Goal: Task Accomplishment & Management: Use online tool/utility

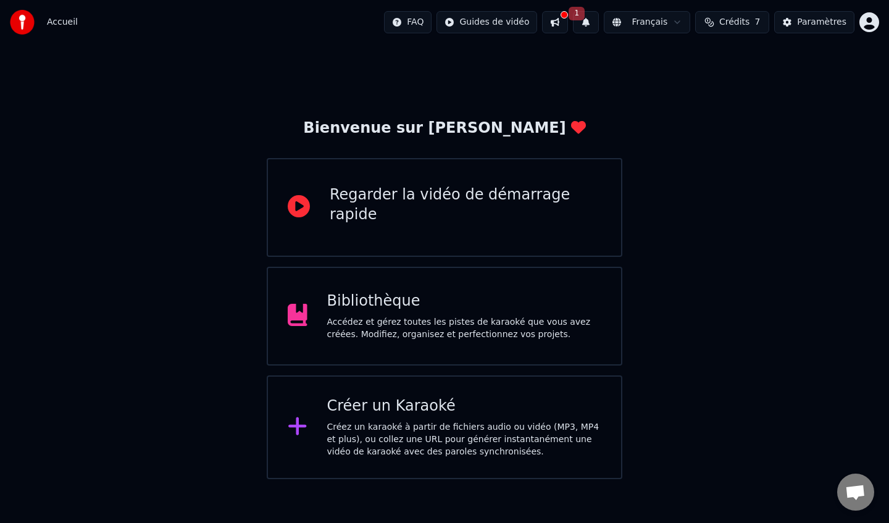
click at [412, 428] on div "Créez un karaoké à partir de fichiers audio ou vidéo (MP3, MP4 et plus), ou col…" at bounding box center [464, 439] width 275 height 37
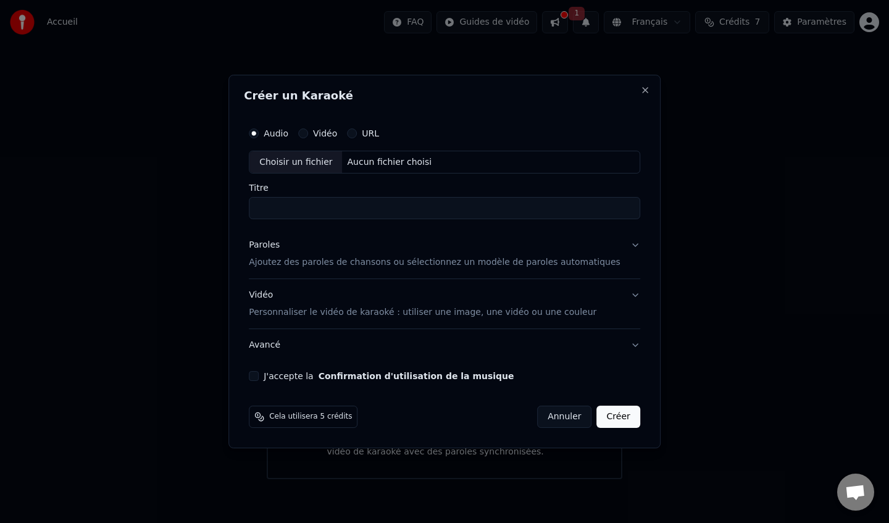
click at [316, 159] on div "Choisir un fichier" at bounding box center [295, 162] width 93 height 22
type input "**********"
click at [304, 264] on p "Ajoutez des paroles de chansons ou sélectionnez un modèle de paroles automatiqu…" at bounding box center [434, 263] width 371 height 12
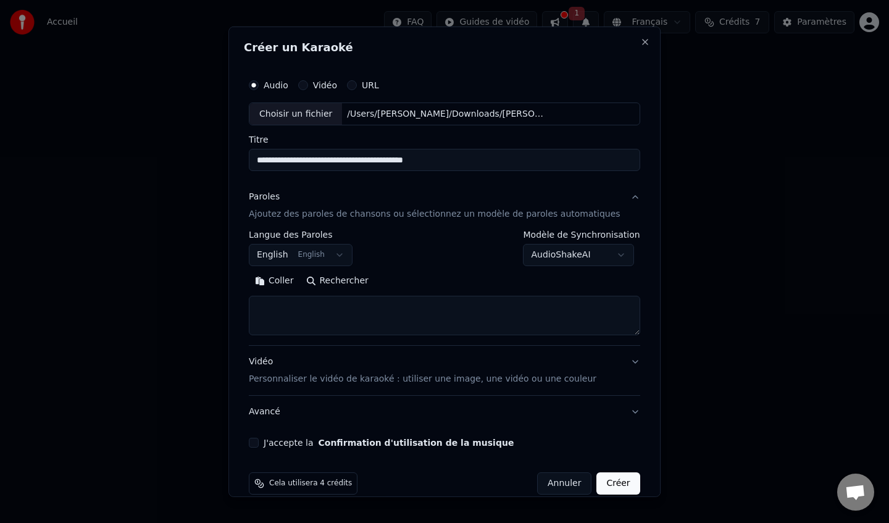
click at [346, 257] on button "English English" at bounding box center [301, 255] width 104 height 22
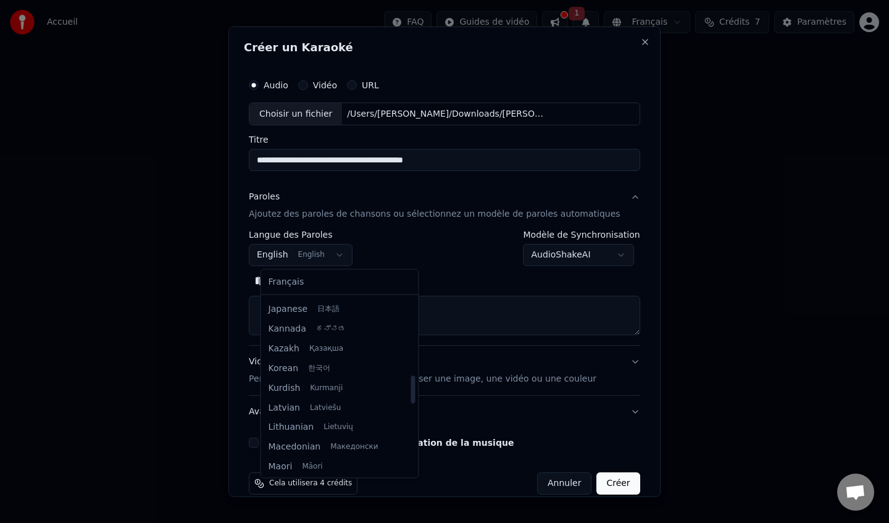
scroll to position [468, 0]
select select "**"
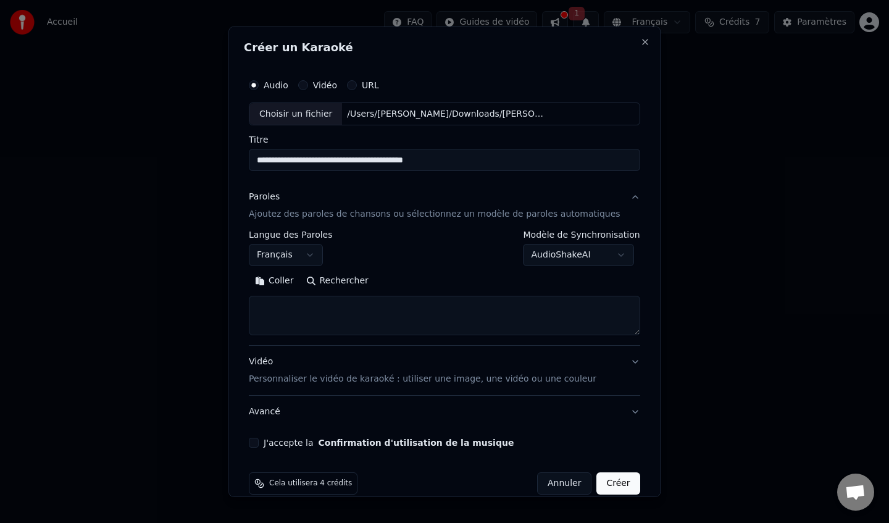
click at [290, 309] on textarea at bounding box center [444, 315] width 391 height 39
click at [286, 282] on button "Coller" at bounding box center [274, 281] width 51 height 20
type textarea "**********"
click at [335, 381] on p "Personnaliser le vidéo de karaoké : utiliser une image, une vidéo ou une couleur" at bounding box center [422, 379] width 347 height 12
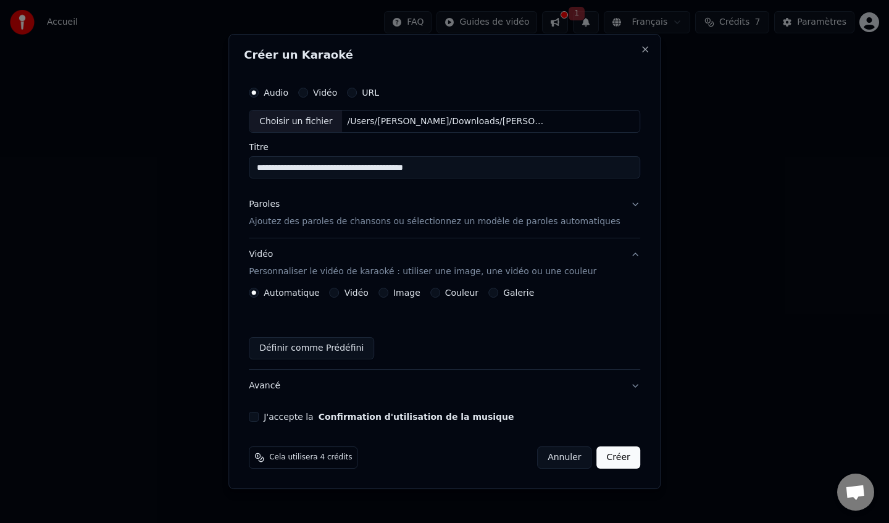
click at [339, 294] on button "Vidéo" at bounding box center [334, 293] width 10 height 10
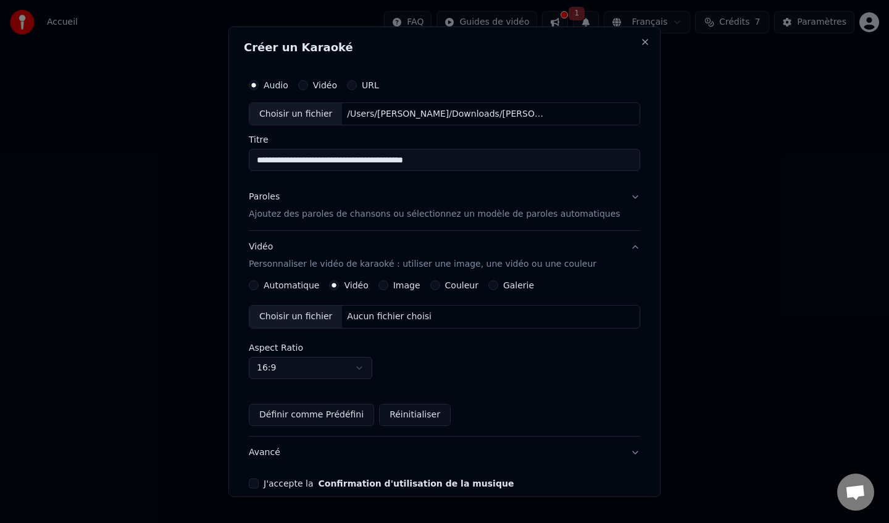
click at [326, 317] on div "Choisir un fichier" at bounding box center [295, 316] width 93 height 22
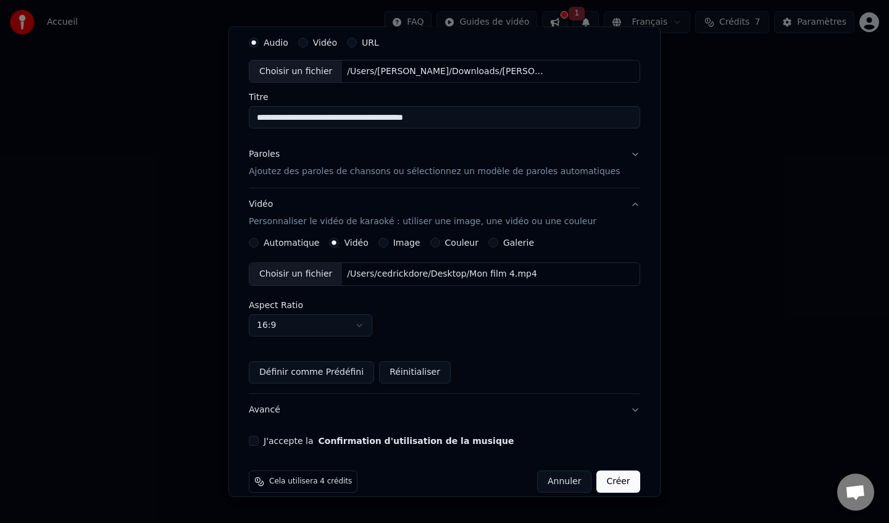
scroll to position [59, 0]
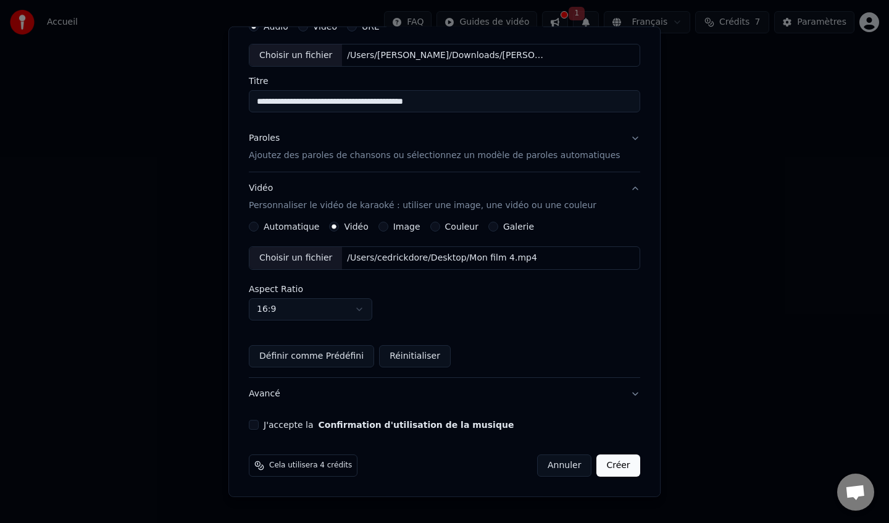
click at [259, 427] on button "J'accepte la Confirmation d'utilisation de la musique" at bounding box center [254, 425] width 10 height 10
click at [602, 466] on button "Créer" at bounding box center [618, 465] width 43 height 22
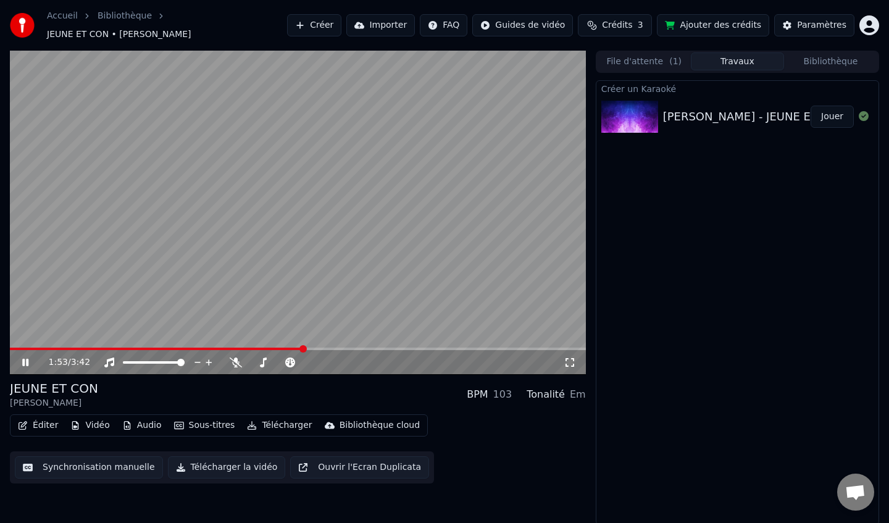
click at [27, 358] on icon at bounding box center [25, 361] width 6 height 7
click at [114, 461] on button "Synchronisation manuelle" at bounding box center [89, 467] width 148 height 22
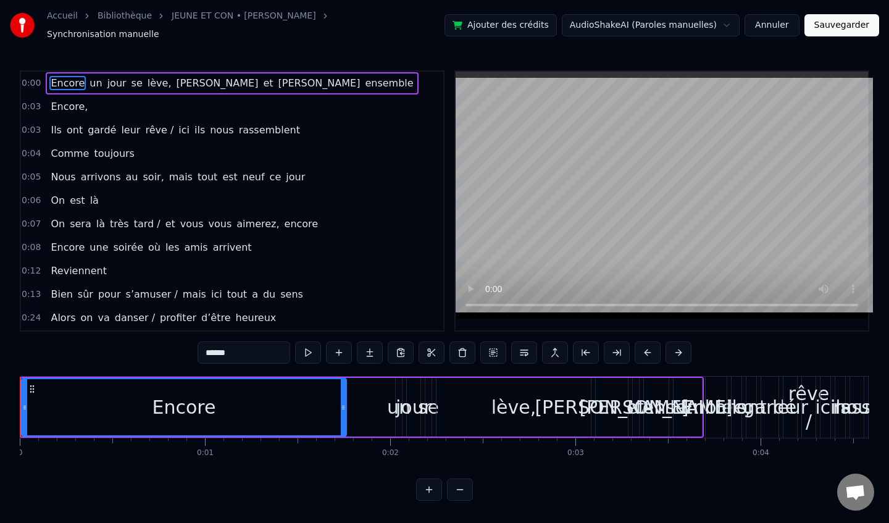
drag, startPoint x: 389, startPoint y: 406, endPoint x: 344, endPoint y: 416, distance: 45.6
click at [344, 416] on div at bounding box center [343, 407] width 5 height 56
click at [34, 77] on span "0:00" at bounding box center [31, 83] width 19 height 12
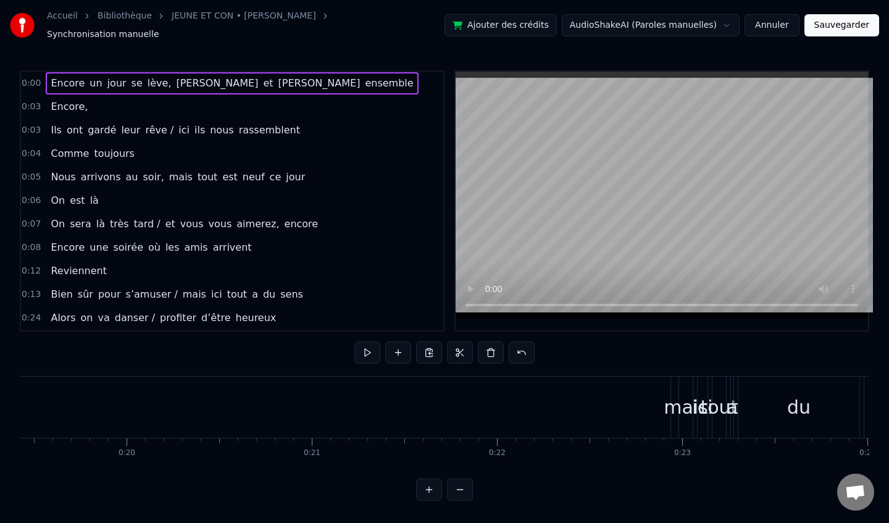
scroll to position [0, 3599]
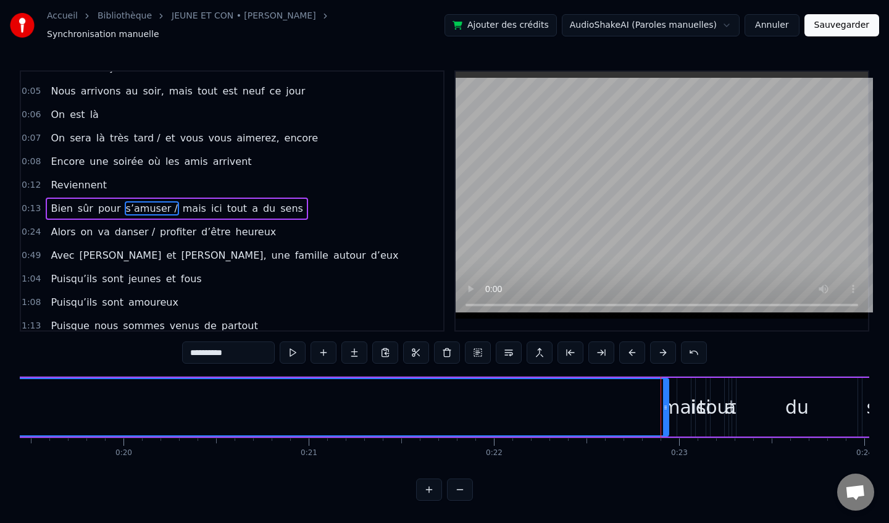
scroll to position [93, 0]
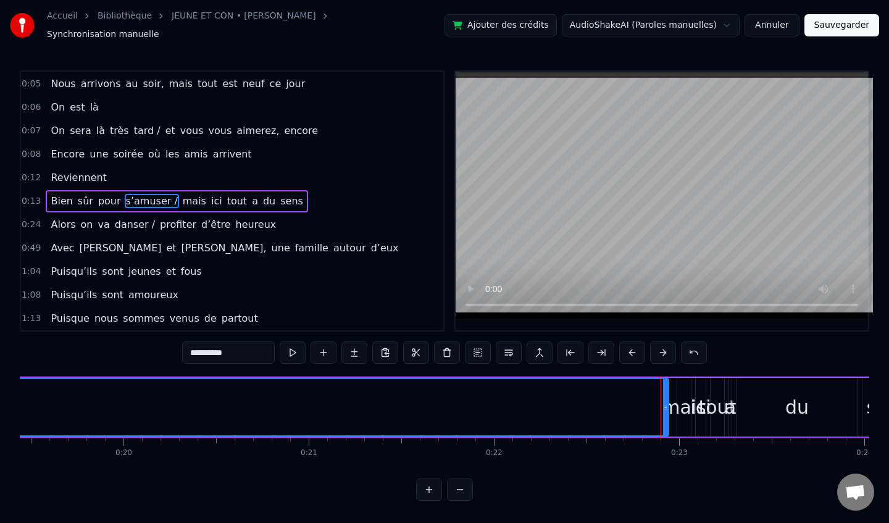
drag, startPoint x: 376, startPoint y: 402, endPoint x: 484, endPoint y: 399, distance: 107.4
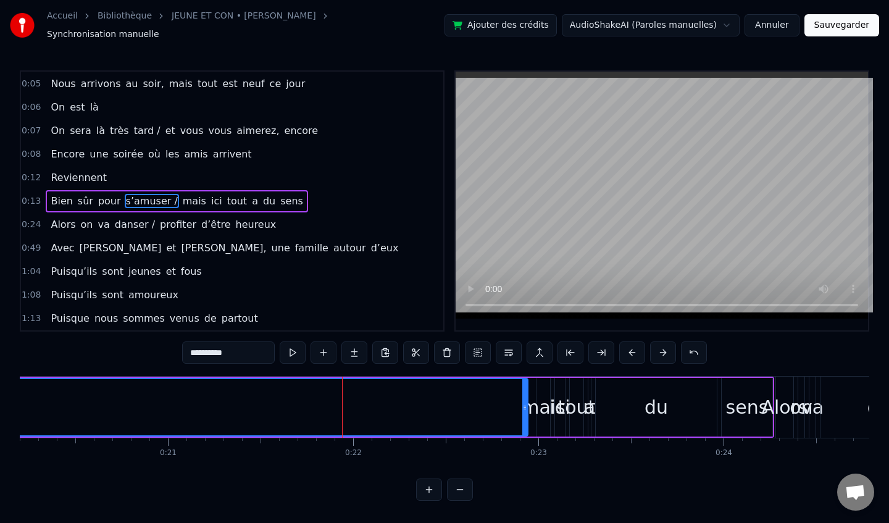
scroll to position [0, 3745]
drag, startPoint x: 343, startPoint y: 394, endPoint x: 775, endPoint y: 415, distance: 432.4
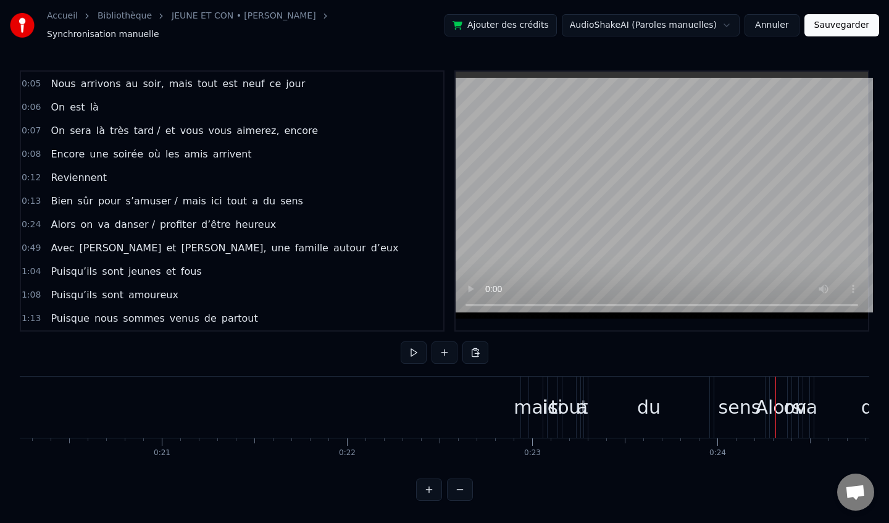
click at [775, 415] on div at bounding box center [775, 406] width 1 height 61
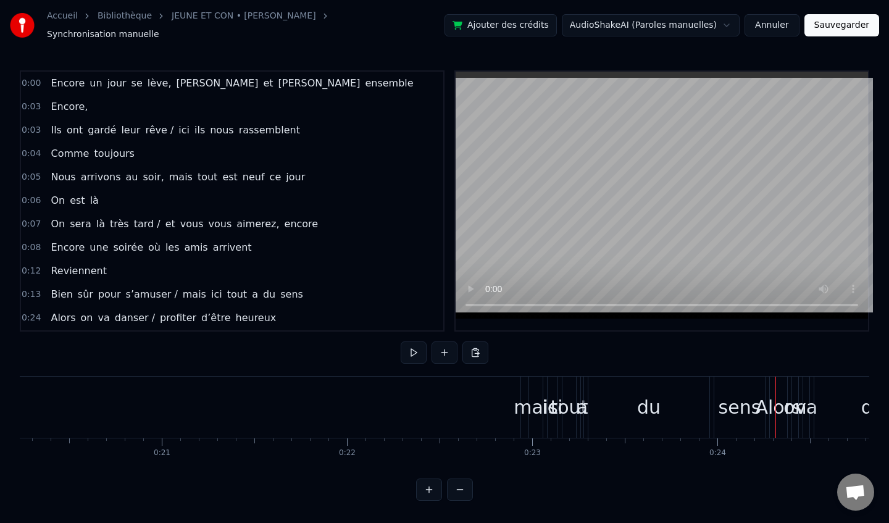
click at [118, 79] on span "jour" at bounding box center [117, 83] width 22 height 14
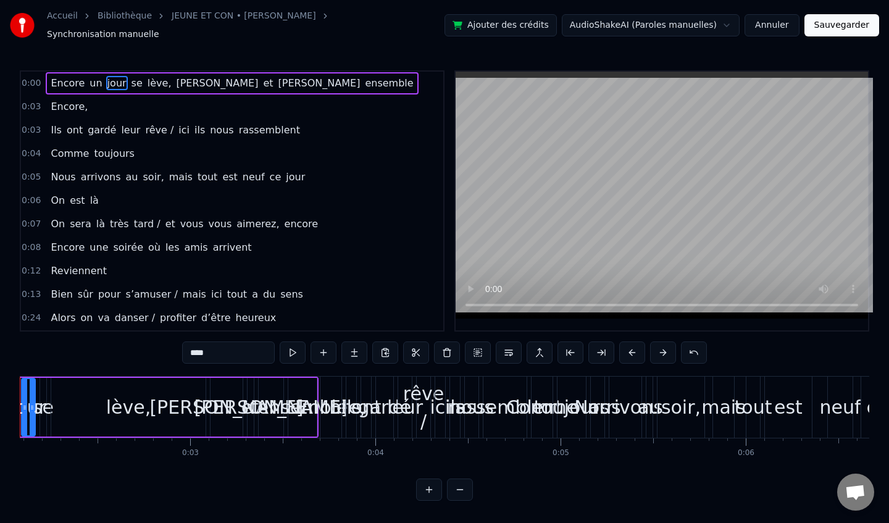
scroll to position [0, 323]
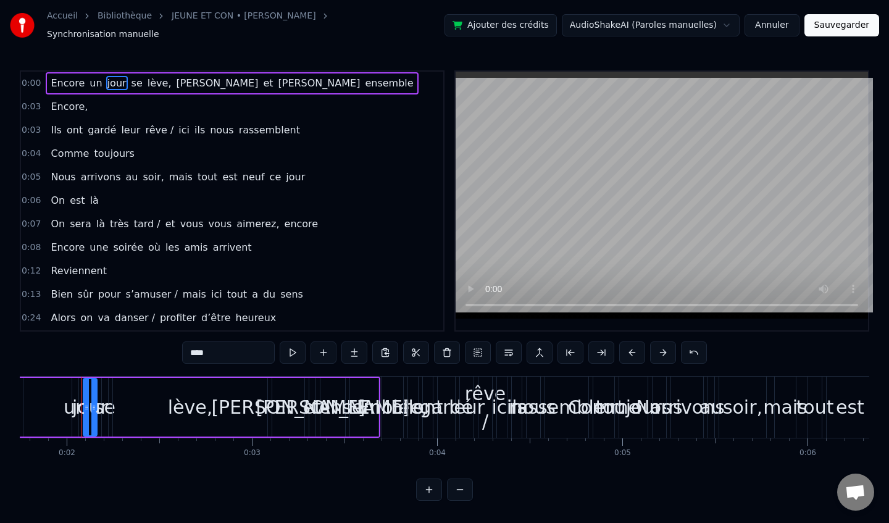
click at [86, 88] on div "0:00 Encore un jour se lève, [PERSON_NAME] et [PERSON_NAME] ensemble" at bounding box center [232, 83] width 422 height 23
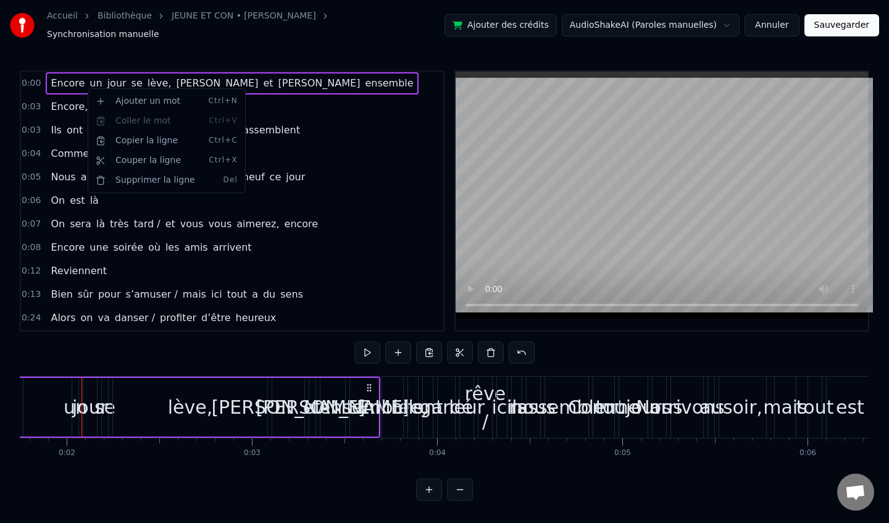
click at [346, 432] on html "Accueil Bibliothèque JEUNE ET CON • [PERSON_NAME] Synchronisation manuelle Ajou…" at bounding box center [444, 260] width 889 height 520
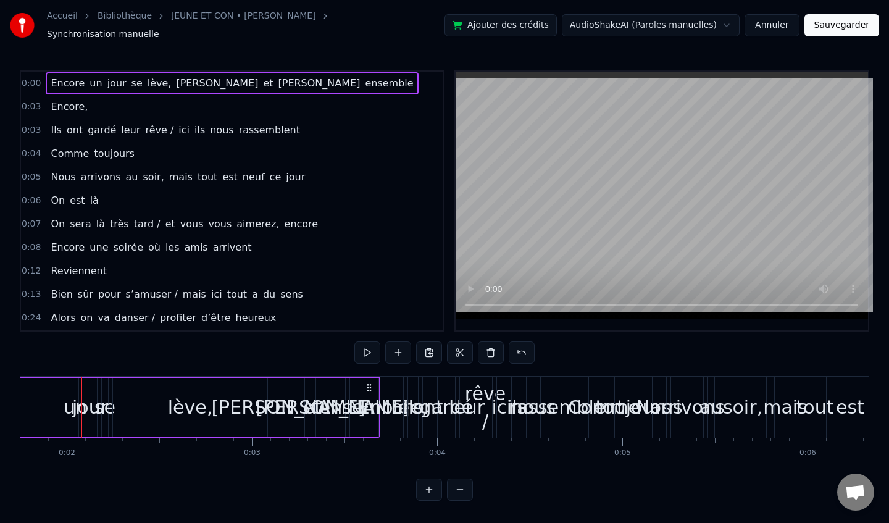
drag, startPoint x: 357, startPoint y: 432, endPoint x: 404, endPoint y: 432, distance: 47.5
click at [376, 426] on div "ensemble" at bounding box center [364, 407] width 28 height 59
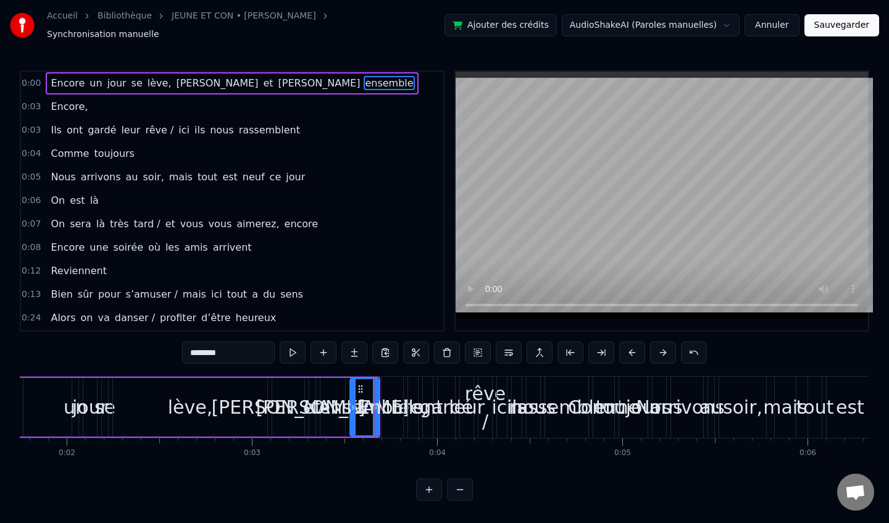
click at [375, 428] on div at bounding box center [375, 406] width 1 height 61
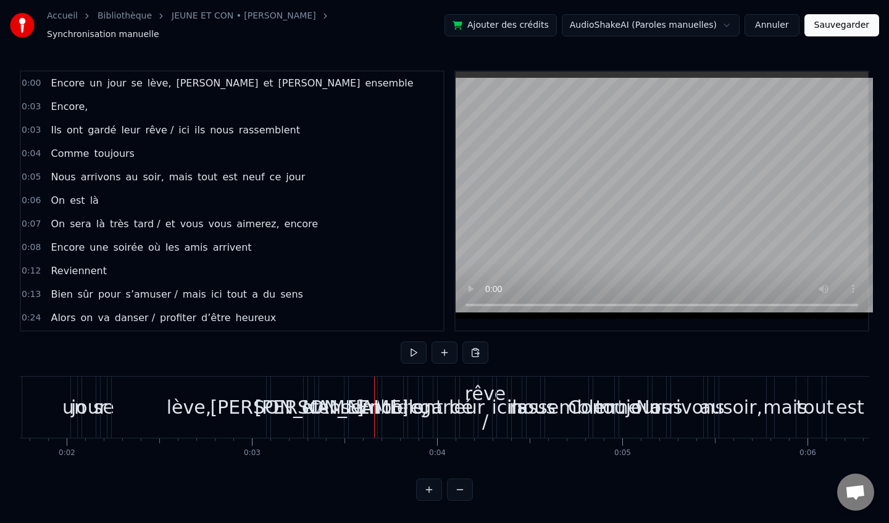
click at [330, 427] on div "[PERSON_NAME]" at bounding box center [331, 406] width 25 height 61
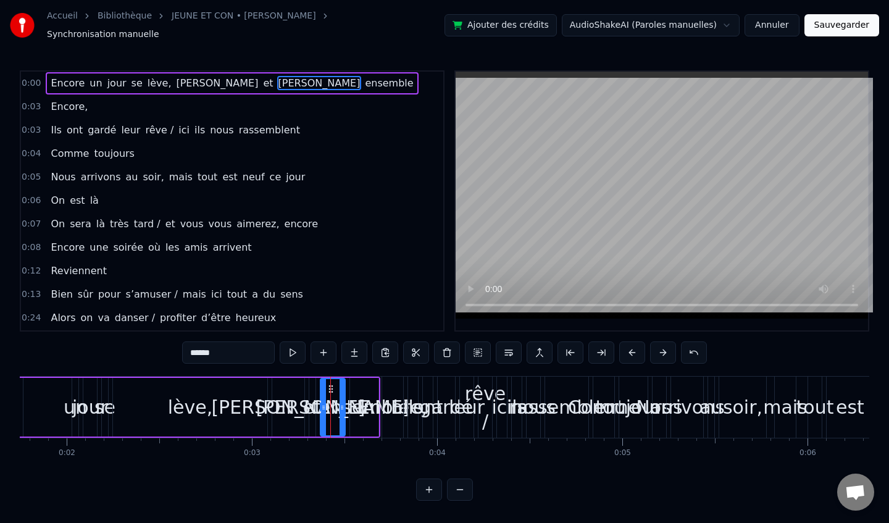
click at [237, 431] on div "Encore un jour se lève, [PERSON_NAME] et [PERSON_NAME] ensemble" at bounding box center [38, 406] width 684 height 61
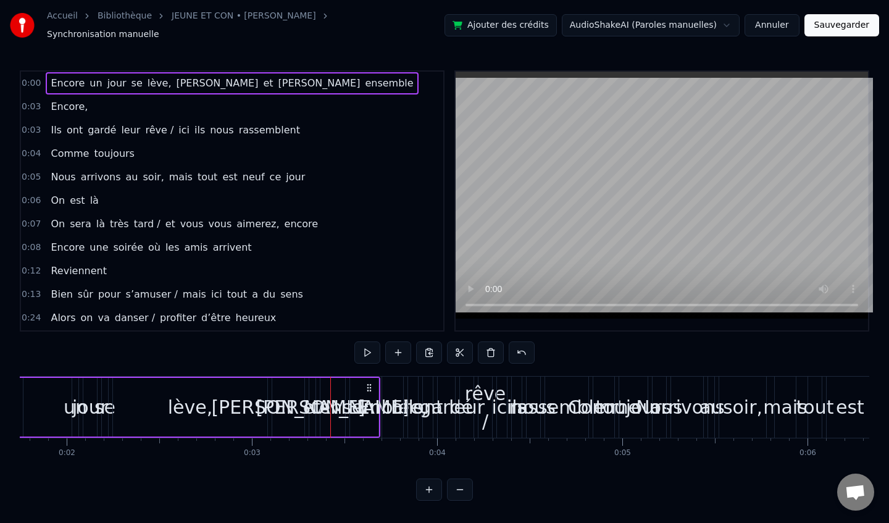
click at [237, 431] on div "Encore un jour se lève, [PERSON_NAME] et [PERSON_NAME] ensemble" at bounding box center [38, 406] width 684 height 61
click at [330, 431] on div at bounding box center [330, 406] width 1 height 61
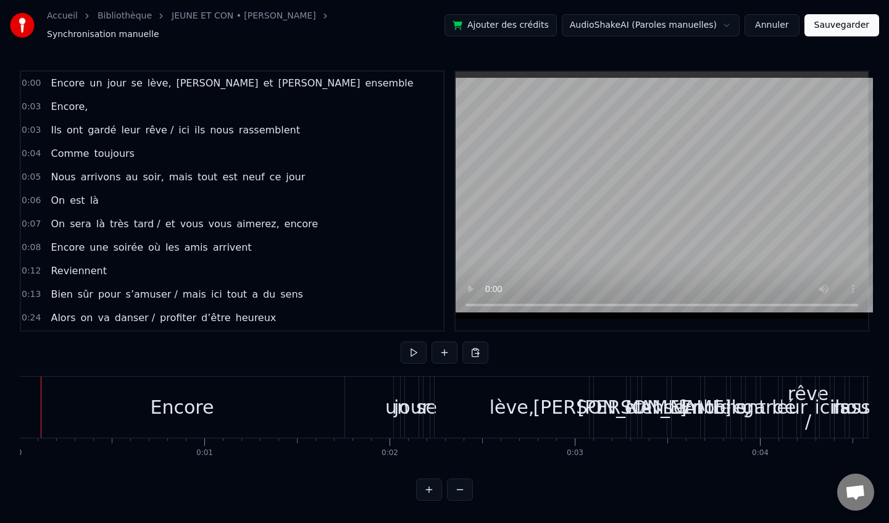
scroll to position [0, 0]
click at [68, 81] on div "Encore un jour se lève, [PERSON_NAME] et [PERSON_NAME] ensemble" at bounding box center [232, 83] width 372 height 22
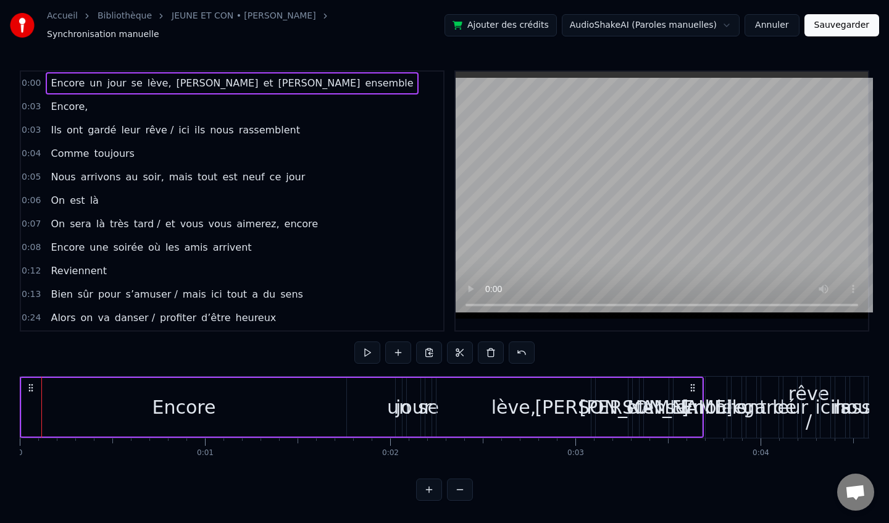
click at [54, 86] on div "Encore un jour se lève, [PERSON_NAME] et [PERSON_NAME] ensemble" at bounding box center [232, 83] width 372 height 22
click at [54, 99] on span "Encore," at bounding box center [68, 106] width 39 height 14
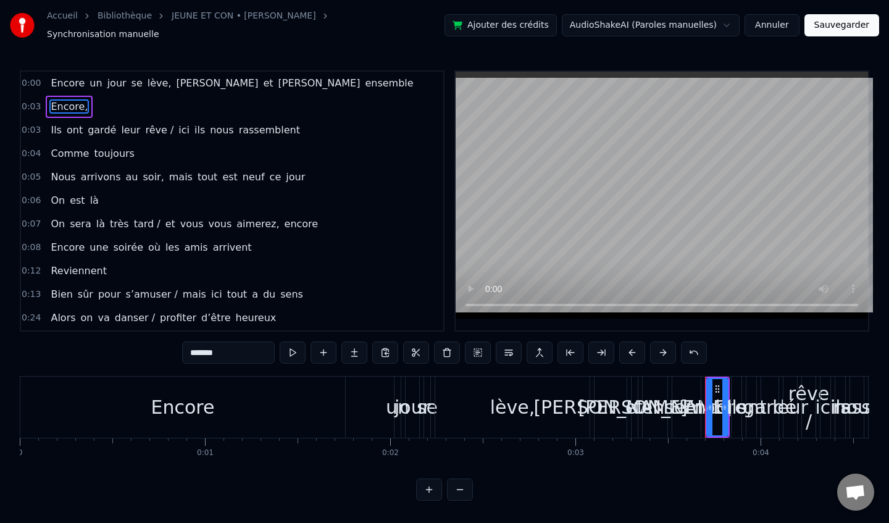
click at [89, 87] on div "Encore un jour se lève, [PERSON_NAME] et [PERSON_NAME] ensemble" at bounding box center [232, 83] width 372 height 22
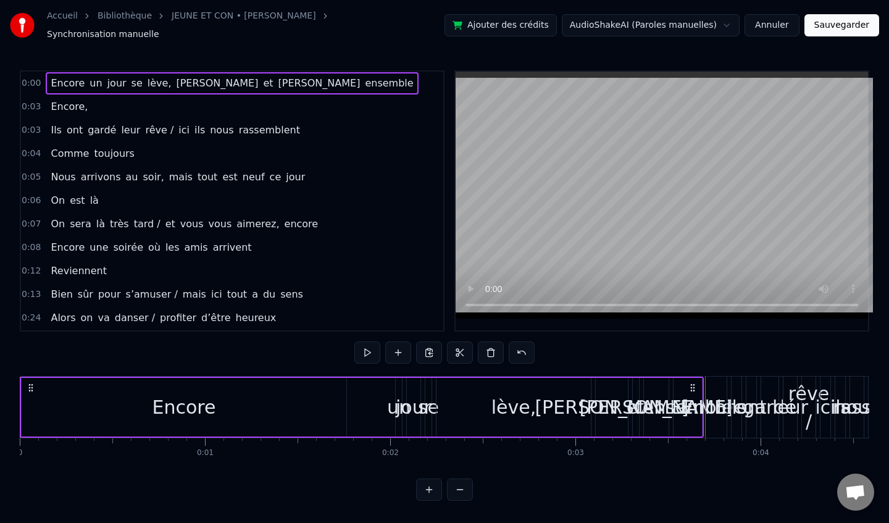
click at [88, 97] on div "Encore," at bounding box center [69, 107] width 47 height 22
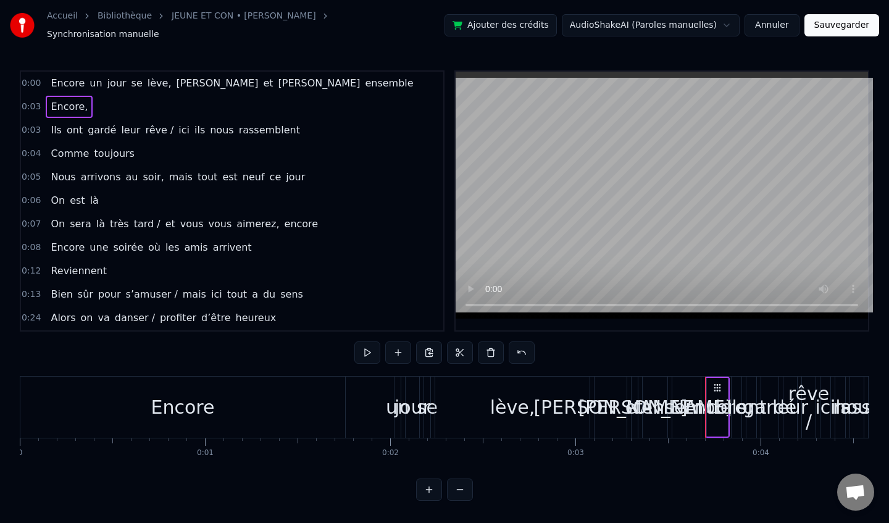
click at [91, 95] on div "0:03 Encore," at bounding box center [232, 106] width 422 height 23
click at [93, 82] on span "un" at bounding box center [95, 83] width 15 height 14
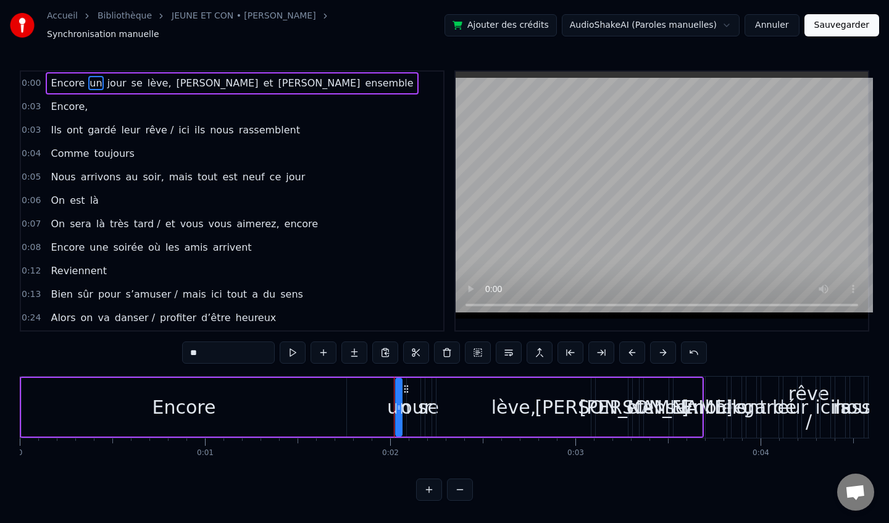
click at [46, 95] on div "0:03 Encore," at bounding box center [232, 106] width 422 height 23
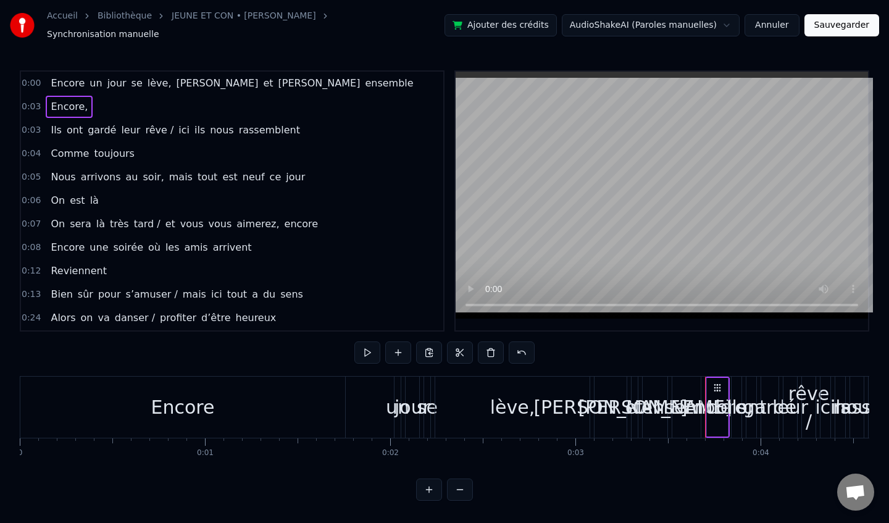
click at [44, 85] on div "0:00 Encore un jour se lève, [PERSON_NAME] et [PERSON_NAME] ensemble" at bounding box center [232, 83] width 422 height 23
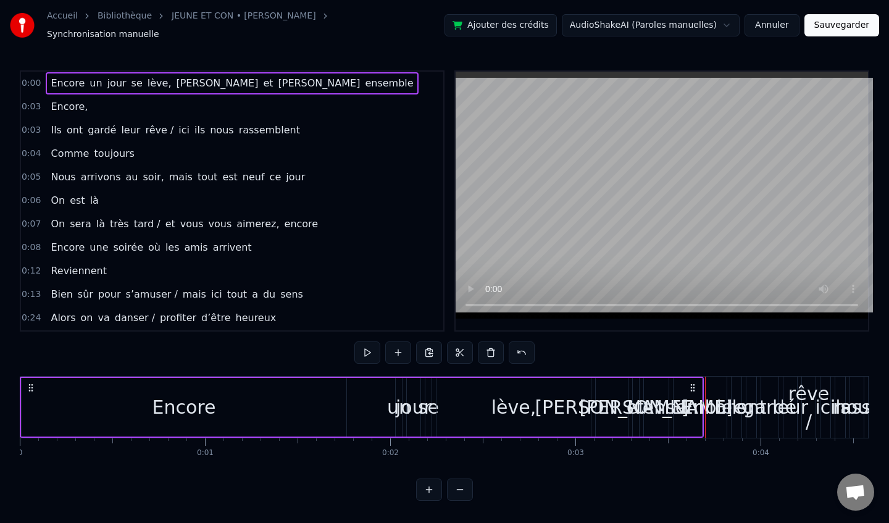
click at [30, 387] on circle at bounding box center [29, 387] width 1 height 1
click at [460, 347] on button at bounding box center [460, 352] width 26 height 22
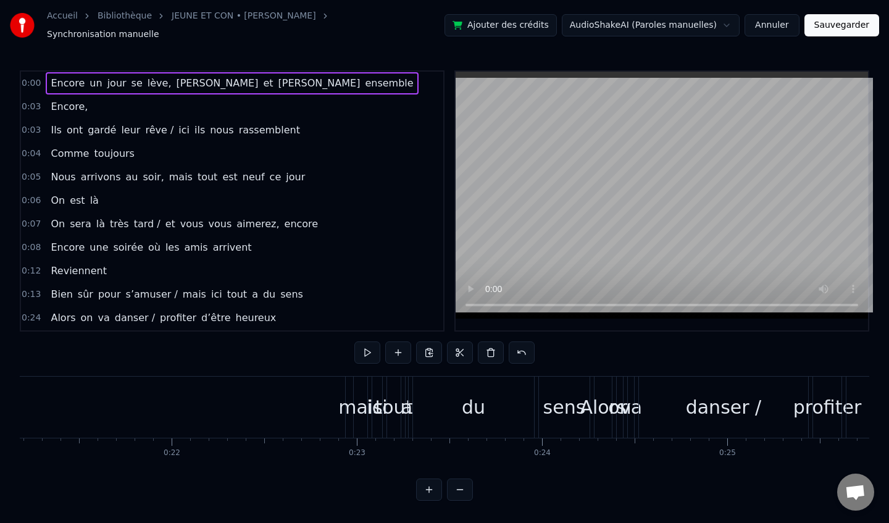
scroll to position [0, 3956]
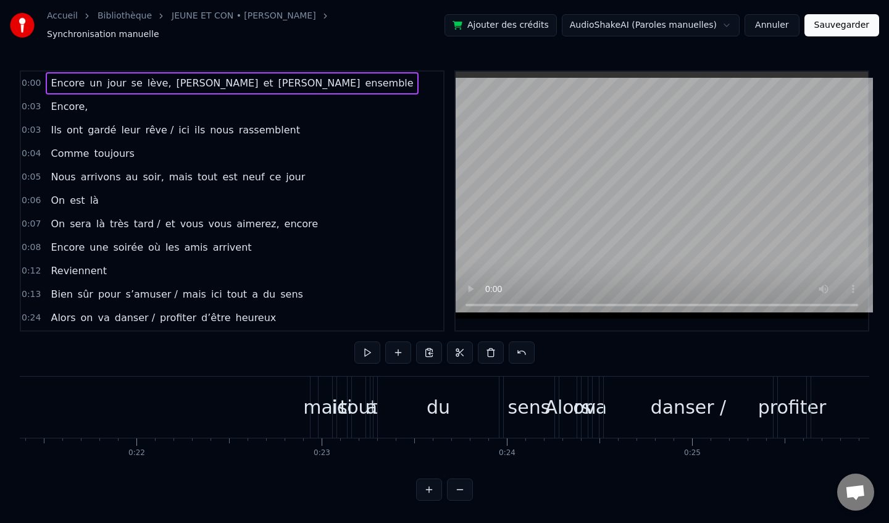
click at [715, 424] on div "danser /" at bounding box center [687, 406] width 169 height 61
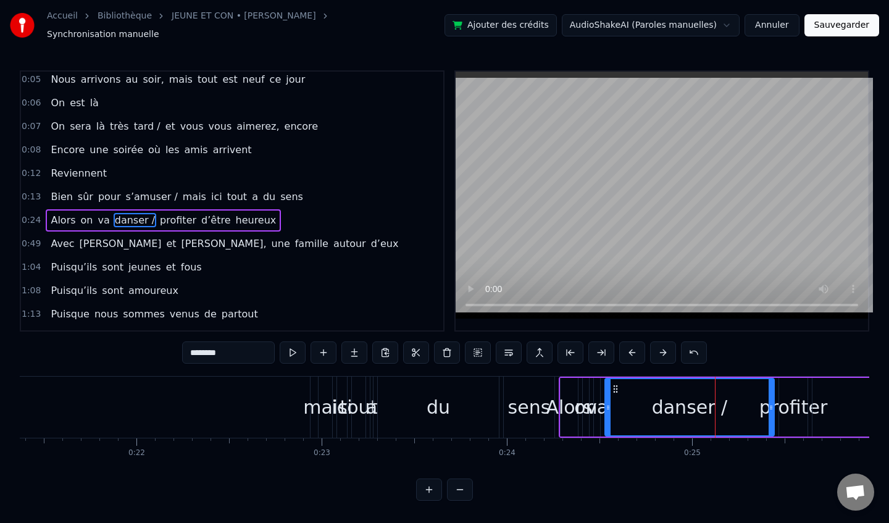
scroll to position [117, 0]
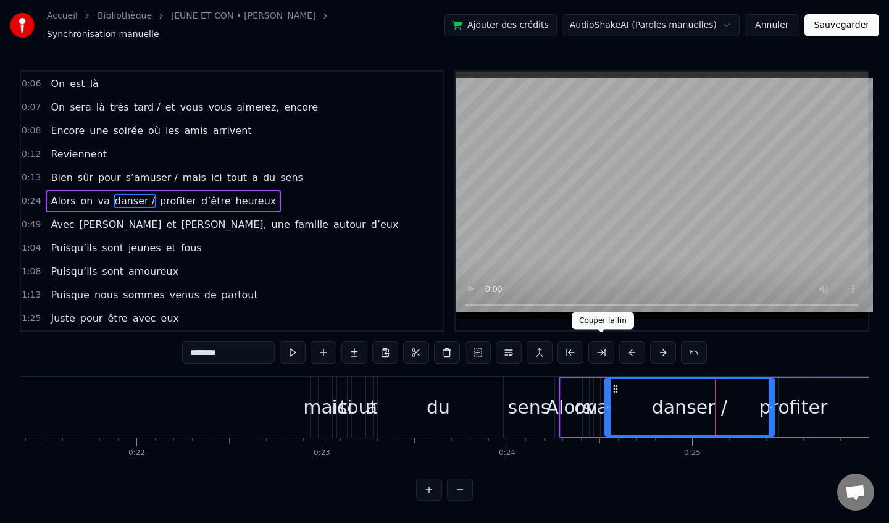
click at [597, 348] on button at bounding box center [601, 352] width 26 height 22
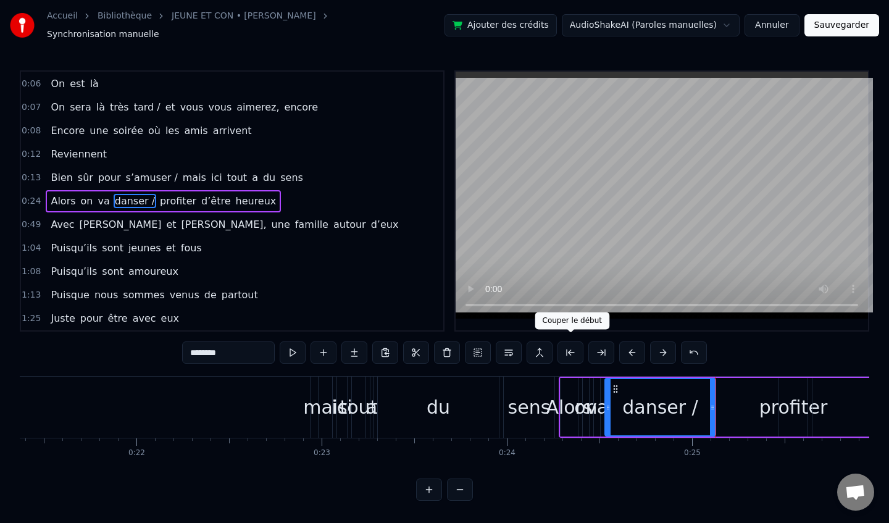
click at [570, 348] on button at bounding box center [570, 352] width 26 height 22
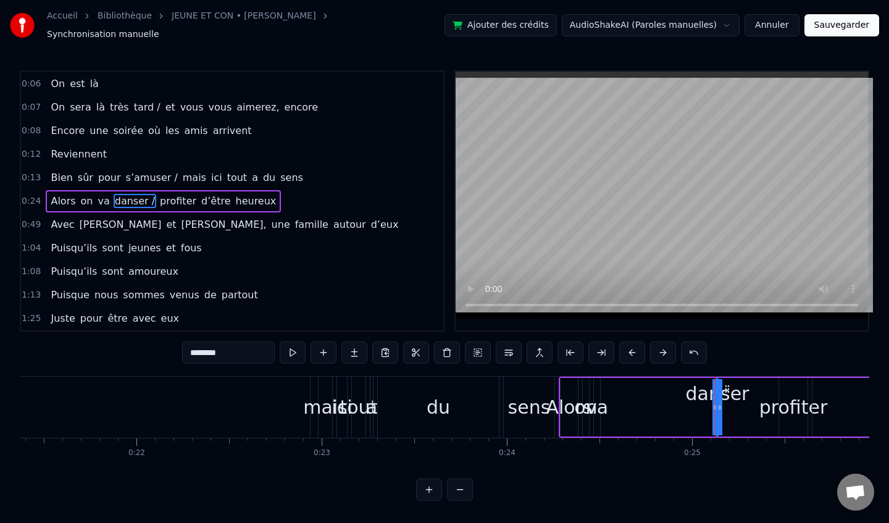
scroll to position [0, 0]
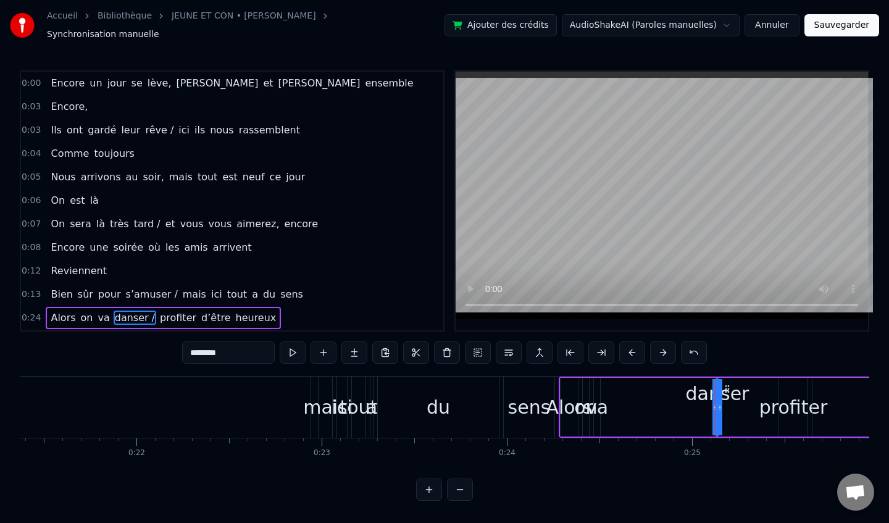
click at [277, 81] on span "[PERSON_NAME]" at bounding box center [319, 83] width 85 height 14
type input "******"
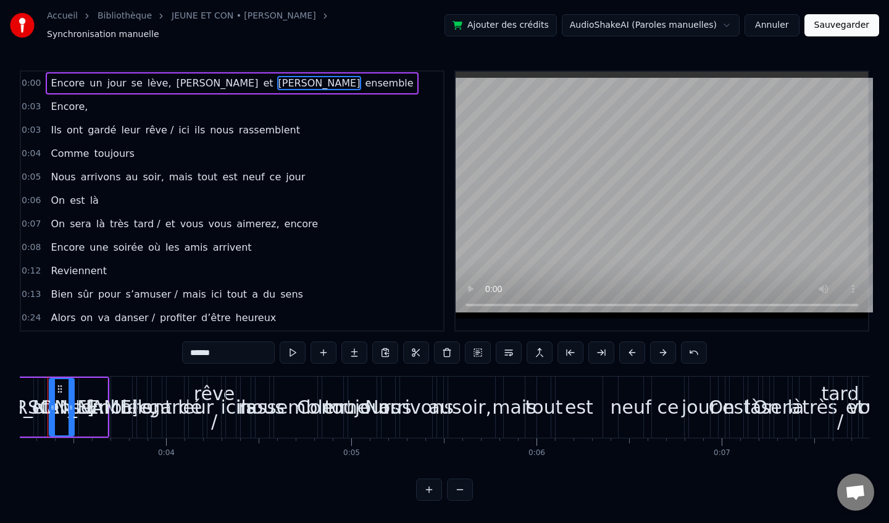
scroll to position [0, 560]
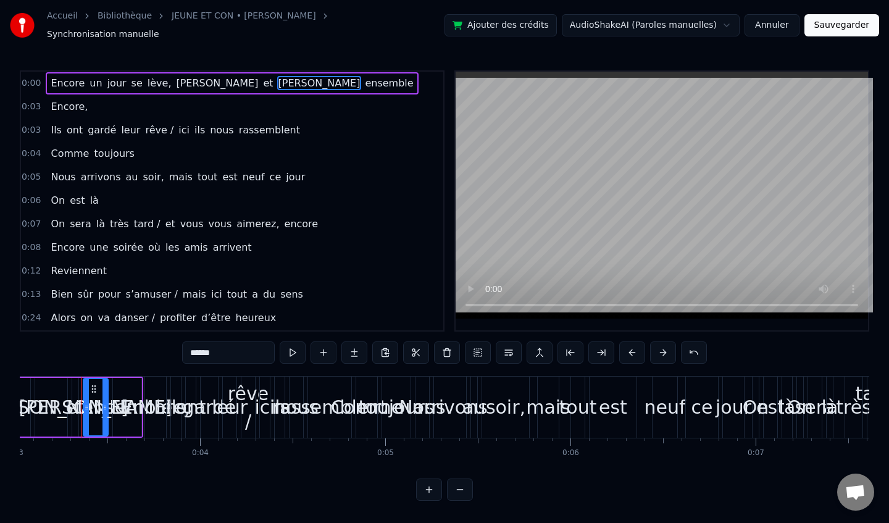
click at [247, 98] on div "0:03 Encore," at bounding box center [232, 106] width 422 height 23
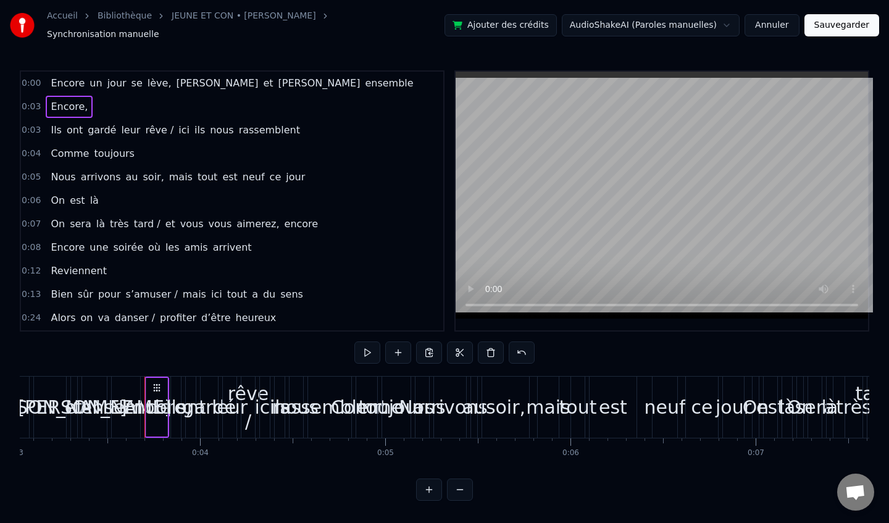
click at [280, 86] on div "Encore un jour se lève, [PERSON_NAME] et [PERSON_NAME] ensemble" at bounding box center [232, 83] width 372 height 22
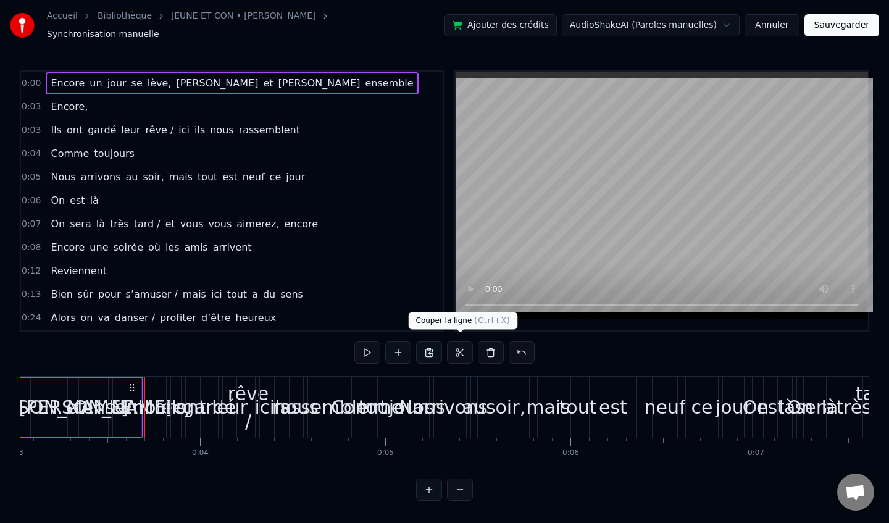
click at [457, 350] on button at bounding box center [460, 352] width 26 height 22
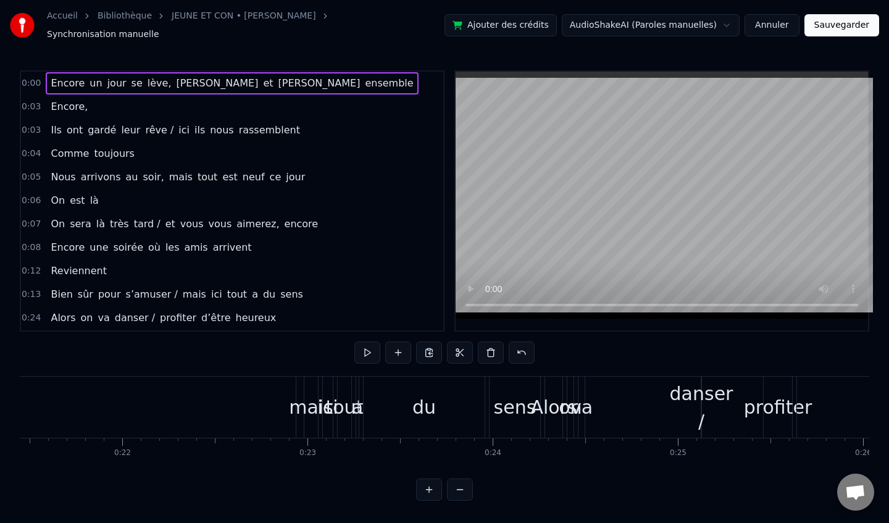
scroll to position [0, 3974]
click at [675, 417] on div "danser /" at bounding box center [697, 407] width 64 height 56
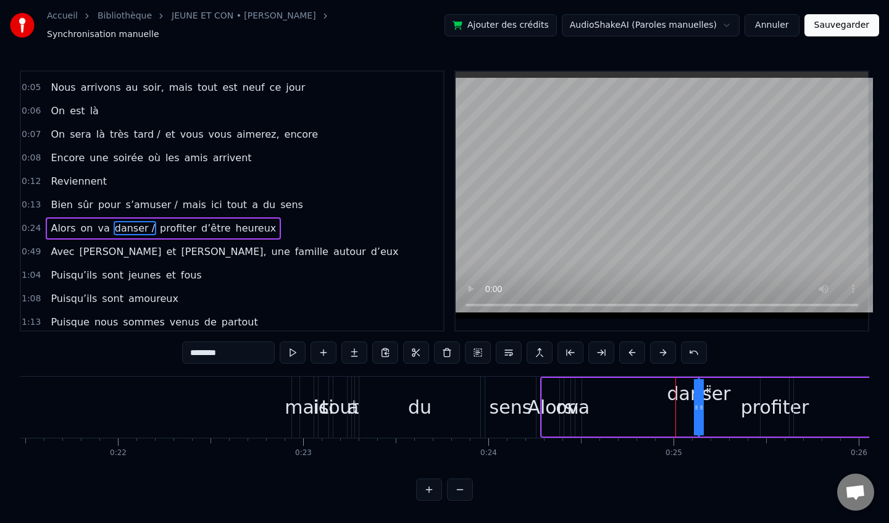
scroll to position [117, 0]
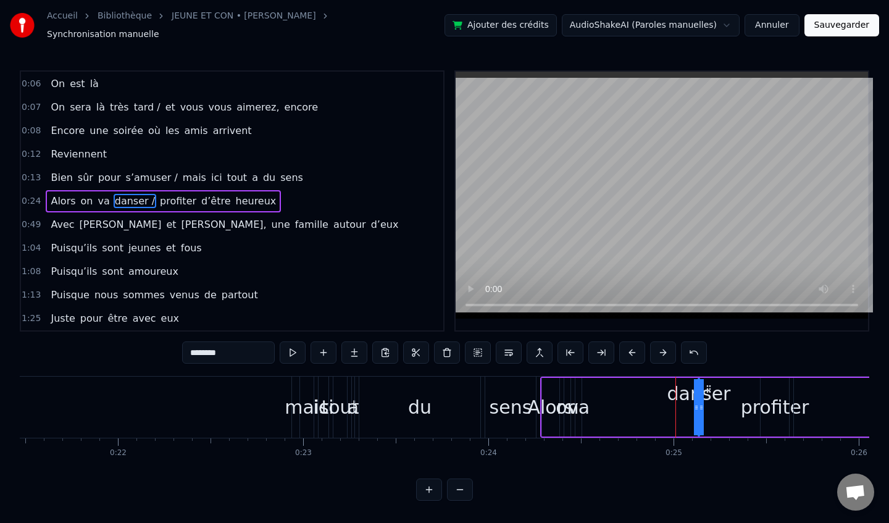
click at [531, 484] on div "0:00 Encore un jour se lève, [PERSON_NAME] et [PERSON_NAME] ensemble 0:03 Encor…" at bounding box center [444, 285] width 849 height 431
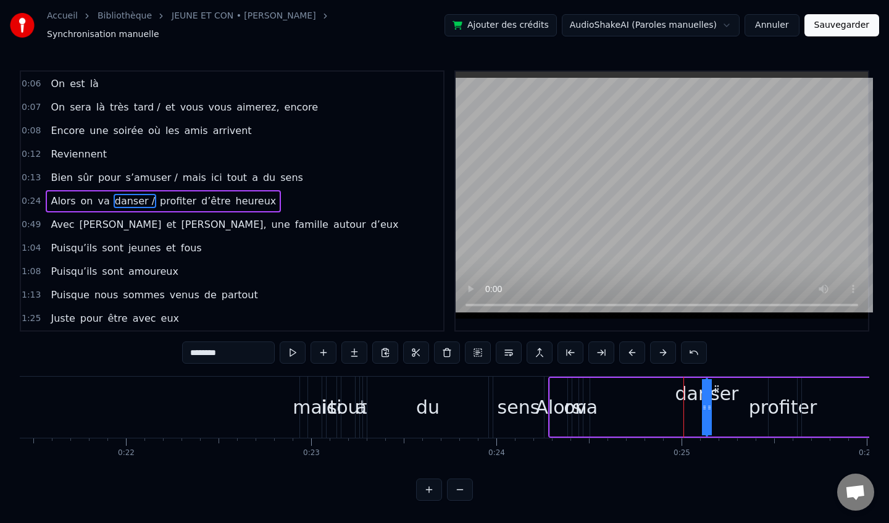
scroll to position [0, 0]
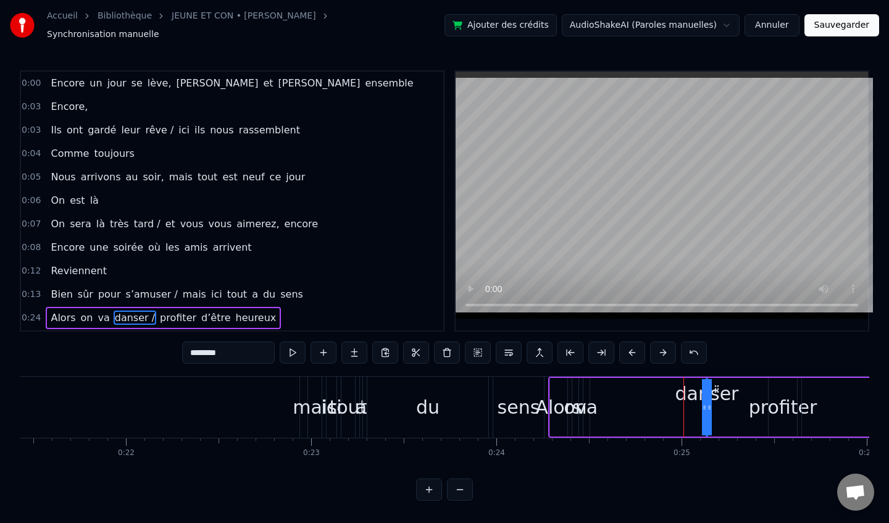
click at [223, 101] on div "0:03 Encore," at bounding box center [232, 106] width 422 height 23
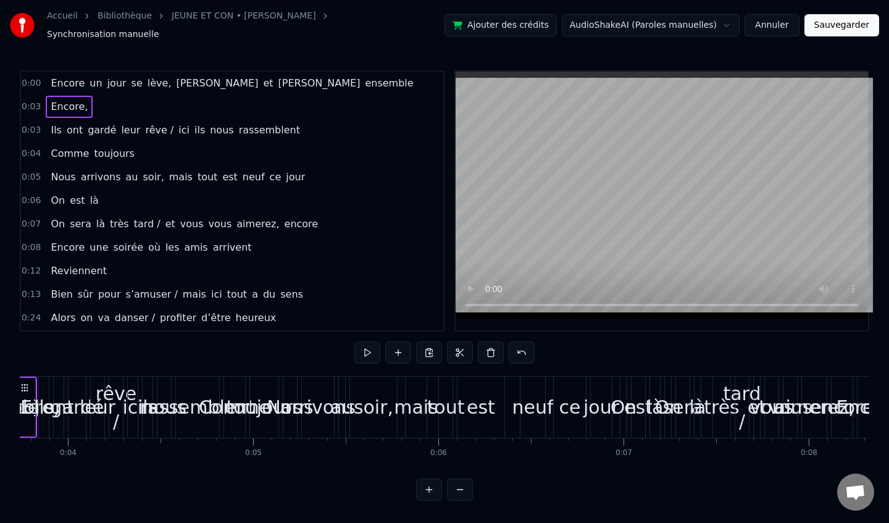
scroll to position [0, 623]
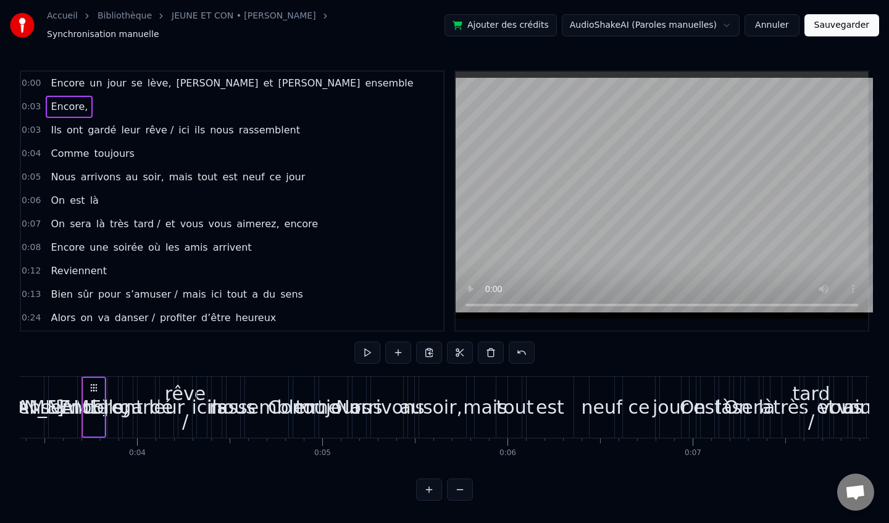
click at [281, 86] on div "Encore un jour se lève, [PERSON_NAME] et [PERSON_NAME] ensemble" at bounding box center [232, 83] width 372 height 22
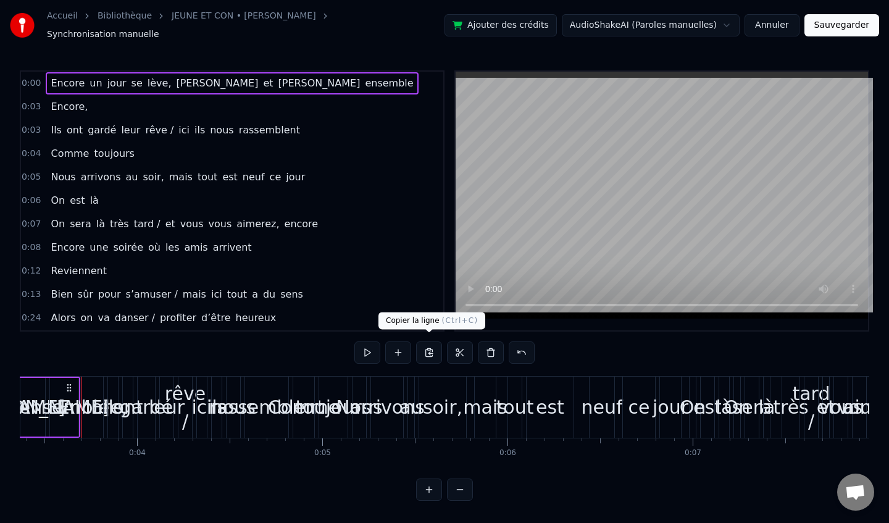
click at [430, 349] on button at bounding box center [429, 352] width 26 height 22
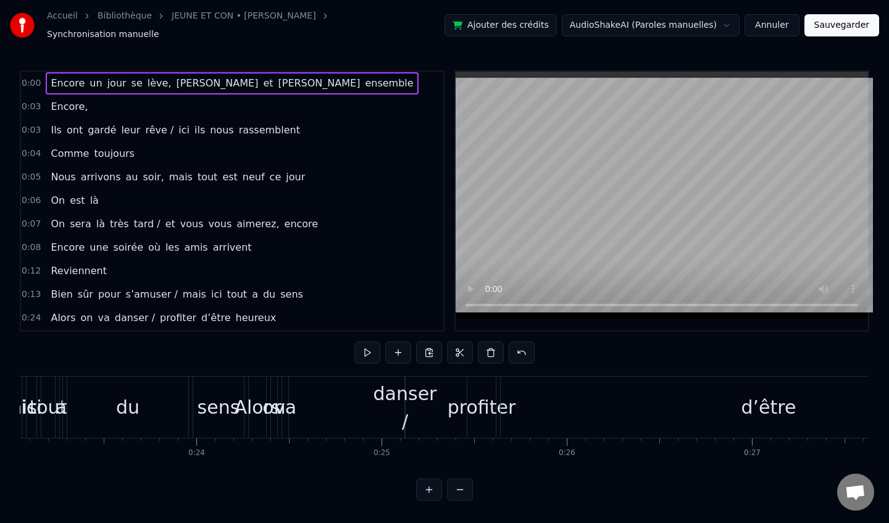
scroll to position [0, 4262]
click at [389, 415] on div "danser /" at bounding box center [410, 407] width 64 height 56
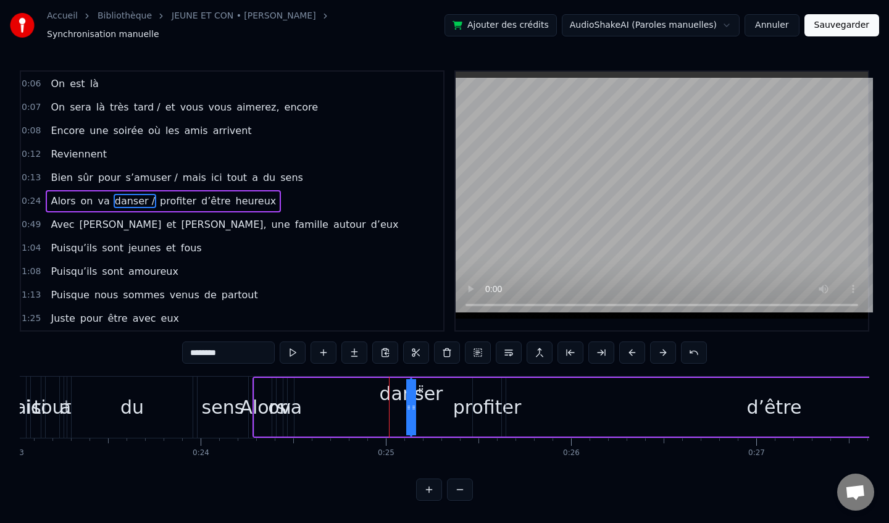
scroll to position [117, 0]
click at [658, 349] on button at bounding box center [663, 352] width 26 height 22
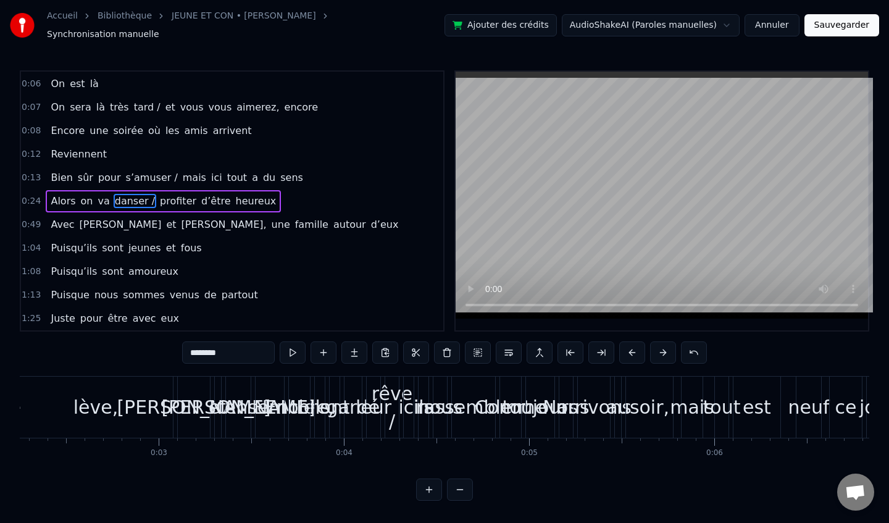
scroll to position [0, 0]
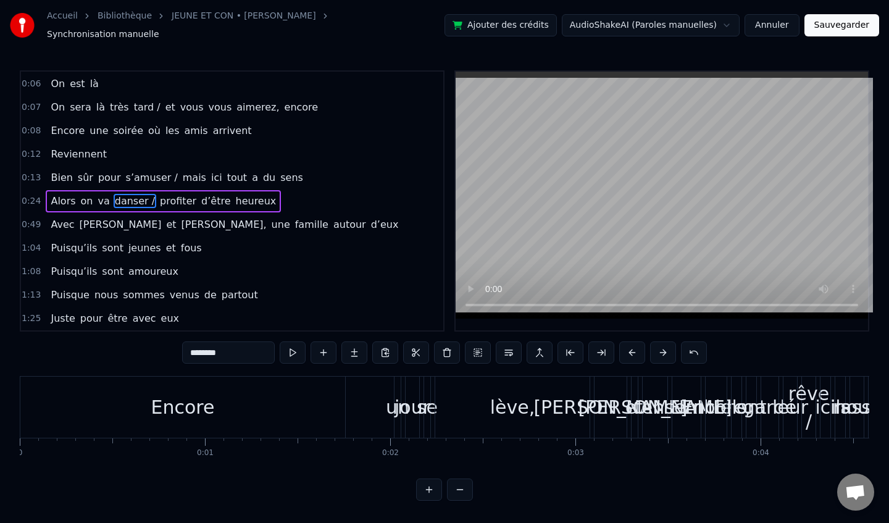
click at [217, 408] on div "Encore" at bounding box center [182, 406] width 325 height 61
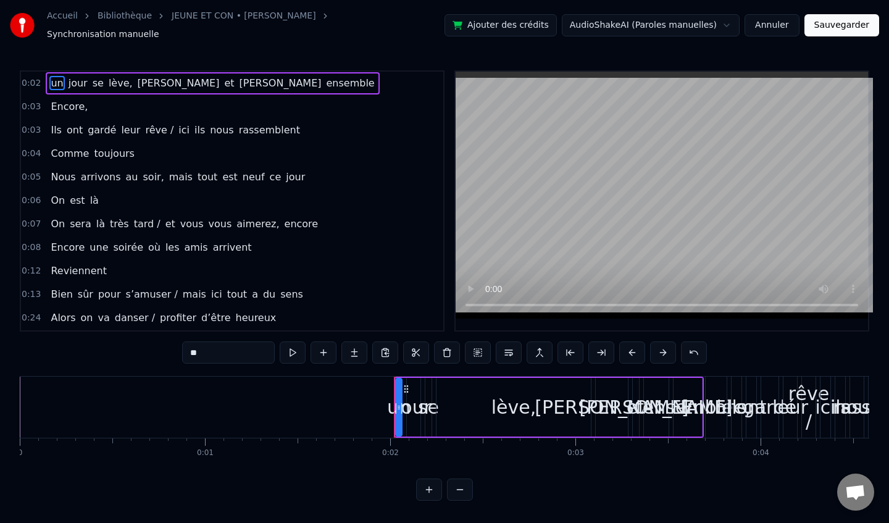
click at [481, 403] on div "lève," at bounding box center [513, 407] width 154 height 59
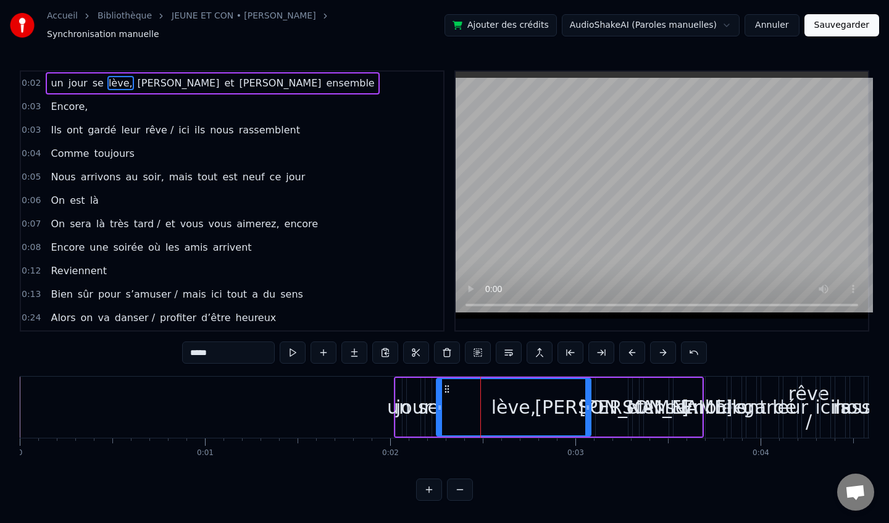
type input "****"
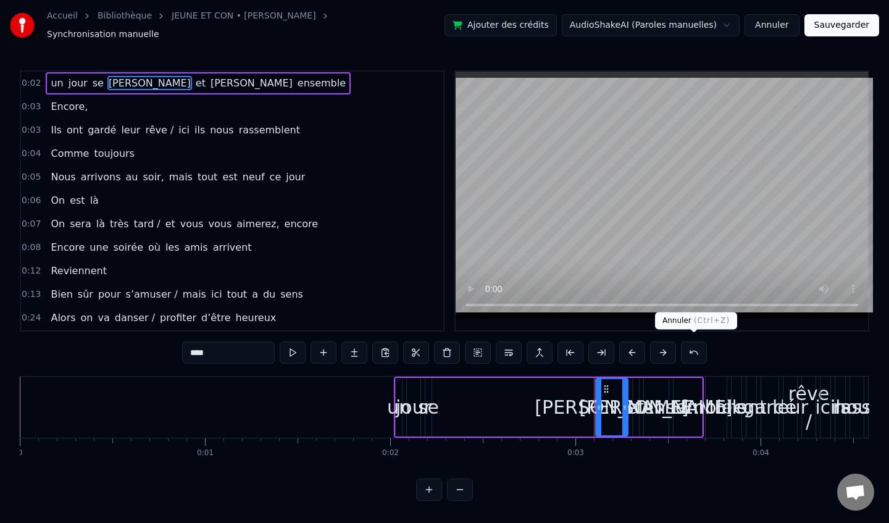
click at [690, 347] on button at bounding box center [694, 352] width 26 height 22
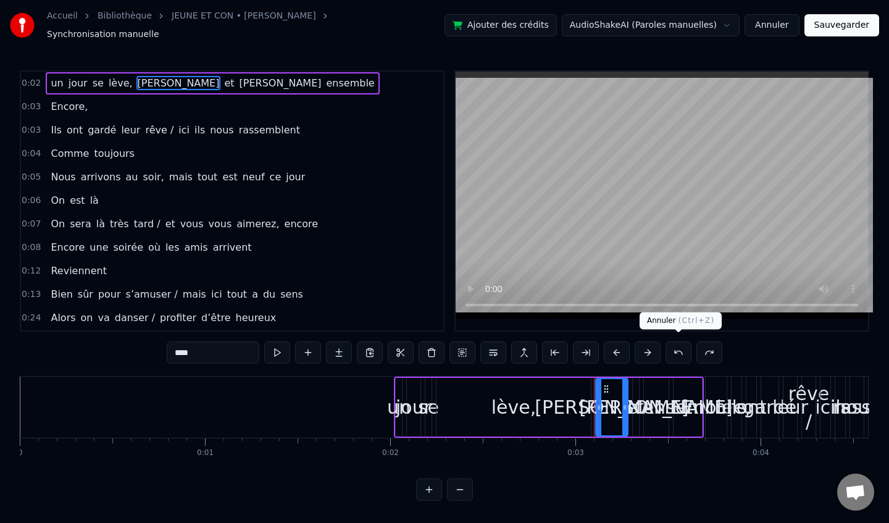
click at [683, 346] on button at bounding box center [678, 352] width 26 height 22
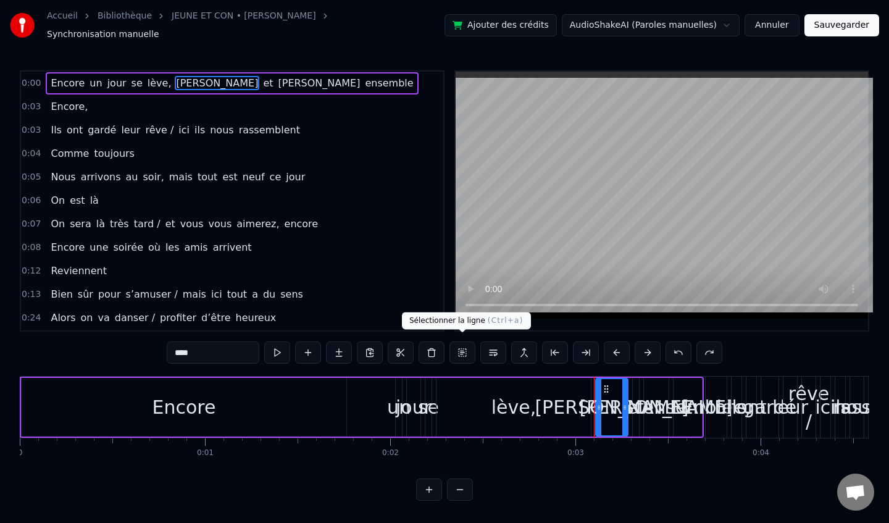
click at [463, 350] on button at bounding box center [462, 352] width 26 height 22
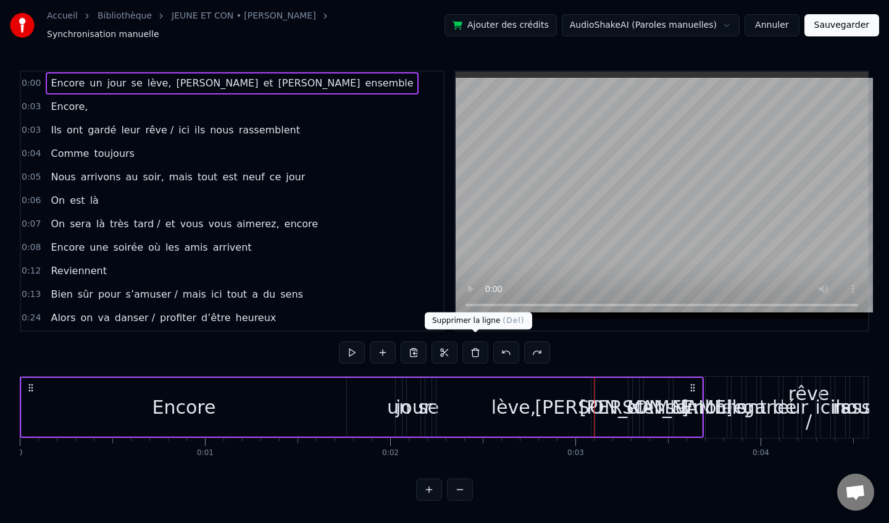
click at [480, 349] on button at bounding box center [475, 352] width 26 height 22
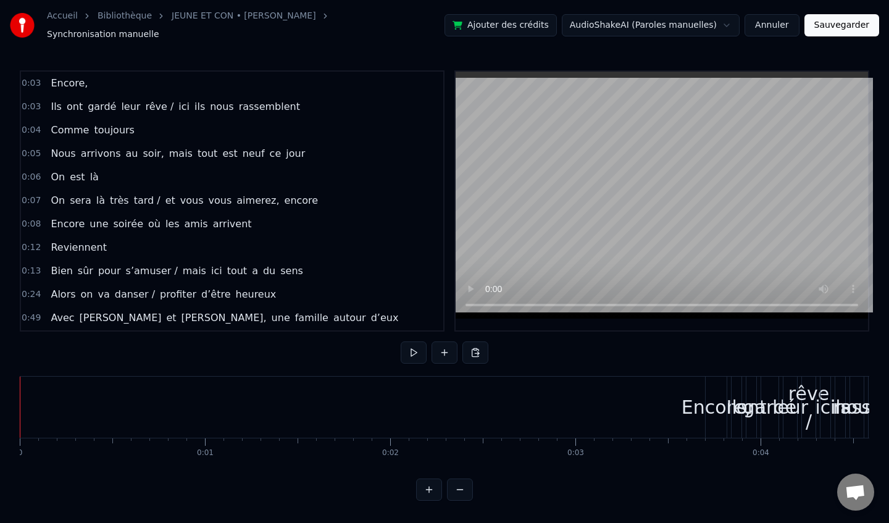
click at [768, 25] on button "Annuler" at bounding box center [771, 25] width 54 height 22
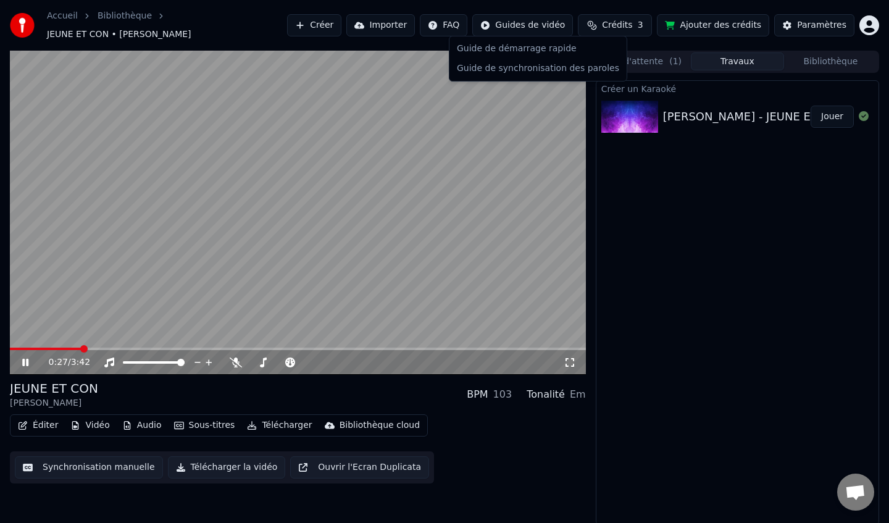
click at [518, 27] on html "Accueil Bibliothèque JEUNE ET CON • [PERSON_NAME] Importer FAQ Guides de vidéo …" at bounding box center [444, 261] width 889 height 523
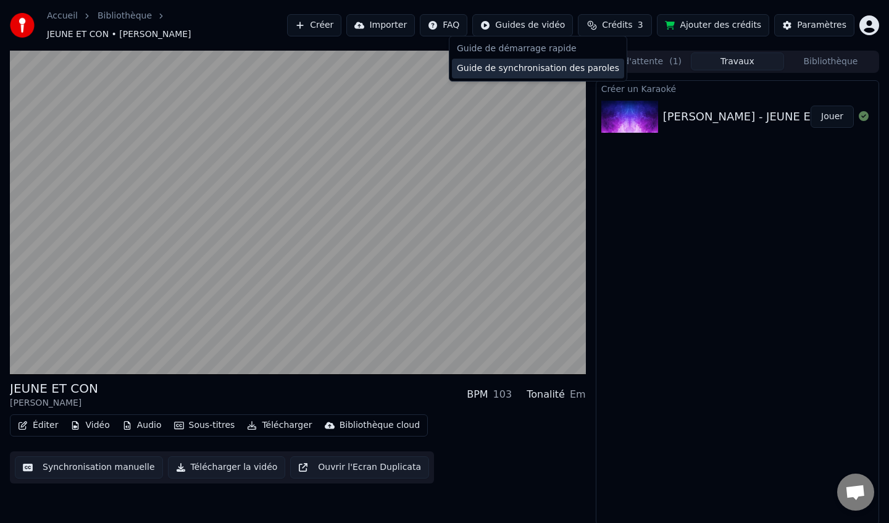
click at [520, 73] on div "Guide de synchronisation des paroles" at bounding box center [538, 69] width 172 height 20
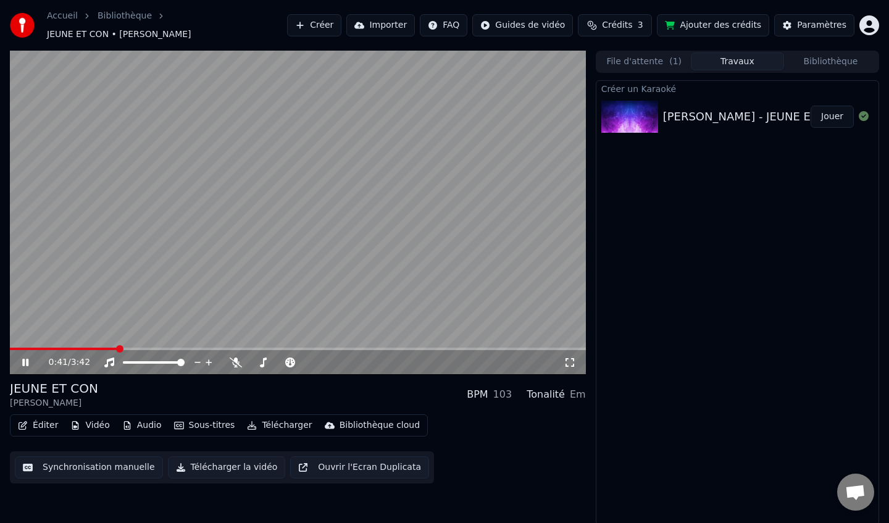
click at [27, 358] on icon at bounding box center [25, 361] width 6 height 7
click at [546, 27] on html "Accueil Bibliothèque JEUNE ET CON • [PERSON_NAME] Importer FAQ Guides de vidéo …" at bounding box center [444, 261] width 889 height 523
click at [87, 464] on html "Accueil Bibliothèque JEUNE ET CON • [PERSON_NAME] Importer FAQ Guides de vidéo …" at bounding box center [444, 261] width 889 height 523
click at [88, 459] on button "Synchronisation manuelle" at bounding box center [89, 467] width 148 height 22
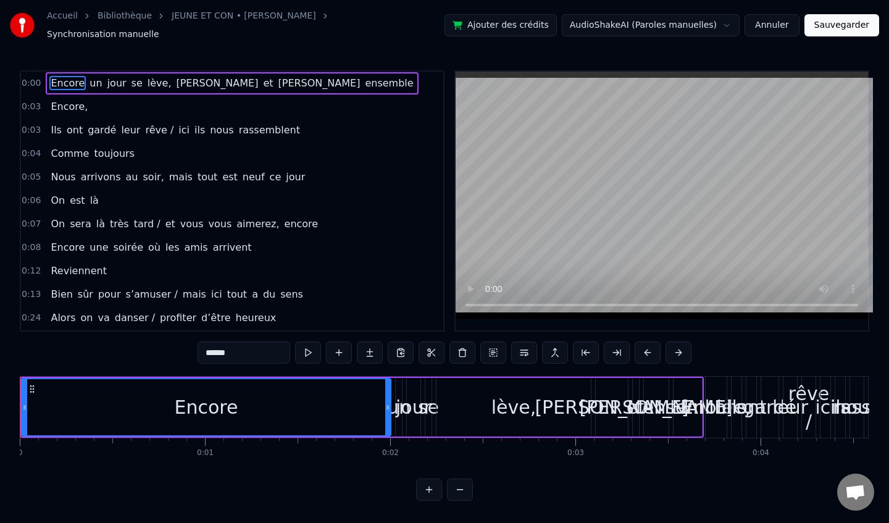
click at [194, 407] on div "Encore" at bounding box center [207, 407] width 64 height 28
drag, startPoint x: 155, startPoint y: 420, endPoint x: 239, endPoint y: 405, distance: 84.6
click at [239, 405] on div "Encore" at bounding box center [206, 407] width 368 height 56
click at [225, 407] on div "Encore" at bounding box center [207, 407] width 64 height 28
click at [61, 80] on span "Encore" at bounding box center [67, 83] width 36 height 14
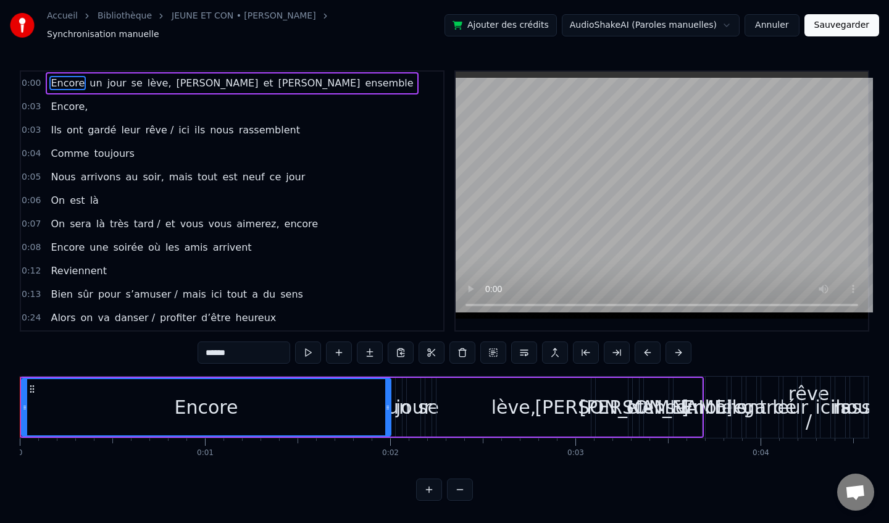
click at [197, 400] on div "Encore" at bounding box center [207, 407] width 64 height 28
drag, startPoint x: 197, startPoint y: 400, endPoint x: 264, endPoint y: 402, distance: 67.3
click at [264, 402] on div "Encore" at bounding box center [206, 407] width 368 height 56
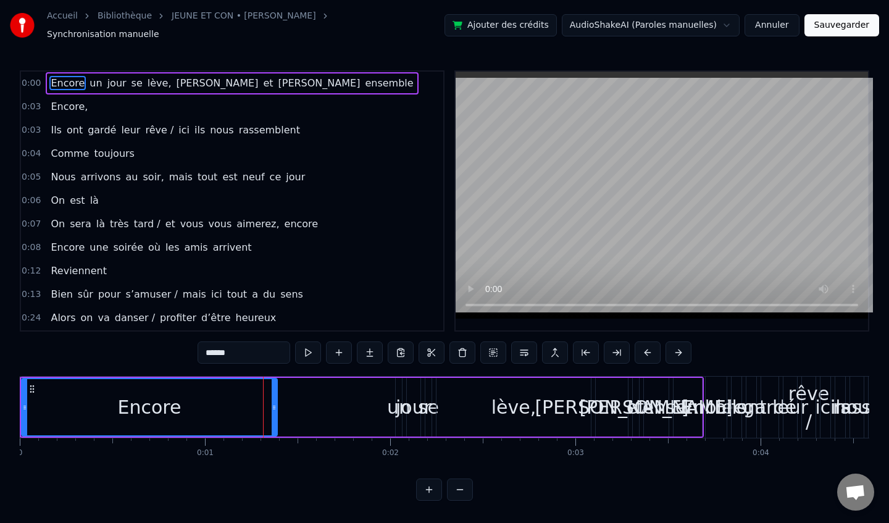
drag, startPoint x: 387, startPoint y: 404, endPoint x: 273, endPoint y: 398, distance: 113.7
click at [273, 402] on icon at bounding box center [273, 407] width 5 height 10
click at [402, 402] on div "jour" at bounding box center [414, 407] width 36 height 28
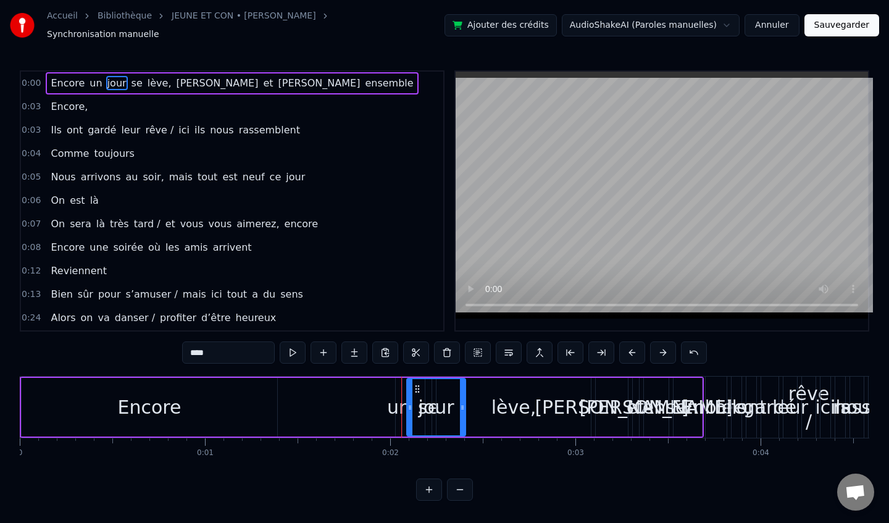
drag, startPoint x: 417, startPoint y: 403, endPoint x: 462, endPoint y: 404, distance: 45.0
click at [462, 404] on icon at bounding box center [462, 407] width 5 height 10
drag, startPoint x: 408, startPoint y: 401, endPoint x: 339, endPoint y: 392, distance: 69.6
click at [347, 392] on div at bounding box center [349, 407] width 5 height 56
click at [477, 406] on div "lève," at bounding box center [513, 407] width 154 height 59
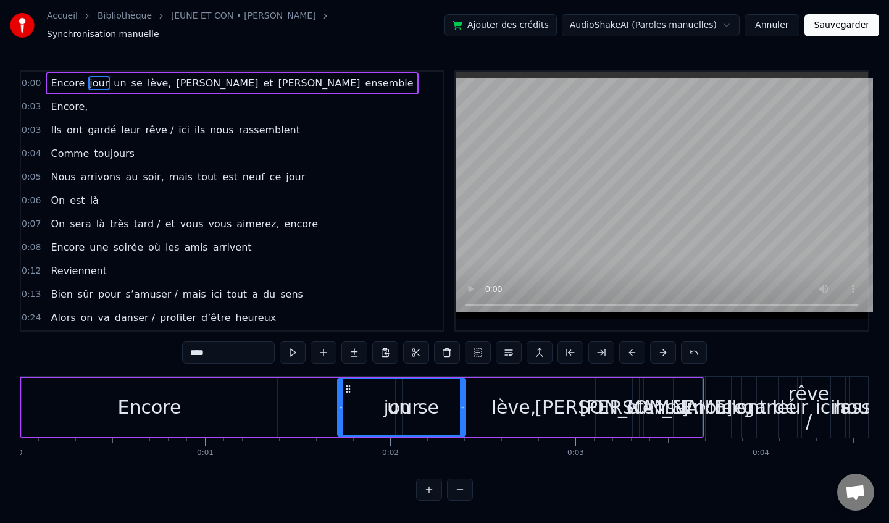
type input "*****"
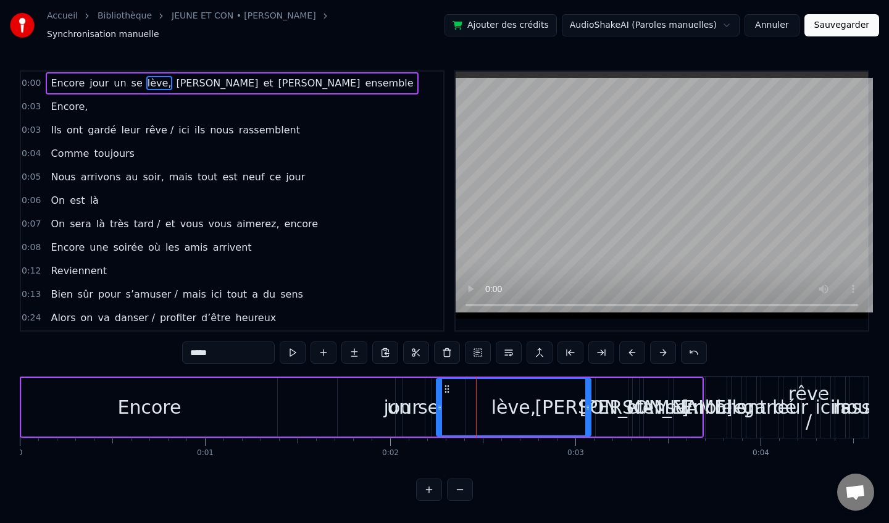
drag, startPoint x: 481, startPoint y: 400, endPoint x: 513, endPoint y: 394, distance: 33.3
click at [513, 394] on div "lève," at bounding box center [513, 407] width 153 height 56
click at [692, 345] on button at bounding box center [694, 352] width 26 height 22
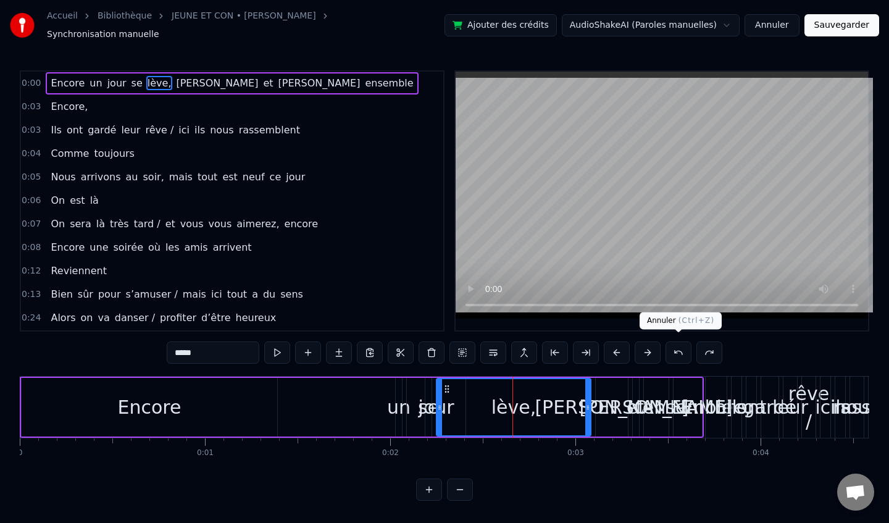
click at [680, 348] on button at bounding box center [678, 352] width 26 height 22
click at [676, 354] on button at bounding box center [678, 352] width 26 height 22
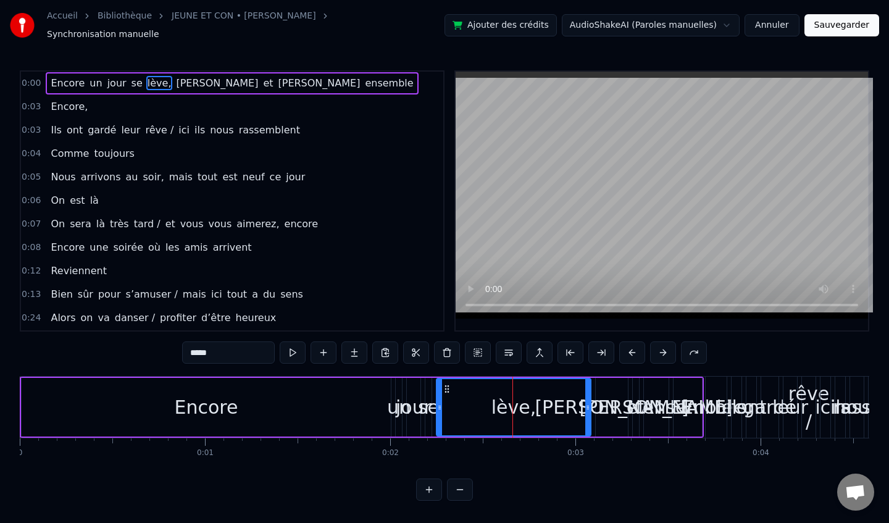
click at [189, 97] on div "0:03 Encore," at bounding box center [232, 106] width 422 height 23
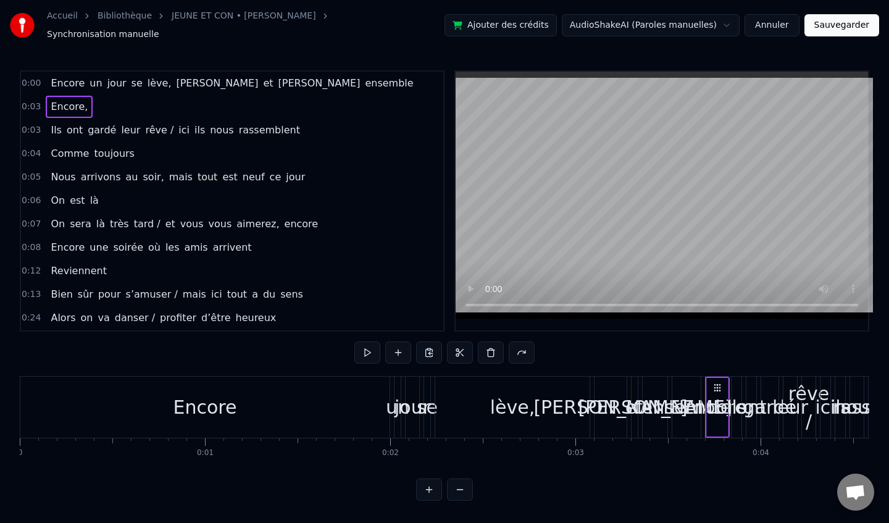
click at [220, 85] on div "Encore un jour se lève, [PERSON_NAME] et [PERSON_NAME] ensemble" at bounding box center [232, 83] width 372 height 22
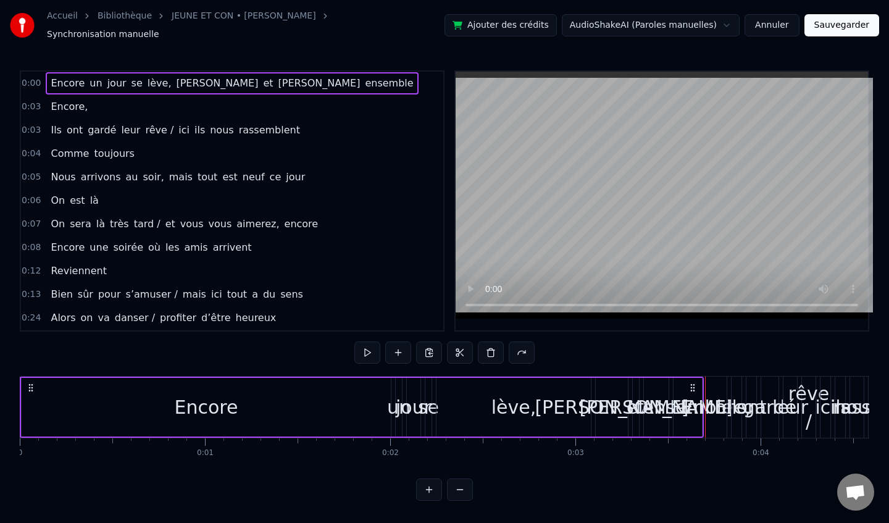
click at [67, 80] on span "Encore" at bounding box center [67, 83] width 36 height 14
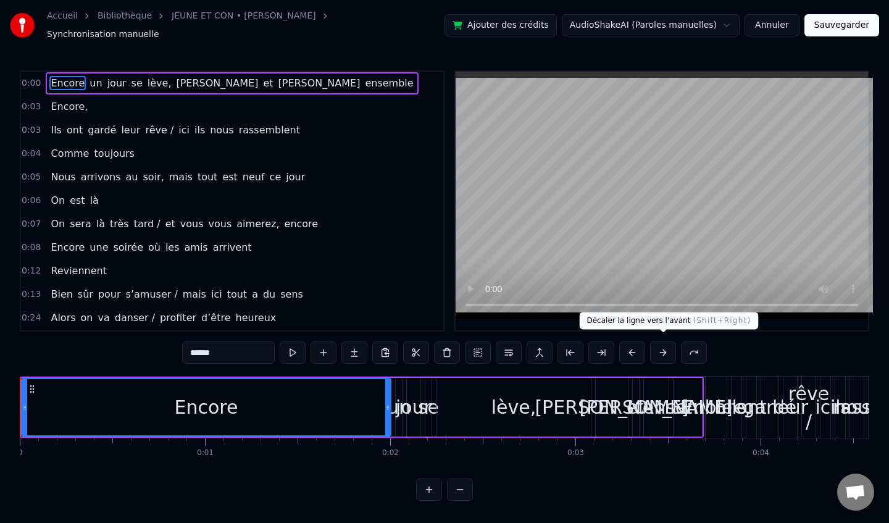
click at [657, 348] on button at bounding box center [663, 352] width 26 height 22
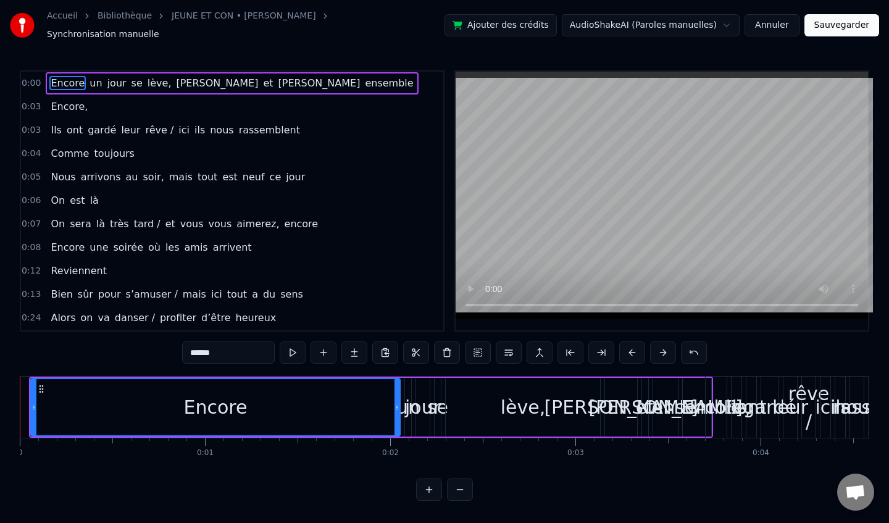
click at [657, 348] on button at bounding box center [663, 352] width 26 height 22
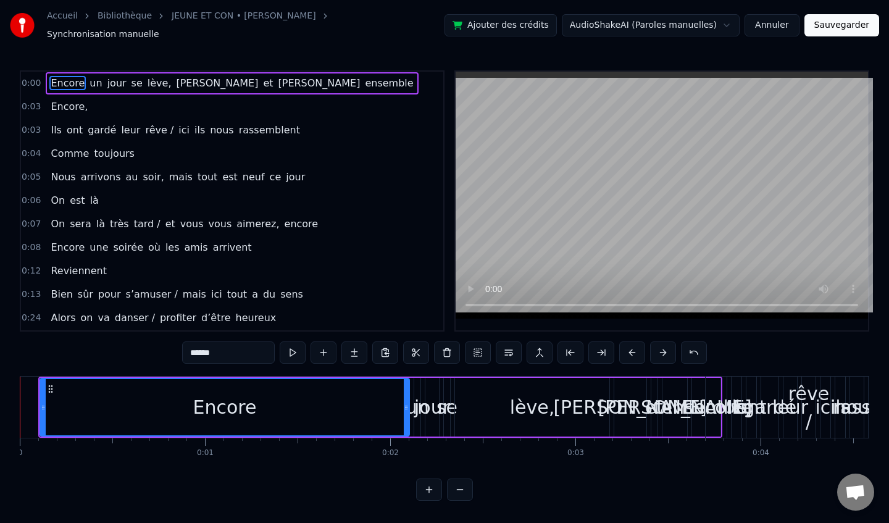
click at [657, 348] on button at bounding box center [663, 352] width 26 height 22
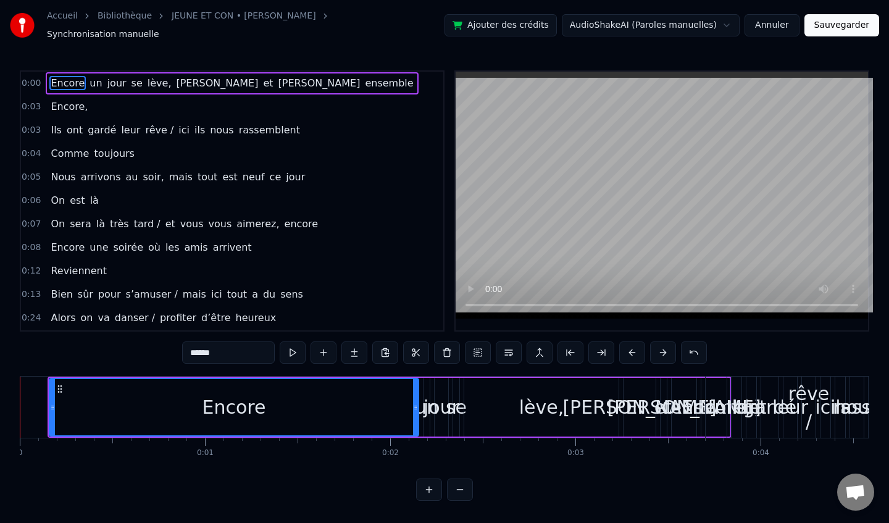
click at [657, 348] on button at bounding box center [663, 352] width 26 height 22
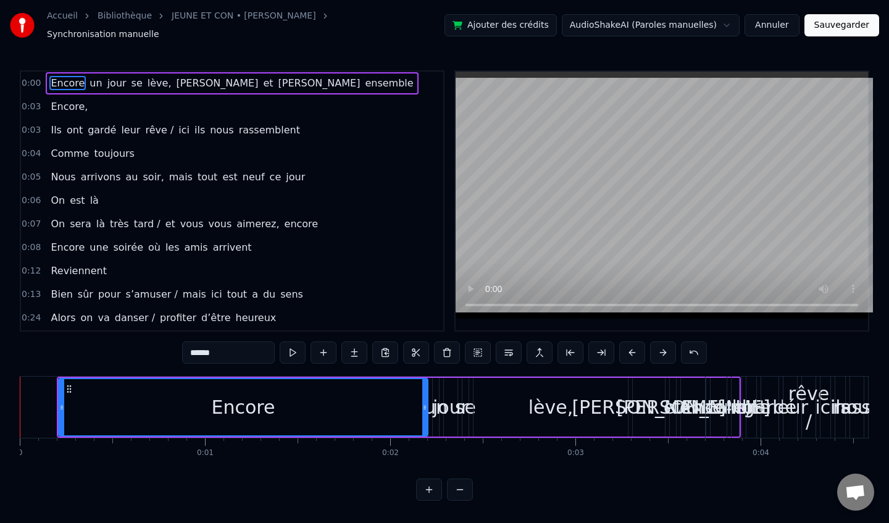
click at [657, 348] on button at bounding box center [663, 352] width 26 height 22
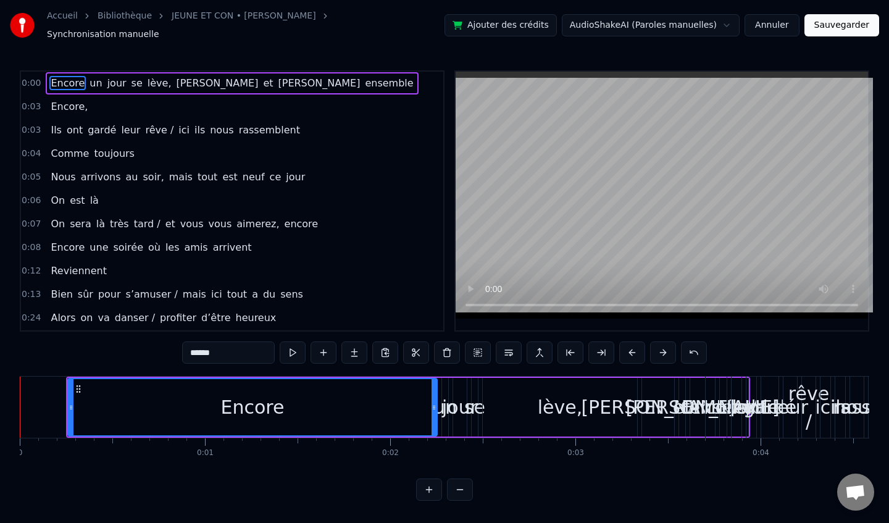
click at [657, 348] on button at bounding box center [663, 352] width 26 height 22
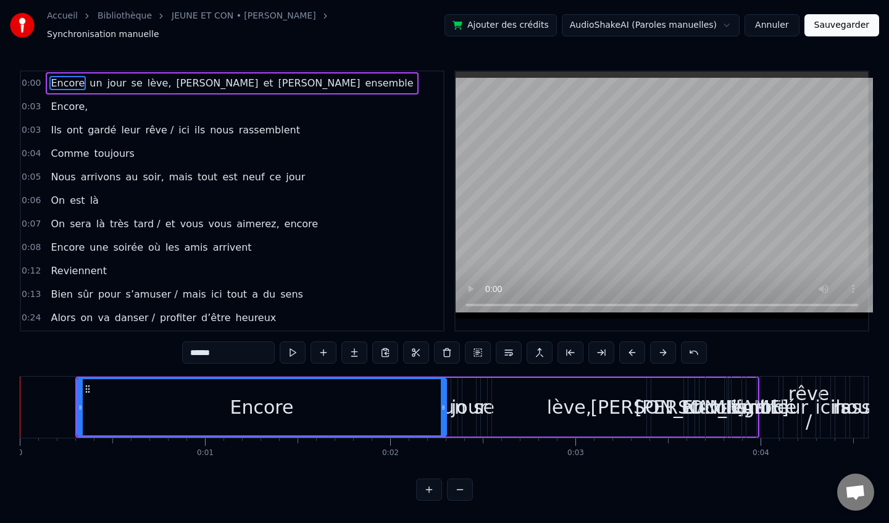
click at [657, 348] on button at bounding box center [663, 352] width 26 height 22
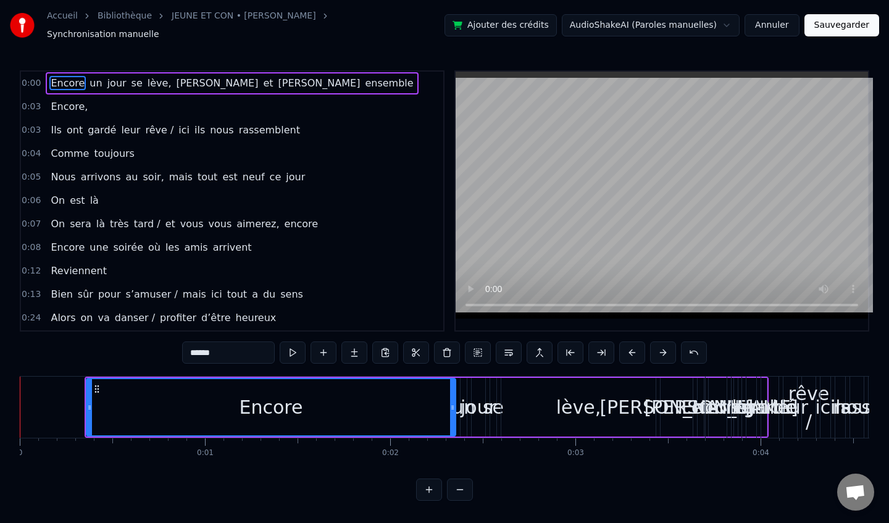
click at [657, 348] on button at bounding box center [663, 352] width 26 height 22
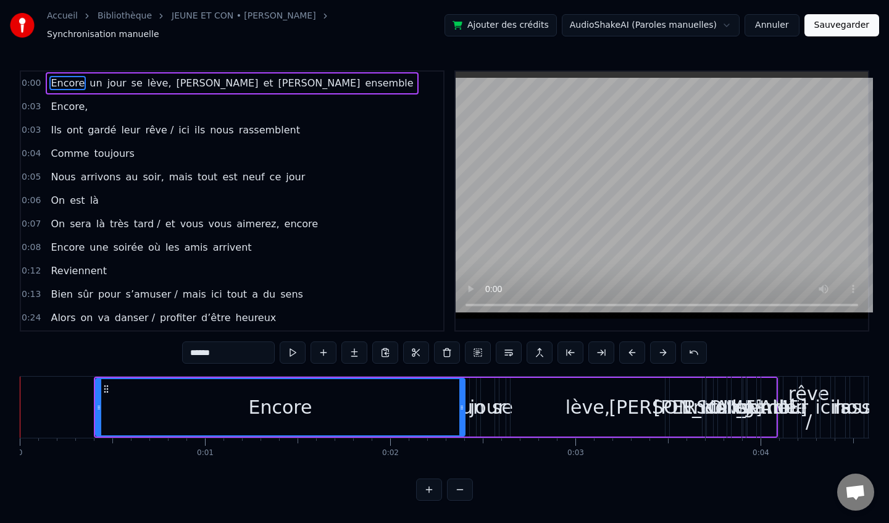
click at [657, 348] on button at bounding box center [663, 352] width 26 height 22
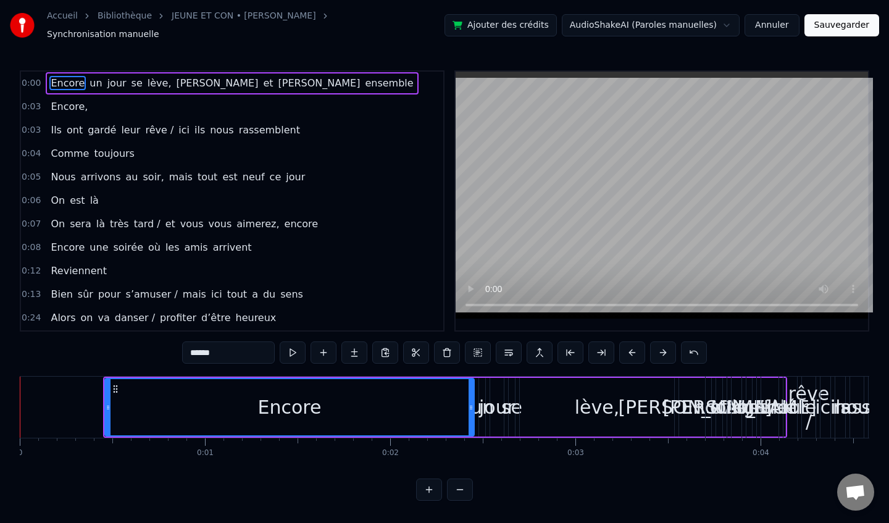
click at [657, 348] on button at bounding box center [663, 352] width 26 height 22
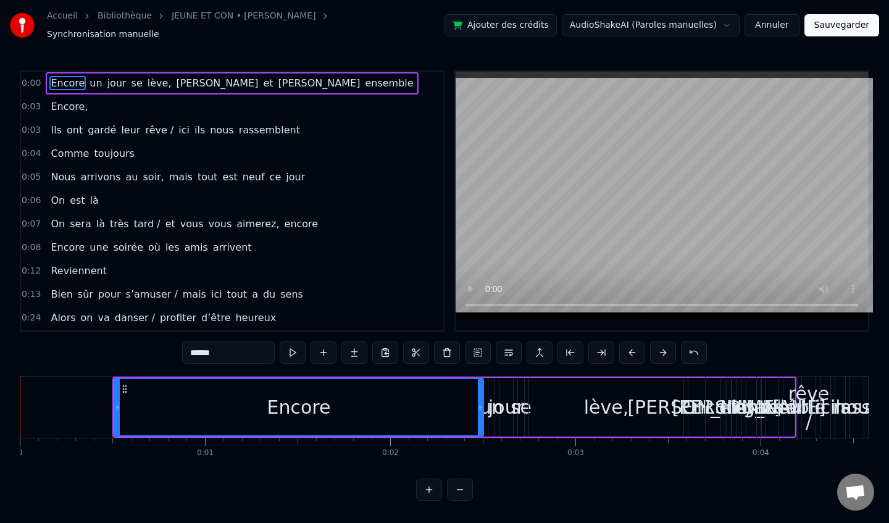
click at [657, 348] on button at bounding box center [663, 352] width 26 height 22
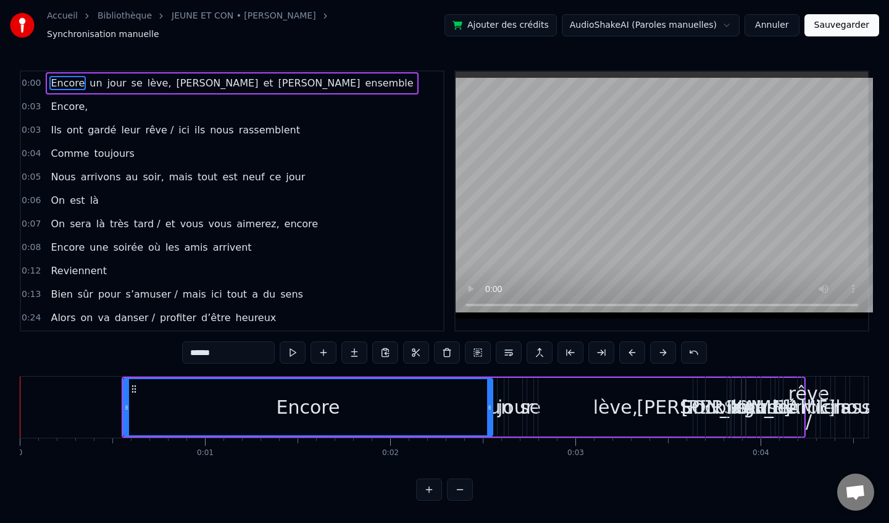
click at [657, 348] on button at bounding box center [663, 352] width 26 height 22
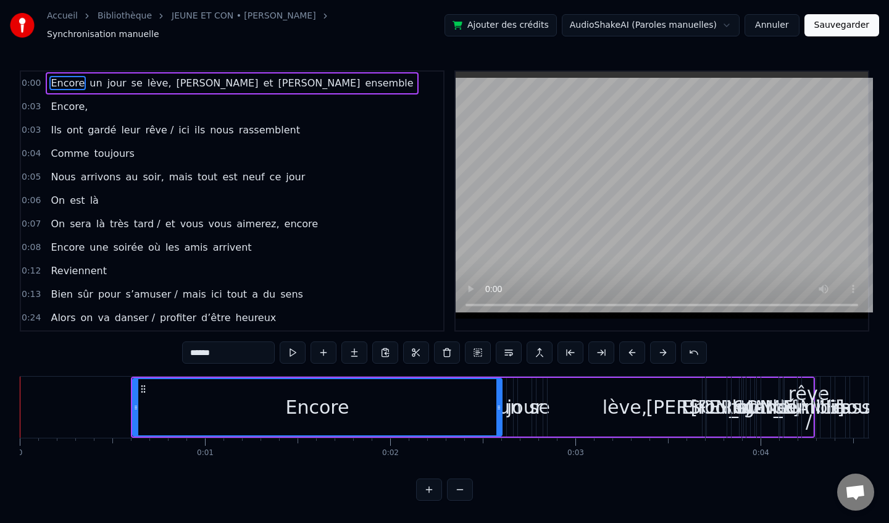
click at [657, 348] on button at bounding box center [663, 352] width 26 height 22
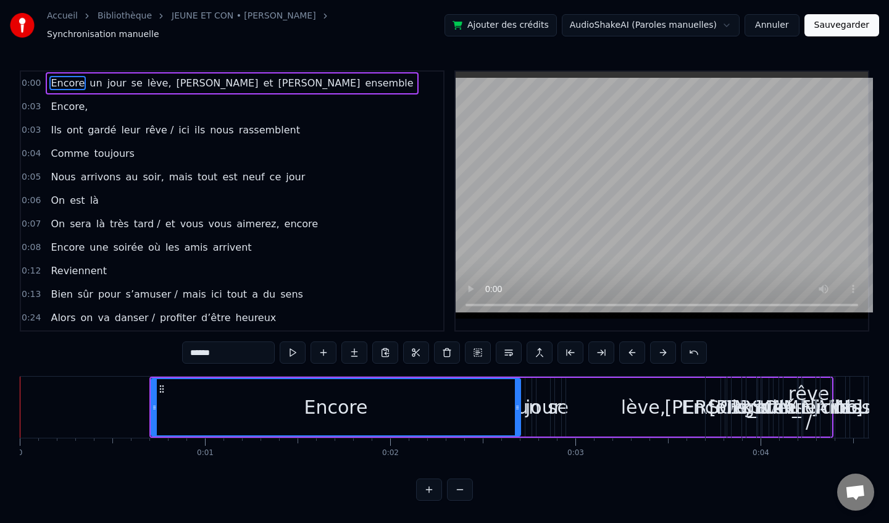
click at [657, 348] on button at bounding box center [663, 352] width 26 height 22
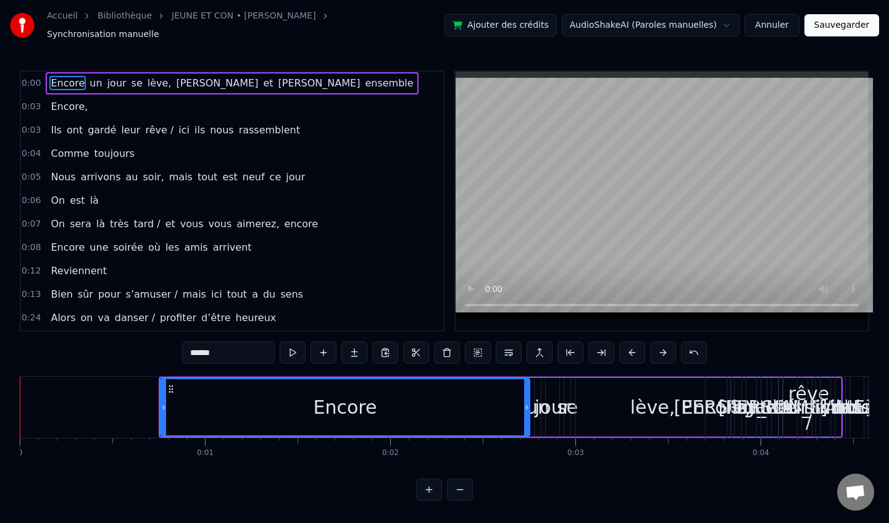
click at [657, 348] on button at bounding box center [663, 352] width 26 height 22
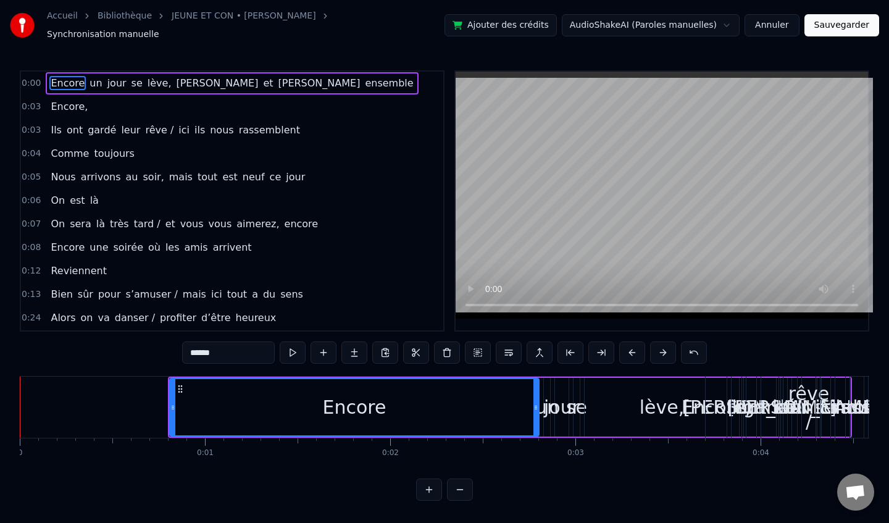
click at [657, 348] on button at bounding box center [663, 352] width 26 height 22
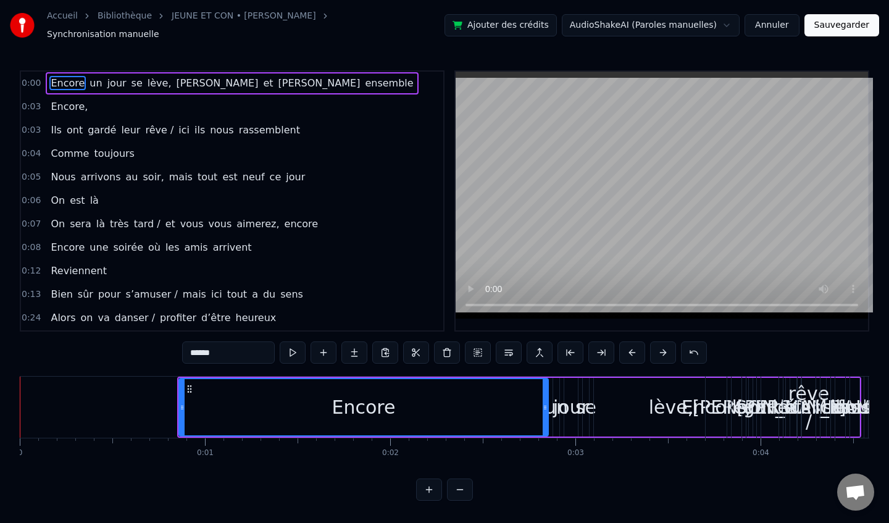
click at [657, 348] on button at bounding box center [663, 352] width 26 height 22
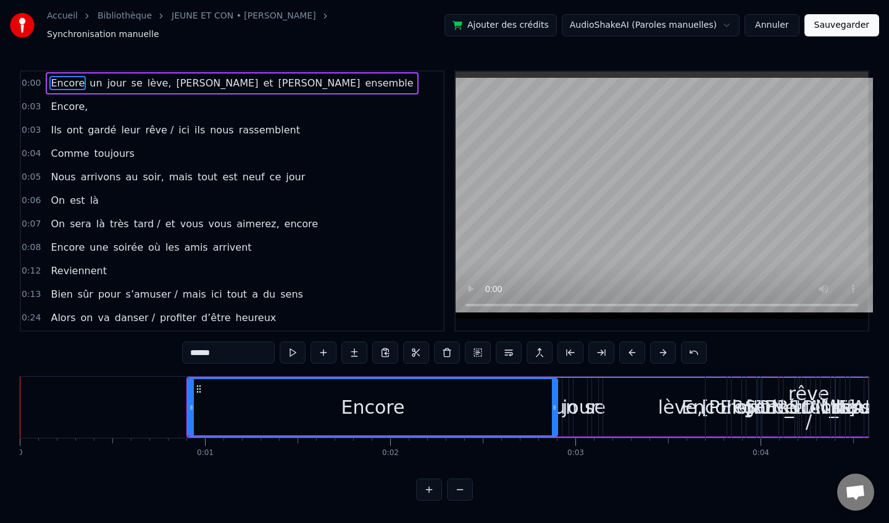
click at [655, 348] on button at bounding box center [663, 352] width 26 height 22
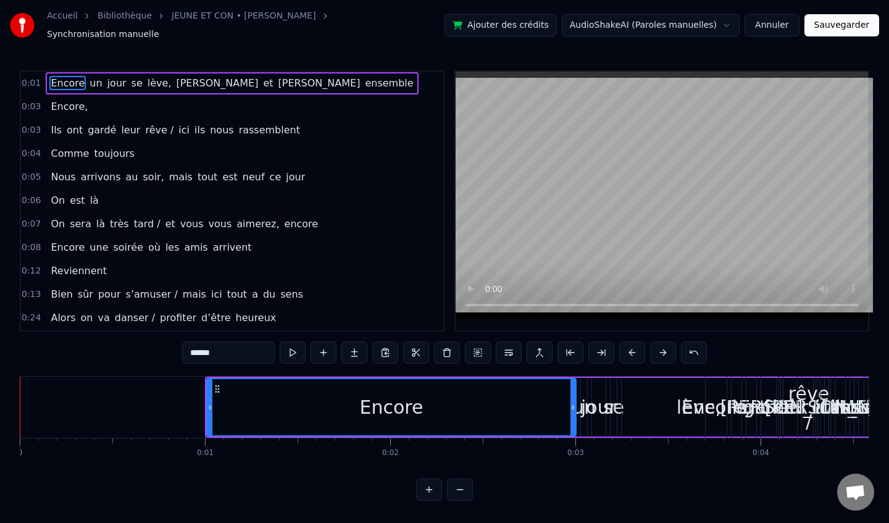
click at [655, 348] on button at bounding box center [663, 352] width 26 height 22
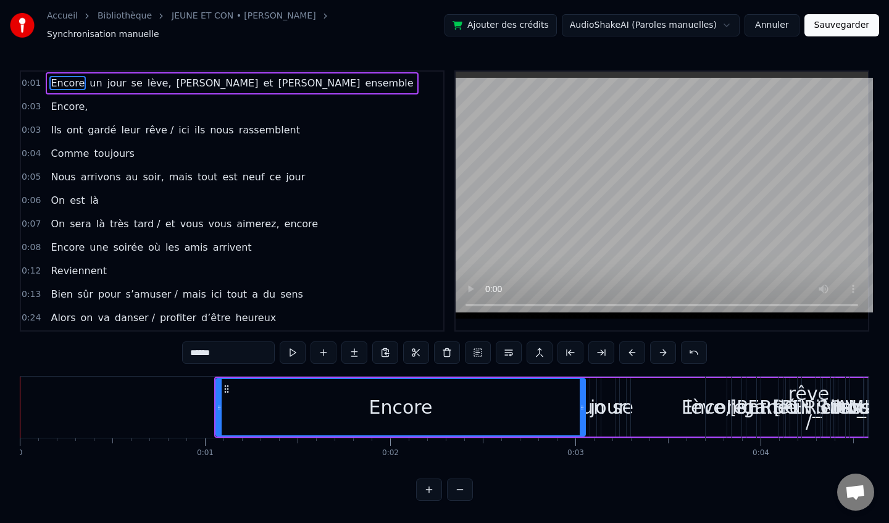
click at [655, 348] on button at bounding box center [663, 352] width 26 height 22
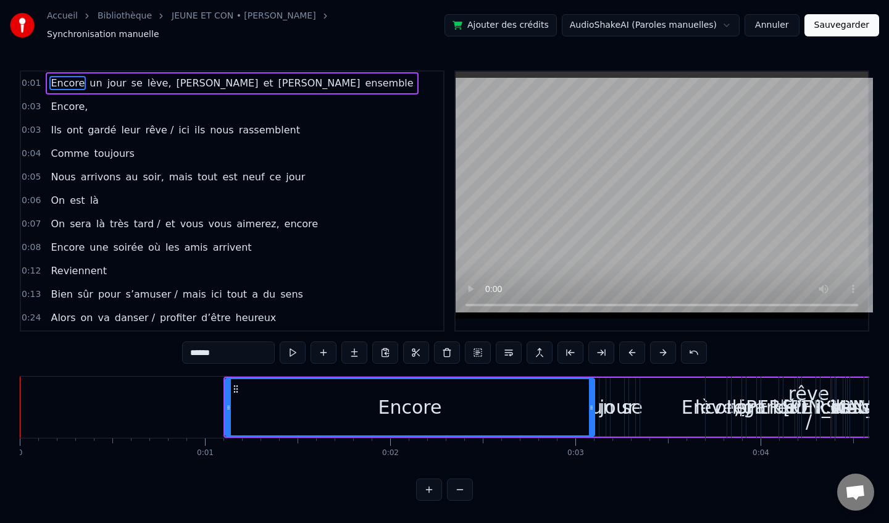
click at [655, 348] on button at bounding box center [663, 352] width 26 height 22
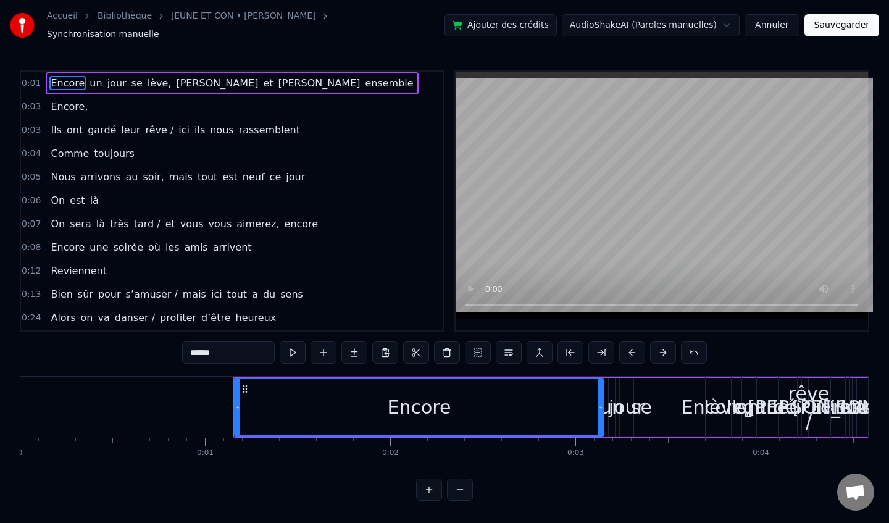
click at [655, 348] on button at bounding box center [663, 352] width 26 height 22
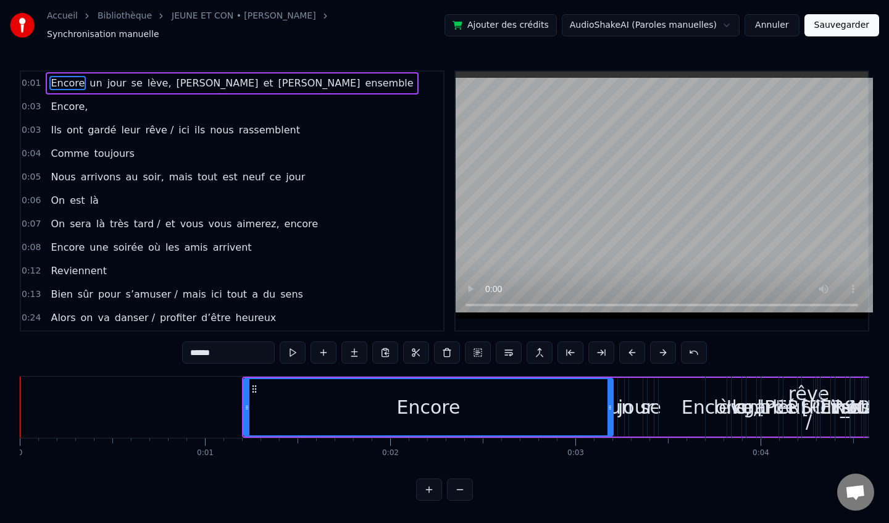
click at [655, 348] on button at bounding box center [663, 352] width 26 height 22
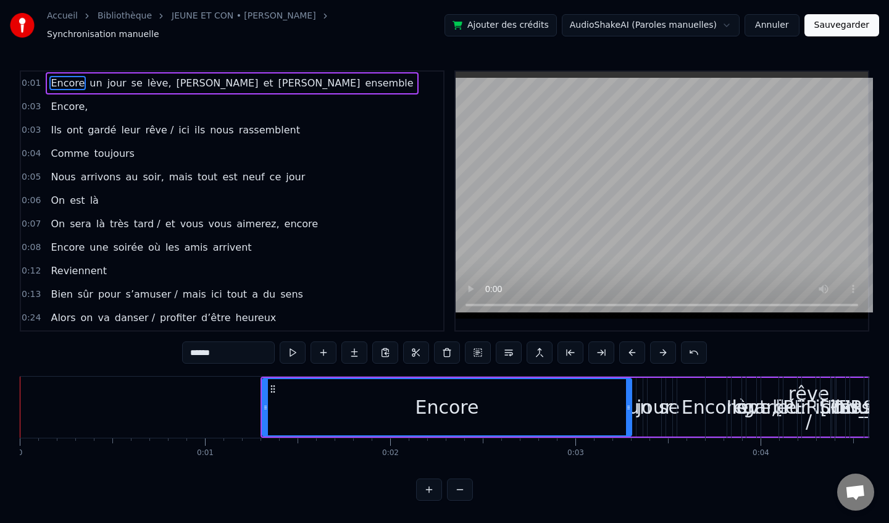
click at [655, 348] on button at bounding box center [663, 352] width 26 height 22
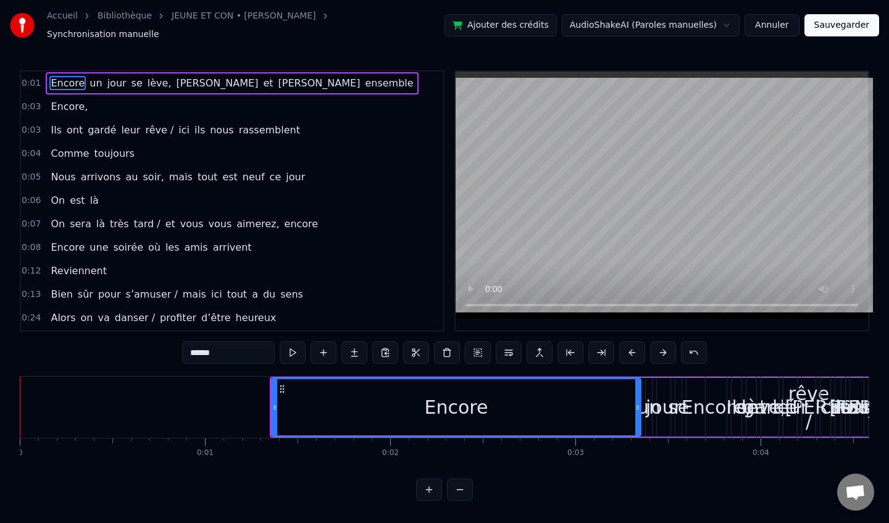
click at [655, 348] on button at bounding box center [663, 352] width 26 height 22
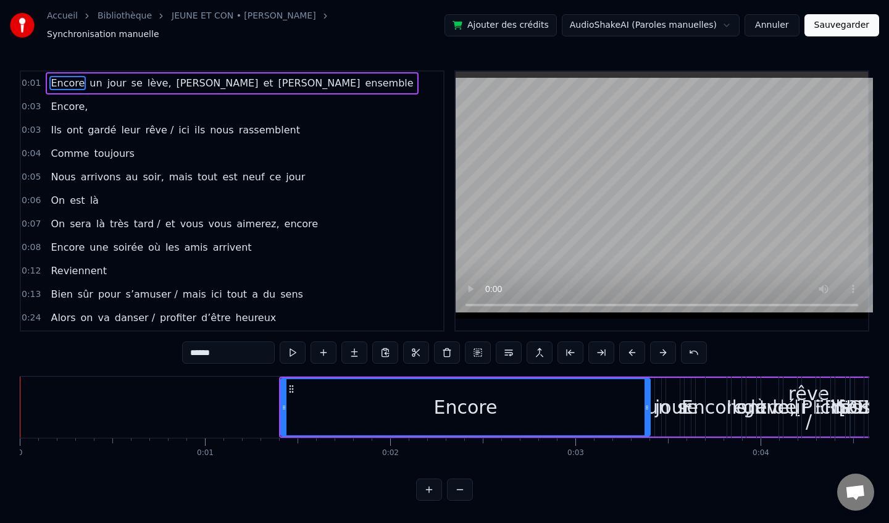
click at [655, 347] on button at bounding box center [663, 352] width 26 height 22
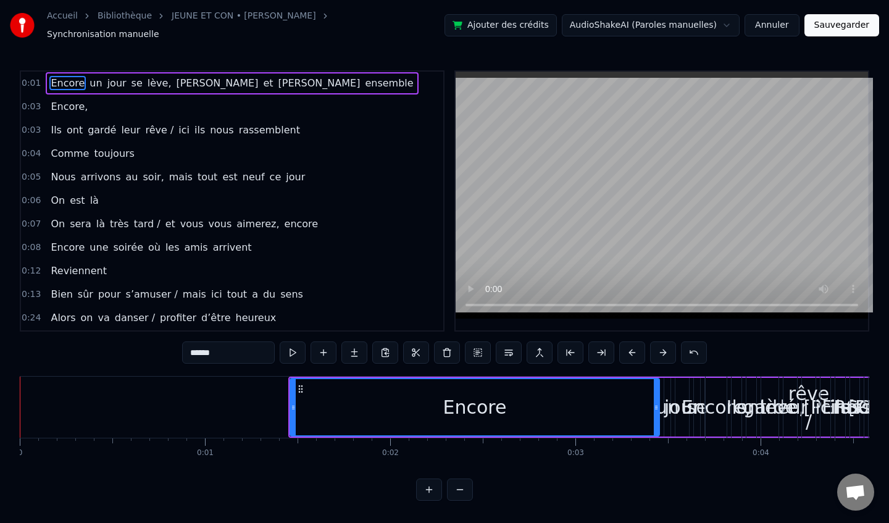
click at [655, 347] on button at bounding box center [663, 352] width 26 height 22
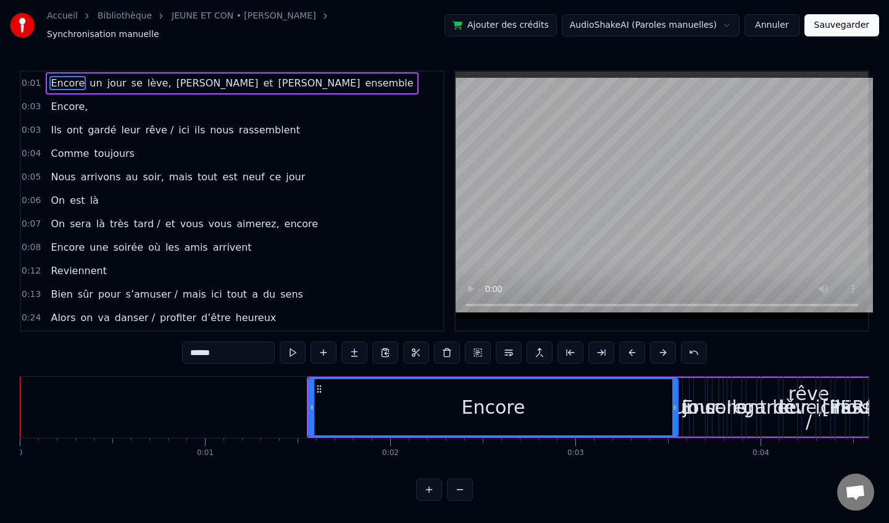
click at [655, 347] on button at bounding box center [663, 352] width 26 height 22
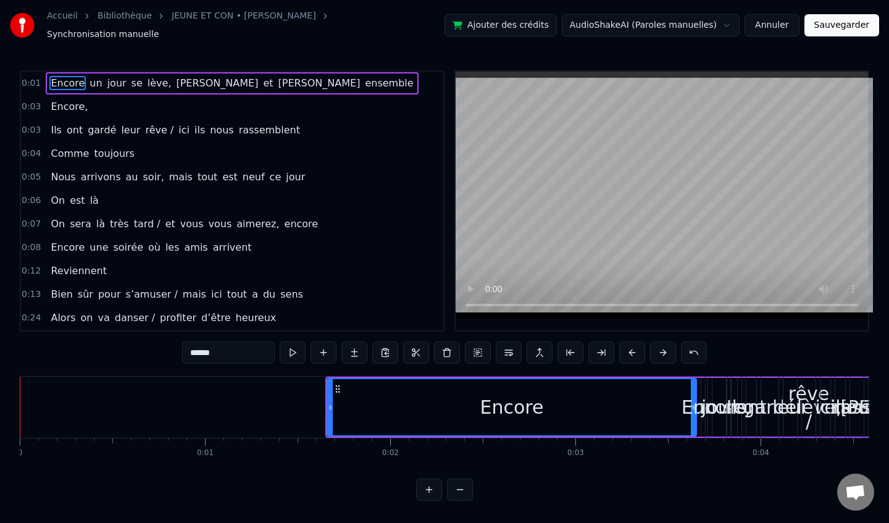
click at [655, 347] on button at bounding box center [663, 352] width 26 height 22
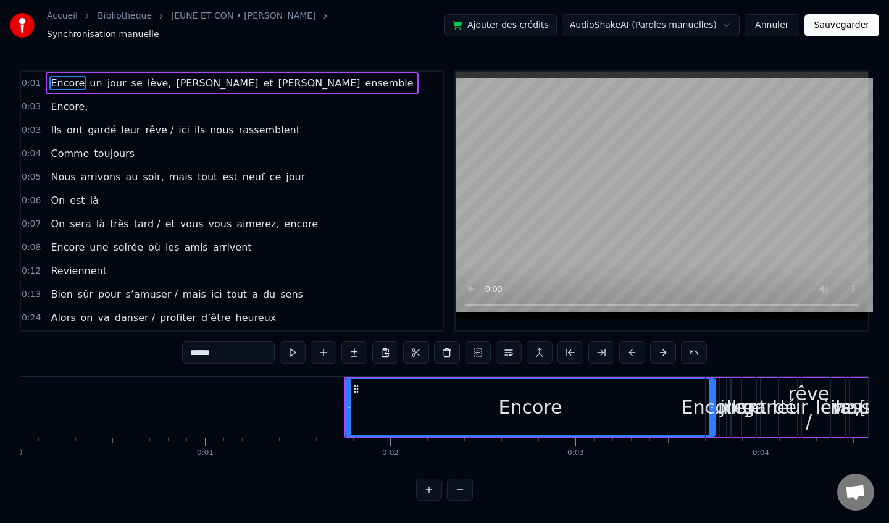
click at [655, 347] on button at bounding box center [663, 352] width 26 height 22
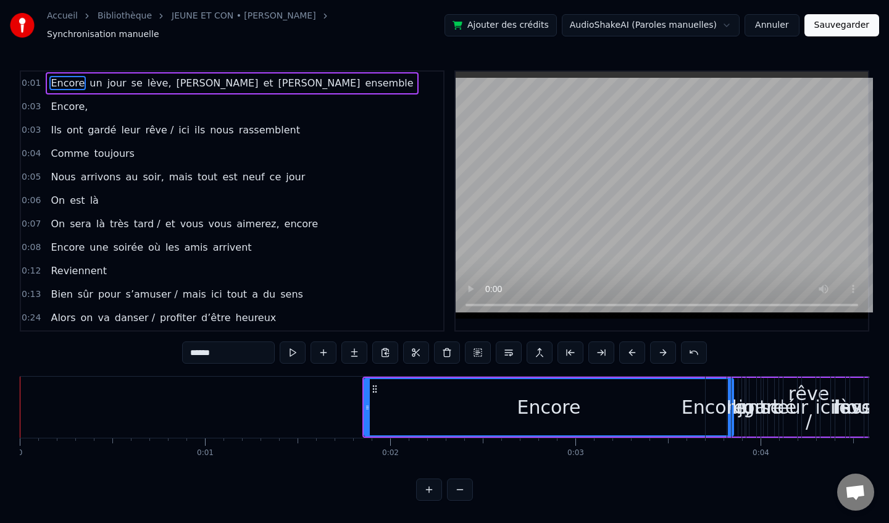
click at [655, 347] on button at bounding box center [663, 352] width 26 height 22
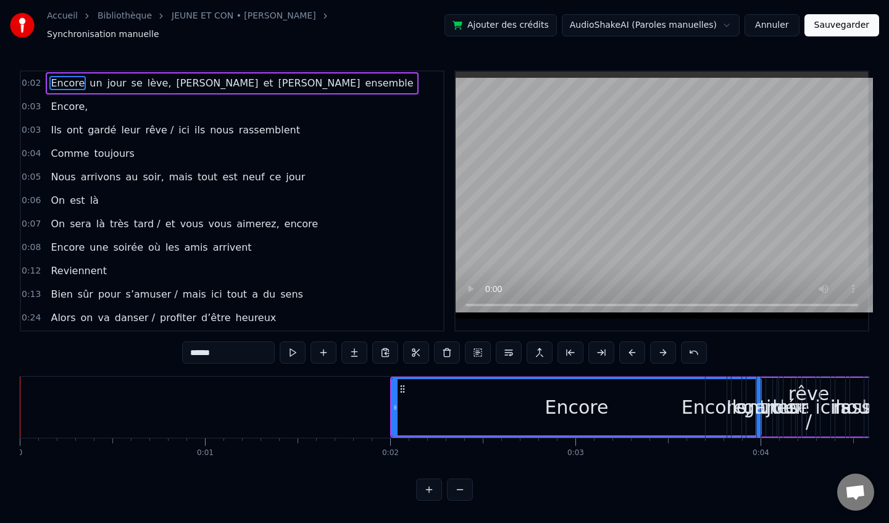
click at [655, 347] on button at bounding box center [663, 352] width 26 height 22
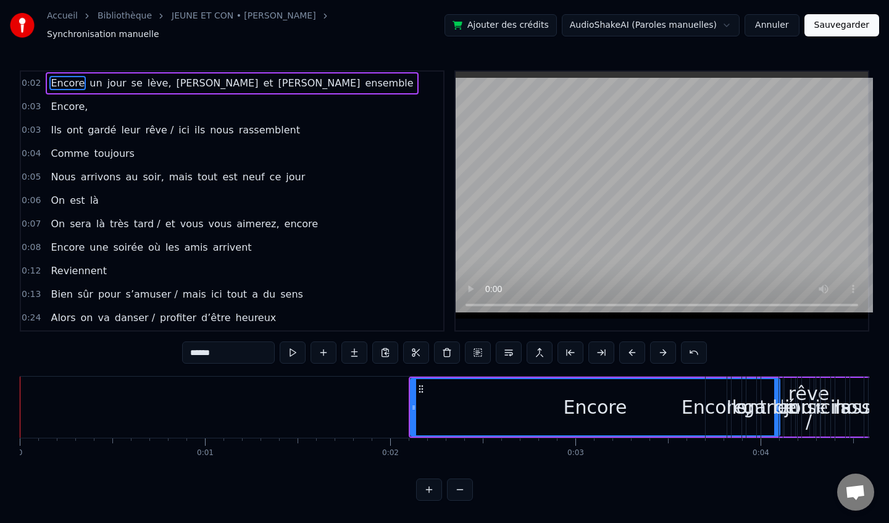
click at [655, 347] on button at bounding box center [663, 352] width 26 height 22
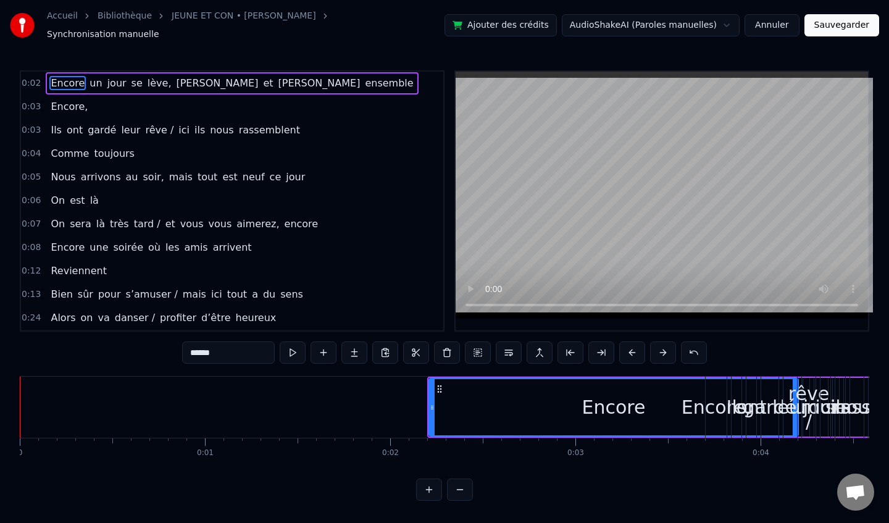
click at [655, 347] on button at bounding box center [663, 352] width 26 height 22
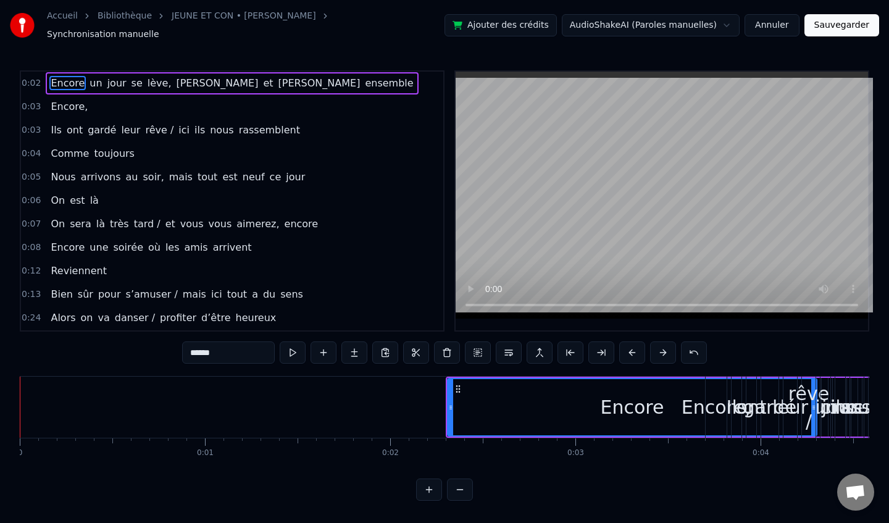
click at [655, 347] on button at bounding box center [663, 352] width 26 height 22
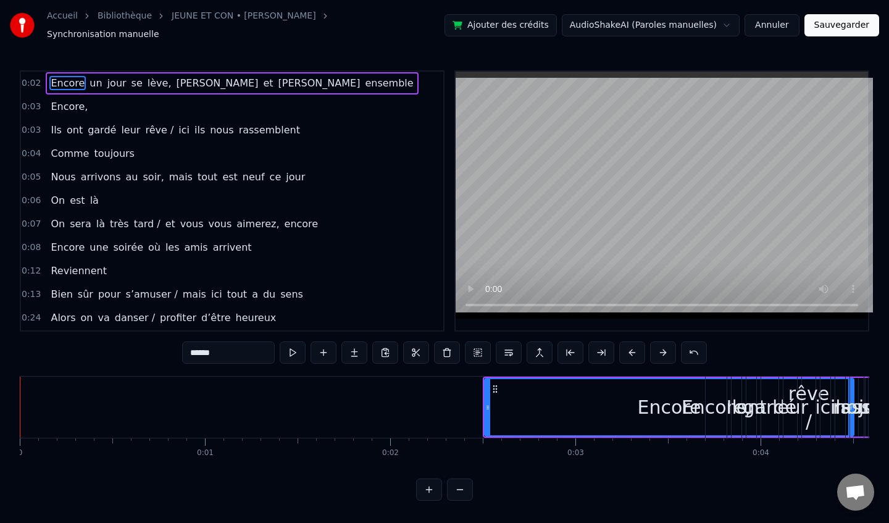
click at [655, 347] on button at bounding box center [663, 352] width 26 height 22
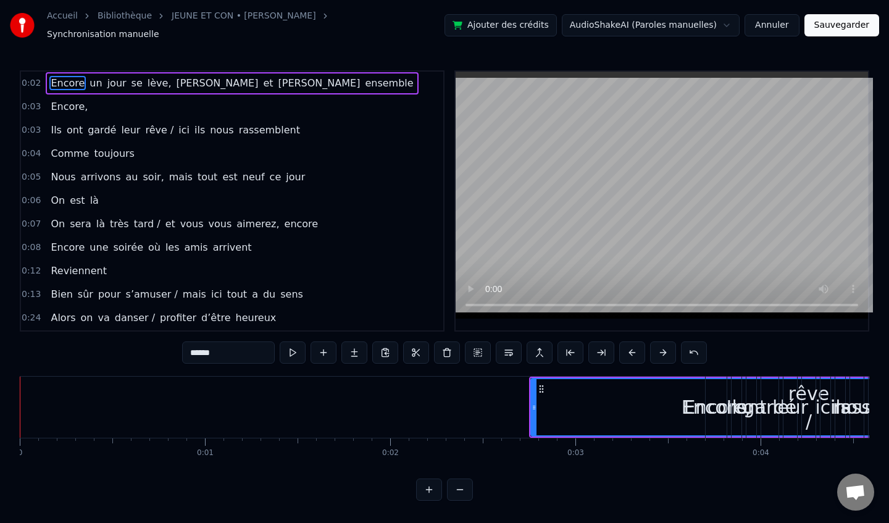
click at [655, 347] on button at bounding box center [663, 352] width 26 height 22
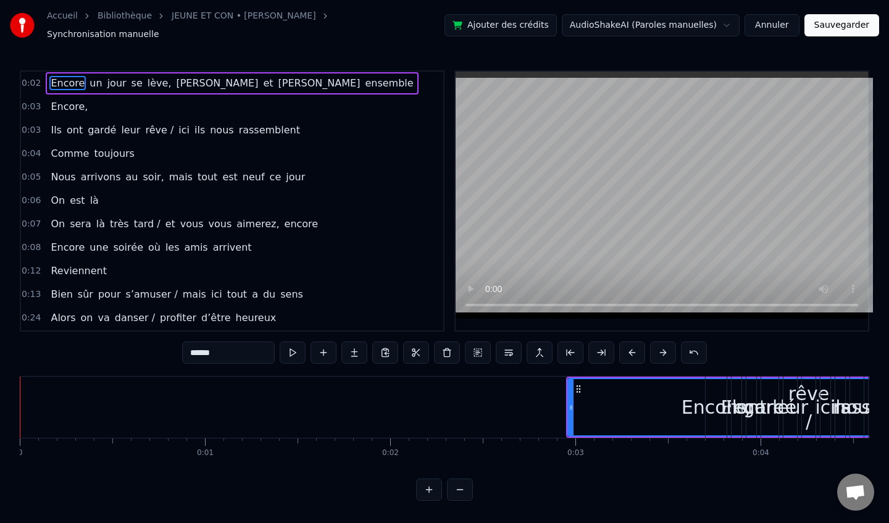
click at [655, 347] on button at bounding box center [663, 352] width 26 height 22
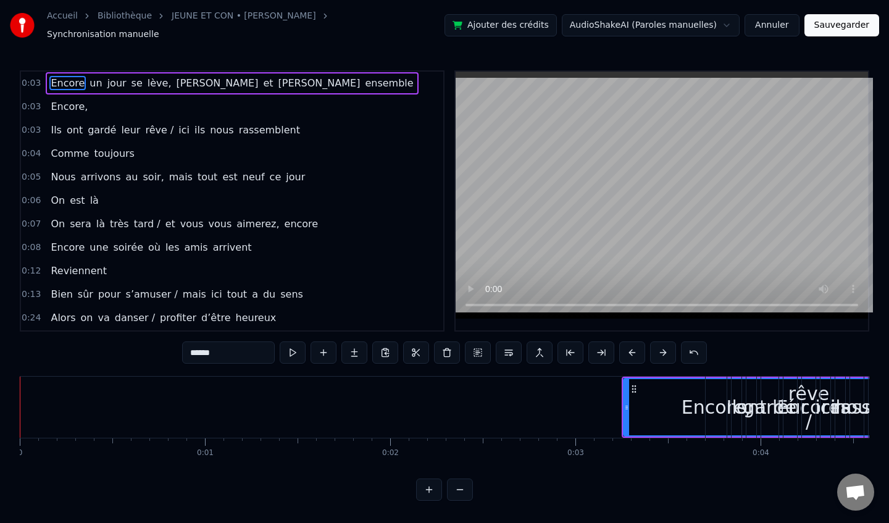
click at [655, 347] on button at bounding box center [663, 352] width 26 height 22
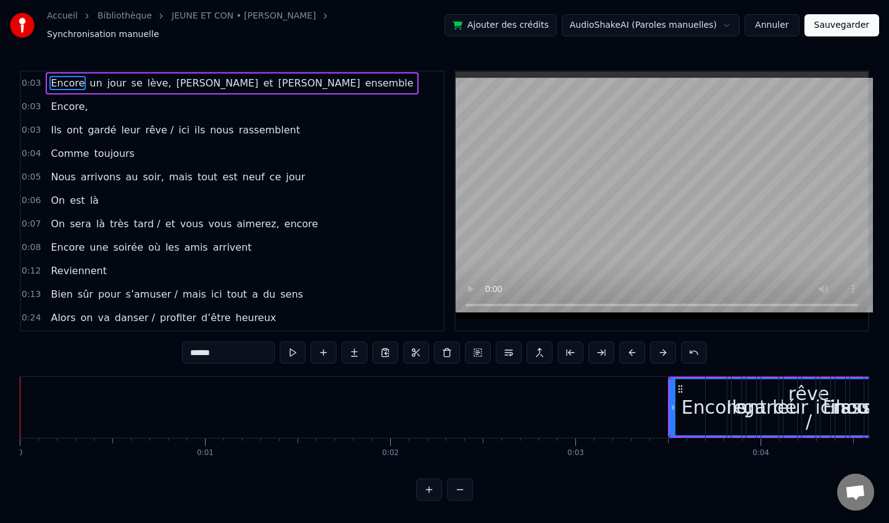
click at [655, 347] on button at bounding box center [663, 352] width 26 height 22
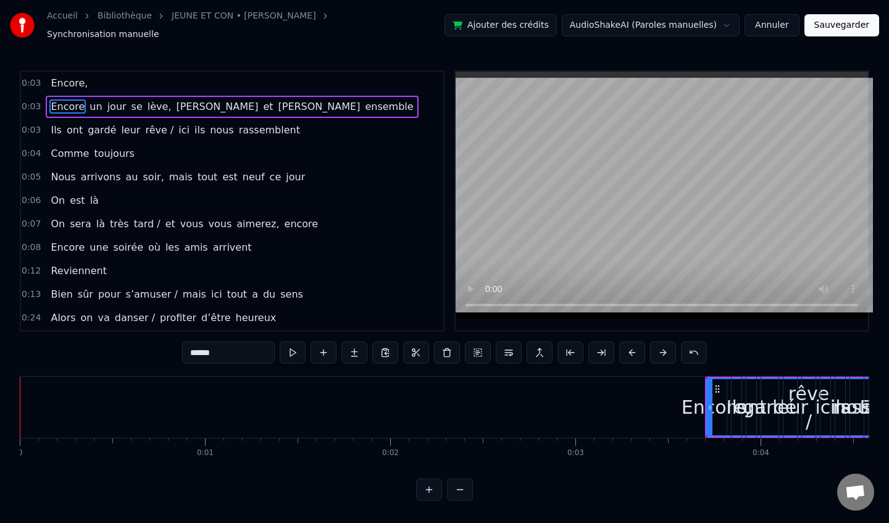
click at [655, 347] on button at bounding box center [663, 352] width 26 height 22
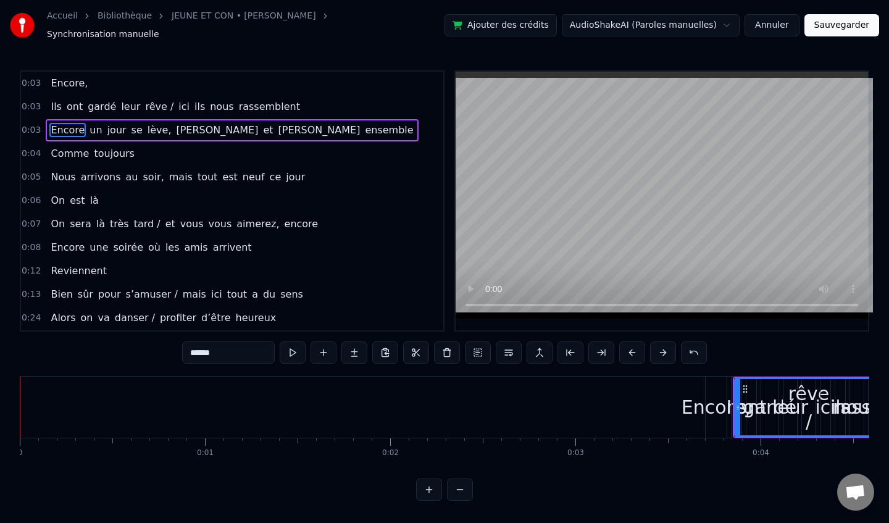
click at [655, 347] on button at bounding box center [663, 352] width 26 height 22
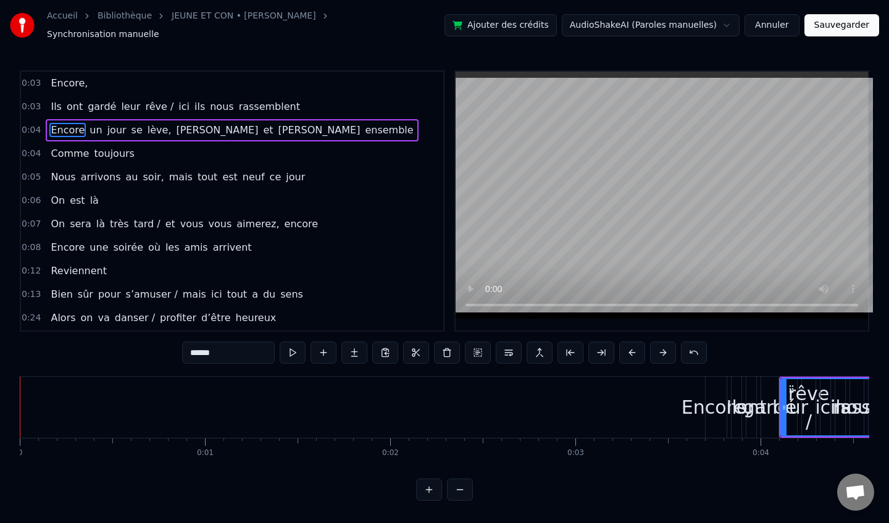
click at [655, 347] on button at bounding box center [663, 352] width 26 height 22
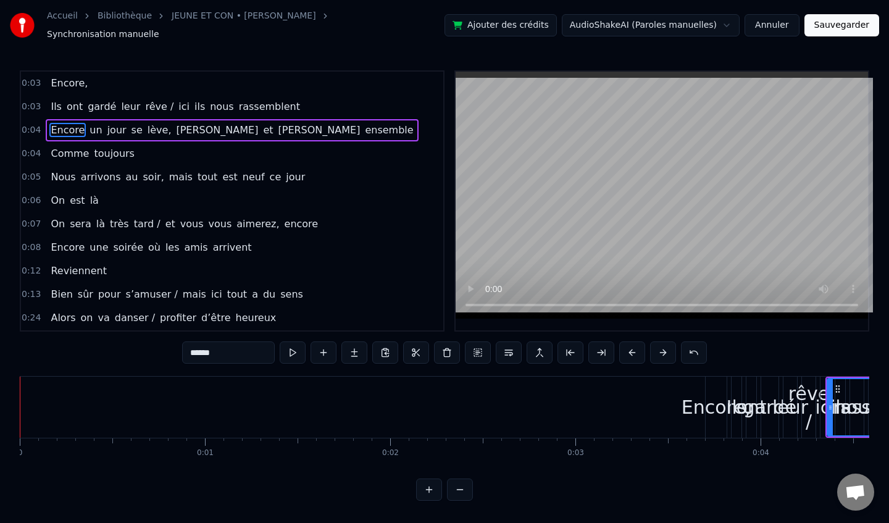
click at [655, 347] on button at bounding box center [663, 352] width 26 height 22
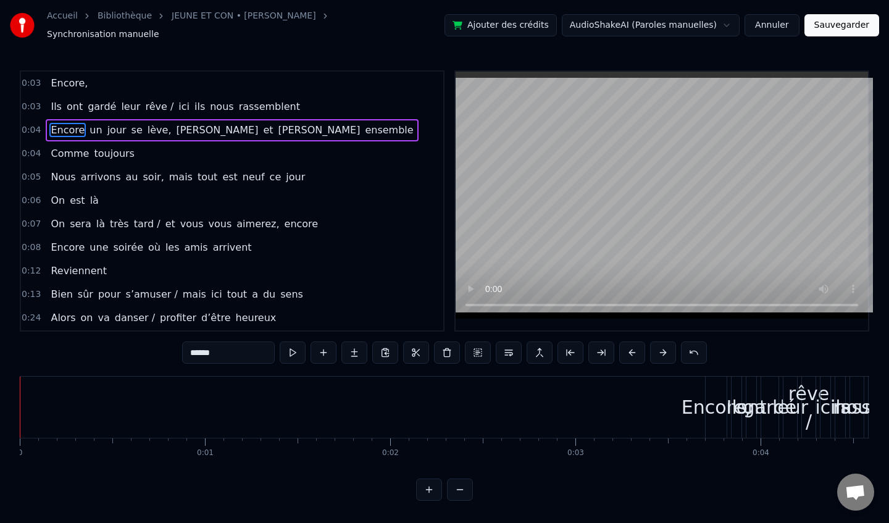
click at [655, 347] on button at bounding box center [663, 352] width 26 height 22
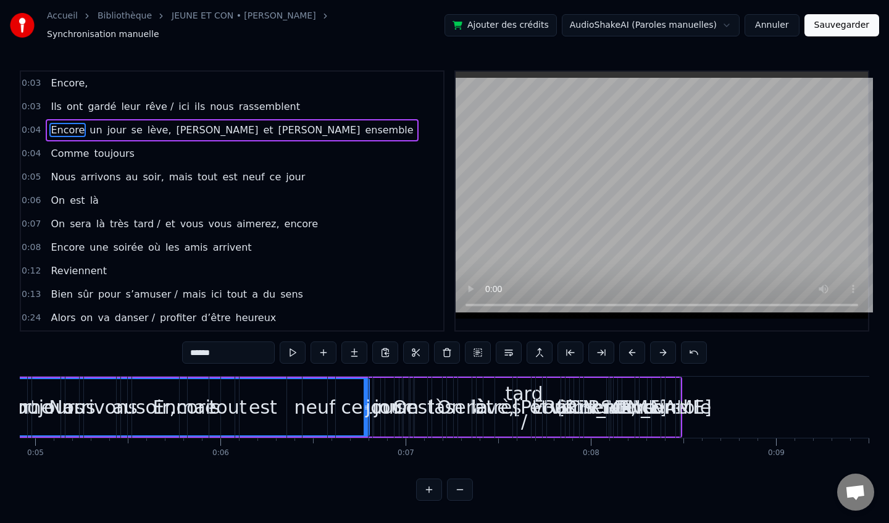
scroll to position [0, 918]
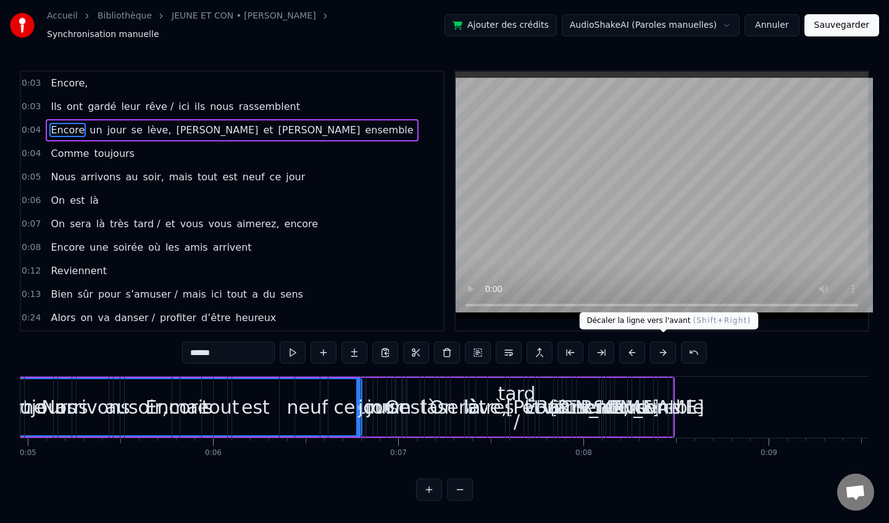
click at [660, 347] on button at bounding box center [663, 352] width 26 height 22
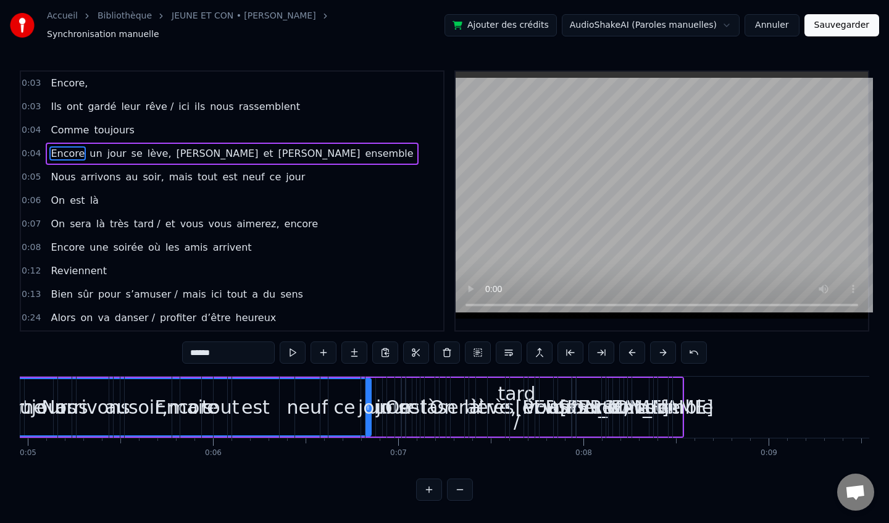
click at [660, 347] on button at bounding box center [663, 352] width 26 height 22
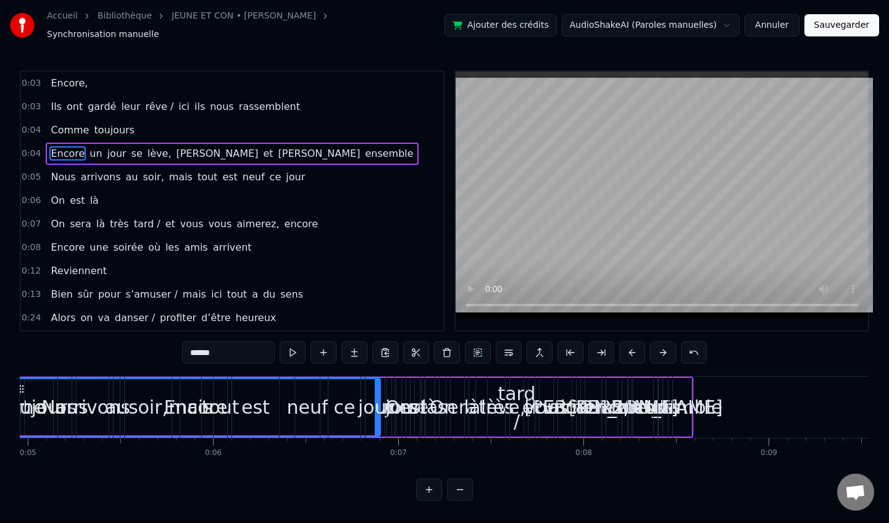
click at [660, 347] on button at bounding box center [663, 352] width 26 height 22
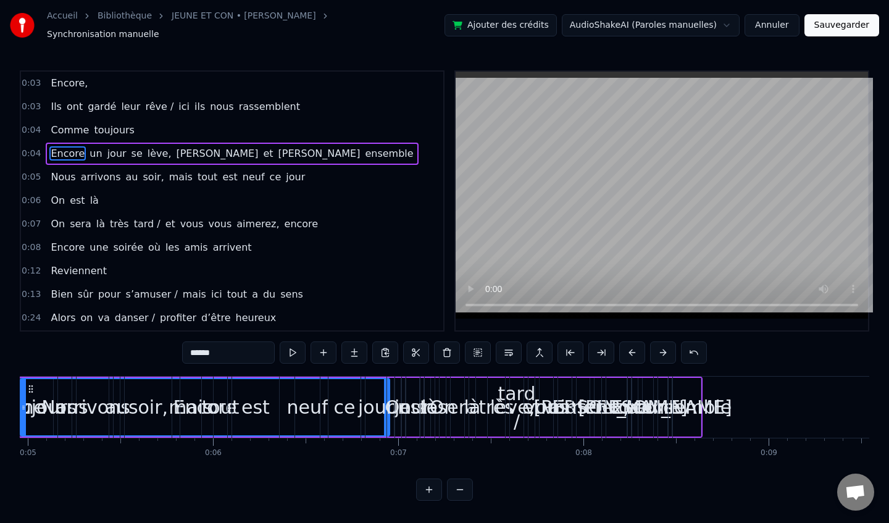
click at [660, 347] on button at bounding box center [663, 352] width 26 height 22
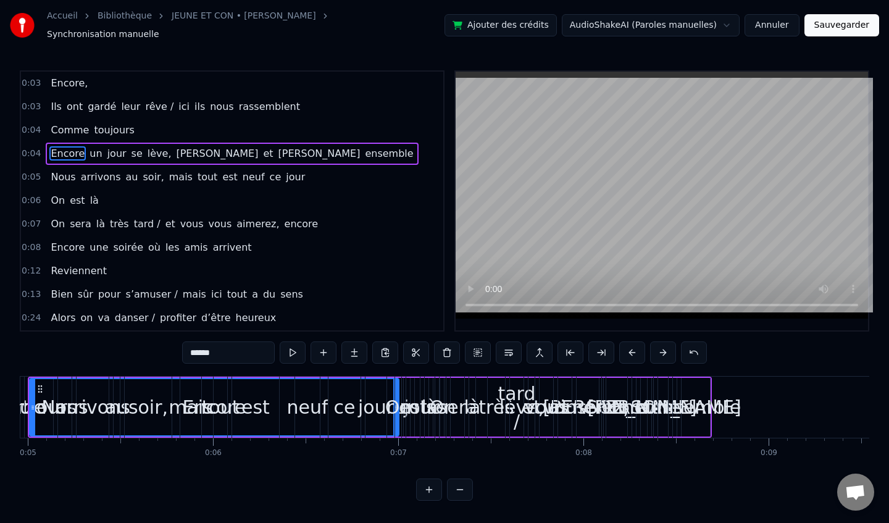
click at [660, 347] on button at bounding box center [663, 352] width 26 height 22
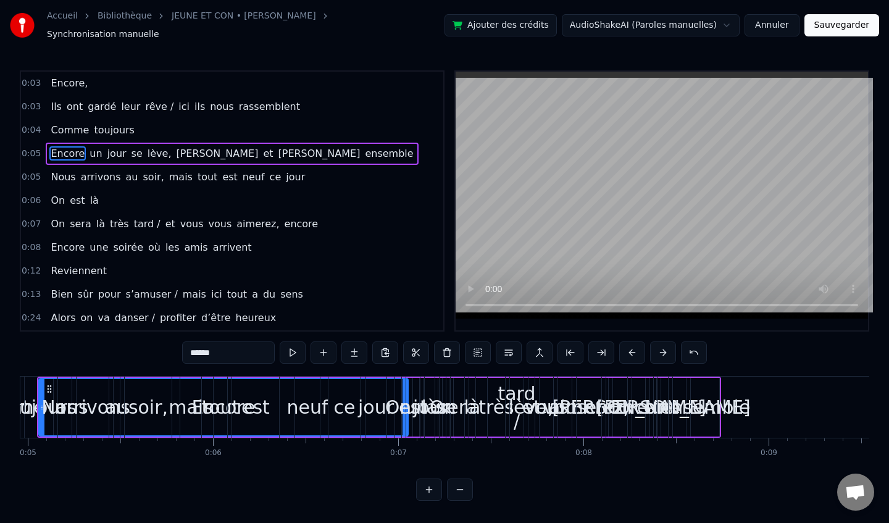
click at [660, 347] on button at bounding box center [663, 352] width 26 height 22
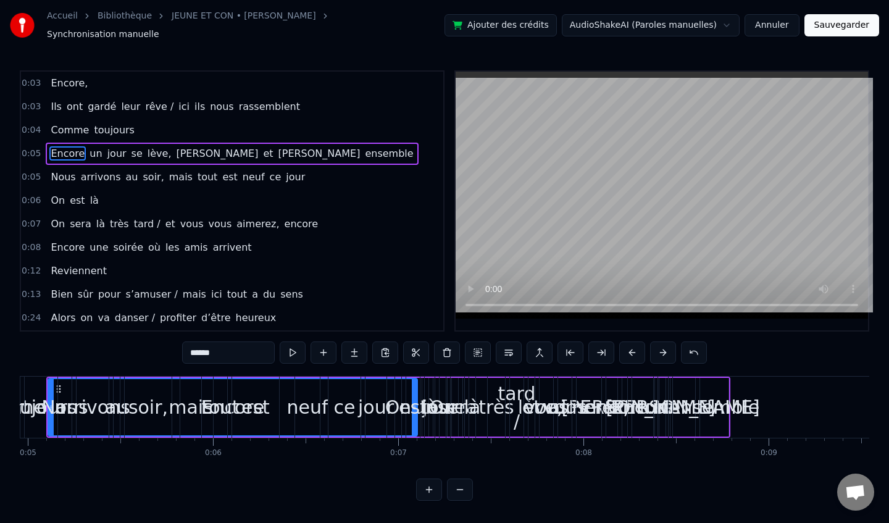
click at [660, 347] on button at bounding box center [663, 352] width 26 height 22
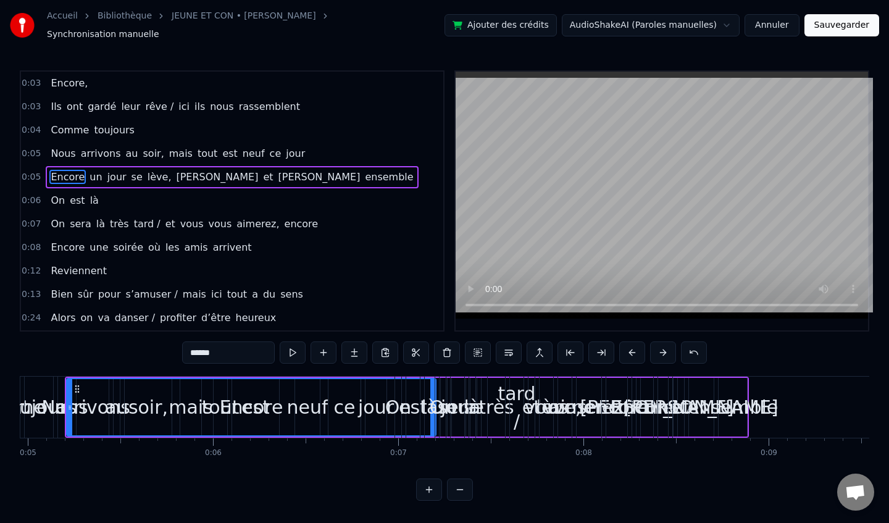
click at [660, 347] on button at bounding box center [663, 352] width 26 height 22
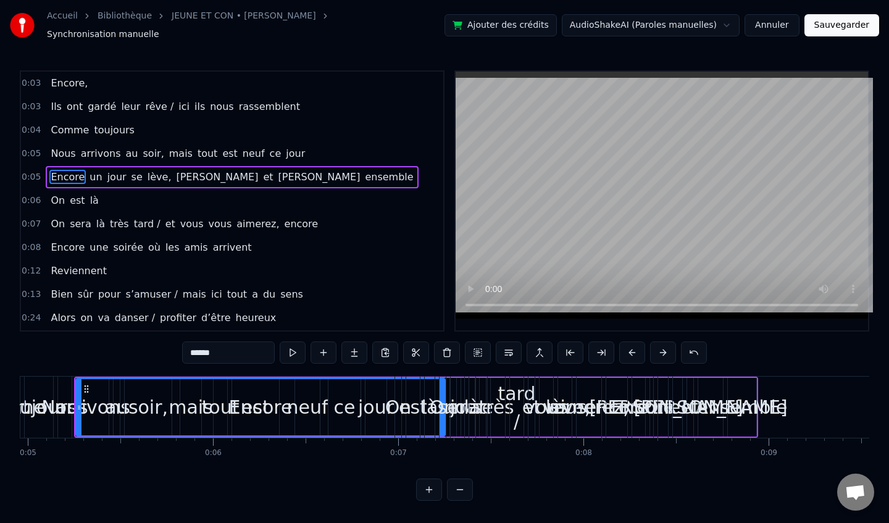
click at [660, 347] on button at bounding box center [663, 352] width 26 height 22
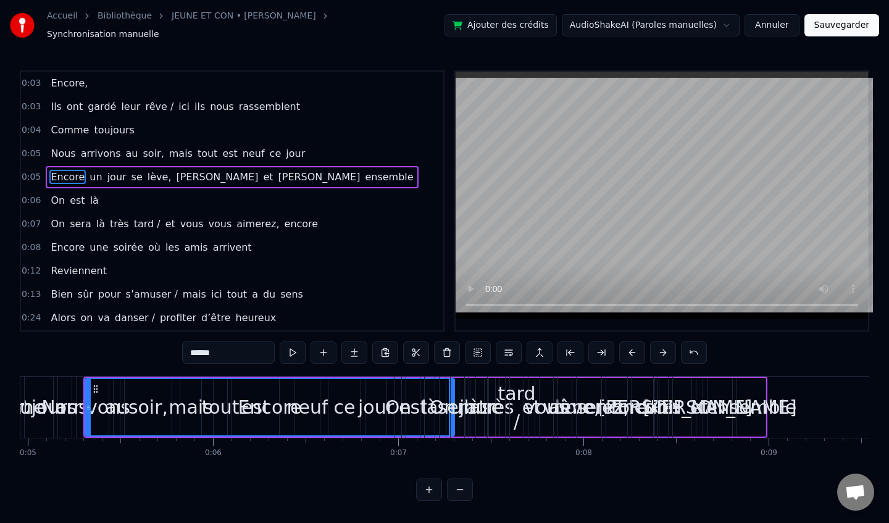
click at [660, 347] on button at bounding box center [663, 352] width 26 height 22
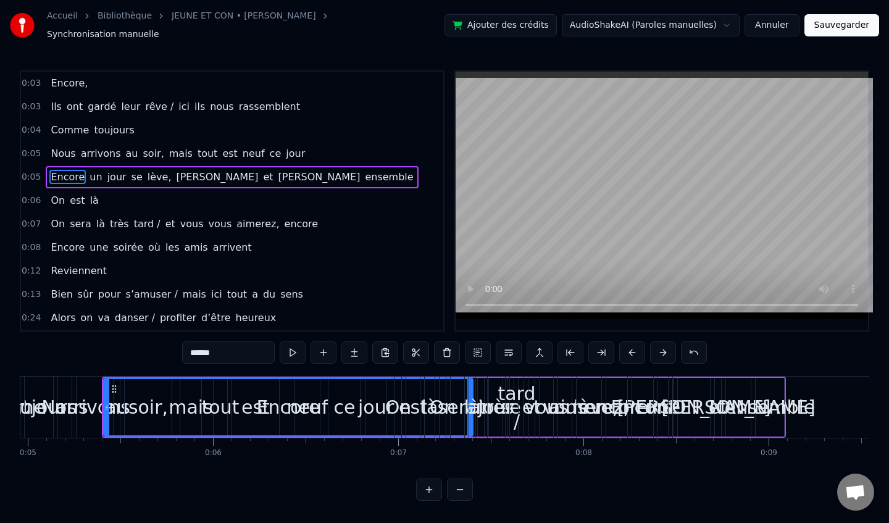
click at [660, 347] on button at bounding box center [663, 352] width 26 height 22
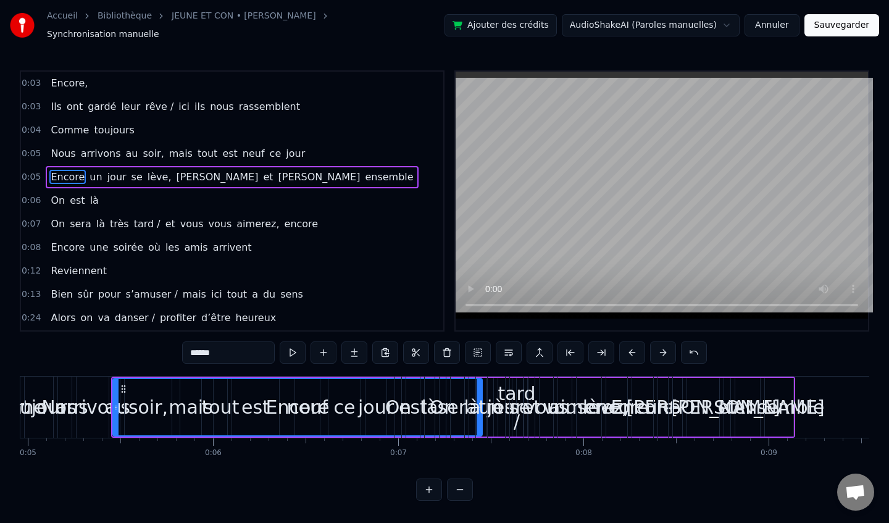
click at [660, 347] on button at bounding box center [663, 352] width 26 height 22
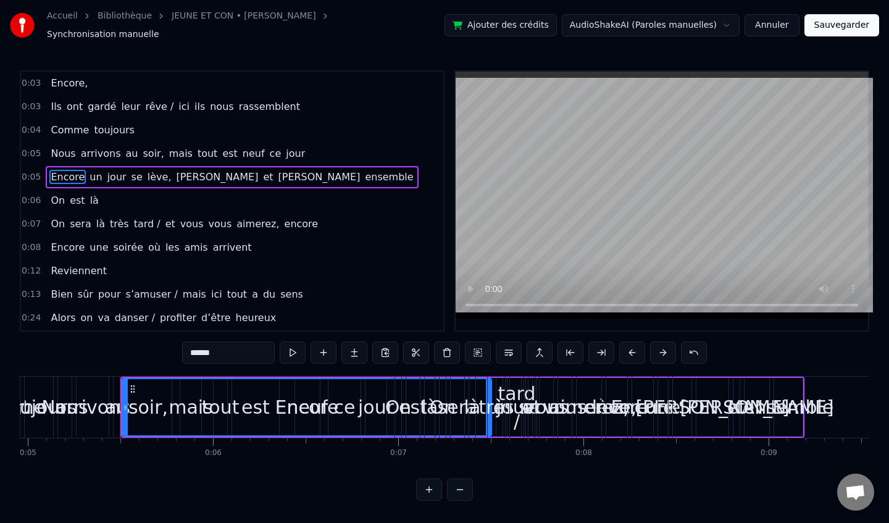
click at [660, 347] on button at bounding box center [663, 352] width 26 height 22
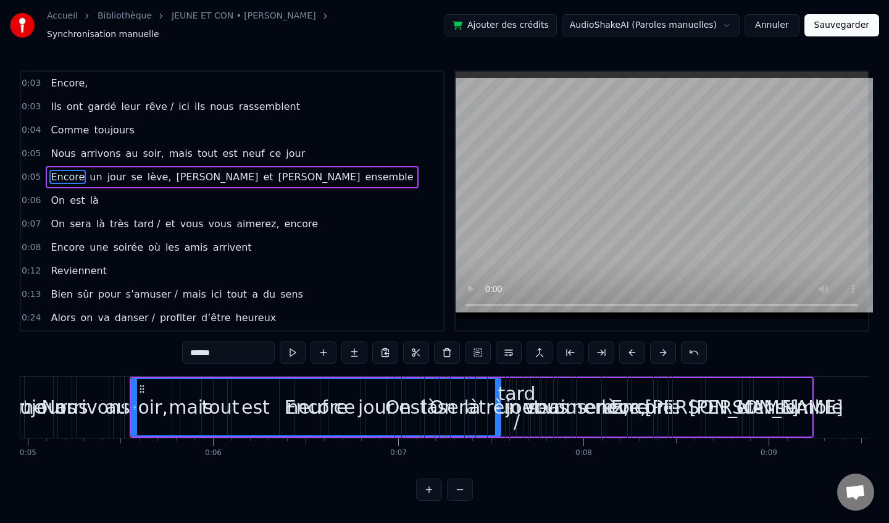
click at [660, 347] on button at bounding box center [663, 352] width 26 height 22
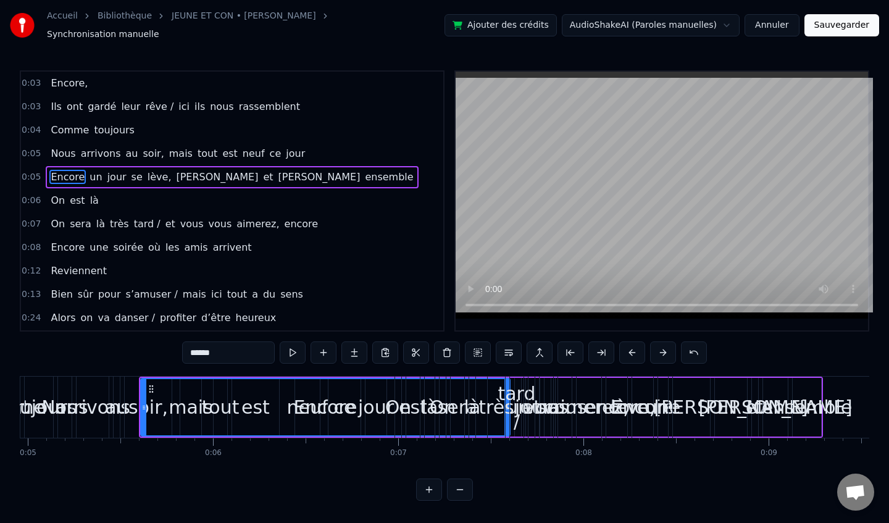
click at [660, 347] on button at bounding box center [663, 352] width 26 height 22
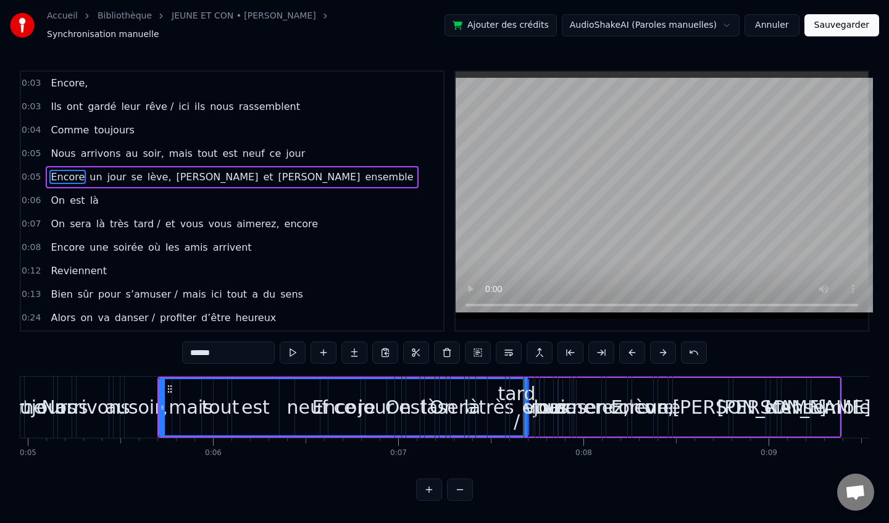
click at [660, 347] on button at bounding box center [663, 352] width 26 height 22
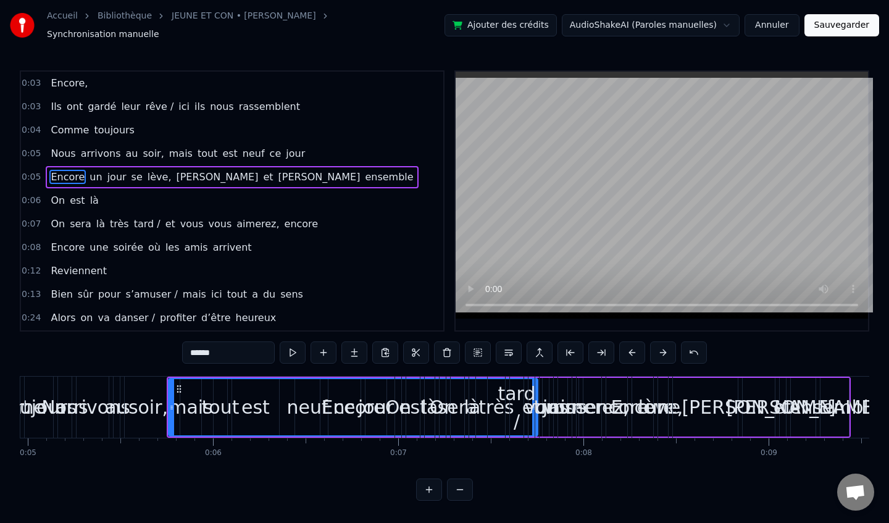
click at [660, 347] on button at bounding box center [663, 352] width 26 height 22
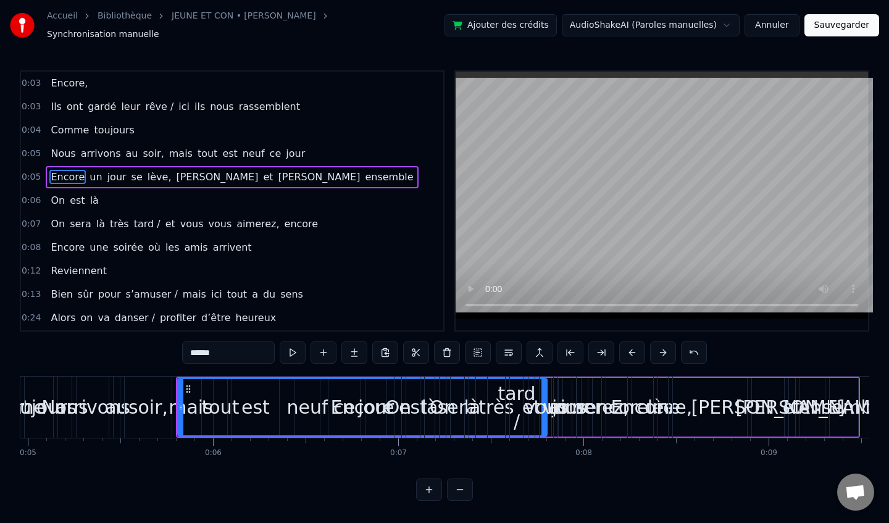
click at [660, 347] on button at bounding box center [663, 352] width 26 height 22
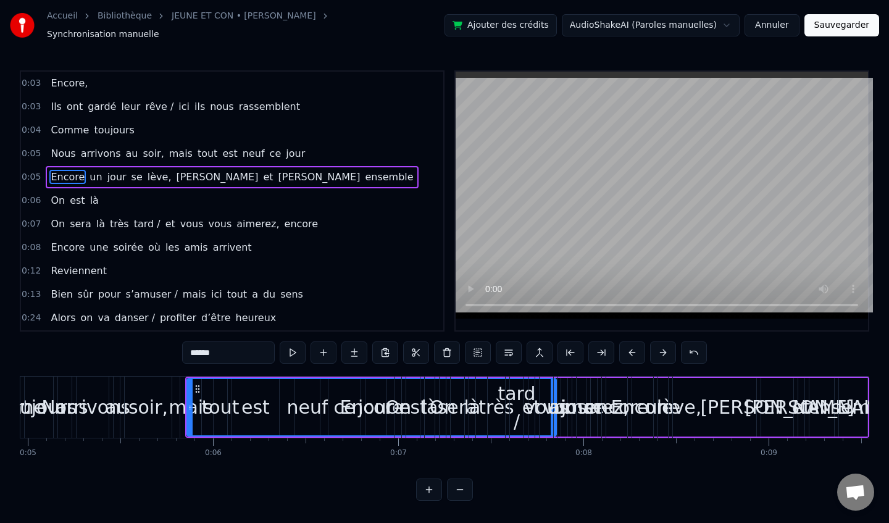
click at [660, 347] on button at bounding box center [663, 352] width 26 height 22
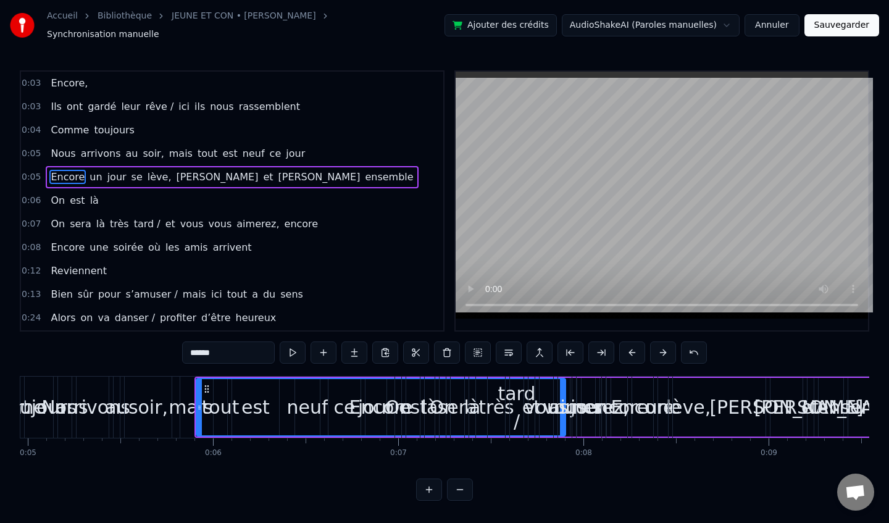
click at [660, 347] on button at bounding box center [663, 352] width 26 height 22
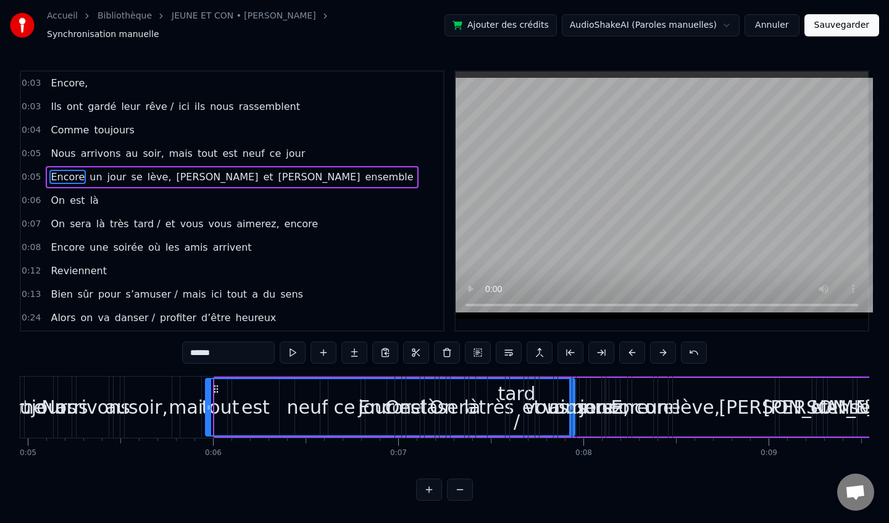
click at [660, 347] on button at bounding box center [663, 352] width 26 height 22
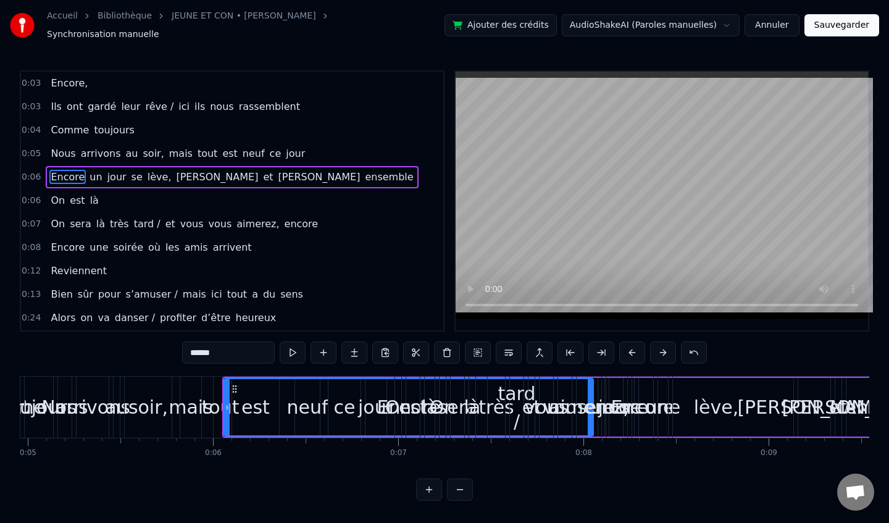
click at [660, 347] on button at bounding box center [663, 352] width 26 height 22
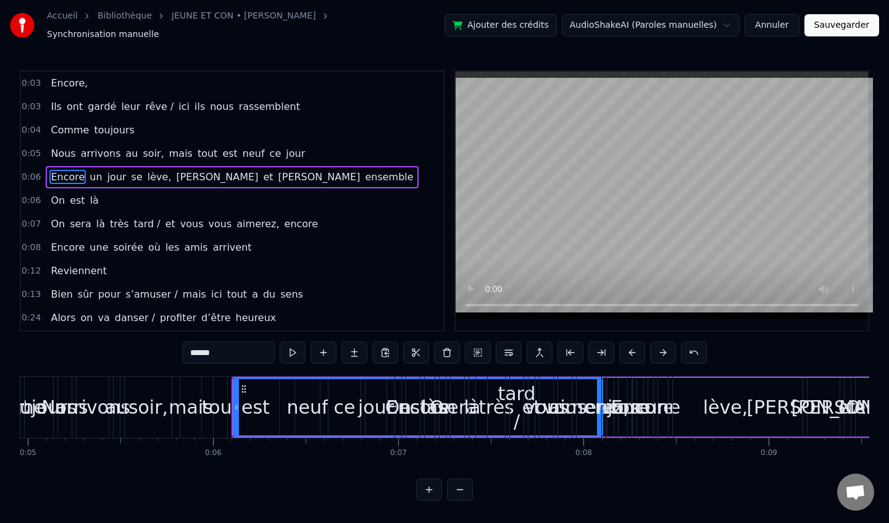
click at [660, 347] on button at bounding box center [663, 352] width 26 height 22
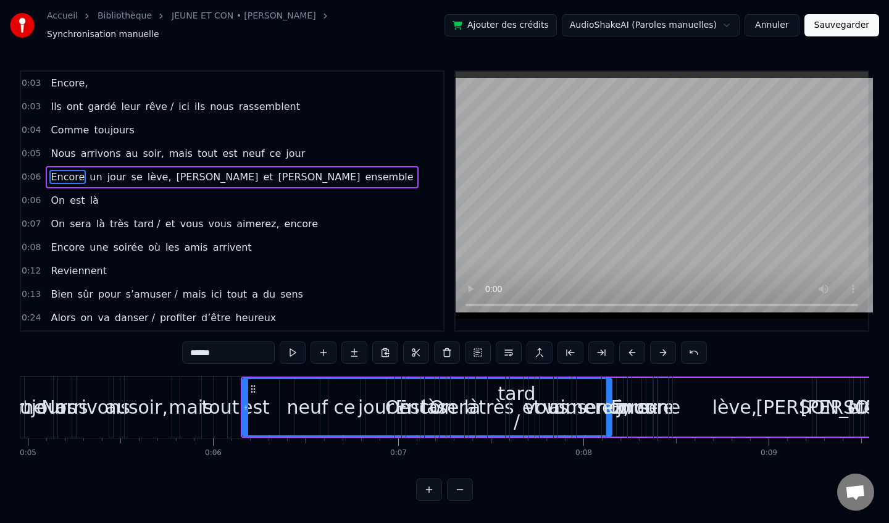
click at [660, 347] on button at bounding box center [663, 352] width 26 height 22
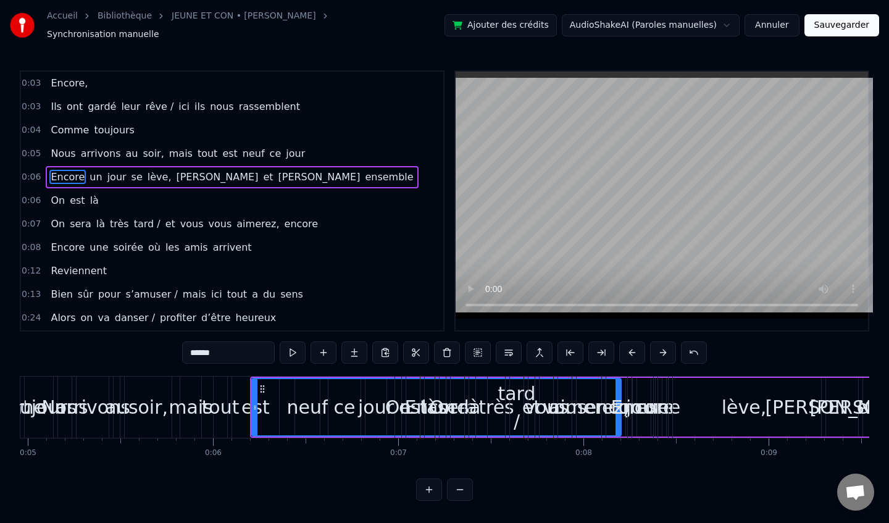
click at [660, 347] on button at bounding box center [663, 352] width 26 height 22
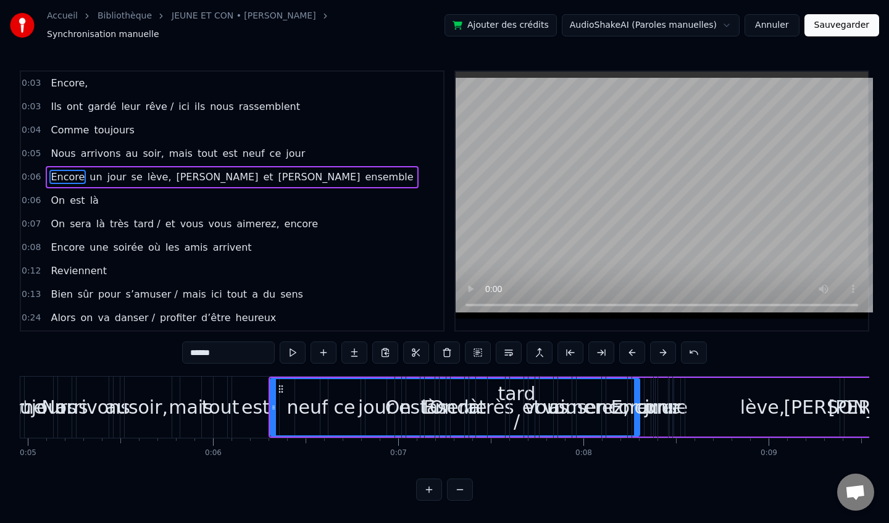
click at [660, 347] on button at bounding box center [663, 352] width 26 height 22
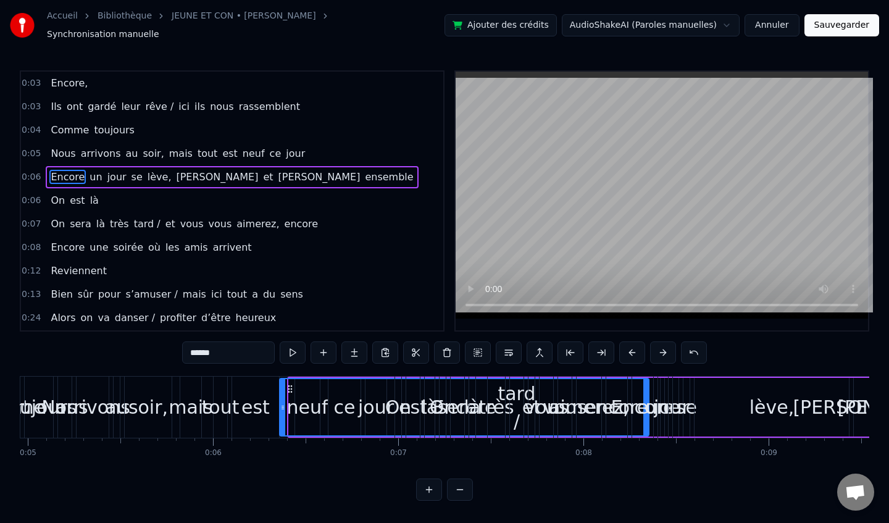
click at [660, 347] on button at bounding box center [663, 352] width 26 height 22
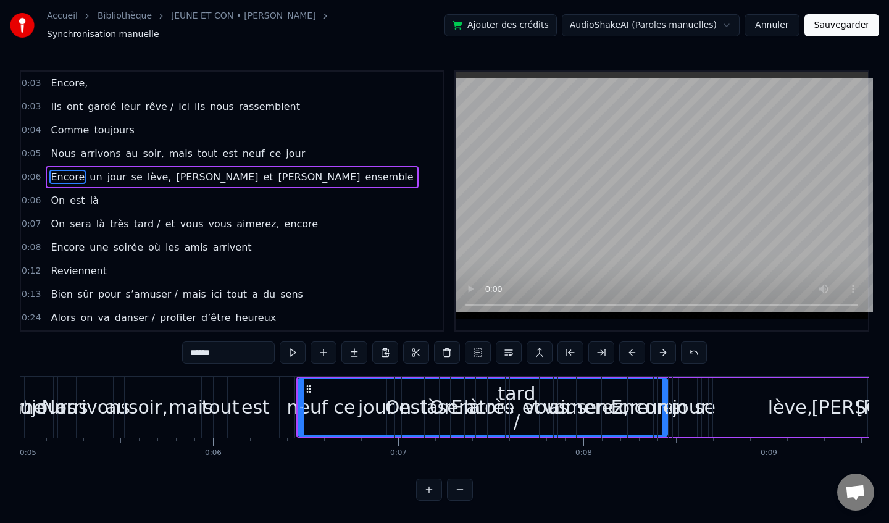
click at [660, 347] on button at bounding box center [663, 352] width 26 height 22
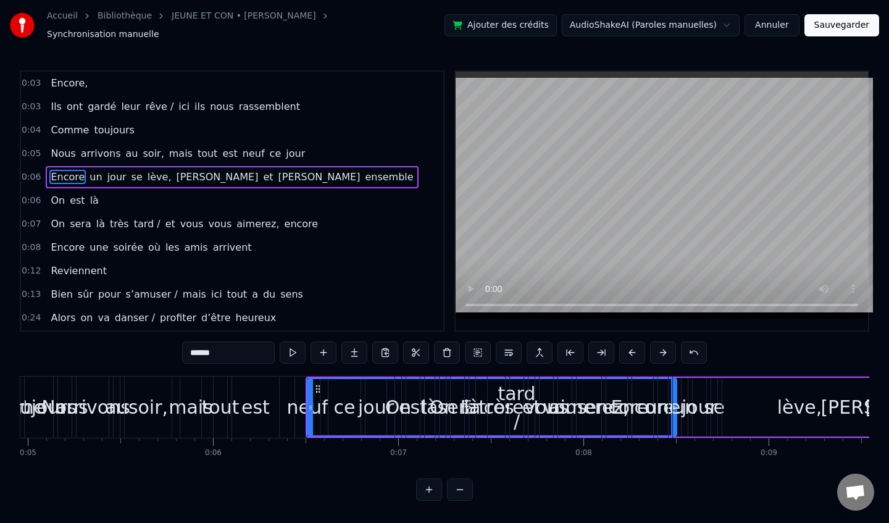
click at [660, 347] on button at bounding box center [663, 352] width 26 height 22
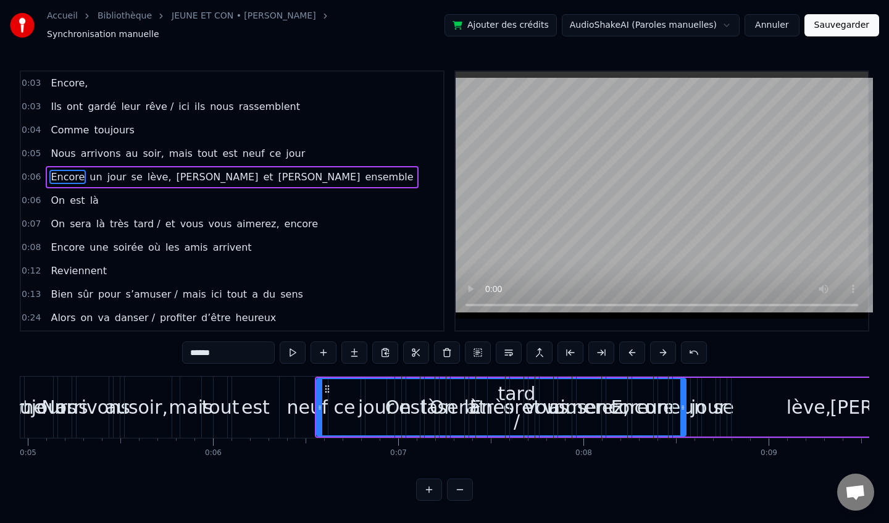
click at [660, 347] on button at bounding box center [663, 352] width 26 height 22
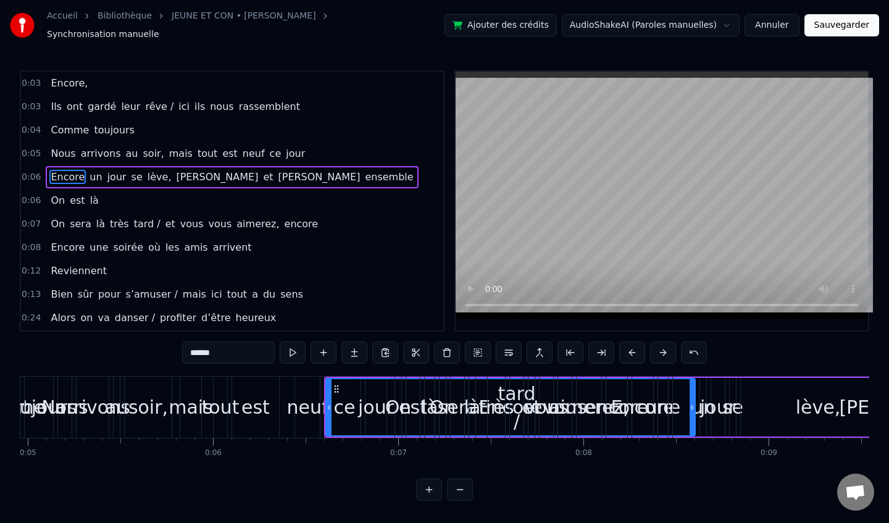
click at [660, 347] on button at bounding box center [663, 352] width 26 height 22
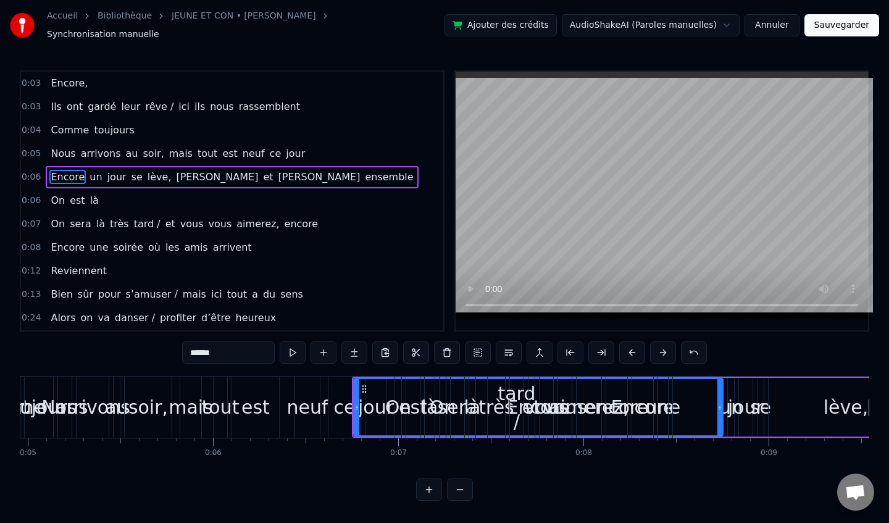
click at [660, 347] on button at bounding box center [663, 352] width 26 height 22
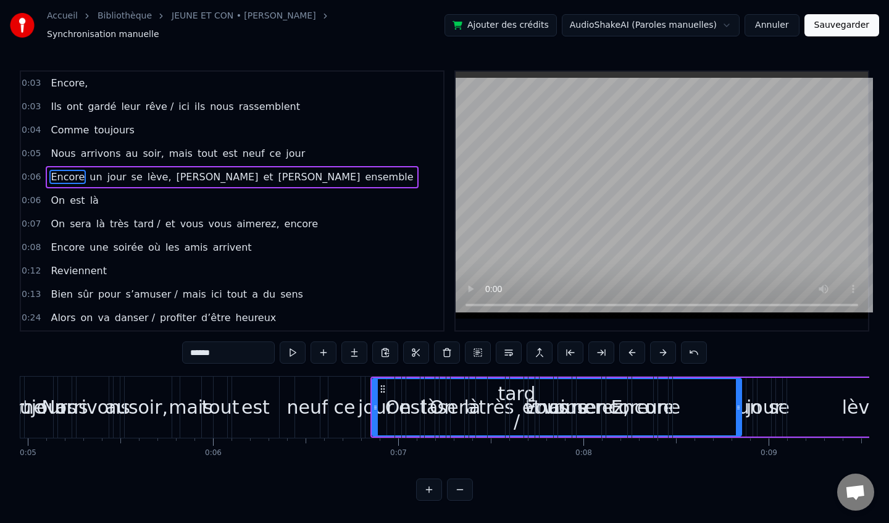
click at [660, 347] on button at bounding box center [663, 352] width 26 height 22
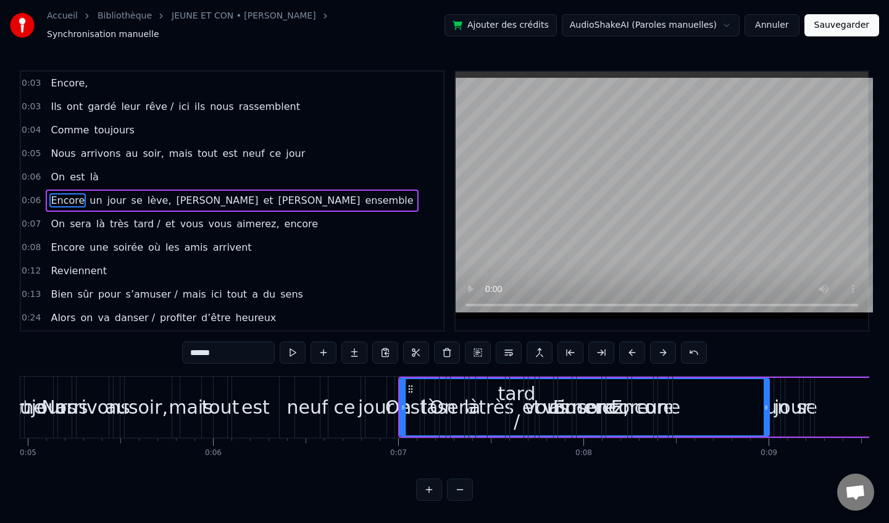
click at [660, 347] on button at bounding box center [663, 352] width 26 height 22
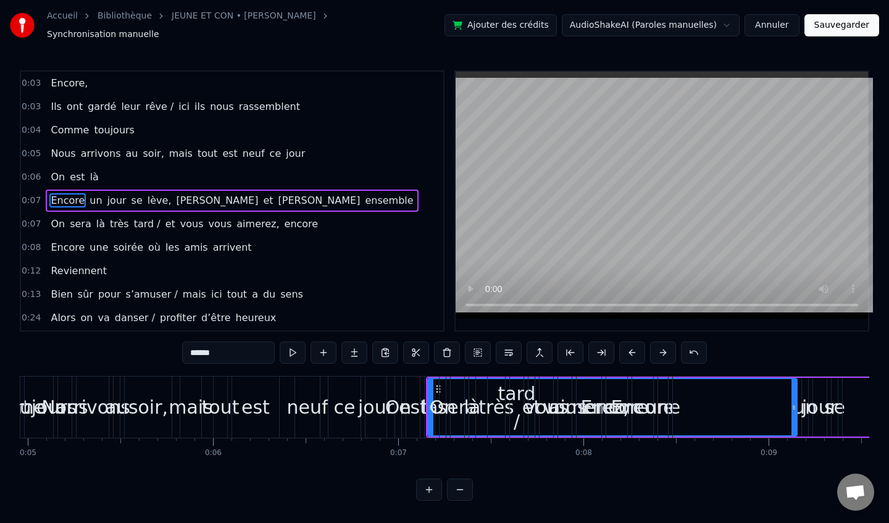
click at [660, 347] on button at bounding box center [663, 352] width 26 height 22
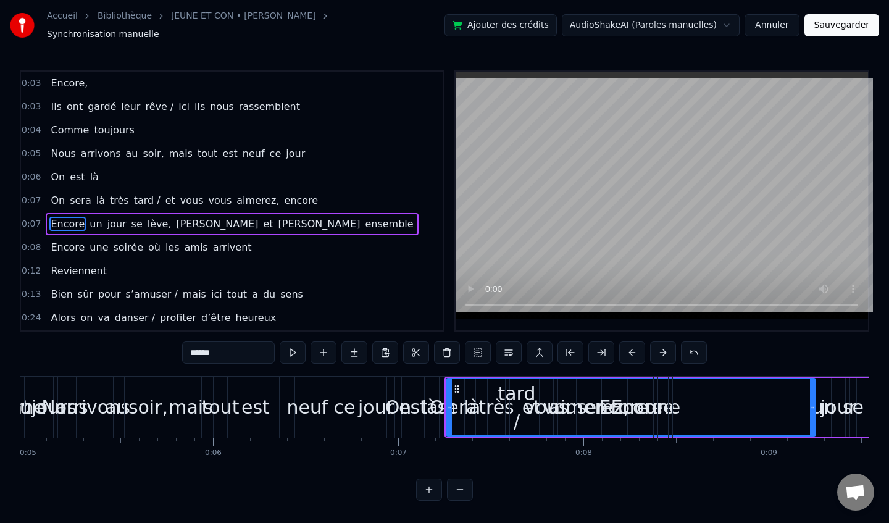
click at [660, 347] on button at bounding box center [663, 352] width 26 height 22
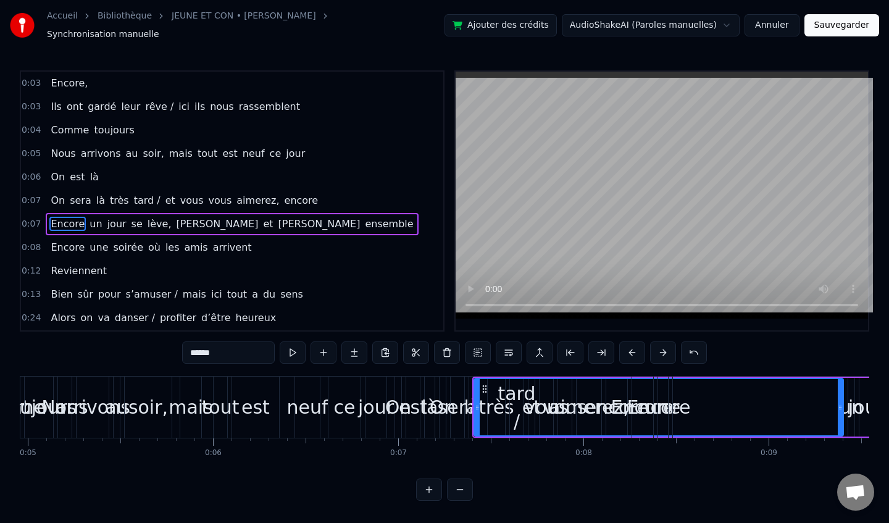
click at [660, 347] on button at bounding box center [663, 352] width 26 height 22
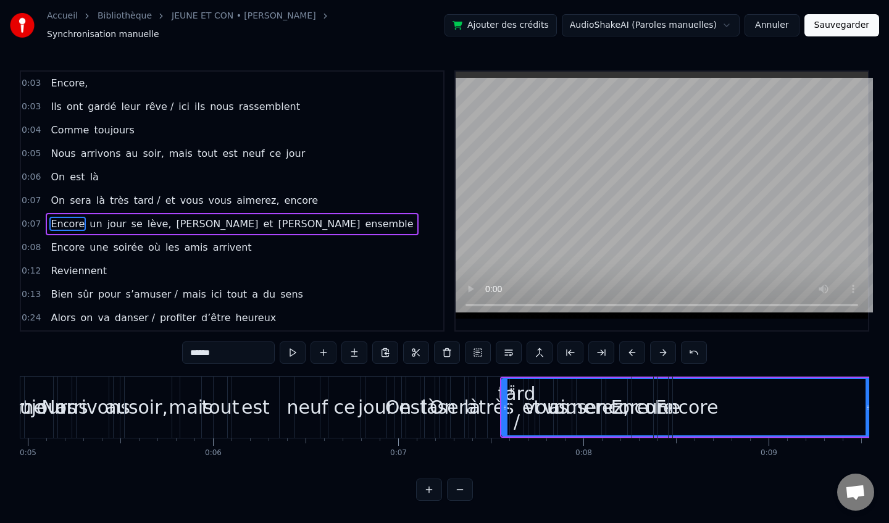
click at [660, 347] on button at bounding box center [663, 352] width 26 height 22
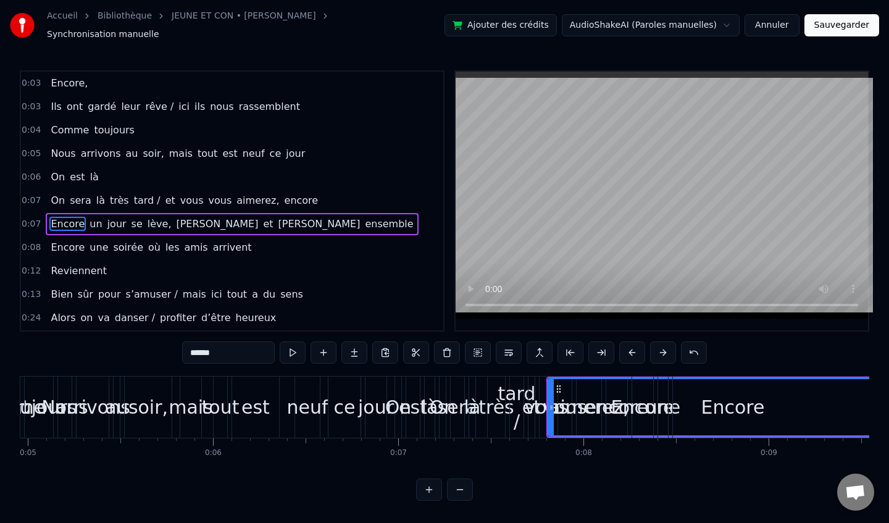
click at [660, 347] on button at bounding box center [663, 352] width 26 height 22
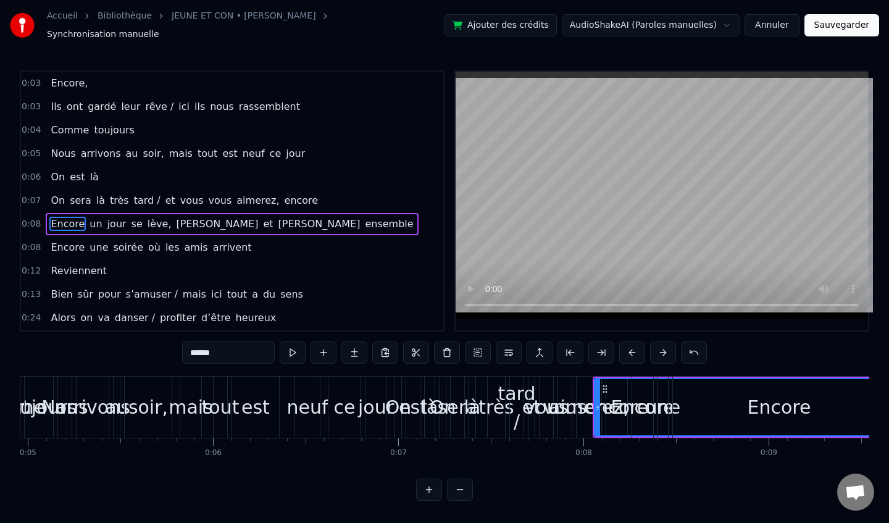
click at [660, 347] on button at bounding box center [663, 352] width 26 height 22
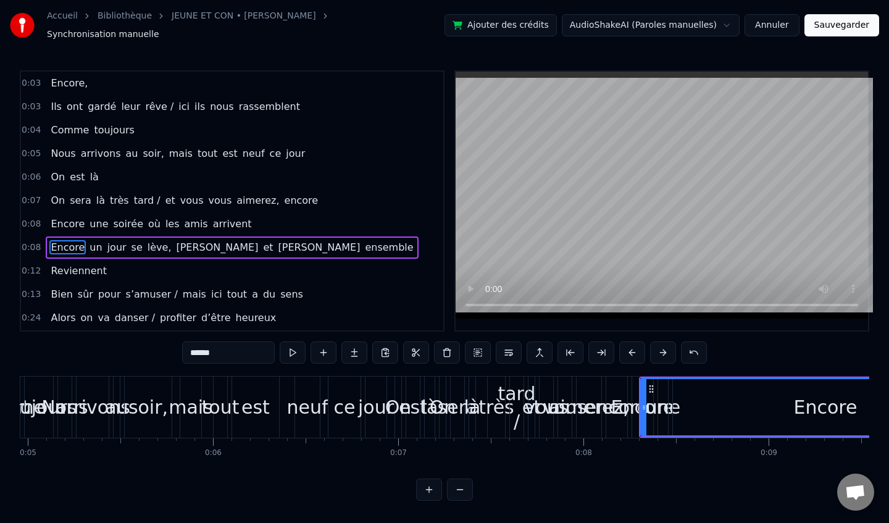
click at [660, 347] on button at bounding box center [663, 352] width 26 height 22
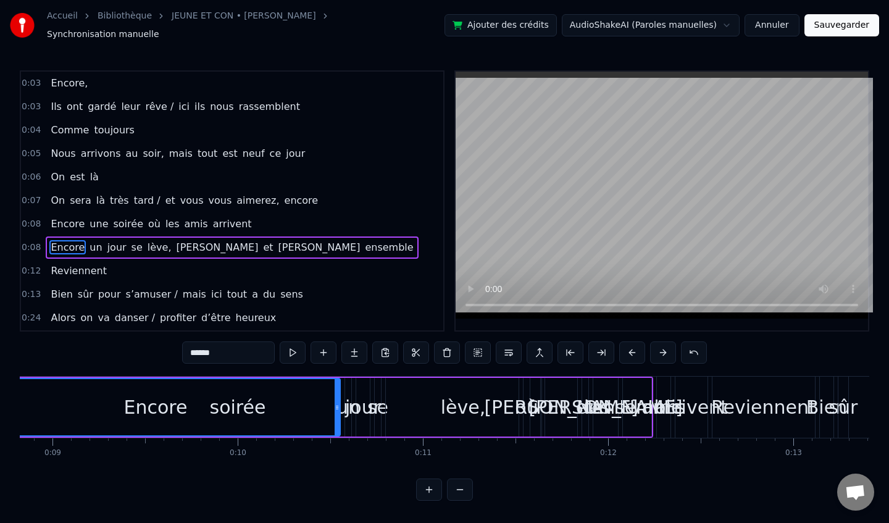
scroll to position [0, 1642]
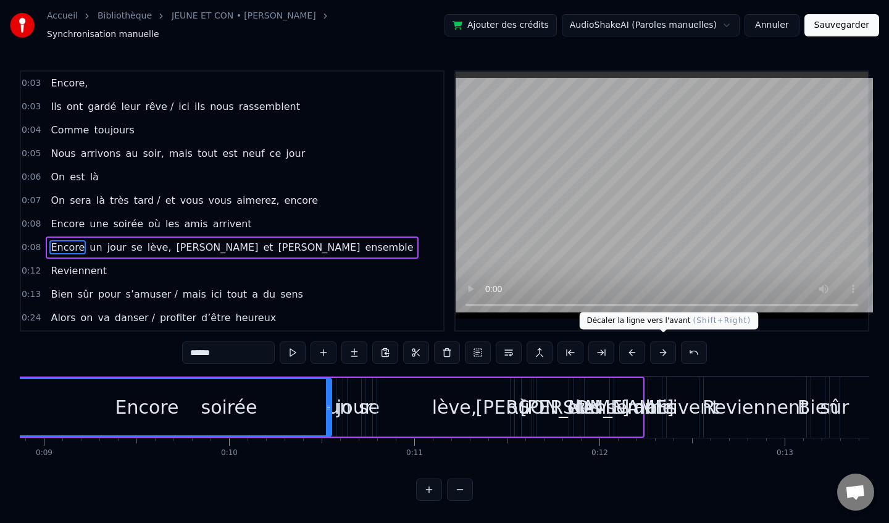
click at [665, 347] on button at bounding box center [663, 352] width 26 height 22
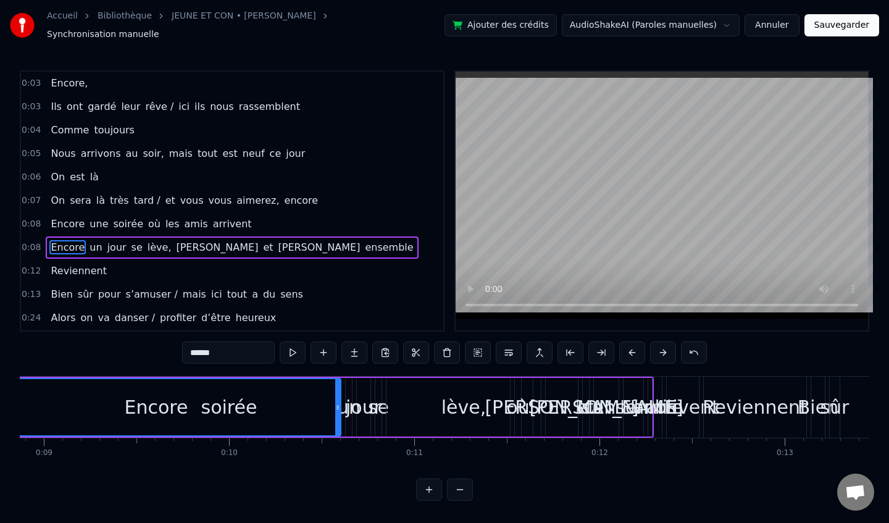
click at [665, 347] on button at bounding box center [663, 352] width 26 height 22
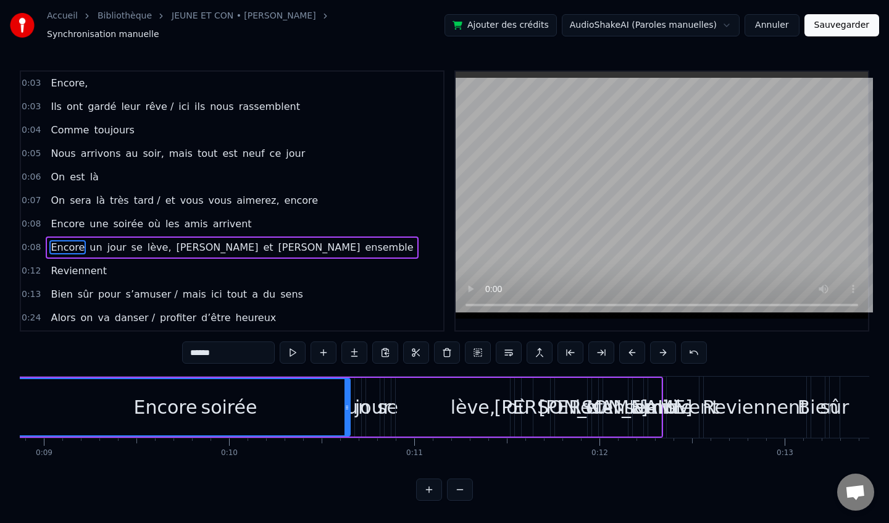
click at [665, 347] on button at bounding box center [663, 352] width 26 height 22
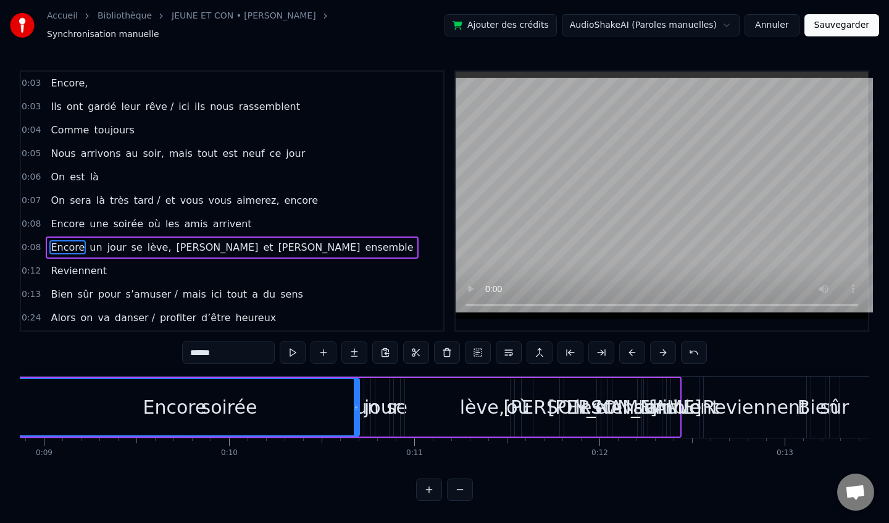
click at [665, 347] on button at bounding box center [663, 352] width 26 height 22
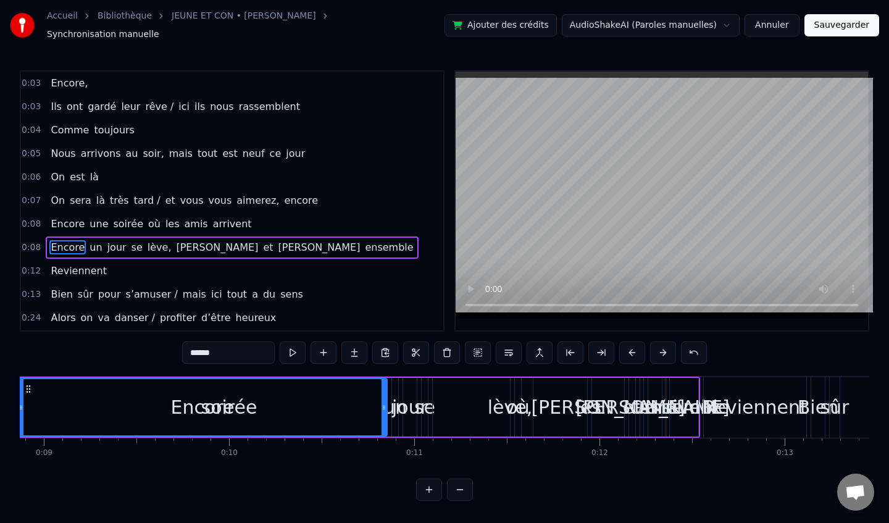
click at [665, 347] on button at bounding box center [663, 352] width 26 height 22
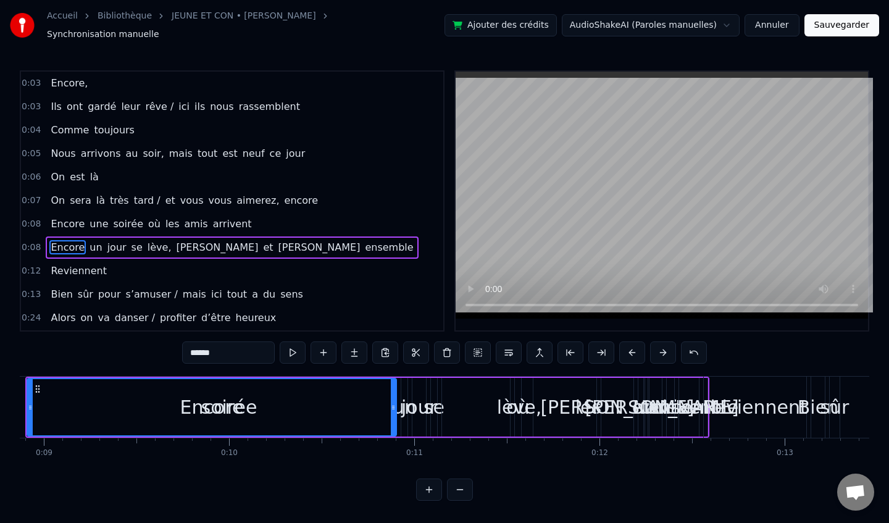
click at [665, 347] on button at bounding box center [663, 352] width 26 height 22
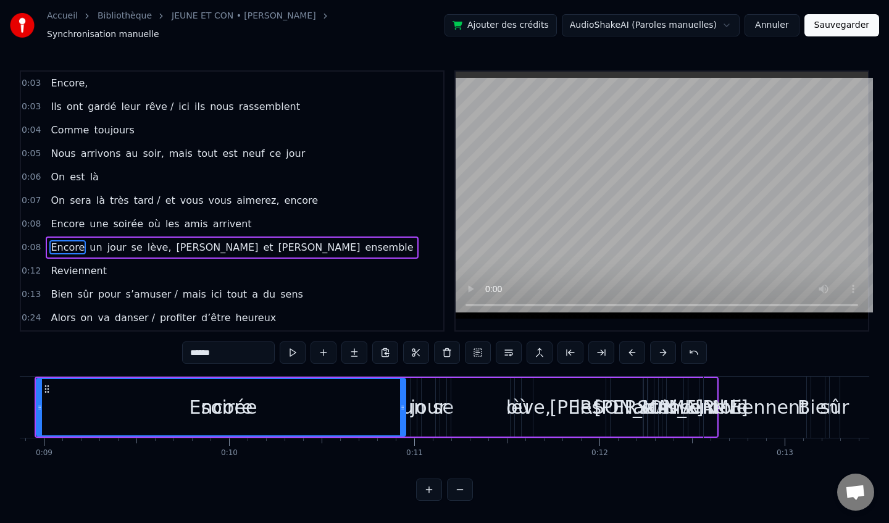
click at [665, 347] on button at bounding box center [663, 352] width 26 height 22
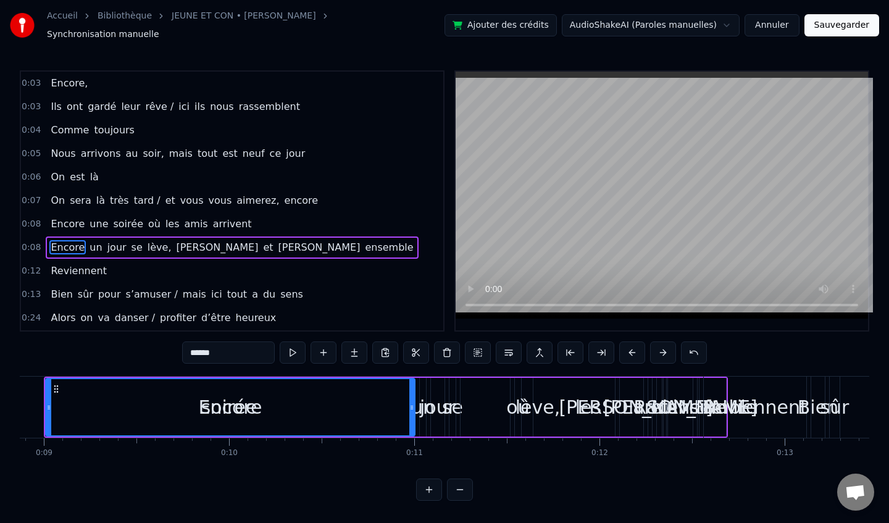
click at [665, 347] on button at bounding box center [663, 352] width 26 height 22
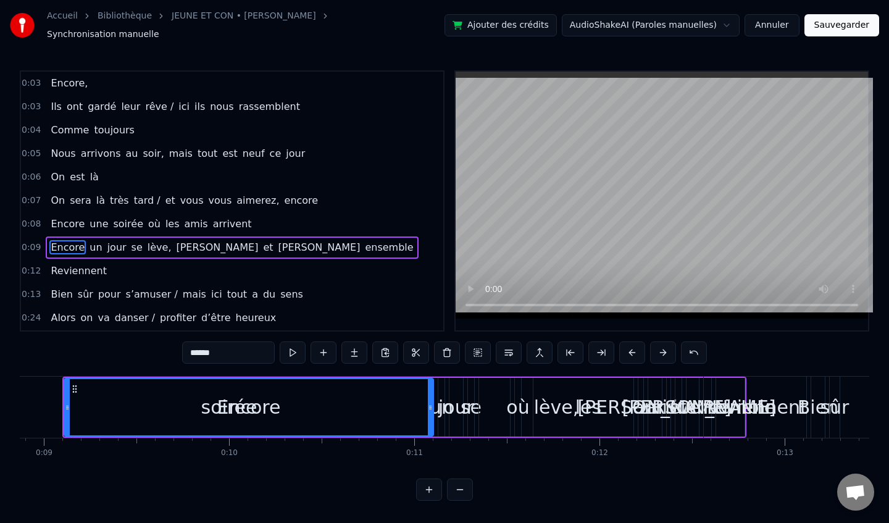
click at [665, 347] on button at bounding box center [663, 352] width 26 height 22
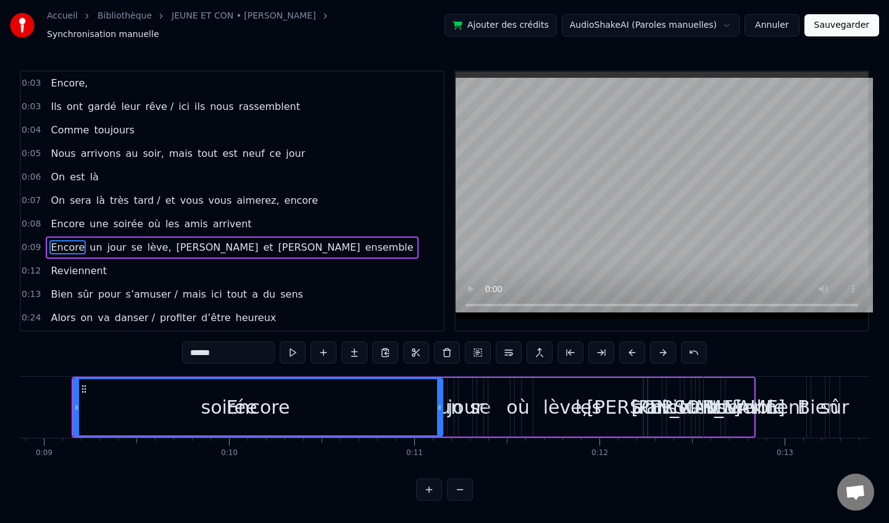
click at [665, 347] on button at bounding box center [663, 352] width 26 height 22
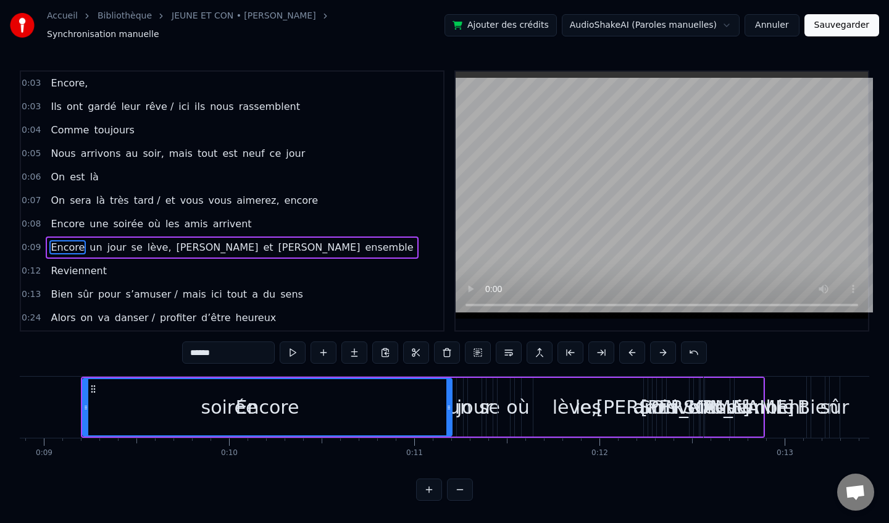
click at [665, 347] on button at bounding box center [663, 352] width 26 height 22
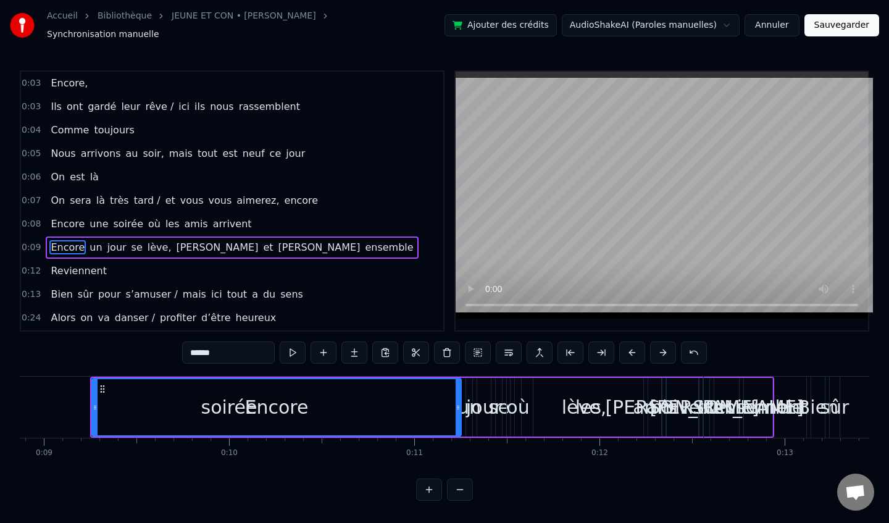
click at [665, 347] on button at bounding box center [663, 352] width 26 height 22
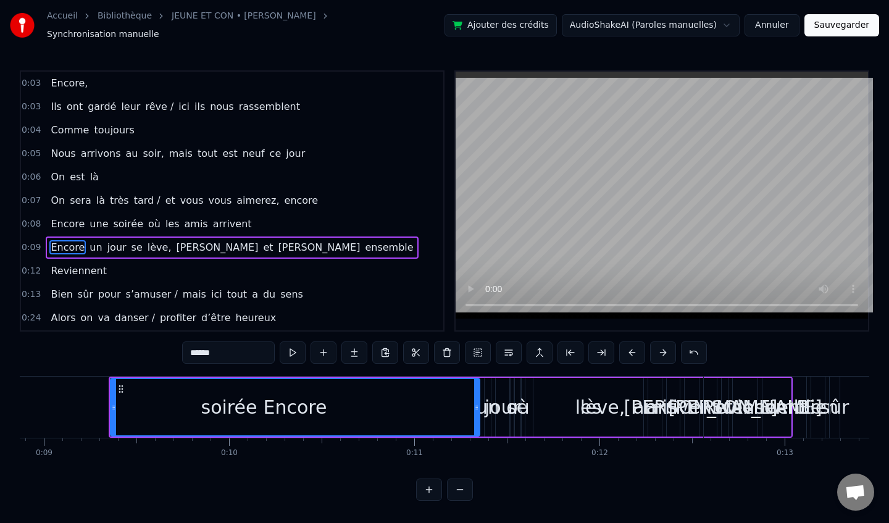
click at [665, 347] on button at bounding box center [663, 352] width 26 height 22
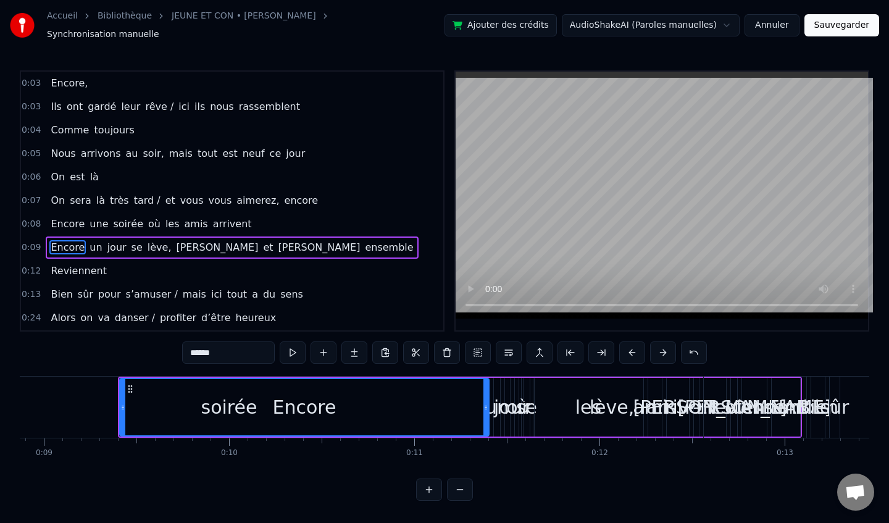
click at [665, 347] on button at bounding box center [663, 352] width 26 height 22
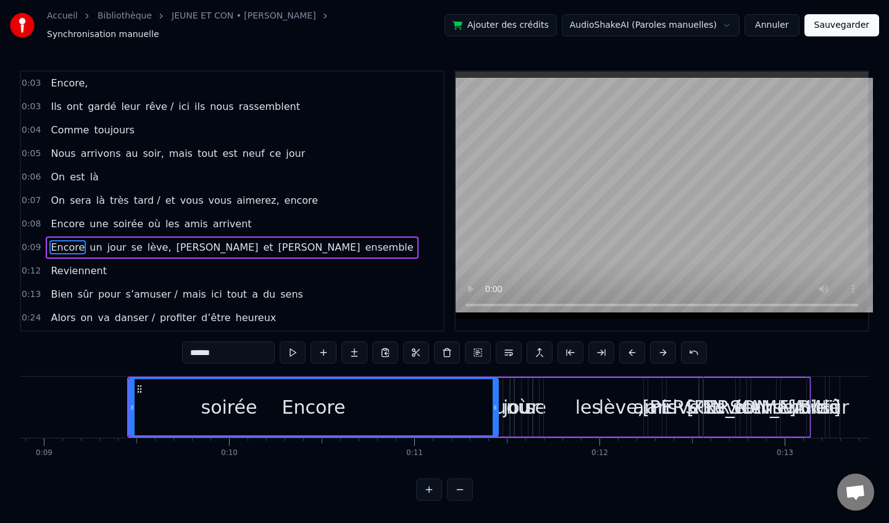
click at [665, 347] on button at bounding box center [663, 352] width 26 height 22
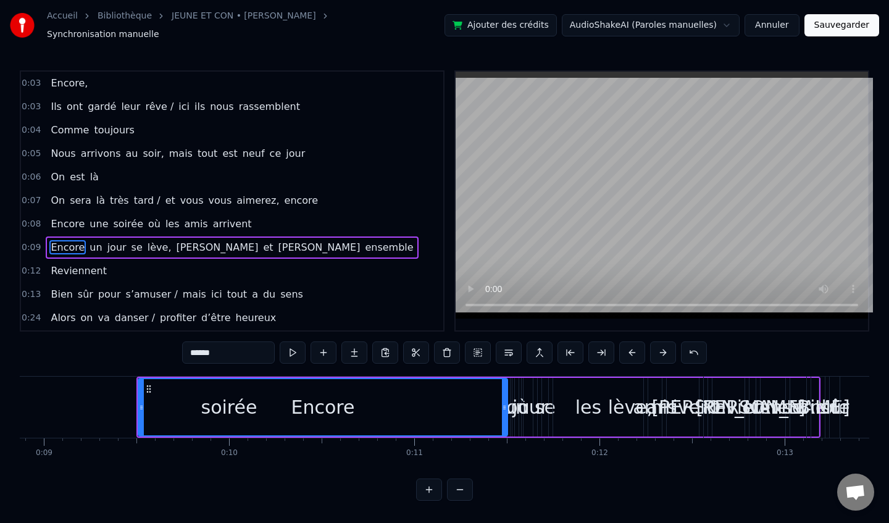
click at [665, 347] on button at bounding box center [663, 352] width 26 height 22
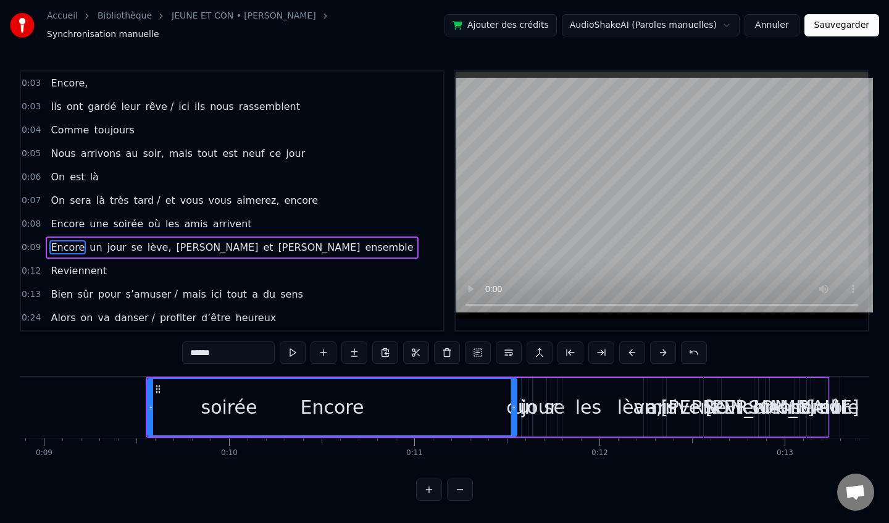
click at [665, 347] on button at bounding box center [663, 352] width 26 height 22
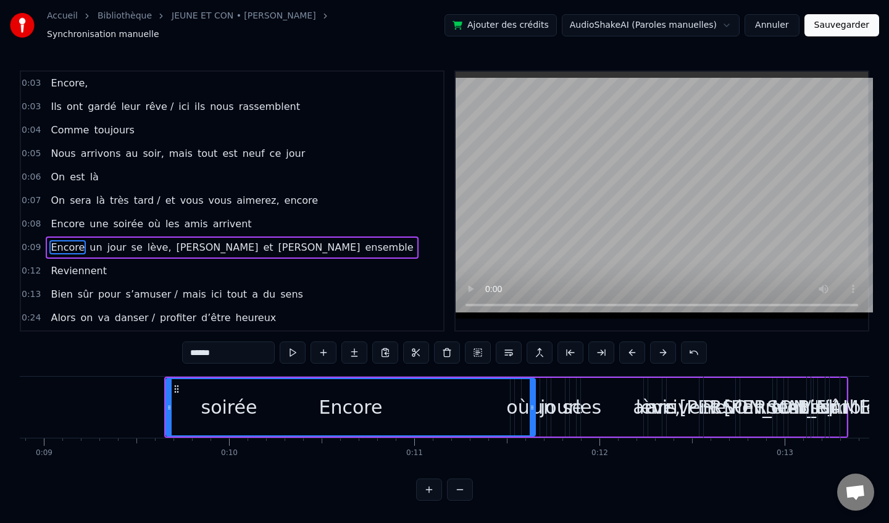
click at [665, 347] on button at bounding box center [663, 352] width 26 height 22
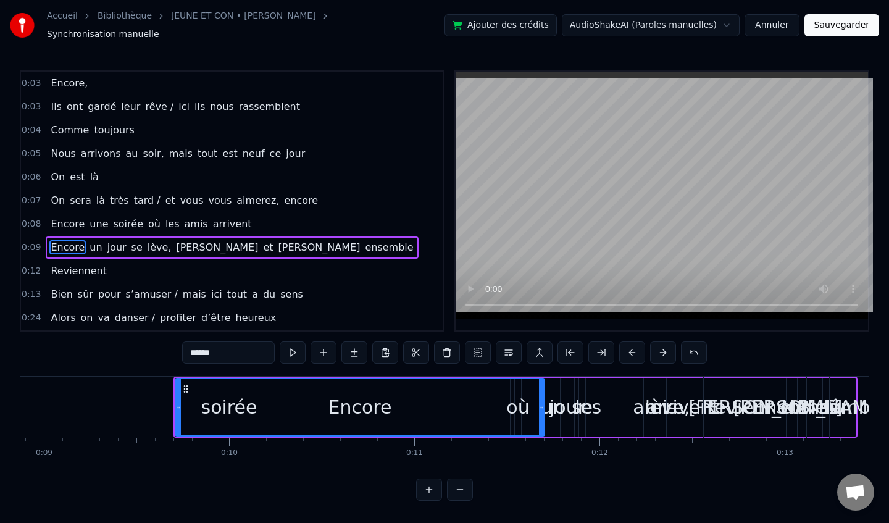
click at [665, 347] on button at bounding box center [663, 352] width 26 height 22
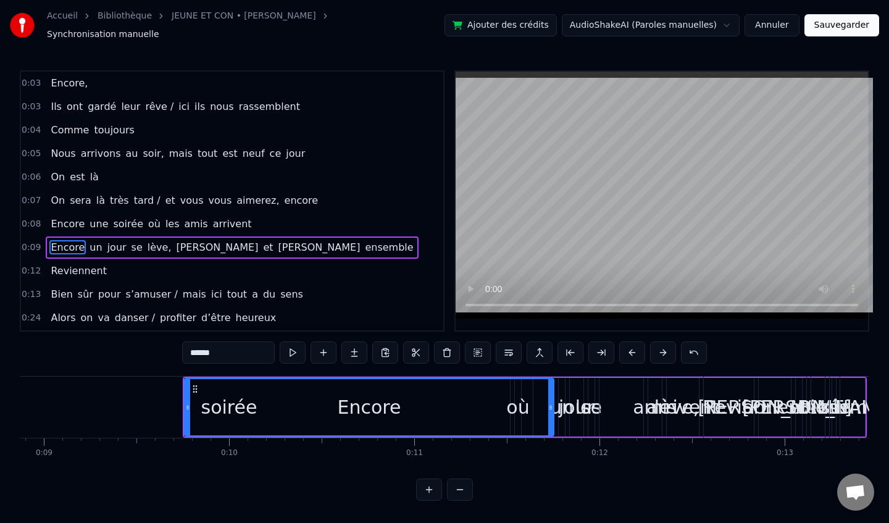
click at [665, 347] on button at bounding box center [663, 352] width 26 height 22
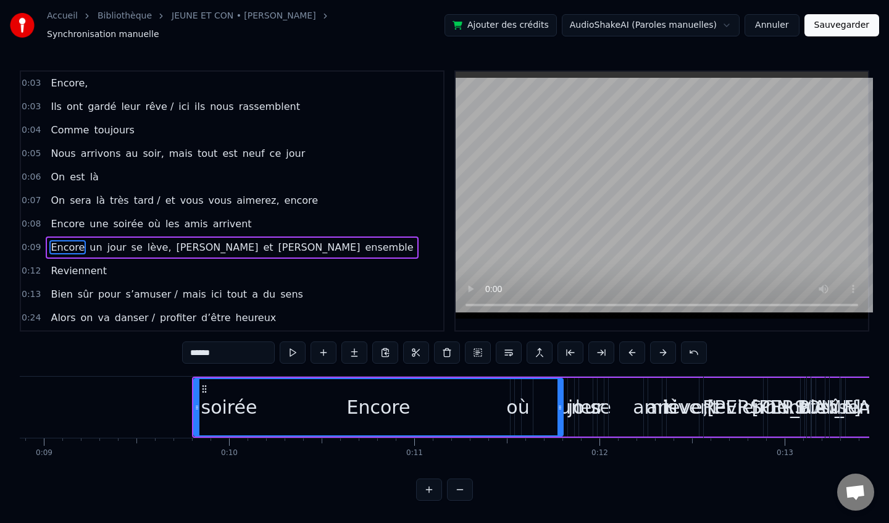
click at [665, 347] on button at bounding box center [663, 352] width 26 height 22
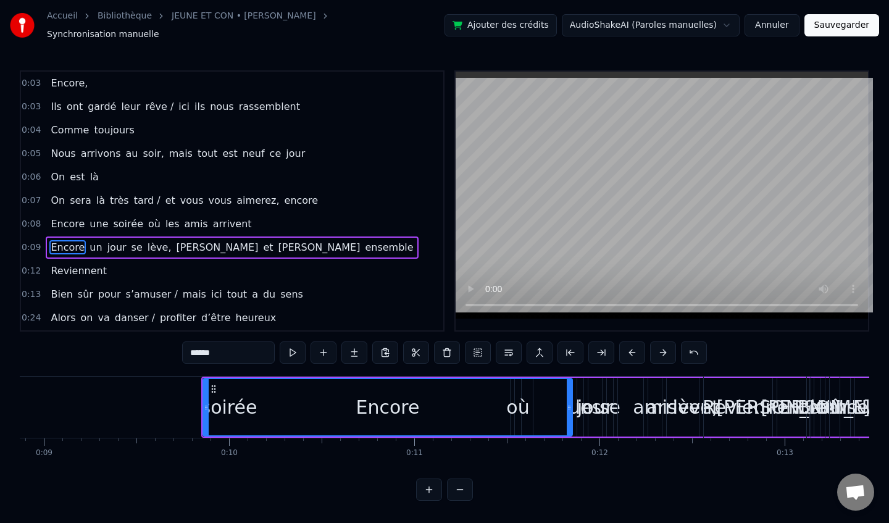
click at [665, 347] on button at bounding box center [663, 352] width 26 height 22
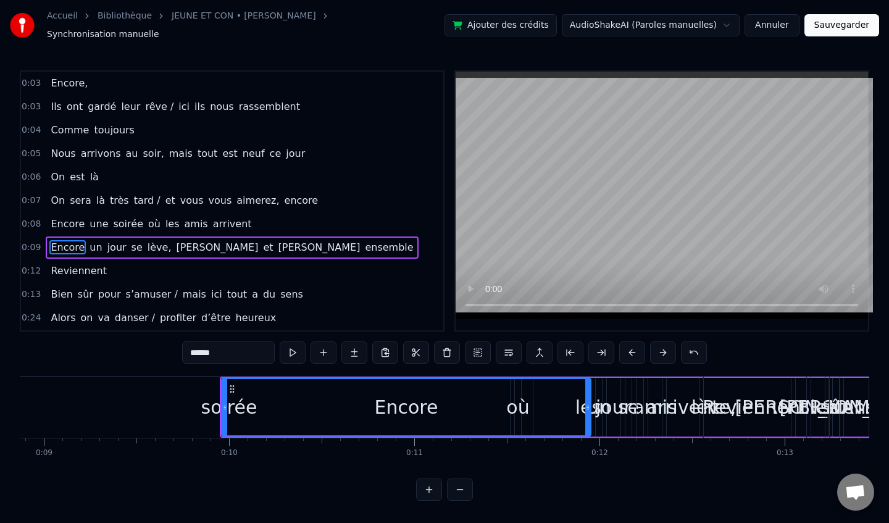
click at [665, 347] on button at bounding box center [663, 352] width 26 height 22
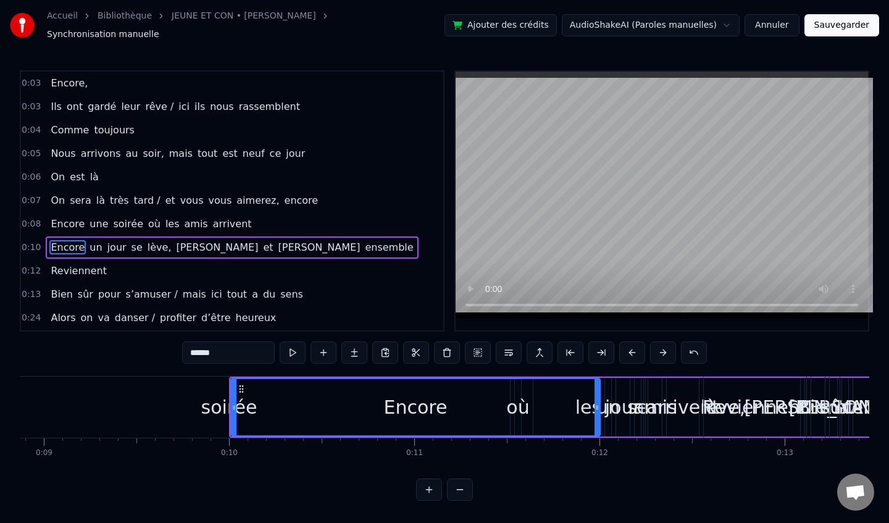
click at [665, 347] on button at bounding box center [663, 352] width 26 height 22
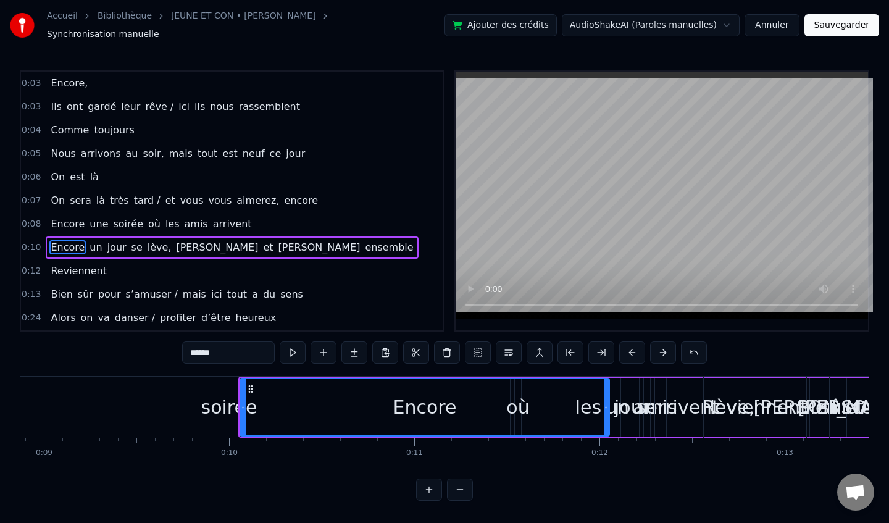
click at [665, 347] on button at bounding box center [663, 352] width 26 height 22
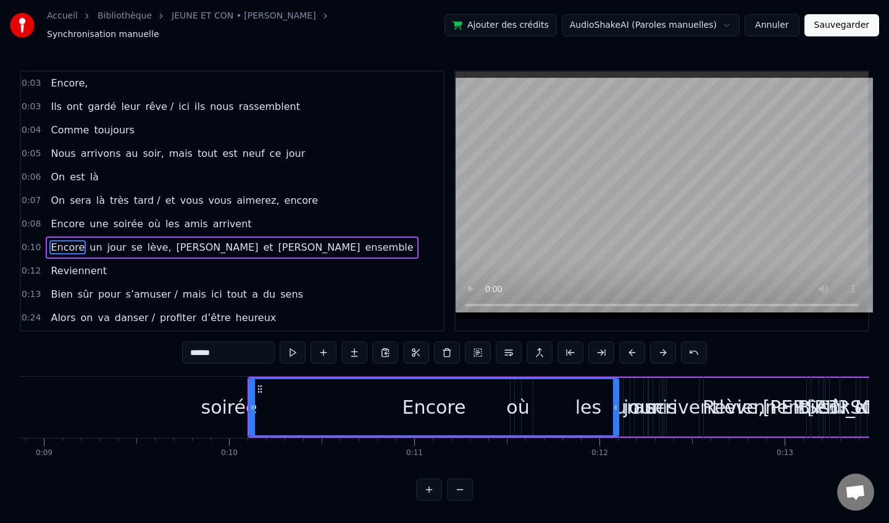
click at [665, 347] on button at bounding box center [663, 352] width 26 height 22
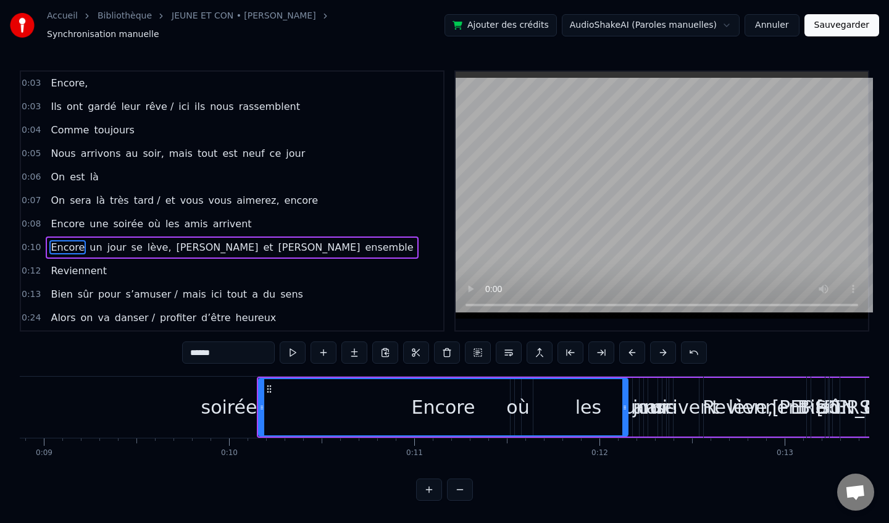
click at [665, 347] on button at bounding box center [663, 352] width 26 height 22
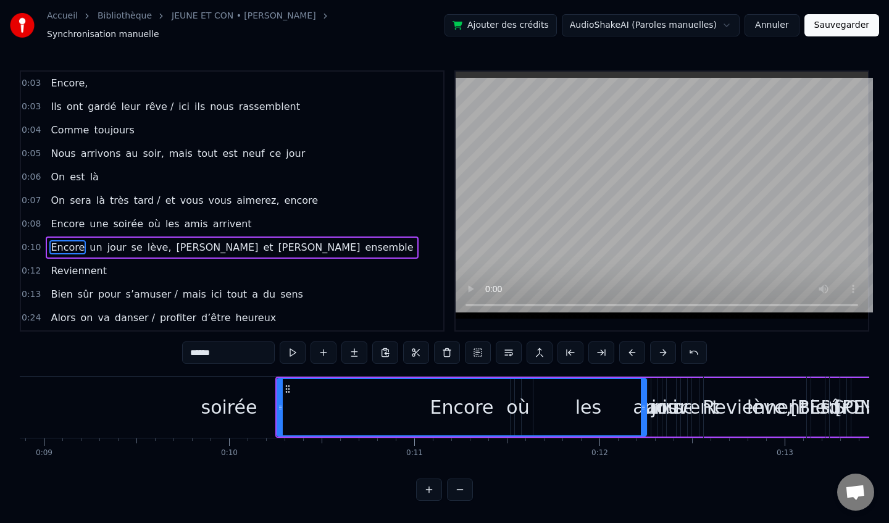
click at [665, 347] on button at bounding box center [663, 352] width 26 height 22
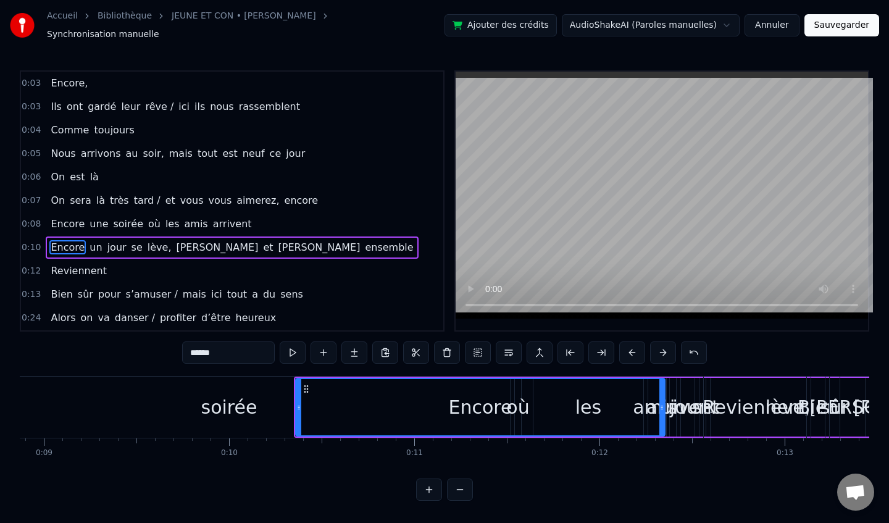
click at [665, 347] on button at bounding box center [663, 352] width 26 height 22
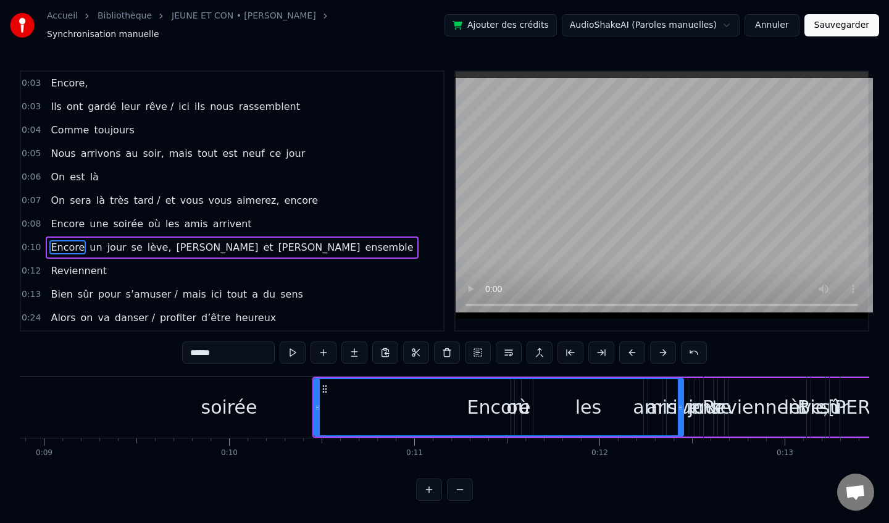
click at [665, 347] on button at bounding box center [663, 352] width 26 height 22
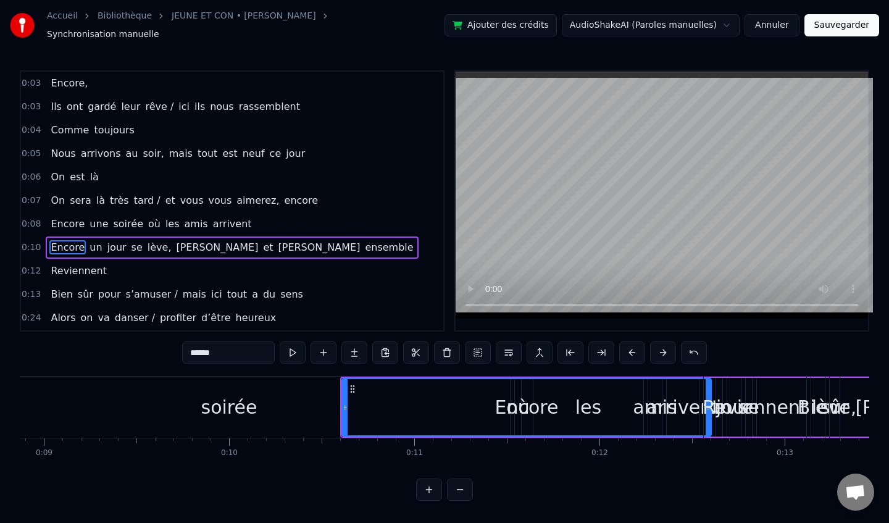
click at [665, 347] on button at bounding box center [663, 352] width 26 height 22
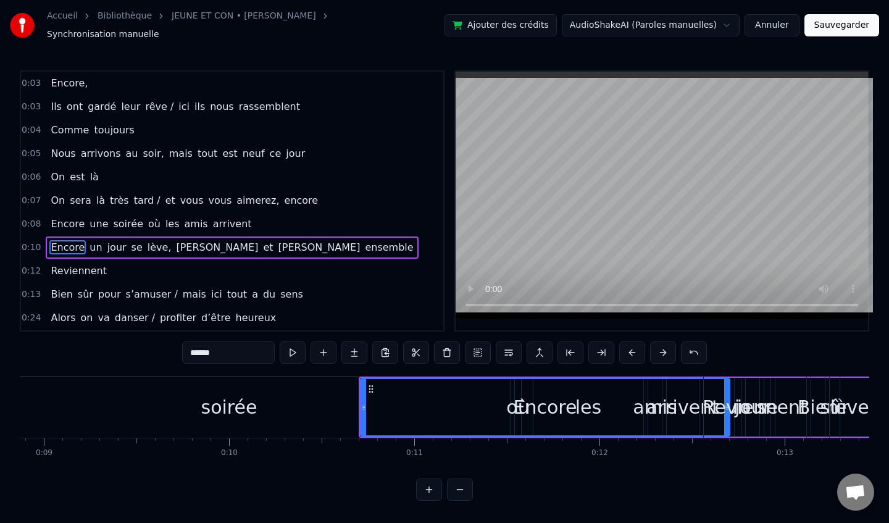
click at [665, 347] on button at bounding box center [663, 352] width 26 height 22
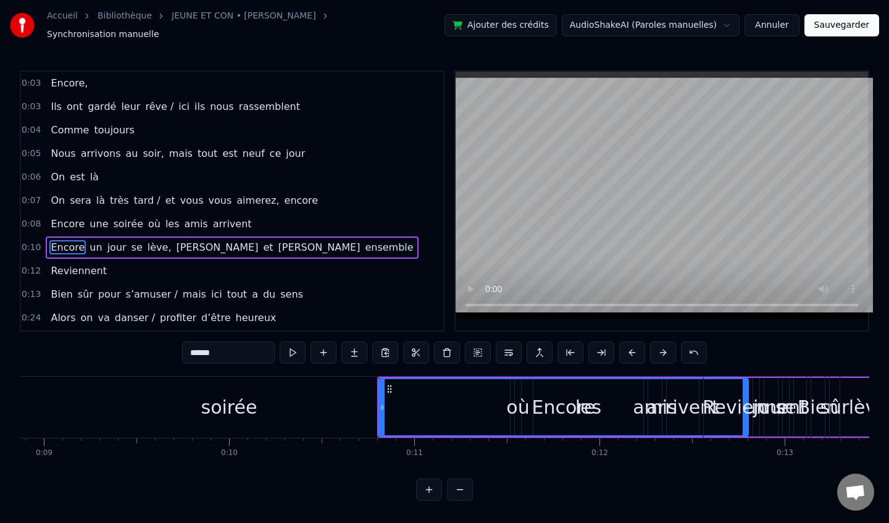
click at [665, 347] on button at bounding box center [663, 352] width 26 height 22
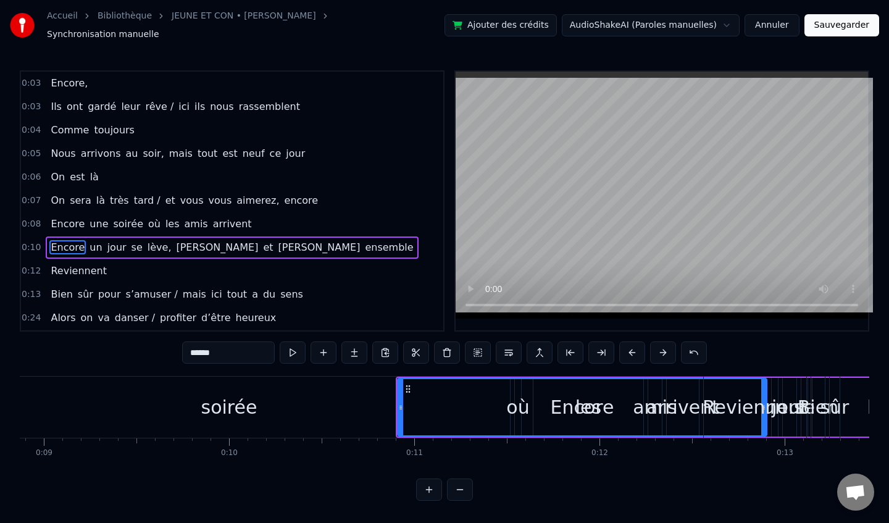
click at [665, 347] on button at bounding box center [663, 352] width 26 height 22
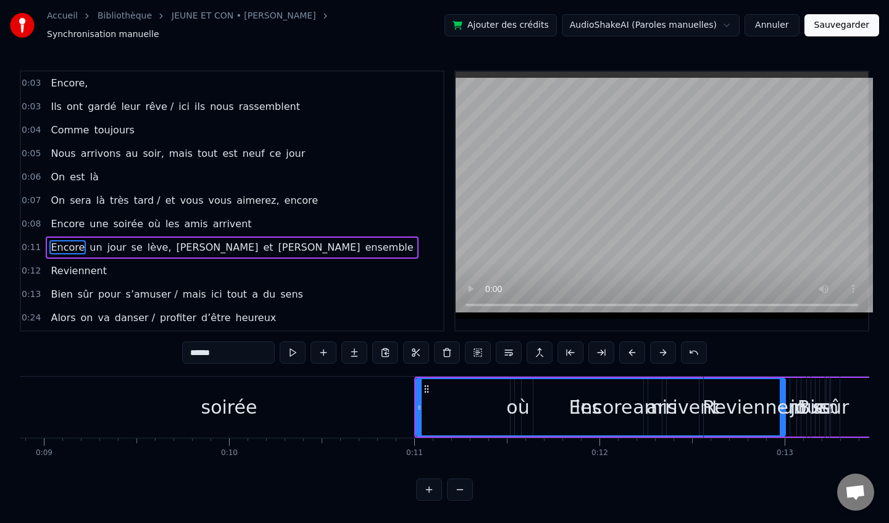
click at [665, 347] on button at bounding box center [663, 352] width 26 height 22
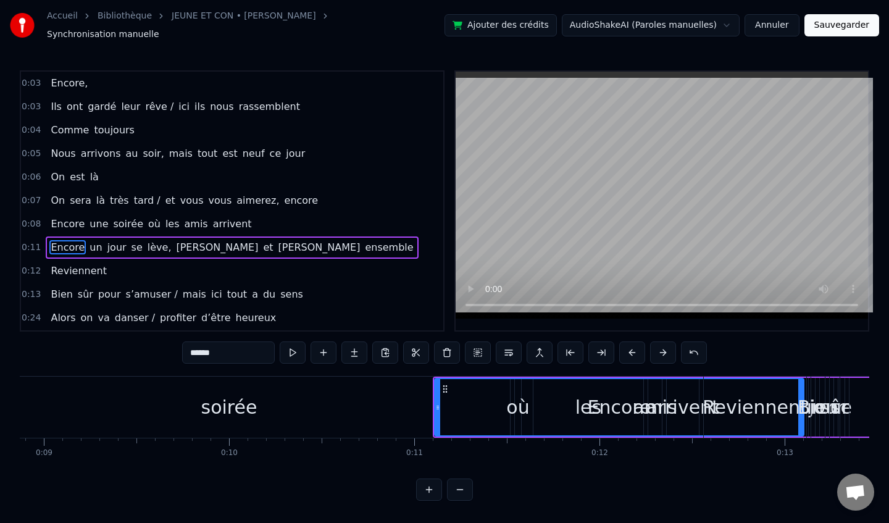
click at [665, 347] on button at bounding box center [663, 352] width 26 height 22
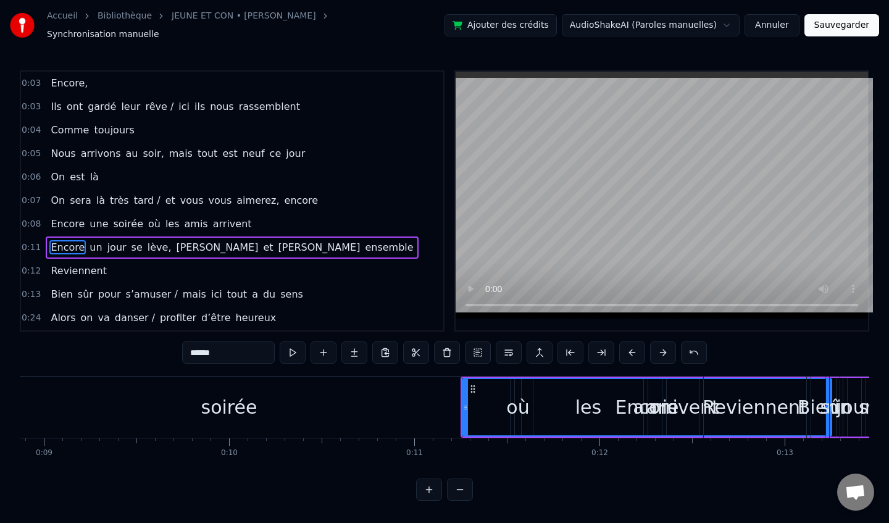
click at [665, 347] on button at bounding box center [663, 352] width 26 height 22
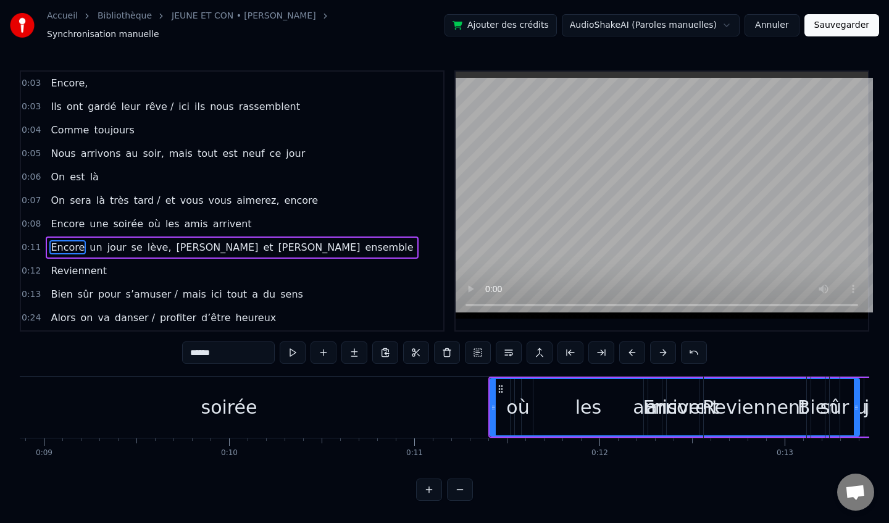
click at [665, 347] on button at bounding box center [663, 352] width 26 height 22
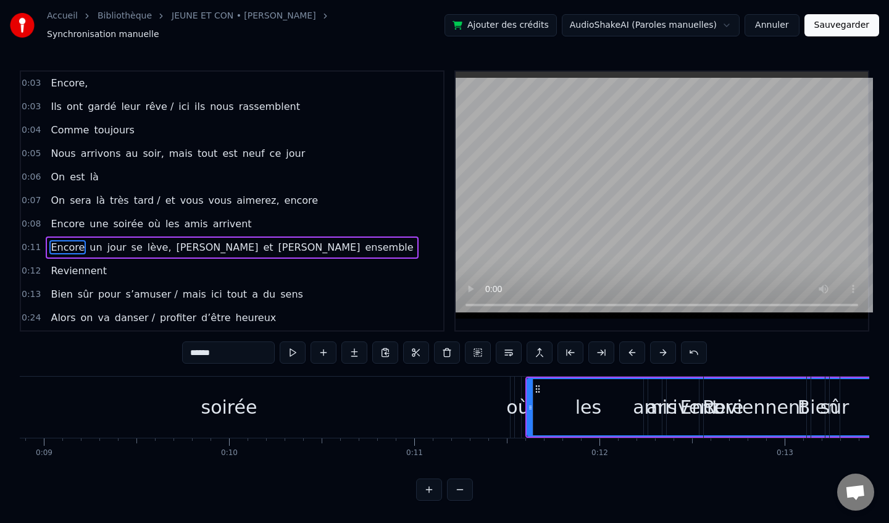
click at [665, 347] on button at bounding box center [663, 352] width 26 height 22
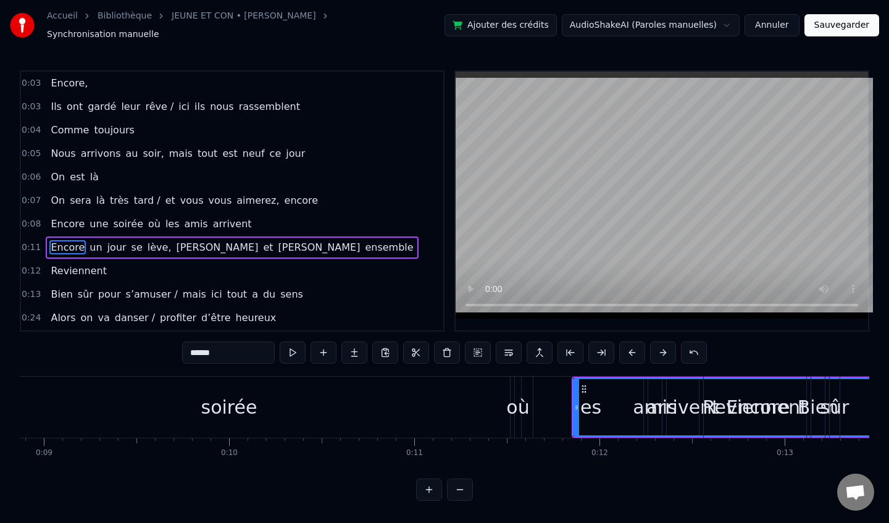
click at [665, 347] on button at bounding box center [663, 352] width 26 height 22
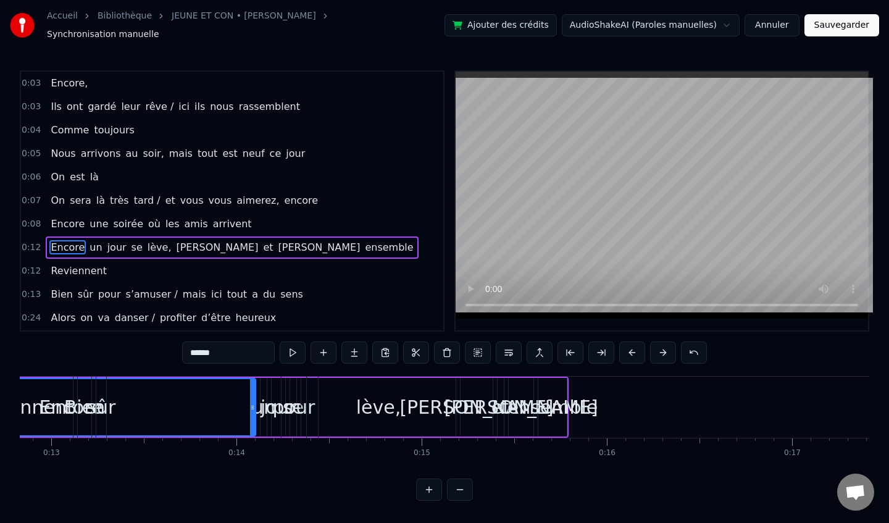
scroll to position [0, 2391]
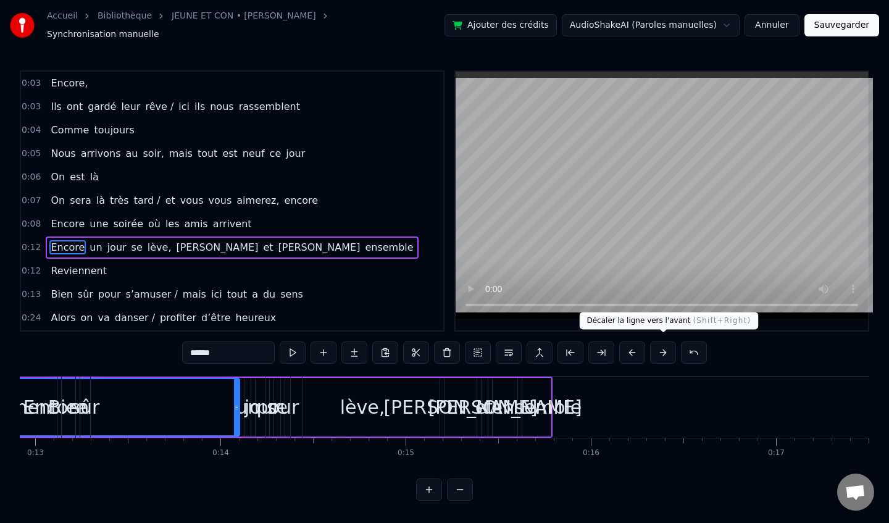
click at [665, 347] on button at bounding box center [663, 352] width 26 height 22
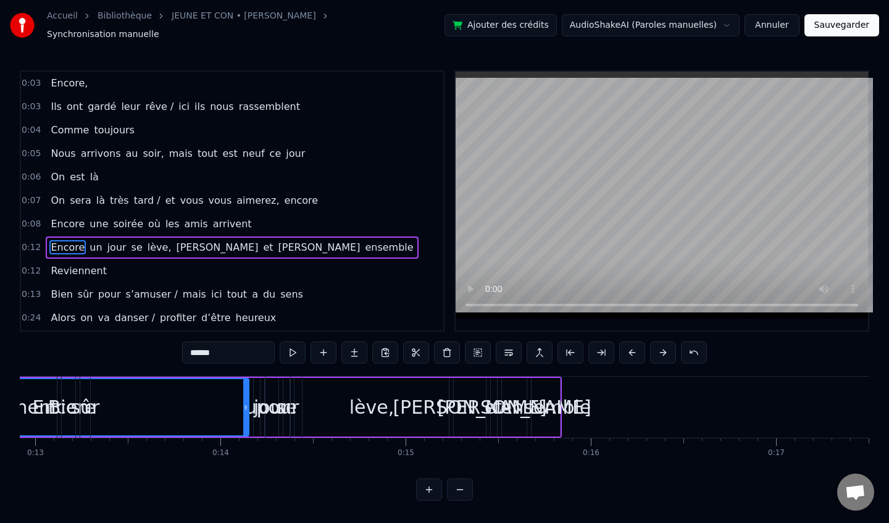
click at [665, 347] on button at bounding box center [663, 352] width 26 height 22
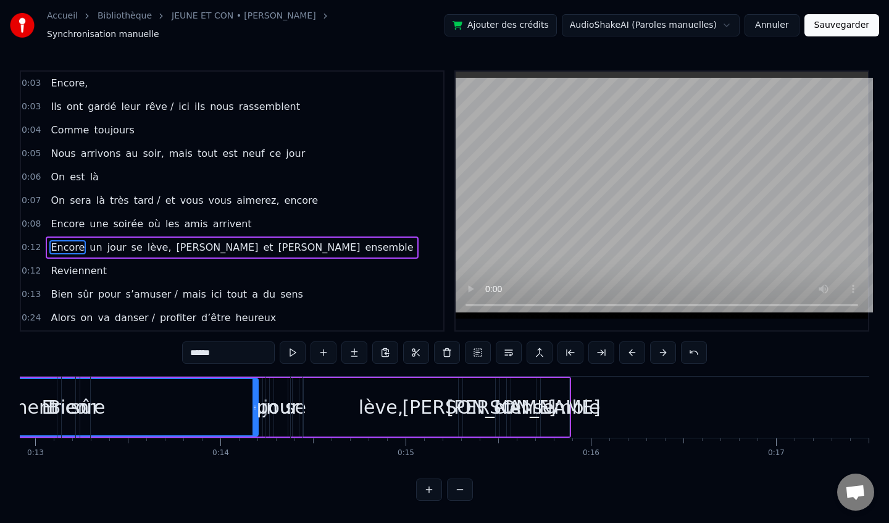
click at [665, 347] on button at bounding box center [663, 352] width 26 height 22
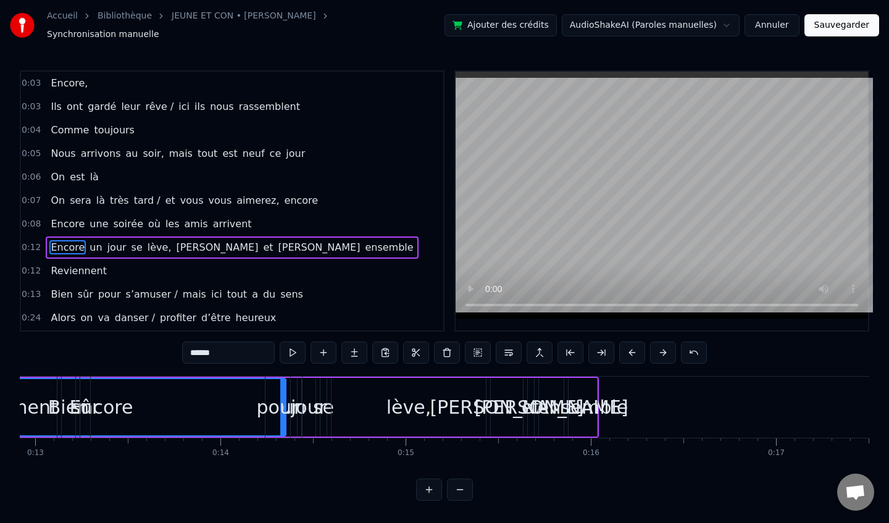
click at [665, 347] on button at bounding box center [663, 352] width 26 height 22
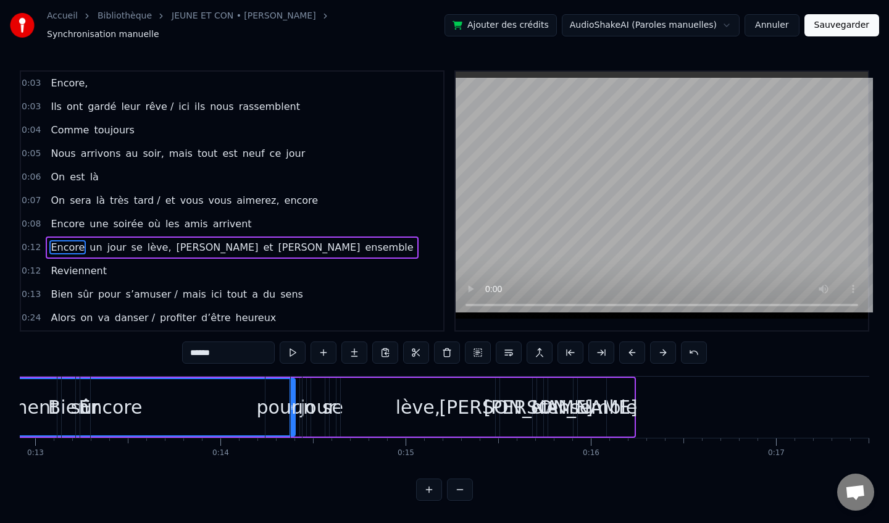
click at [665, 347] on button at bounding box center [663, 352] width 26 height 22
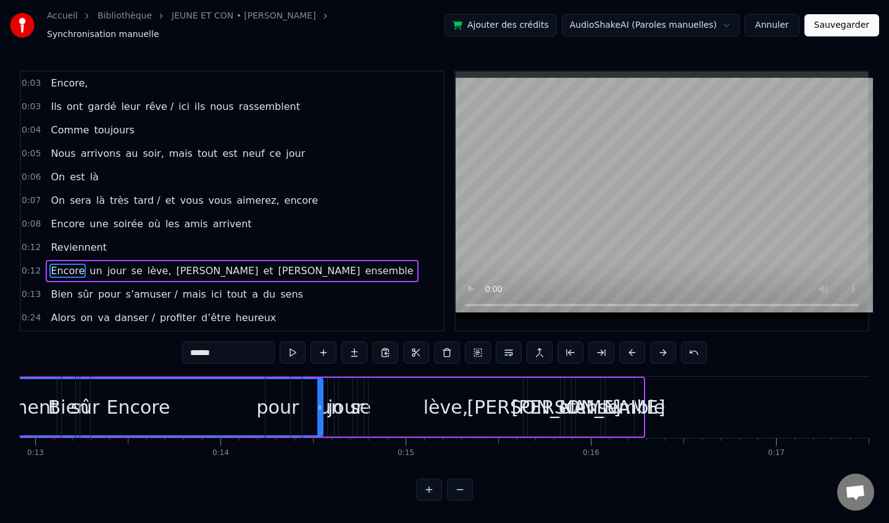
click at [665, 347] on button at bounding box center [663, 352] width 26 height 22
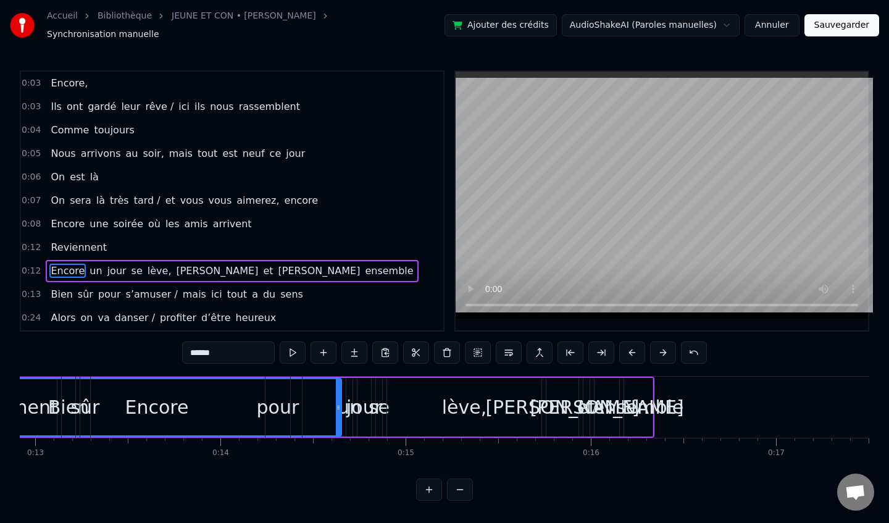
click at [665, 347] on button at bounding box center [663, 352] width 26 height 22
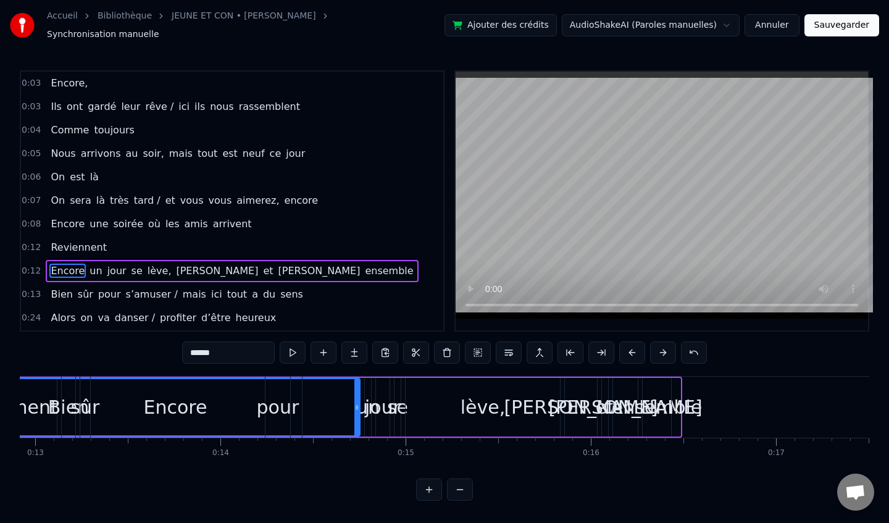
click at [665, 347] on button at bounding box center [663, 352] width 26 height 22
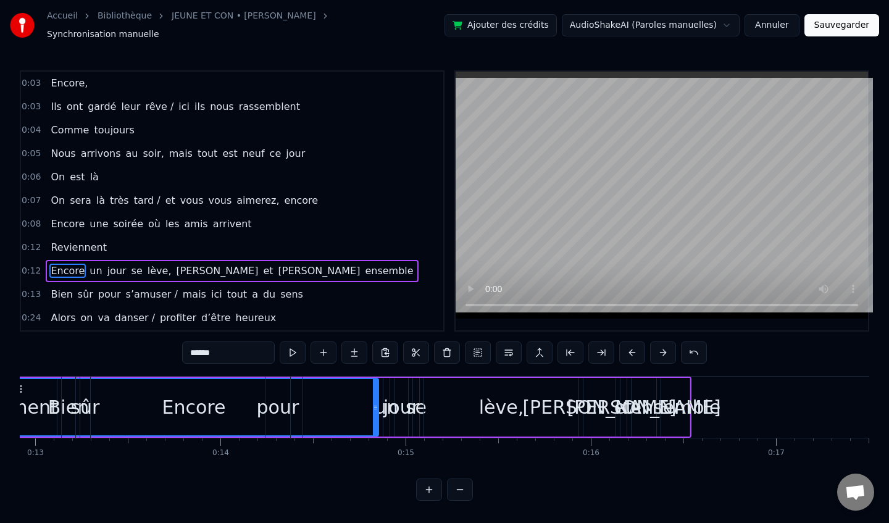
click at [665, 347] on button at bounding box center [663, 352] width 26 height 22
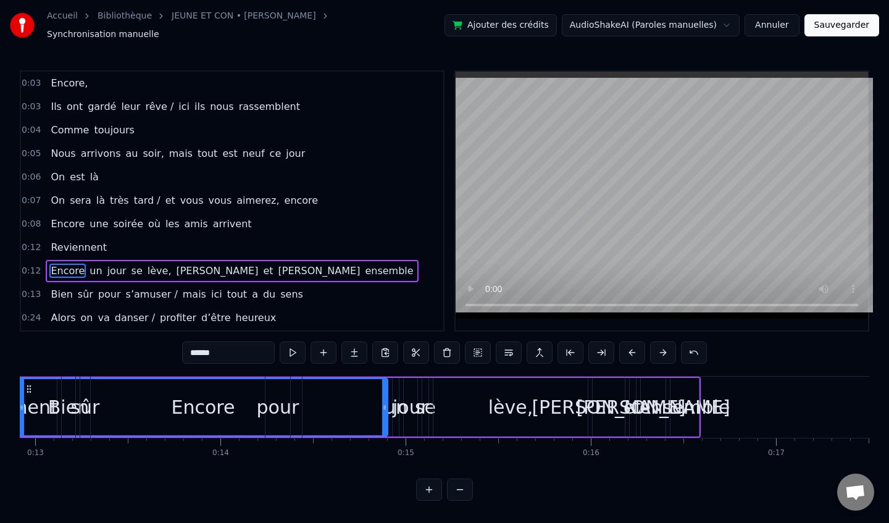
click at [665, 347] on button at bounding box center [663, 352] width 26 height 22
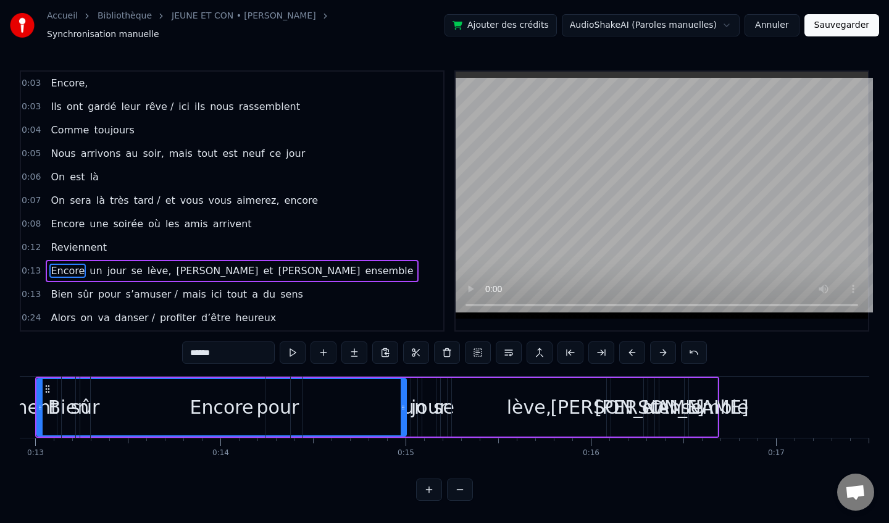
click at [665, 347] on button at bounding box center [663, 352] width 26 height 22
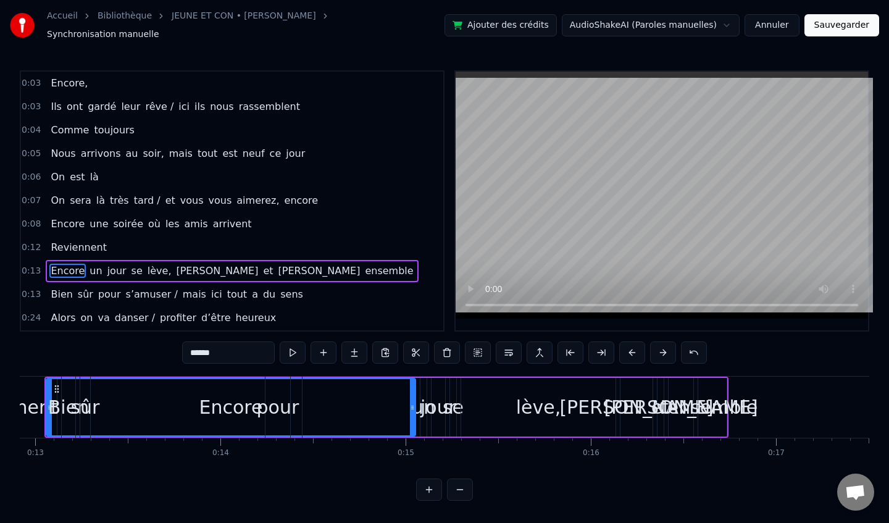
click at [665, 347] on button at bounding box center [663, 352] width 26 height 22
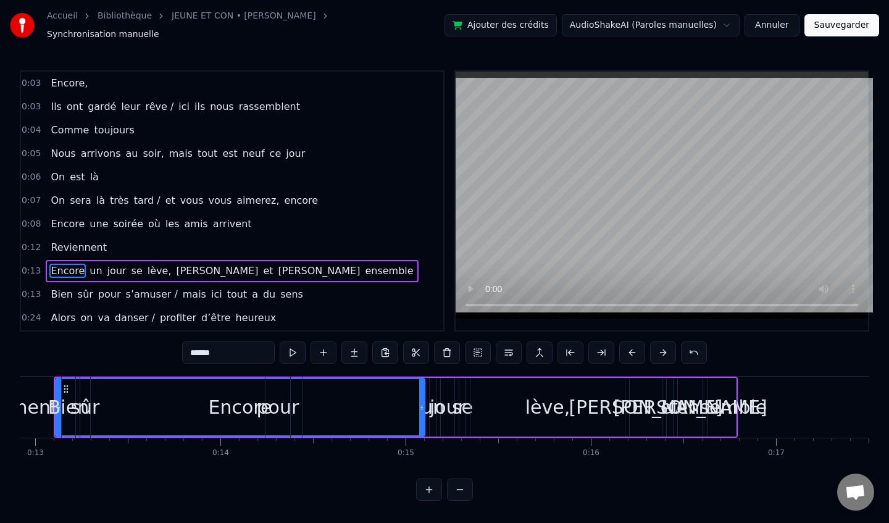
click at [665, 347] on button at bounding box center [663, 352] width 26 height 22
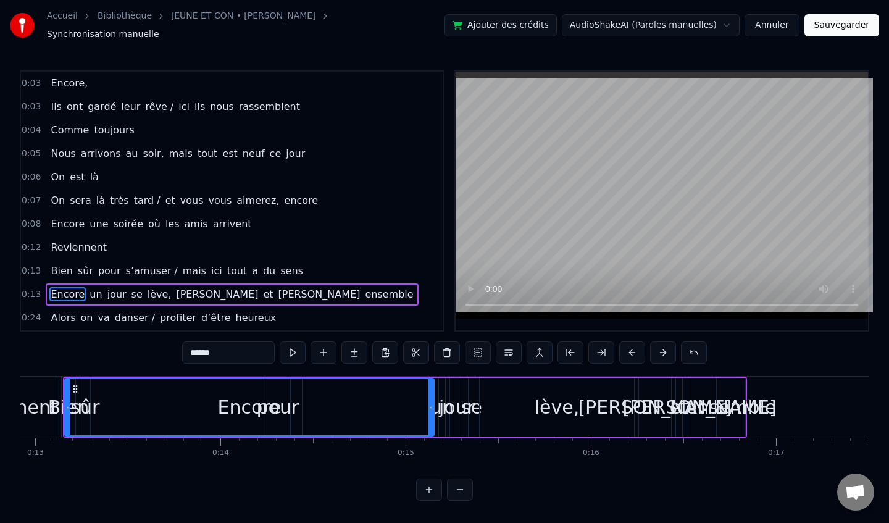
click at [665, 347] on button at bounding box center [663, 352] width 26 height 22
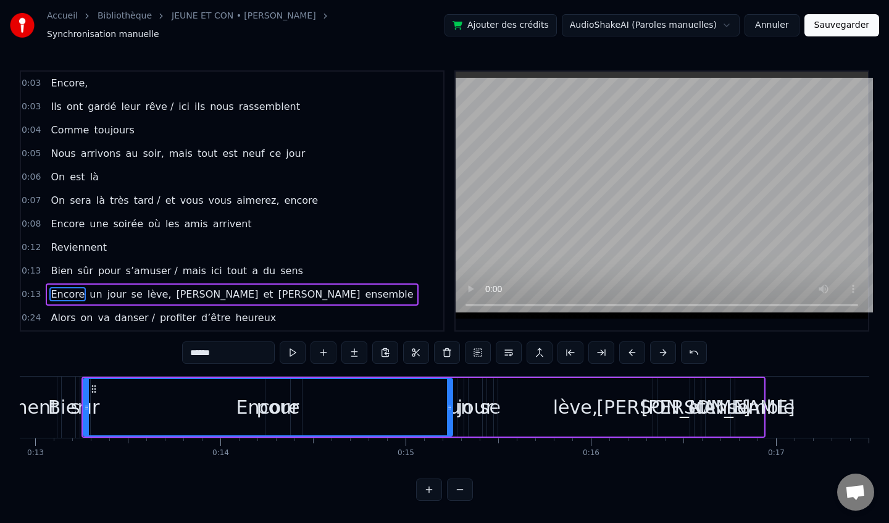
click at [665, 347] on button at bounding box center [663, 352] width 26 height 22
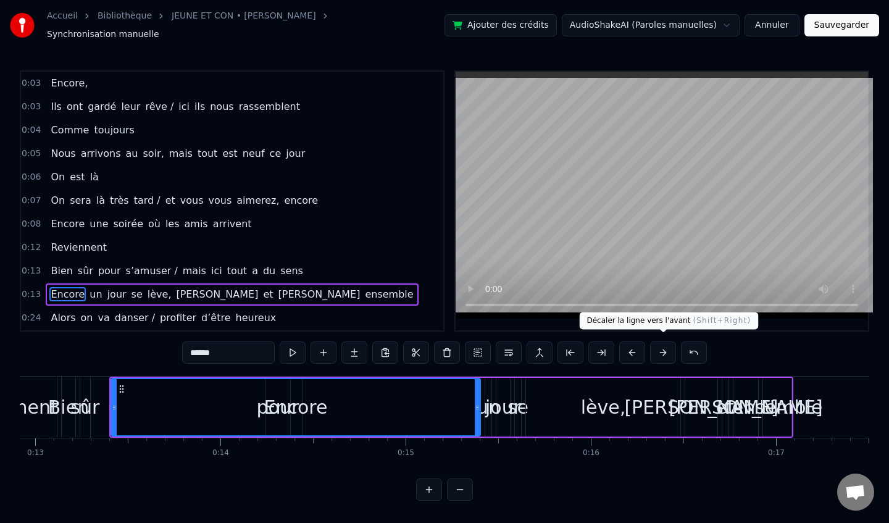
click at [660, 344] on button at bounding box center [663, 352] width 26 height 22
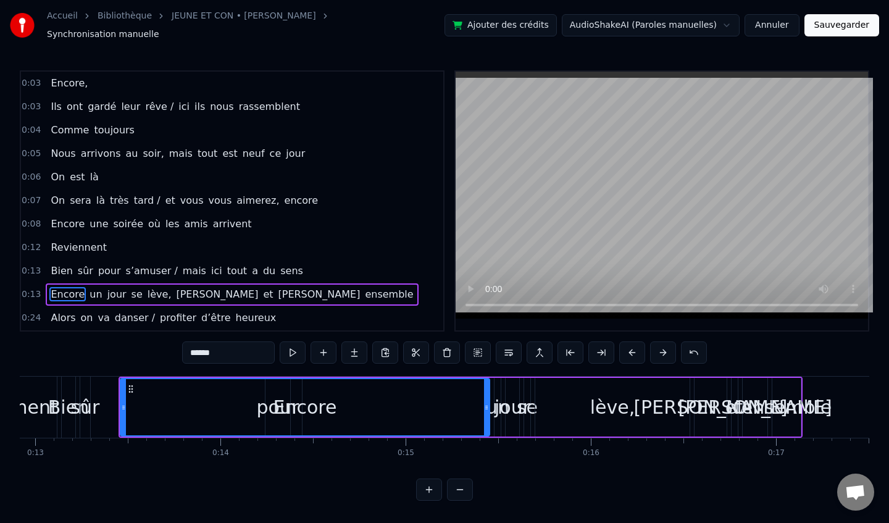
click at [660, 344] on button at bounding box center [663, 352] width 26 height 22
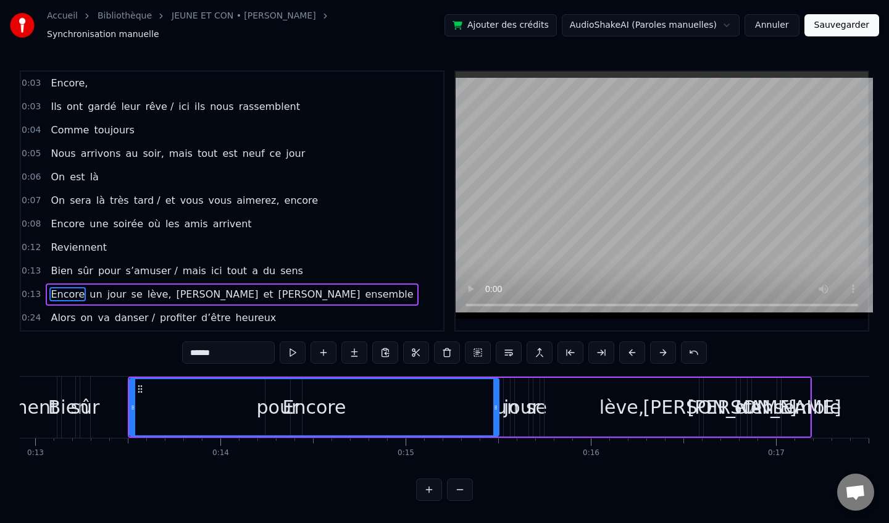
click at [660, 344] on button at bounding box center [663, 352] width 26 height 22
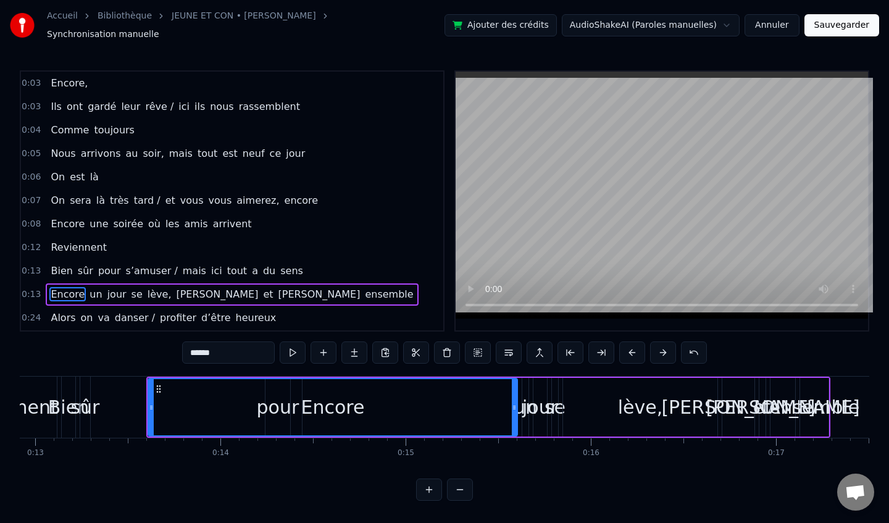
click at [660, 344] on button at bounding box center [663, 352] width 26 height 22
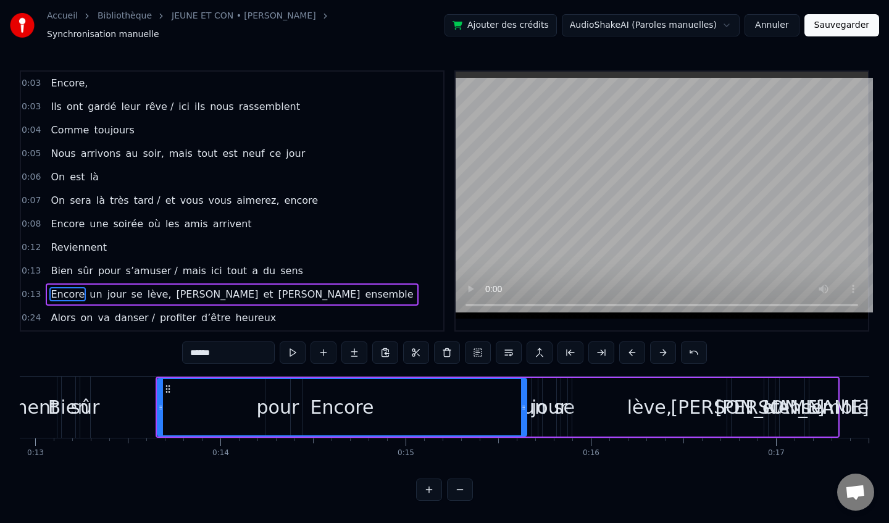
click at [660, 344] on button at bounding box center [663, 352] width 26 height 22
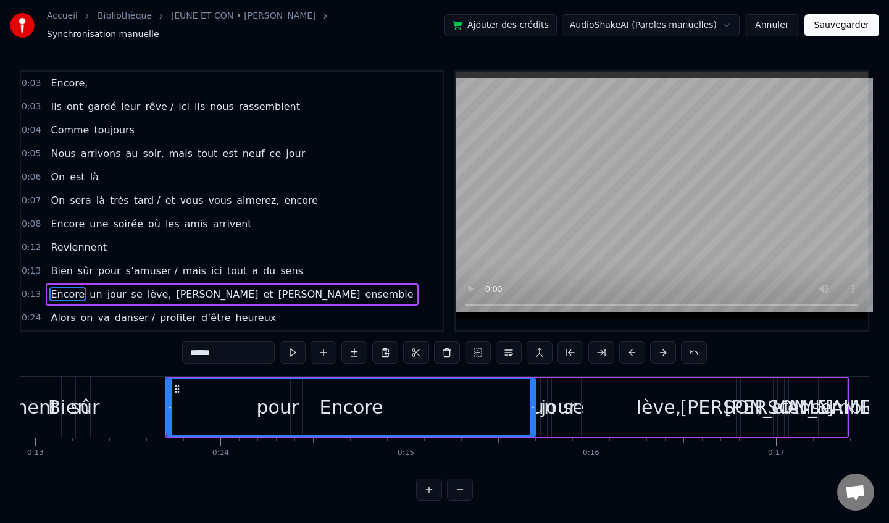
click at [660, 344] on button at bounding box center [663, 352] width 26 height 22
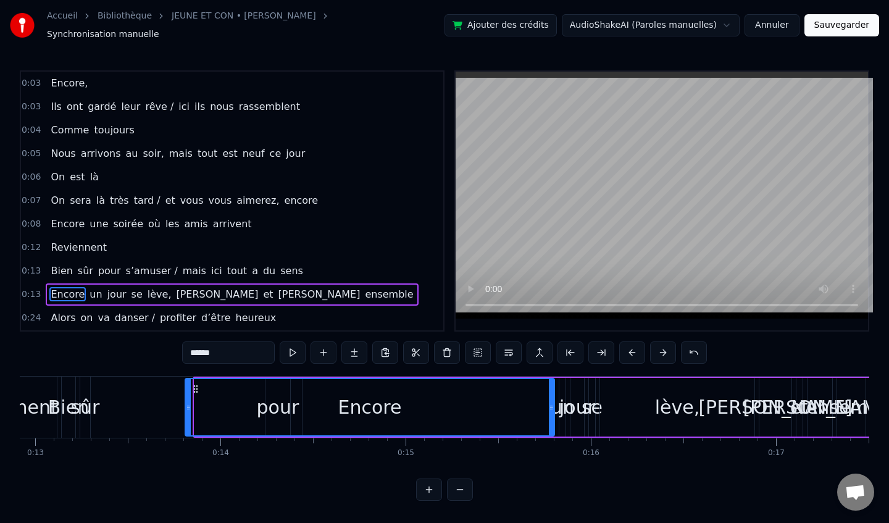
click at [660, 344] on button at bounding box center [663, 352] width 26 height 22
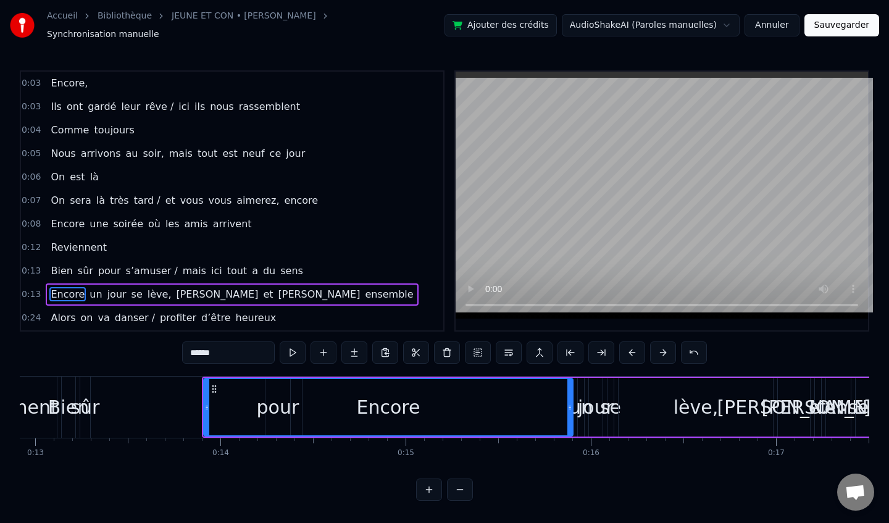
click at [660, 344] on button at bounding box center [663, 352] width 26 height 22
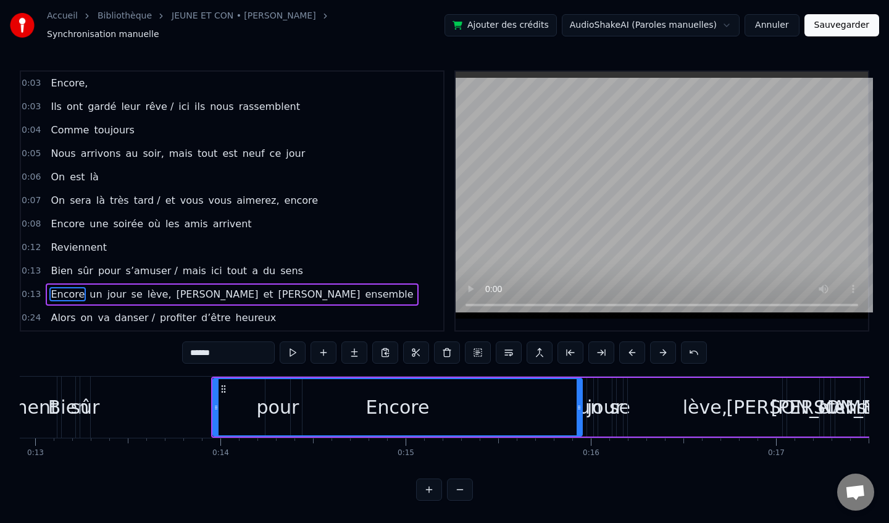
click at [660, 344] on button at bounding box center [663, 352] width 26 height 22
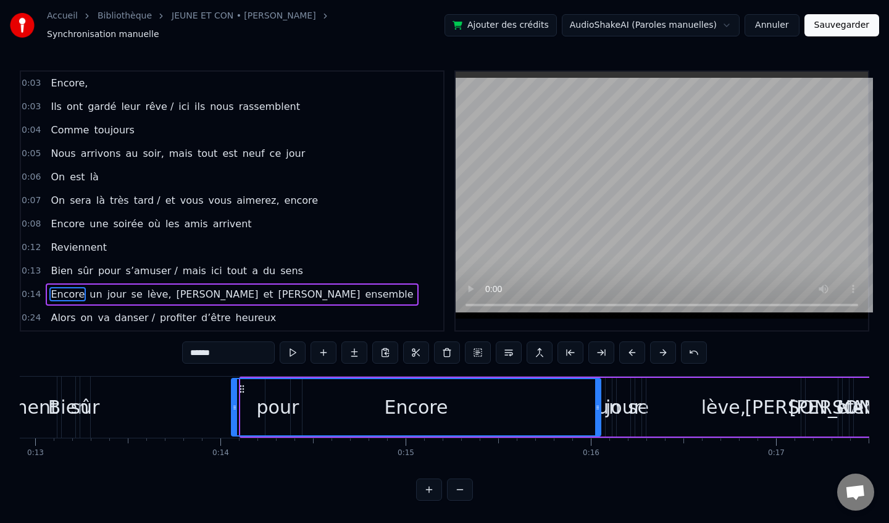
click at [660, 344] on button at bounding box center [663, 352] width 26 height 22
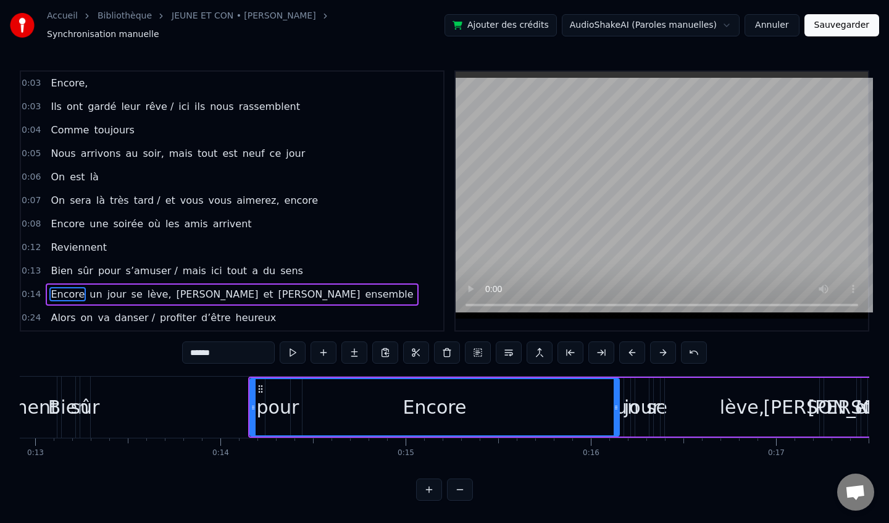
click at [660, 344] on button at bounding box center [663, 352] width 26 height 22
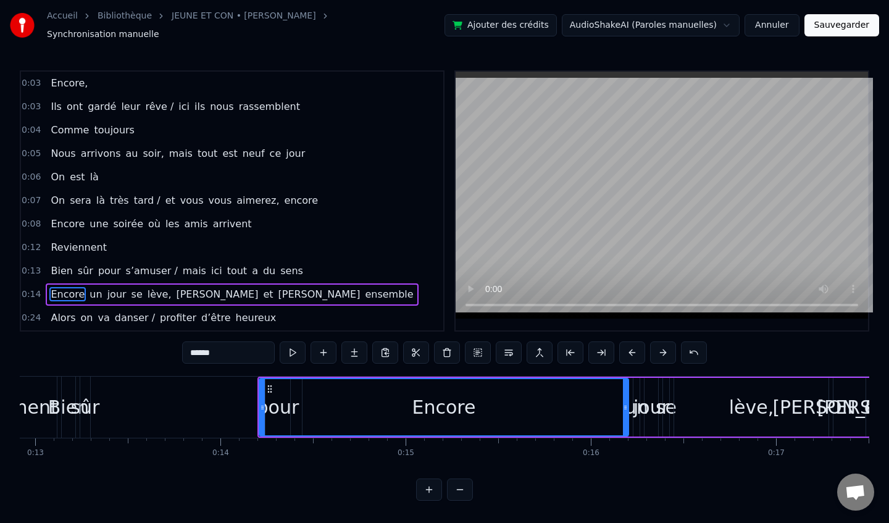
click at [660, 344] on button at bounding box center [663, 352] width 26 height 22
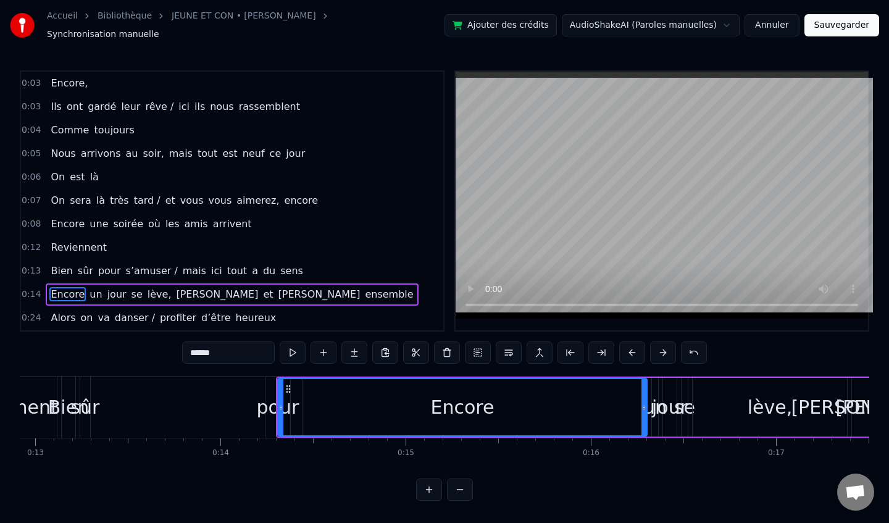
click at [660, 344] on button at bounding box center [663, 352] width 26 height 22
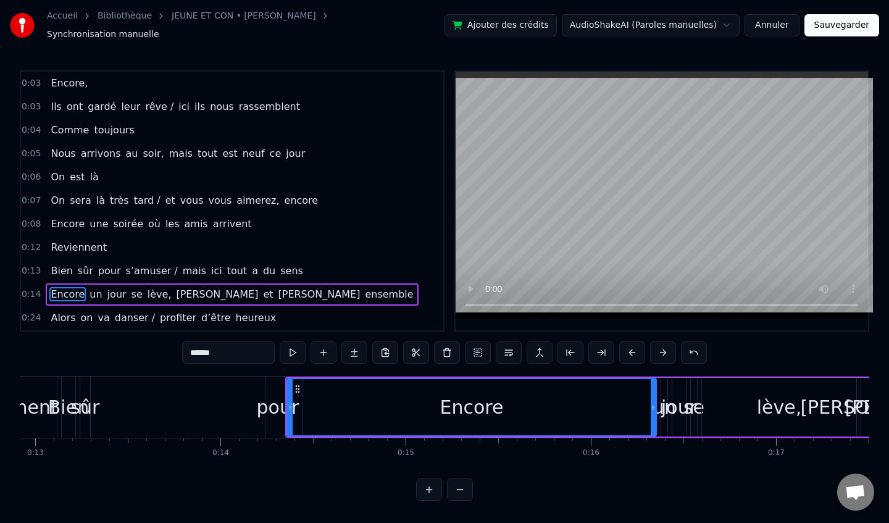
click at [660, 344] on button at bounding box center [663, 352] width 26 height 22
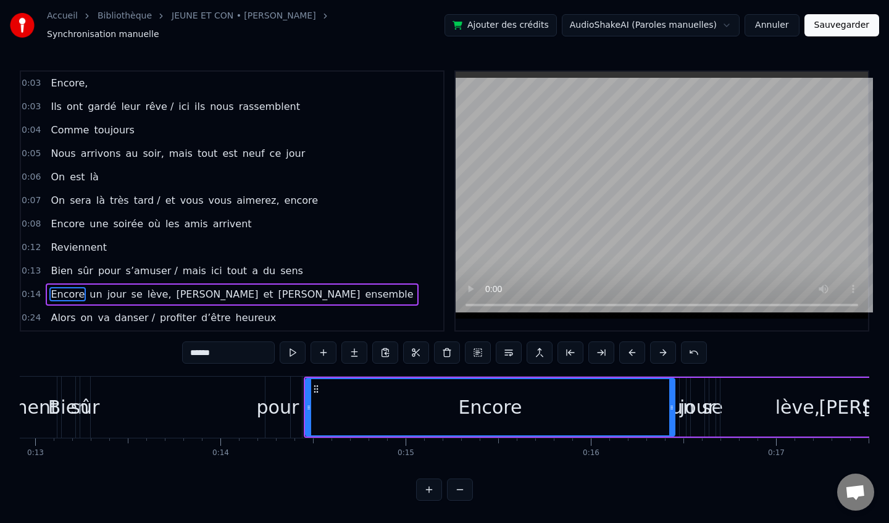
click at [660, 344] on button at bounding box center [663, 352] width 26 height 22
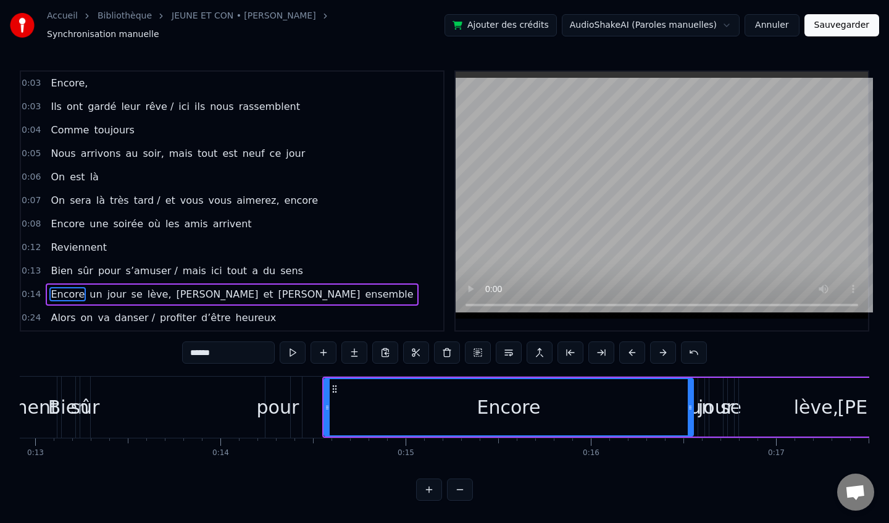
click at [660, 344] on button at bounding box center [663, 352] width 26 height 22
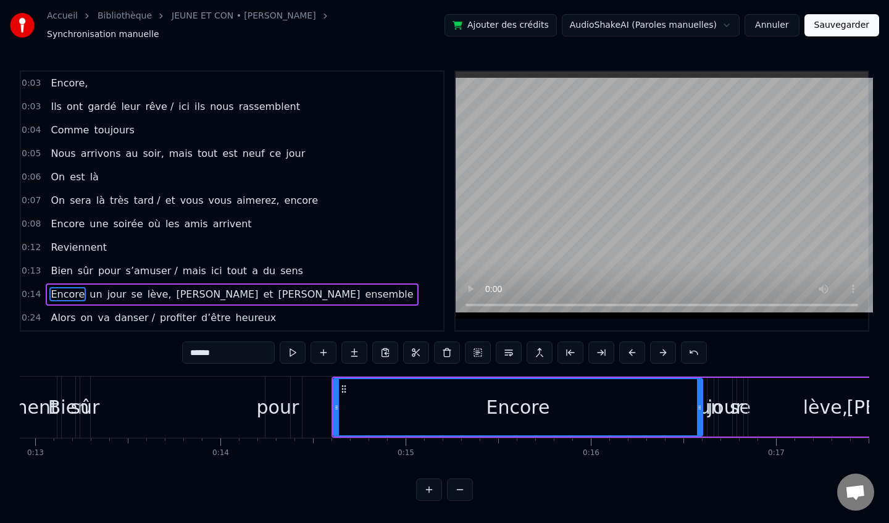
click at [660, 344] on button at bounding box center [663, 352] width 26 height 22
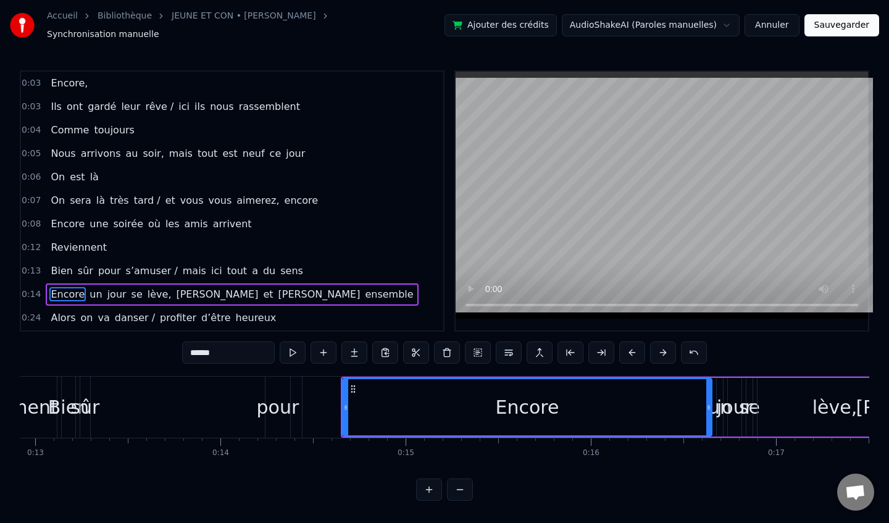
click at [660, 344] on button at bounding box center [663, 352] width 26 height 22
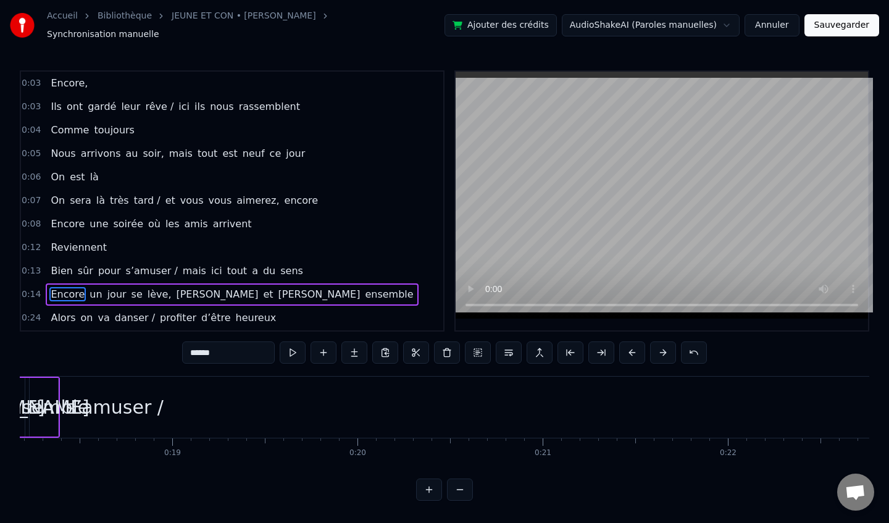
scroll to position [0, 3401]
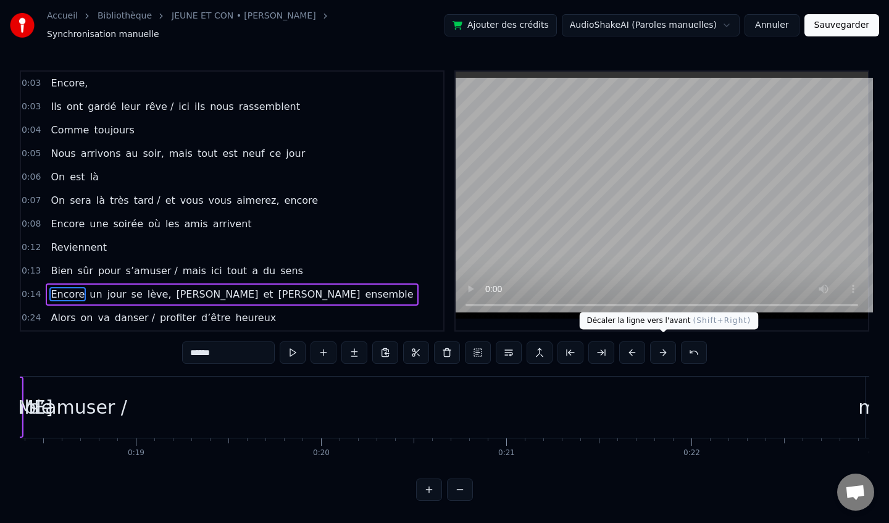
click at [658, 352] on button at bounding box center [663, 352] width 26 height 22
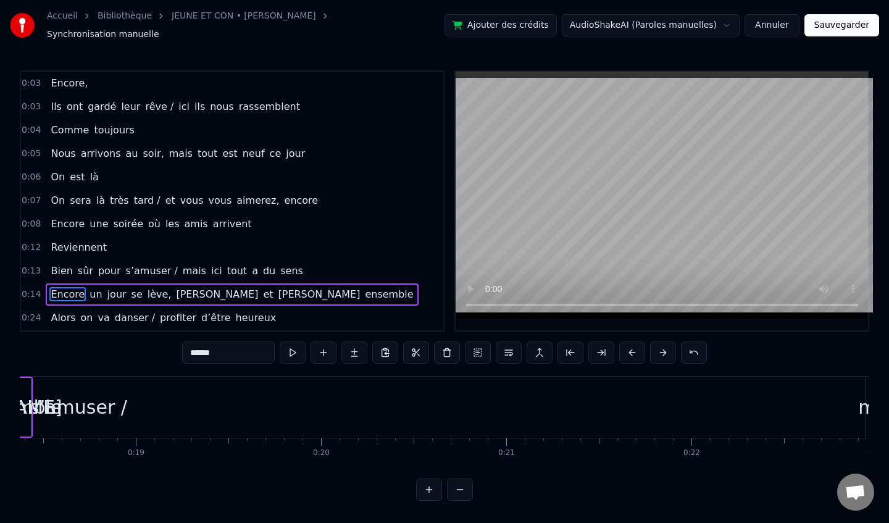
click at [658, 352] on button at bounding box center [663, 352] width 26 height 22
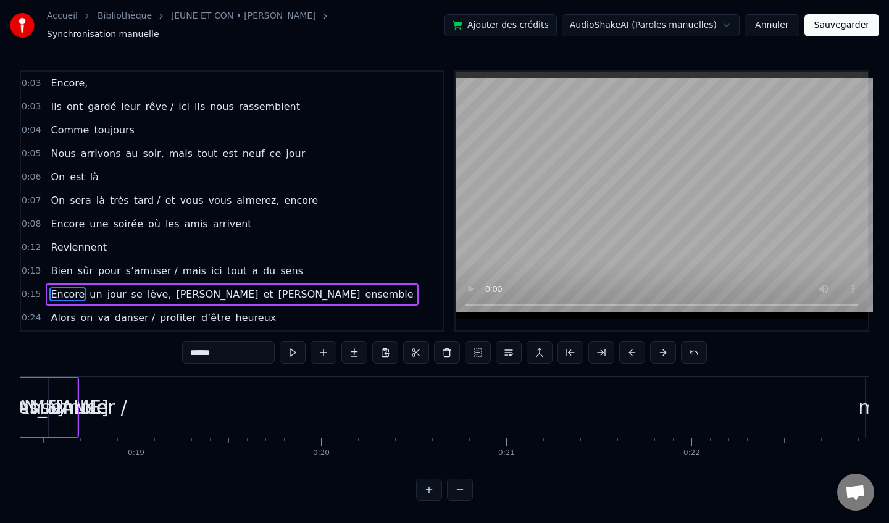
click at [658, 352] on button at bounding box center [663, 352] width 26 height 22
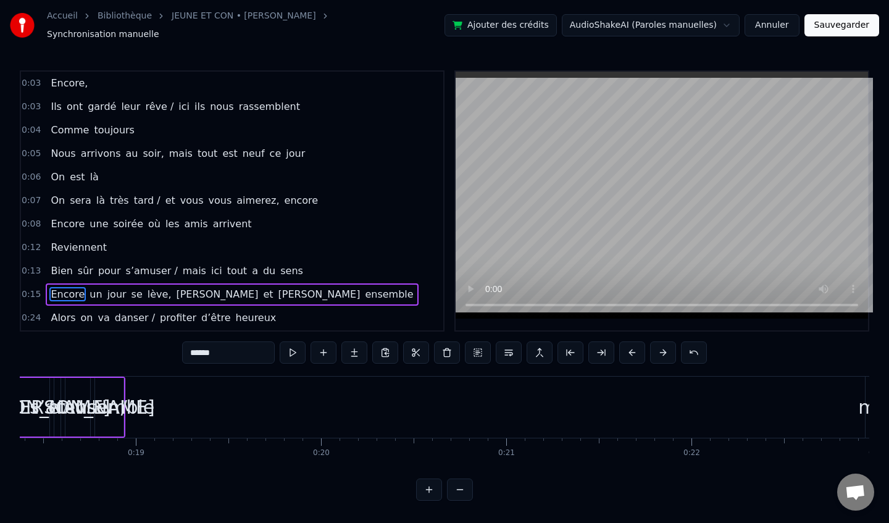
click at [658, 352] on button at bounding box center [663, 352] width 26 height 22
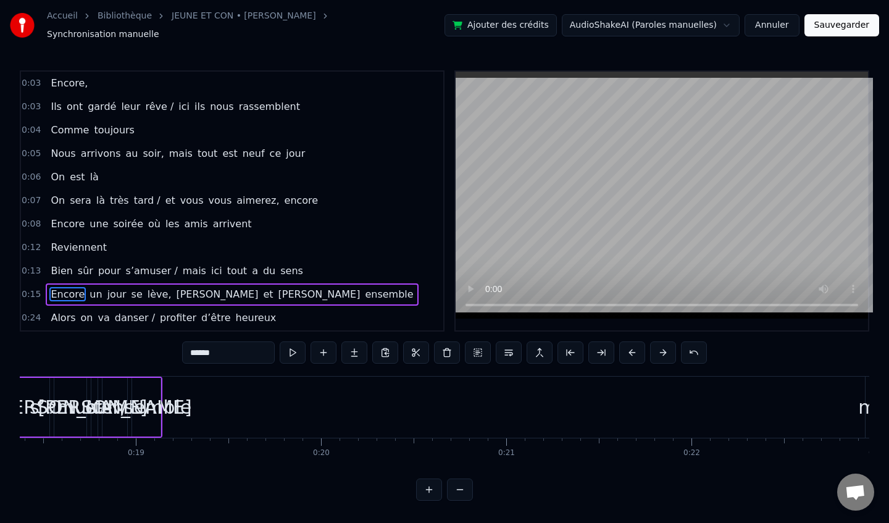
click at [658, 352] on button at bounding box center [663, 352] width 26 height 22
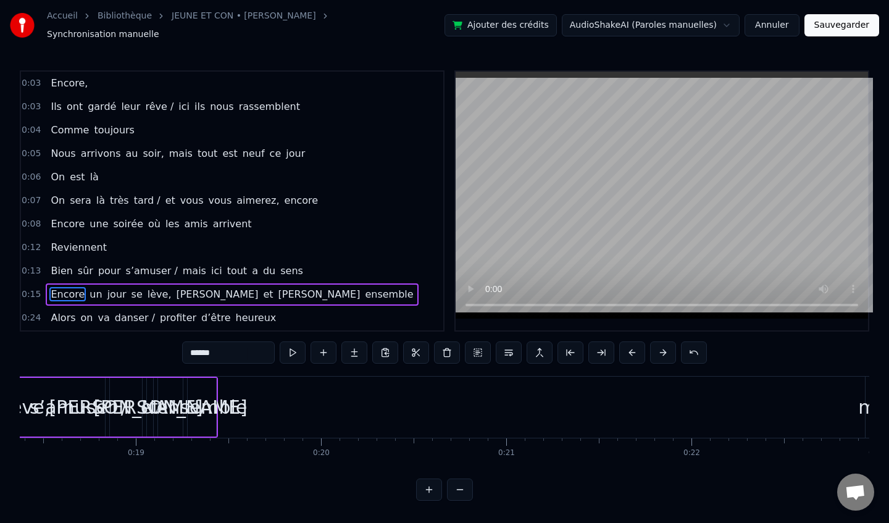
click at [658, 352] on button at bounding box center [663, 352] width 26 height 22
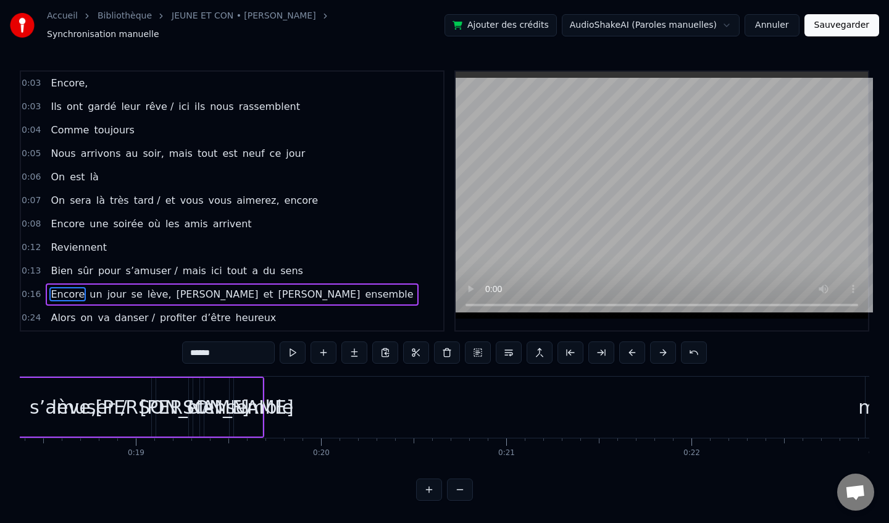
click at [658, 352] on button at bounding box center [663, 352] width 26 height 22
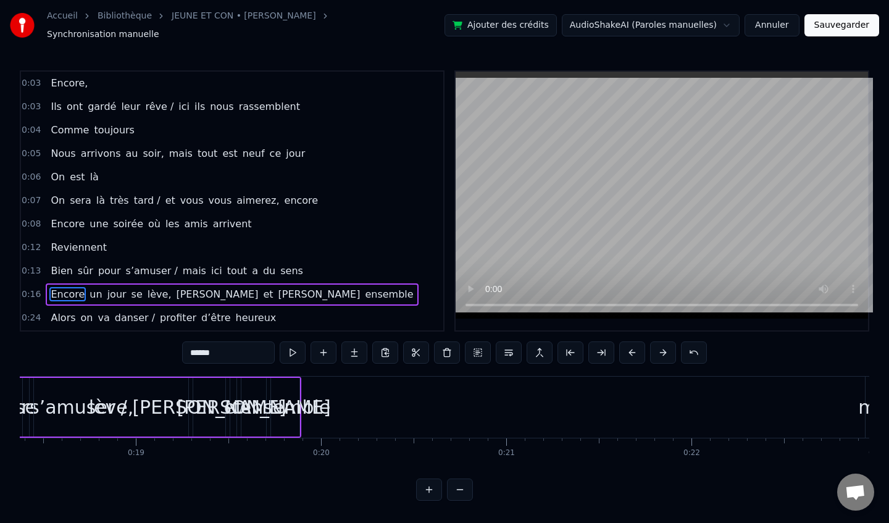
click at [658, 352] on button at bounding box center [663, 352] width 26 height 22
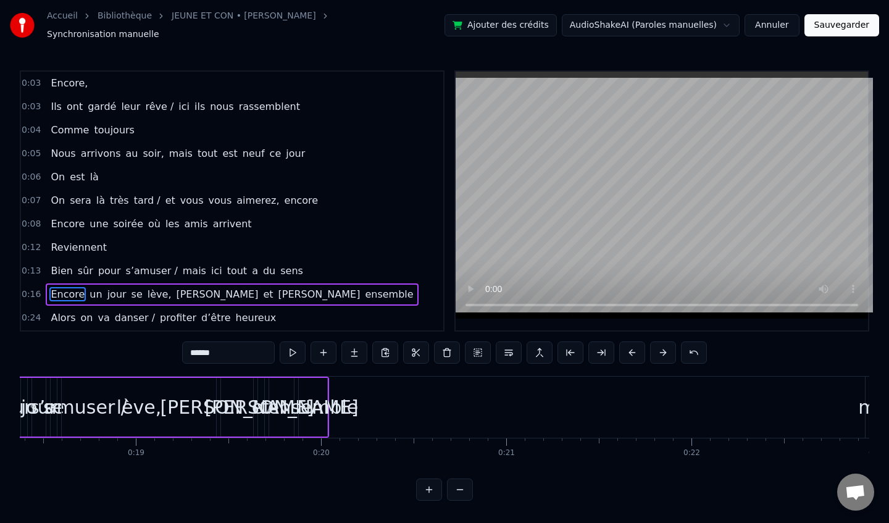
click at [658, 352] on button at bounding box center [663, 352] width 26 height 22
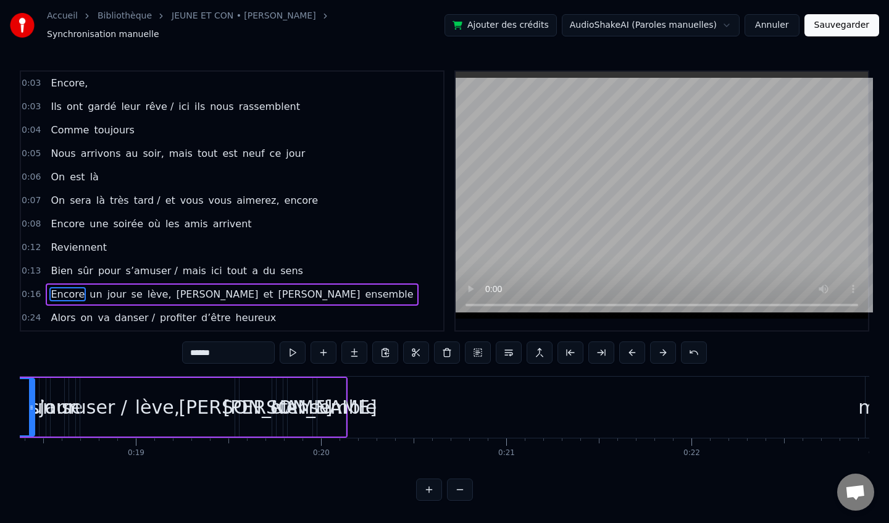
click at [658, 352] on button at bounding box center [663, 352] width 26 height 22
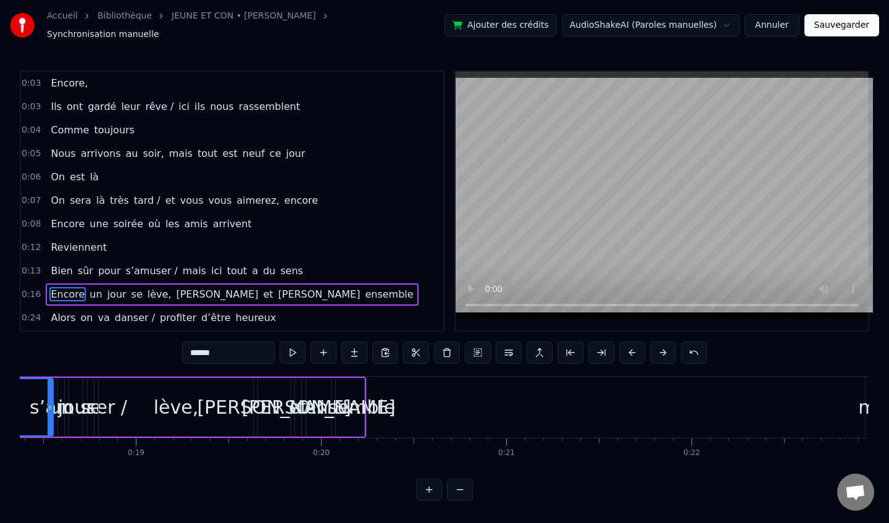
click at [658, 352] on button at bounding box center [663, 352] width 26 height 22
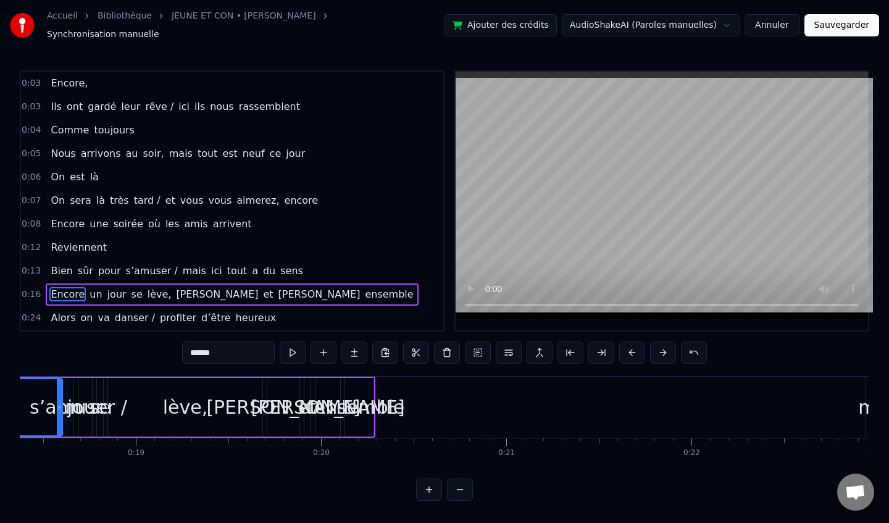
click at [658, 352] on button at bounding box center [663, 352] width 26 height 22
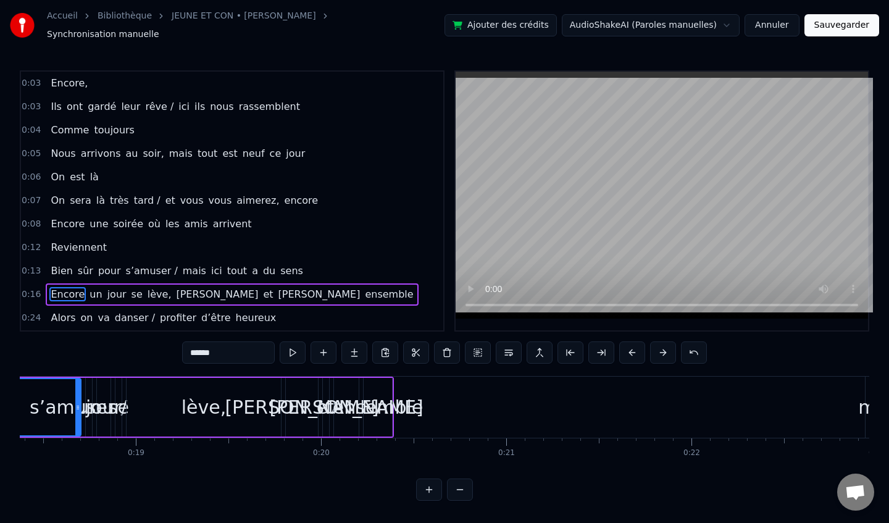
click at [658, 352] on button at bounding box center [663, 352] width 26 height 22
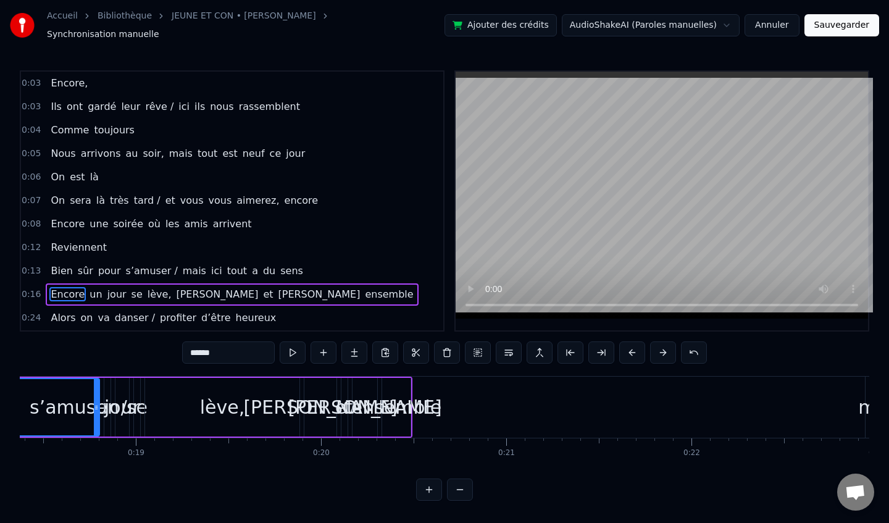
click at [658, 352] on button at bounding box center [663, 352] width 26 height 22
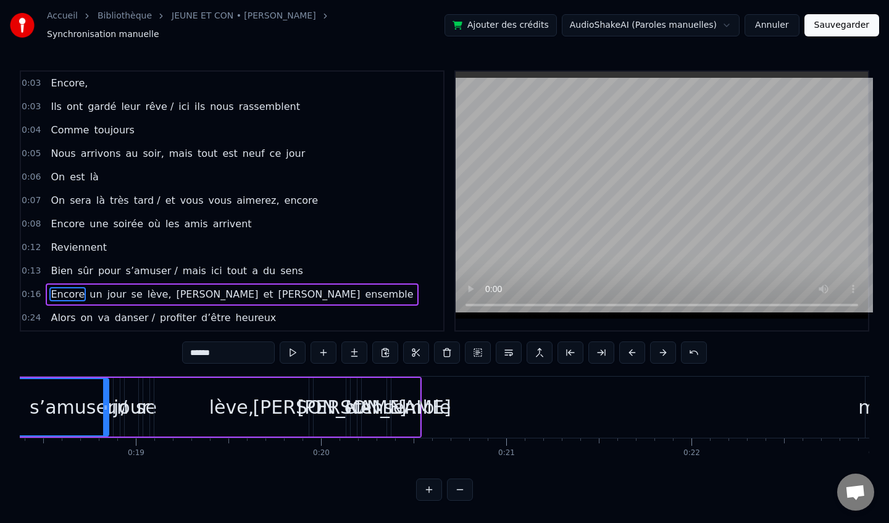
click at [658, 352] on button at bounding box center [663, 352] width 26 height 22
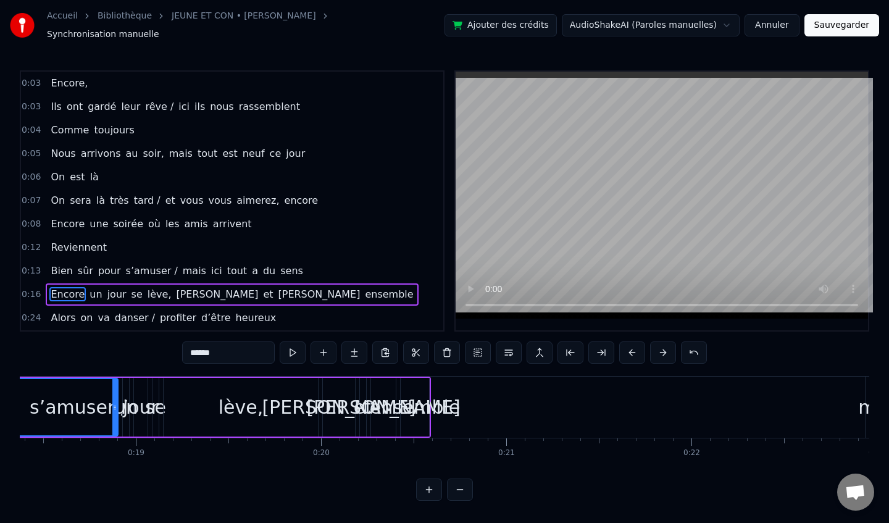
click at [658, 352] on button at bounding box center [663, 352] width 26 height 22
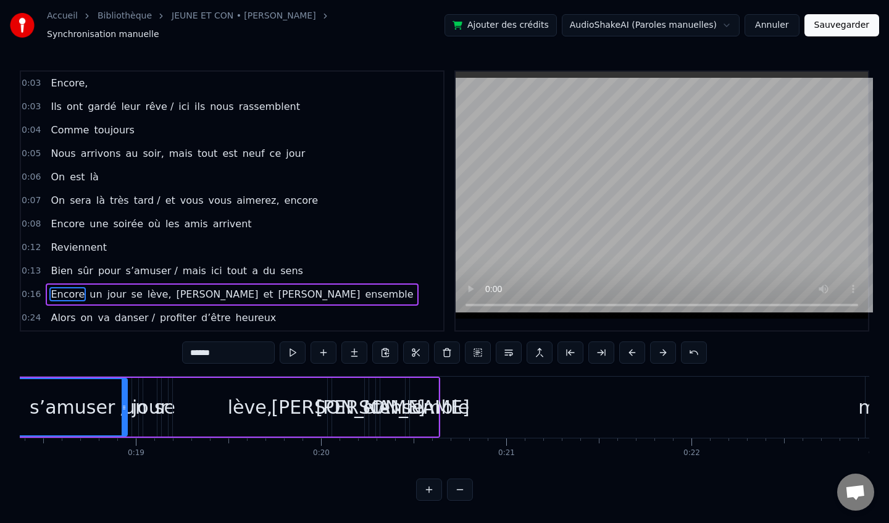
click at [658, 352] on button at bounding box center [663, 352] width 26 height 22
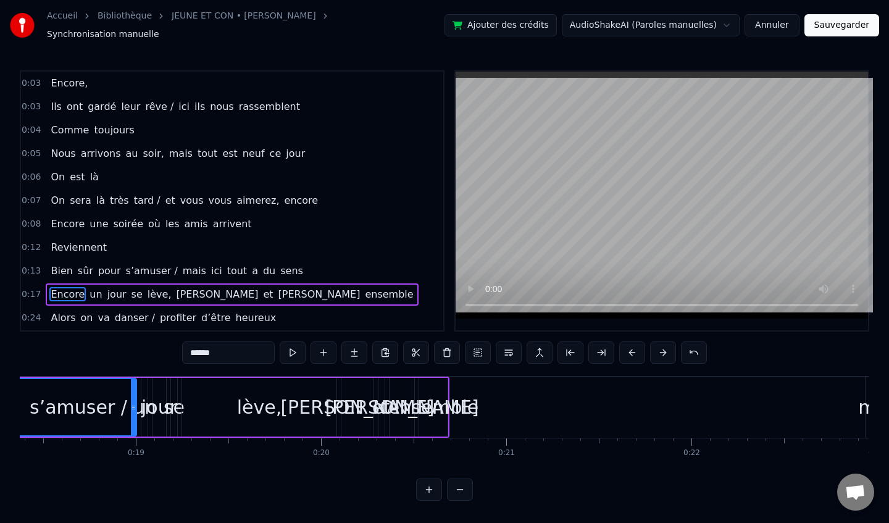
click at [658, 352] on button at bounding box center [663, 352] width 26 height 22
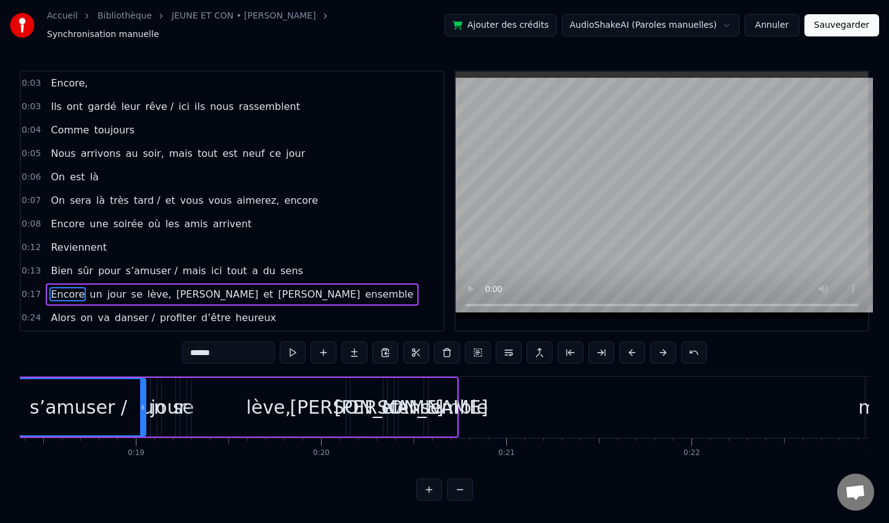
click at [658, 352] on button at bounding box center [663, 352] width 26 height 22
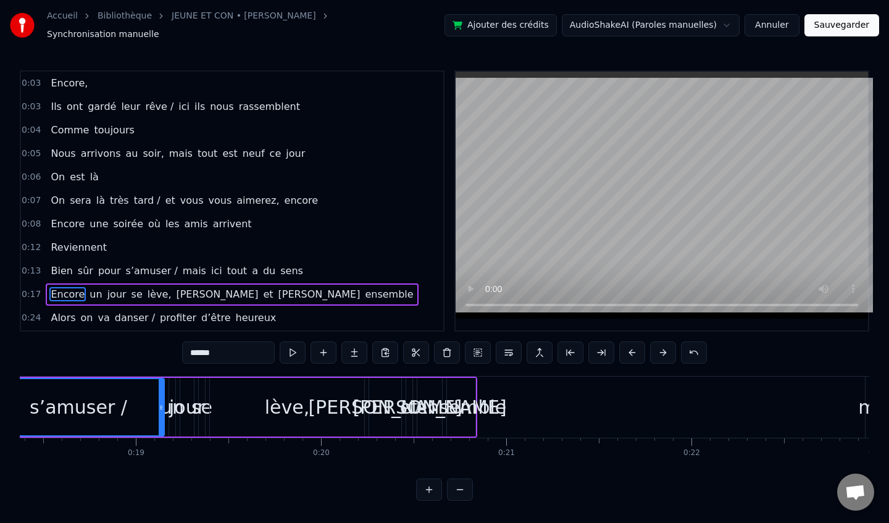
click at [658, 352] on button at bounding box center [663, 352] width 26 height 22
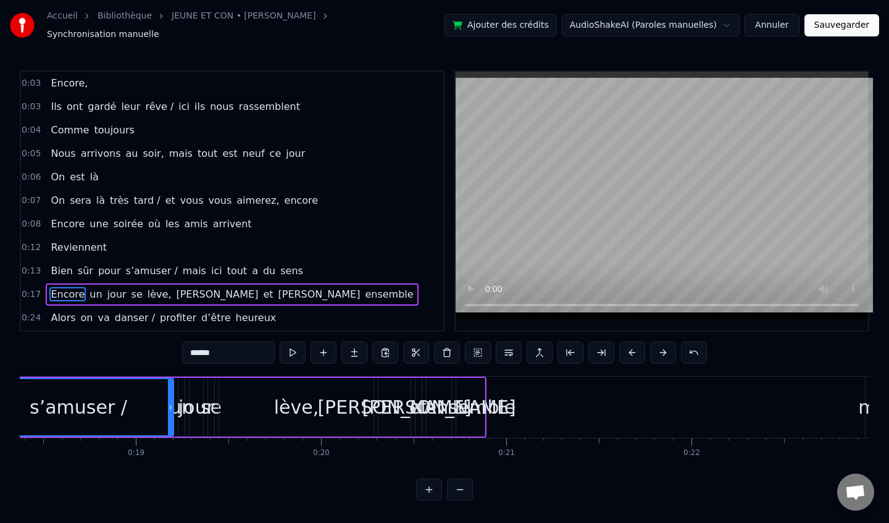
click at [658, 352] on button at bounding box center [663, 352] width 26 height 22
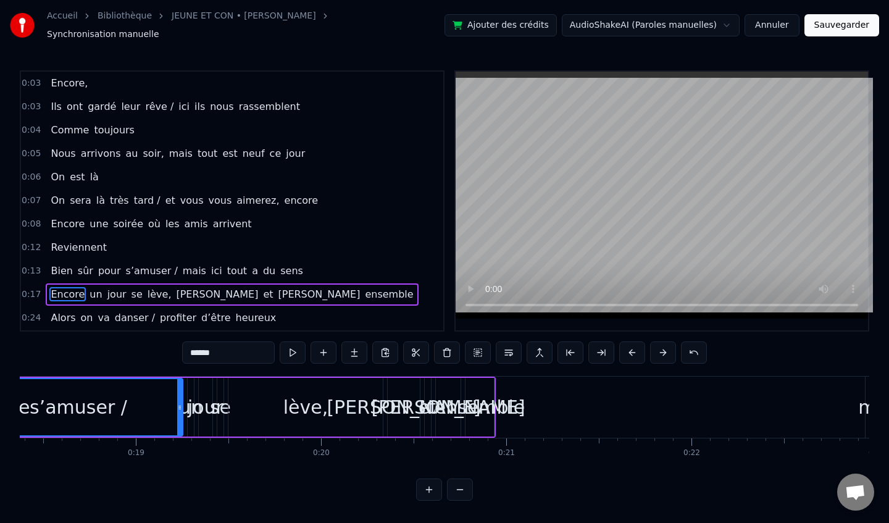
click at [658, 352] on button at bounding box center [663, 352] width 26 height 22
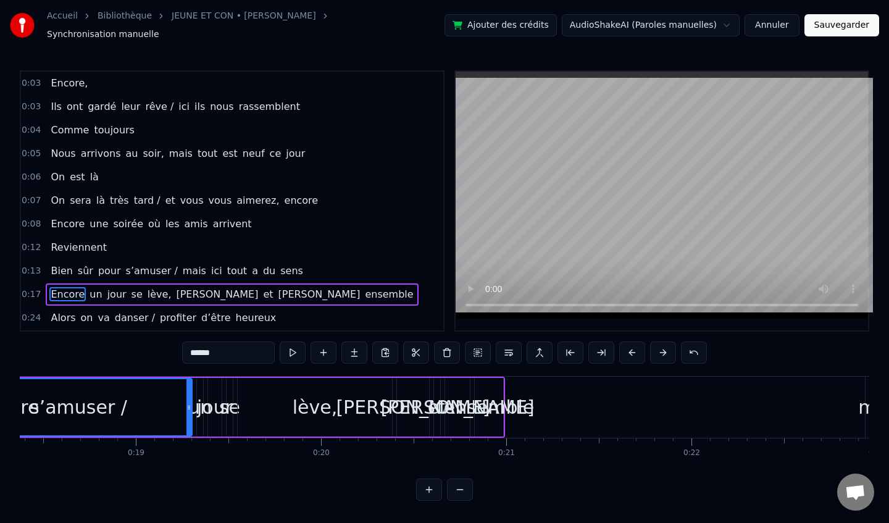
click at [658, 352] on button at bounding box center [663, 352] width 26 height 22
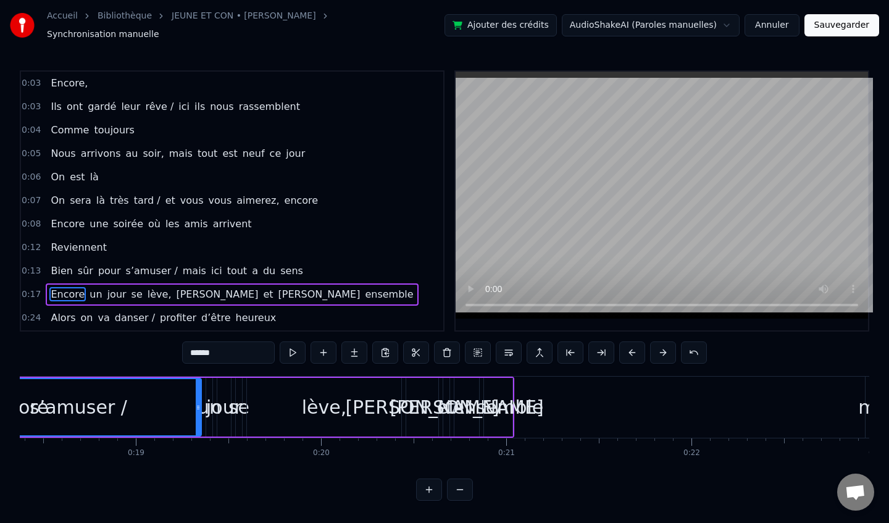
click at [658, 352] on button at bounding box center [663, 352] width 26 height 22
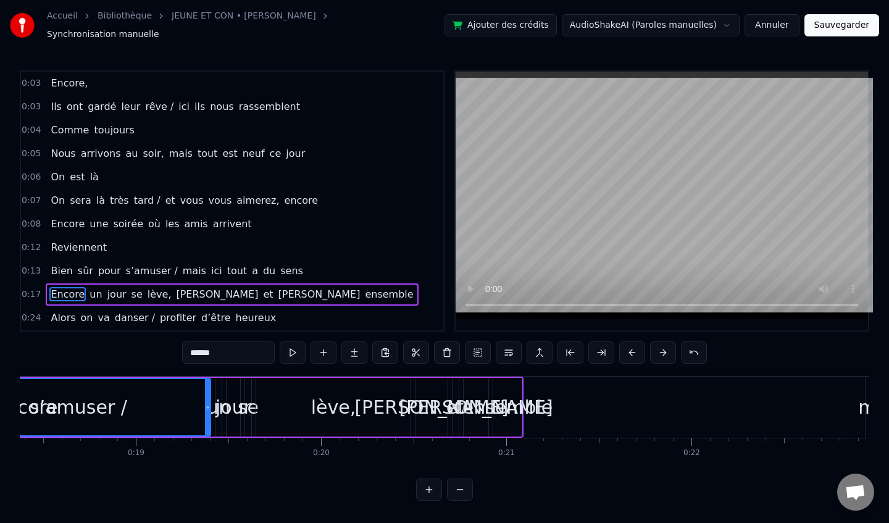
click at [658, 352] on button at bounding box center [663, 352] width 26 height 22
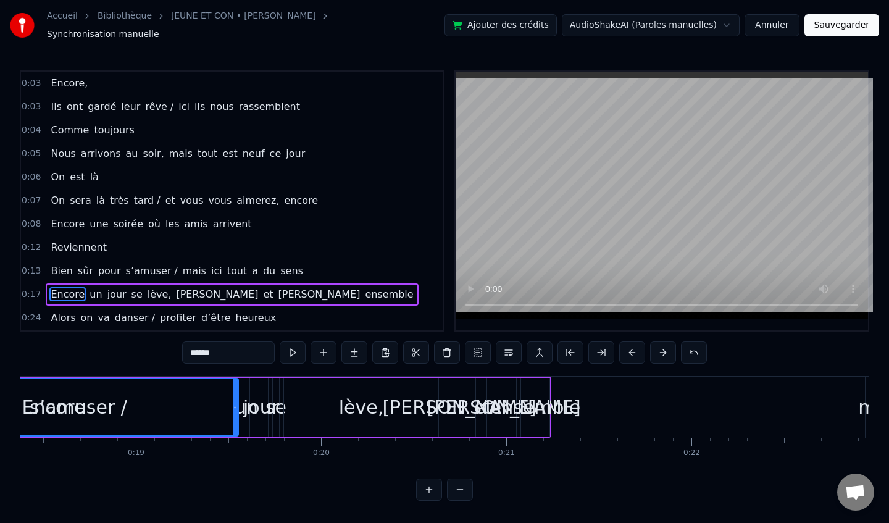
click at [658, 352] on button at bounding box center [663, 352] width 26 height 22
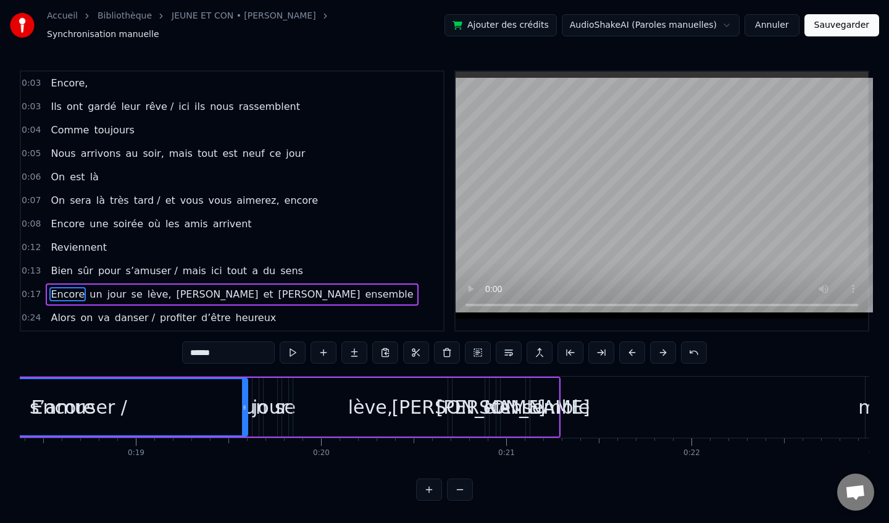
click at [658, 352] on button at bounding box center [663, 352] width 26 height 22
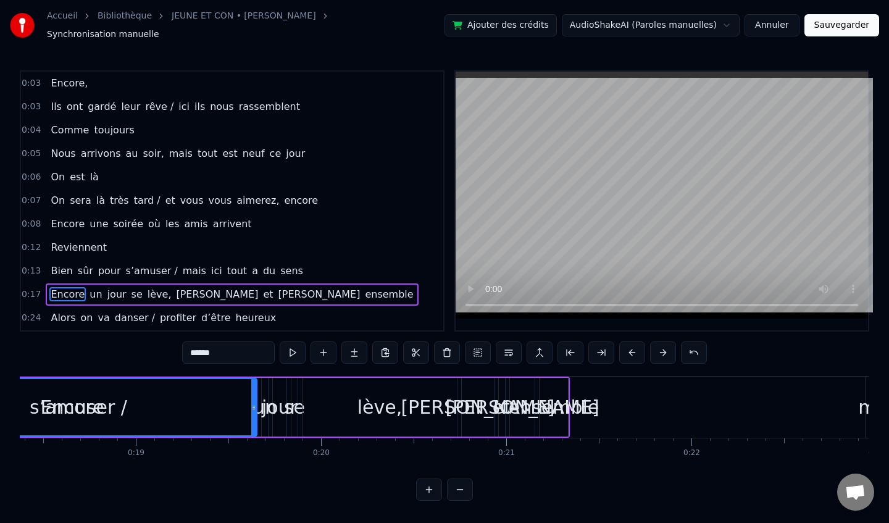
click at [658, 352] on button at bounding box center [663, 352] width 26 height 22
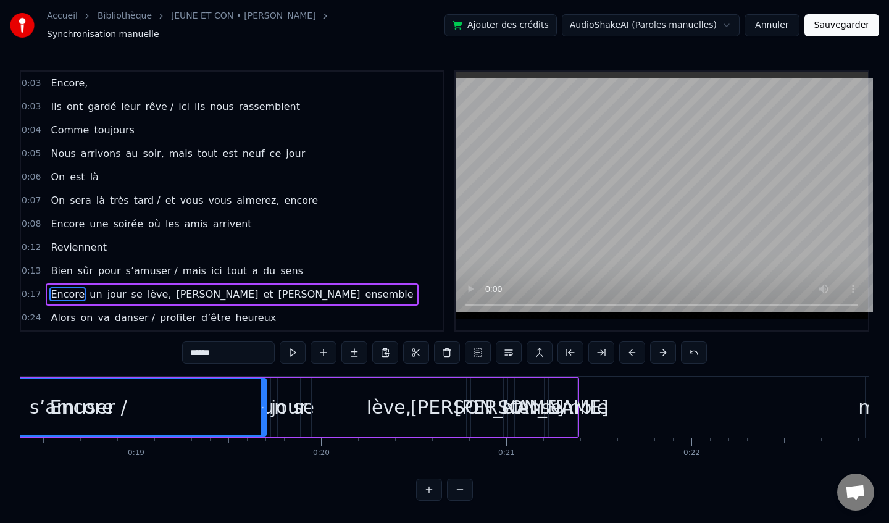
click at [658, 352] on button at bounding box center [663, 352] width 26 height 22
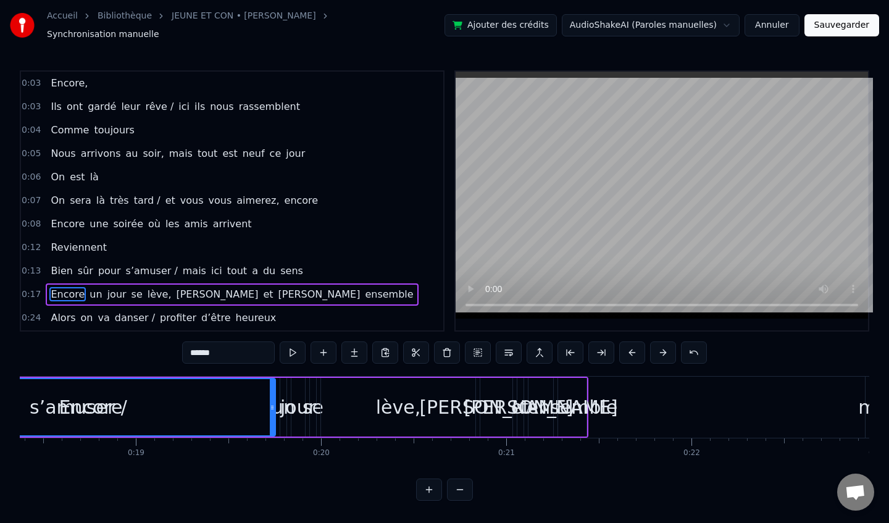
click at [658, 352] on button at bounding box center [663, 352] width 26 height 22
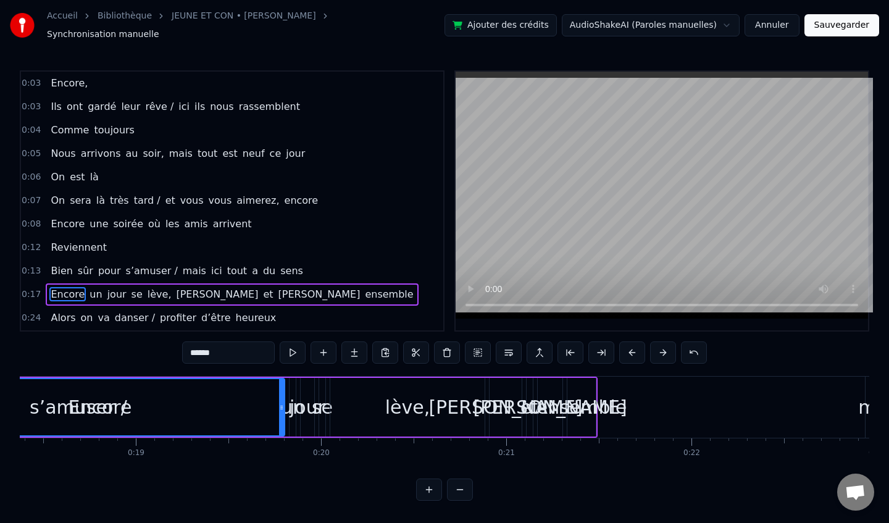
click at [658, 352] on button at bounding box center [663, 352] width 26 height 22
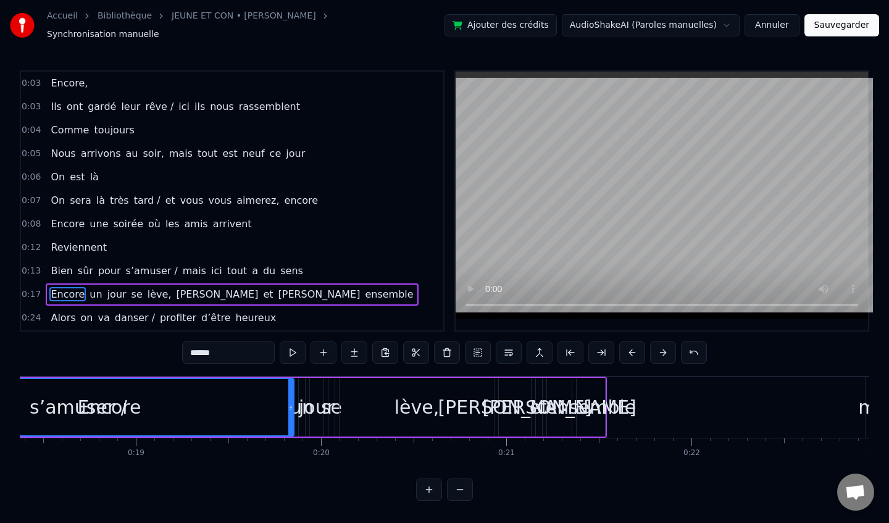
click at [658, 352] on button at bounding box center [663, 352] width 26 height 22
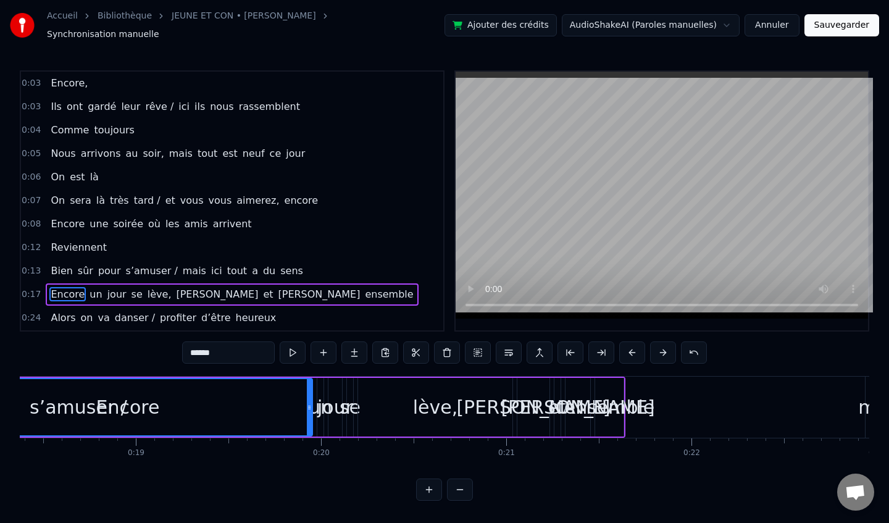
click at [658, 352] on button at bounding box center [663, 352] width 26 height 22
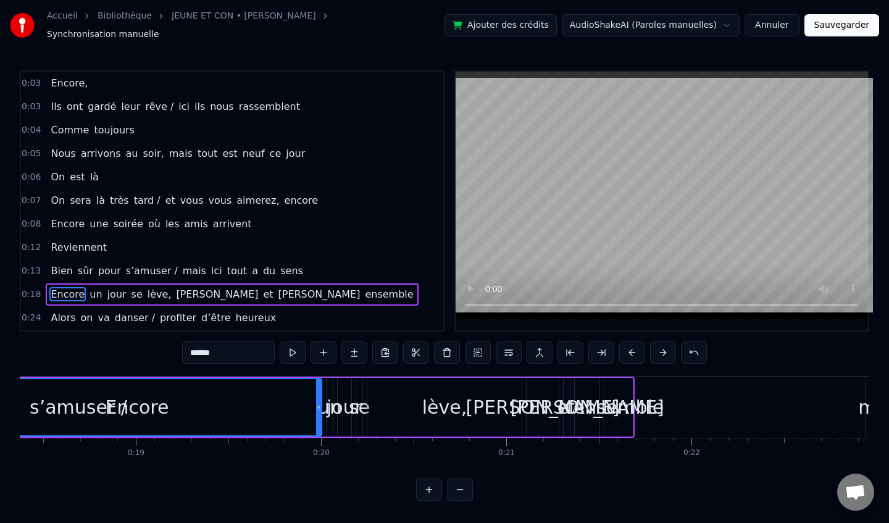
click at [658, 352] on button at bounding box center [663, 352] width 26 height 22
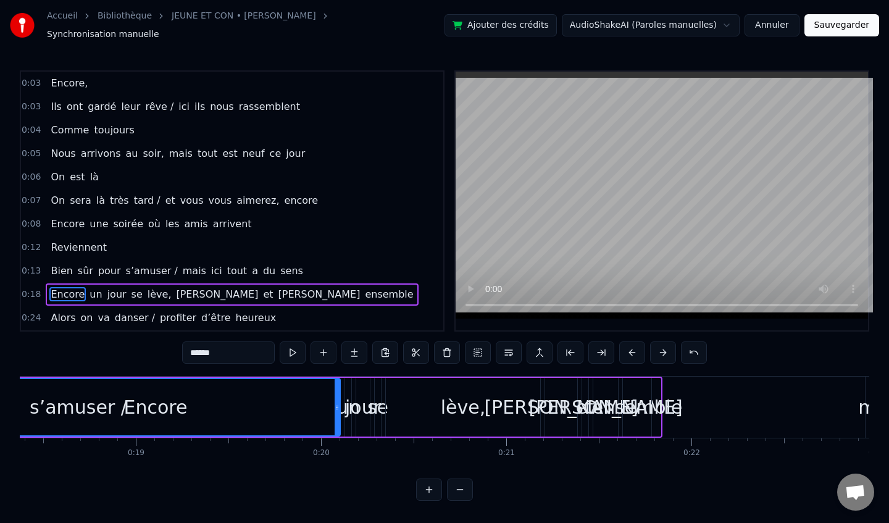
click at [658, 352] on button at bounding box center [663, 352] width 26 height 22
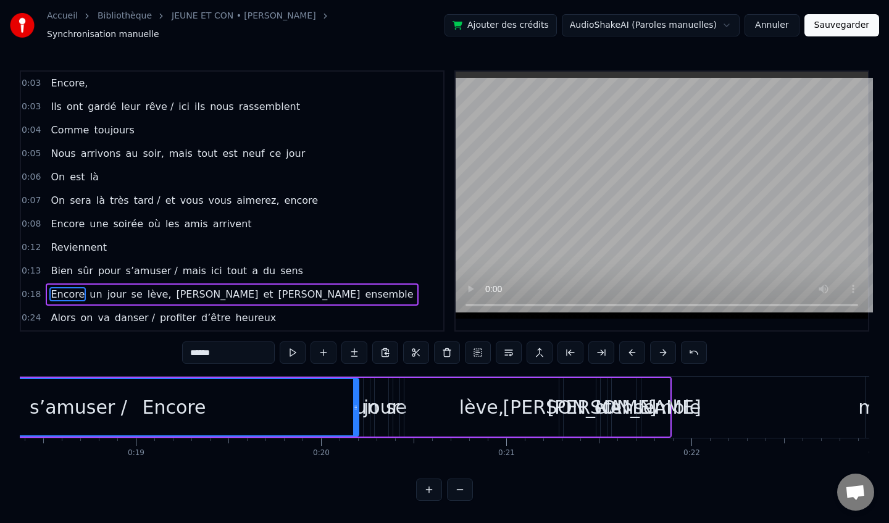
click at [658, 352] on button at bounding box center [663, 352] width 26 height 22
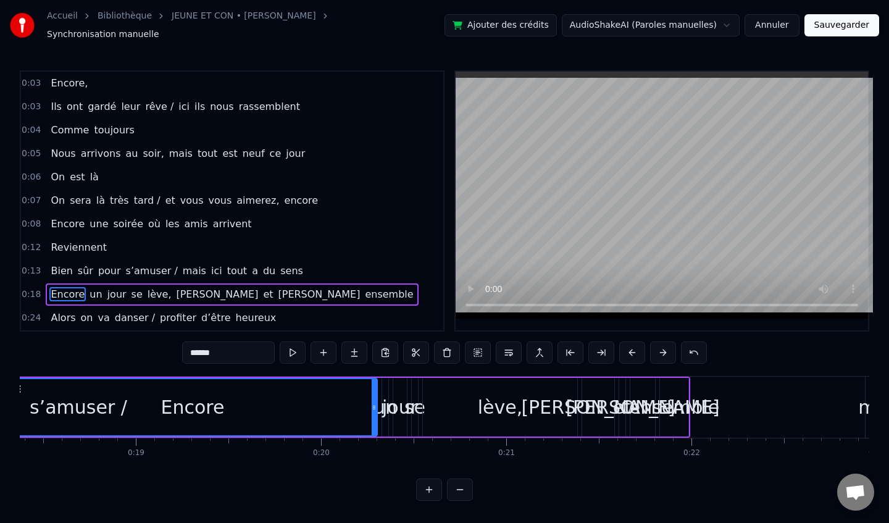
click at [658, 352] on button at bounding box center [663, 352] width 26 height 22
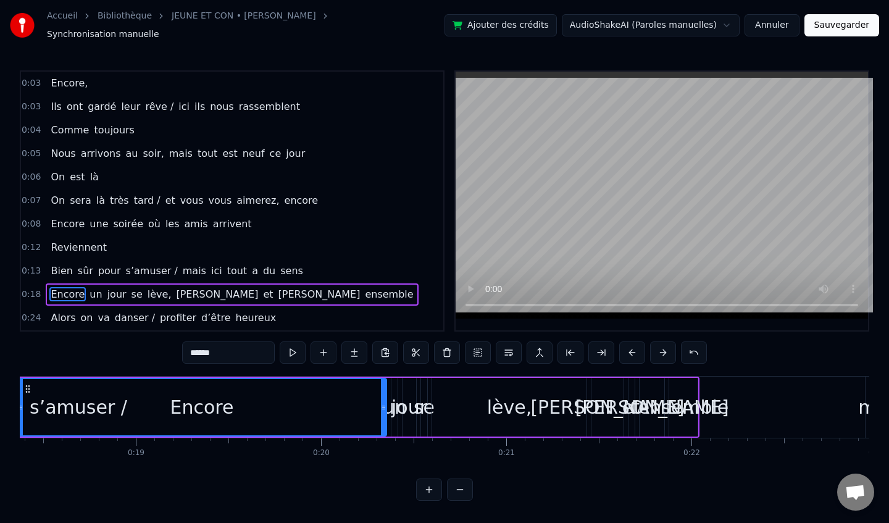
click at [658, 352] on button at bounding box center [663, 352] width 26 height 22
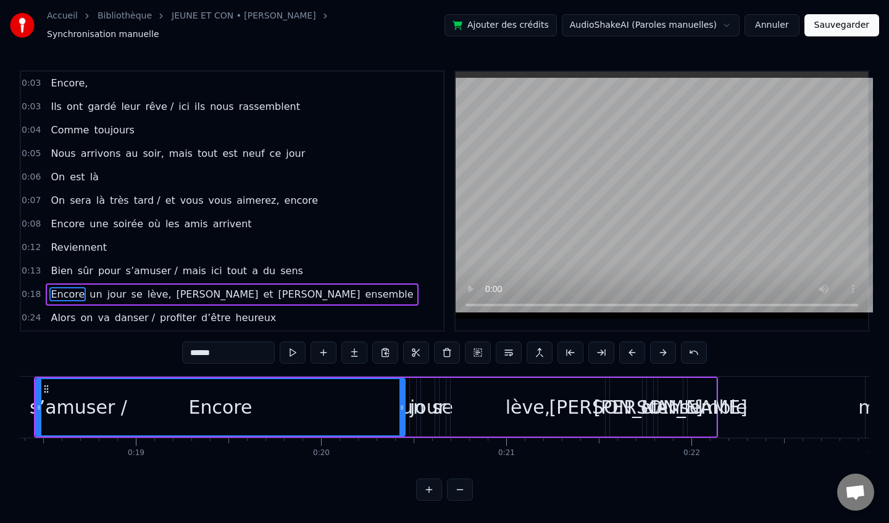
click at [658, 352] on button at bounding box center [663, 352] width 26 height 22
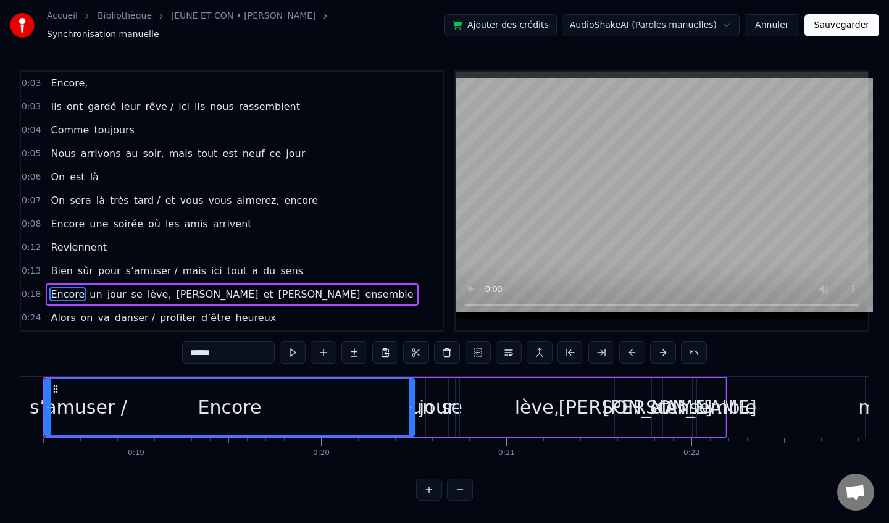
click at [658, 352] on button at bounding box center [663, 352] width 26 height 22
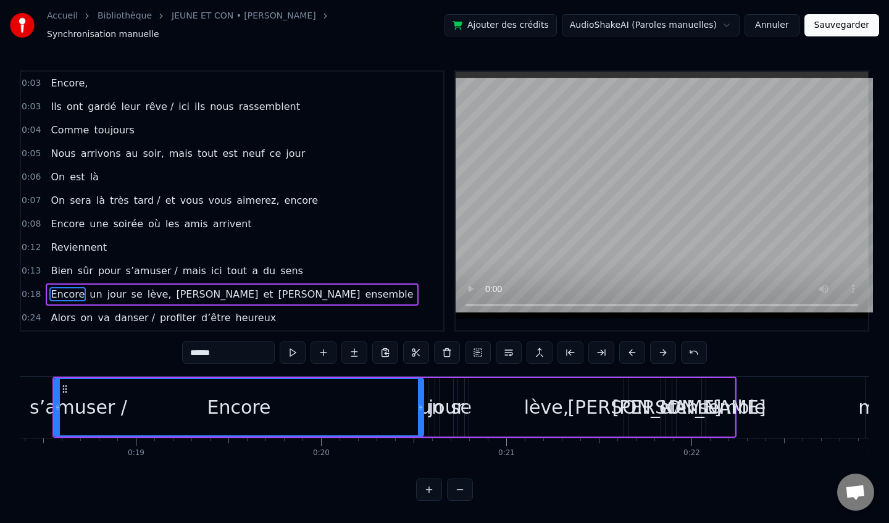
click at [658, 352] on button at bounding box center [663, 352] width 26 height 22
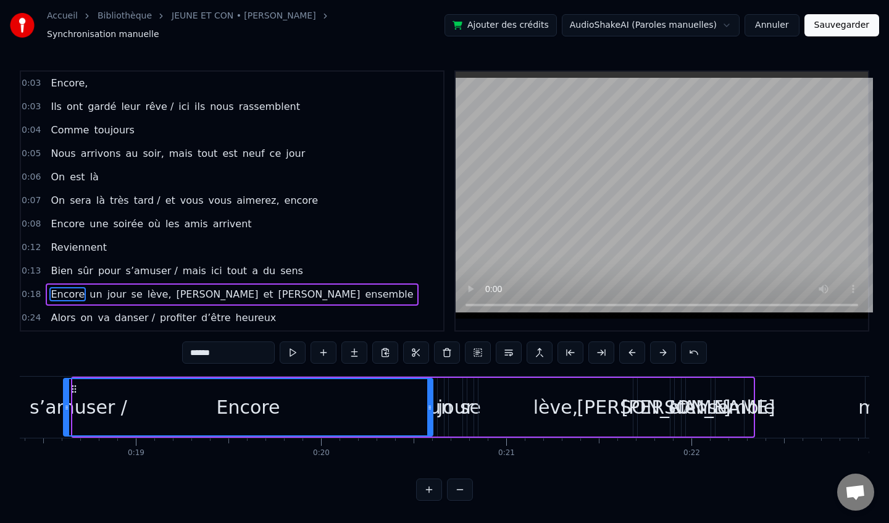
click at [658, 352] on button at bounding box center [663, 352] width 26 height 22
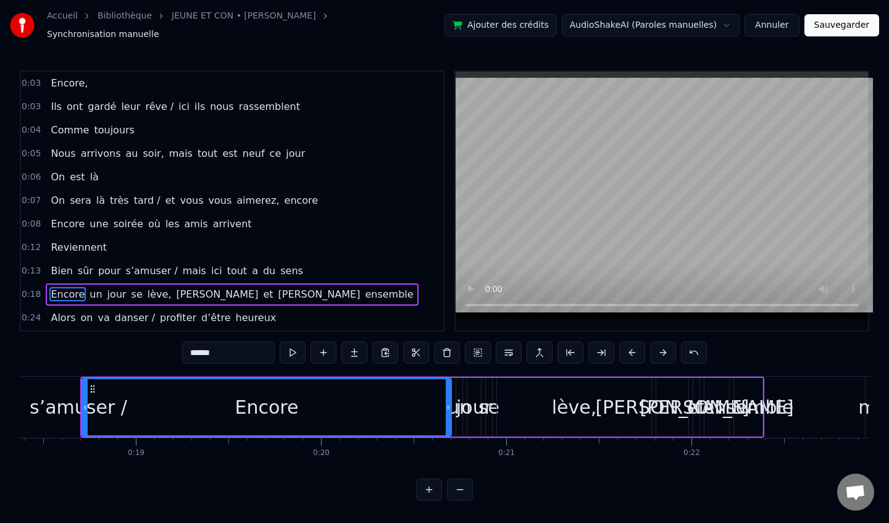
click at [658, 352] on button at bounding box center [663, 352] width 26 height 22
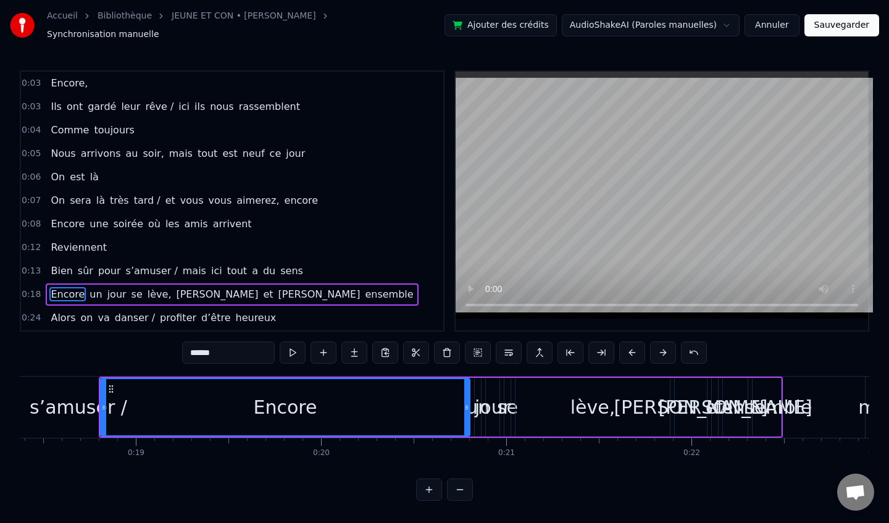
click at [658, 352] on button at bounding box center [663, 352] width 26 height 22
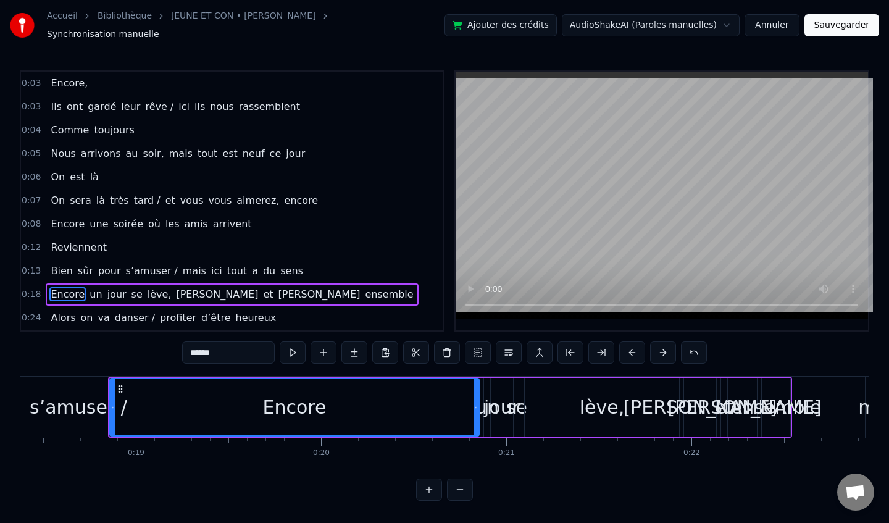
click at [658, 352] on button at bounding box center [663, 352] width 26 height 22
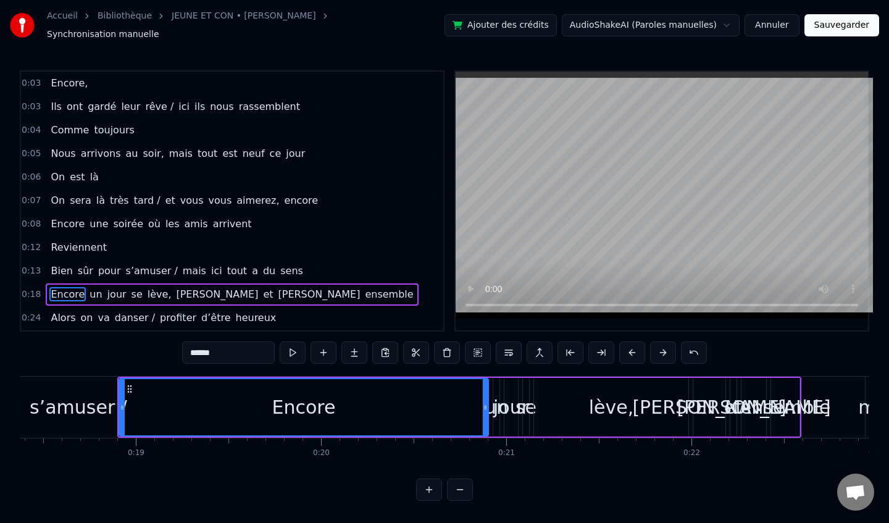
click at [658, 352] on button at bounding box center [663, 352] width 26 height 22
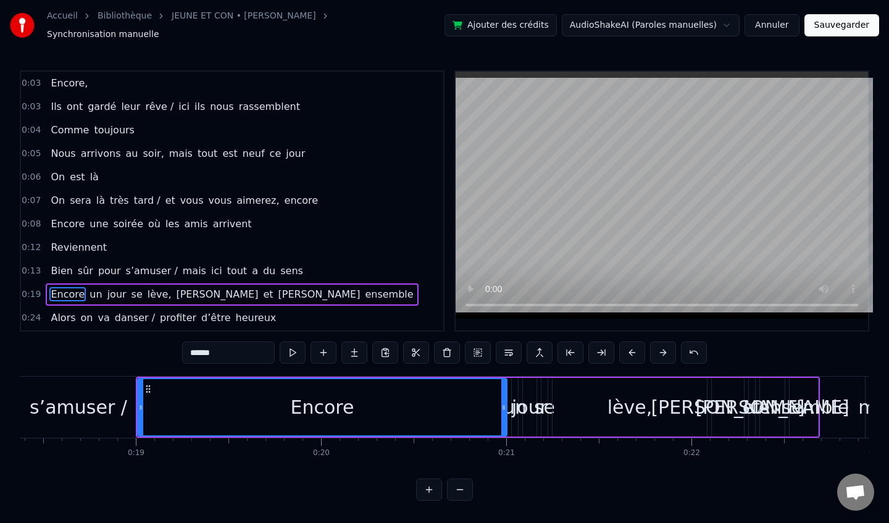
click at [658, 352] on button at bounding box center [663, 352] width 26 height 22
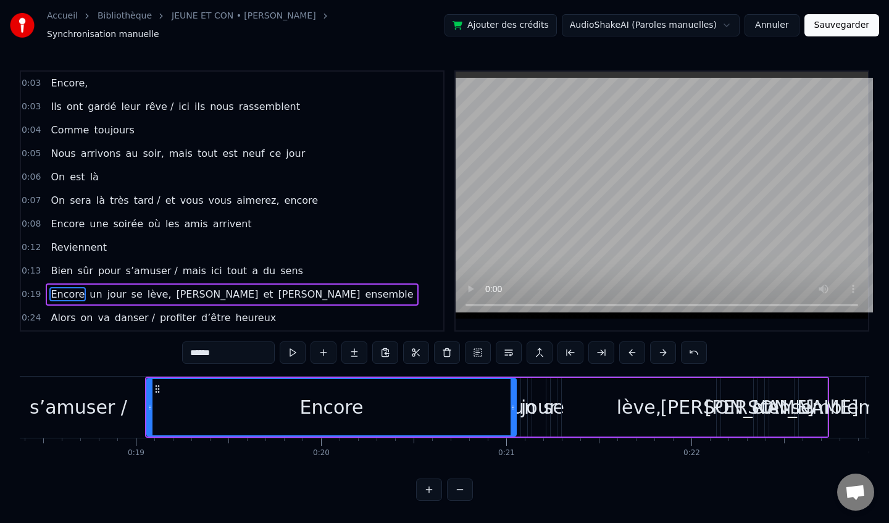
click at [658, 352] on button at bounding box center [663, 352] width 26 height 22
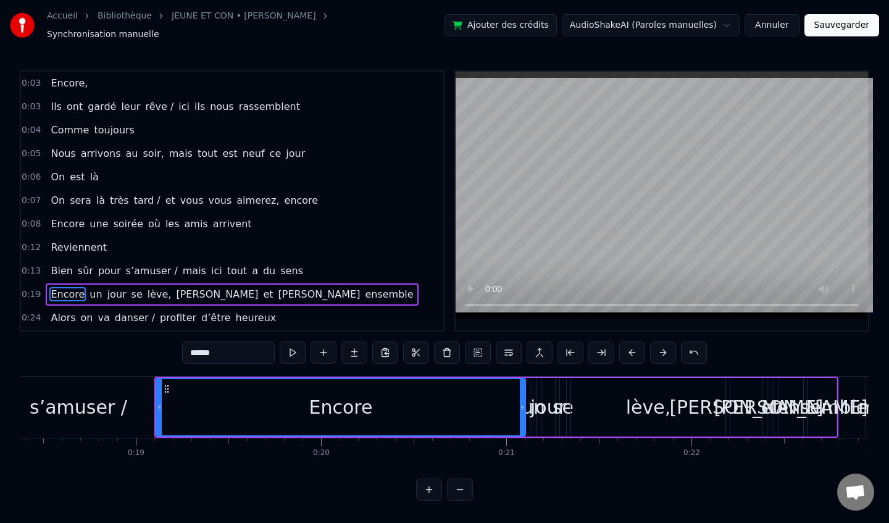
click at [658, 352] on button at bounding box center [663, 352] width 26 height 22
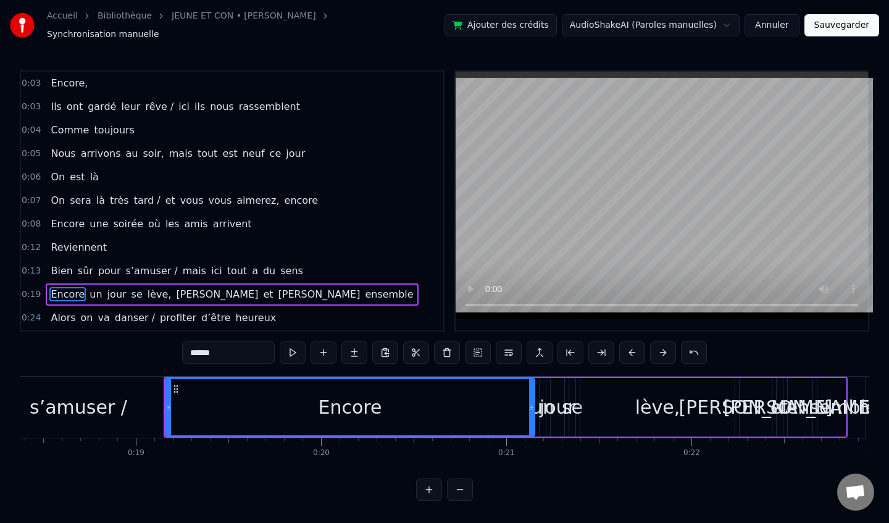
click at [658, 352] on button at bounding box center [663, 352] width 26 height 22
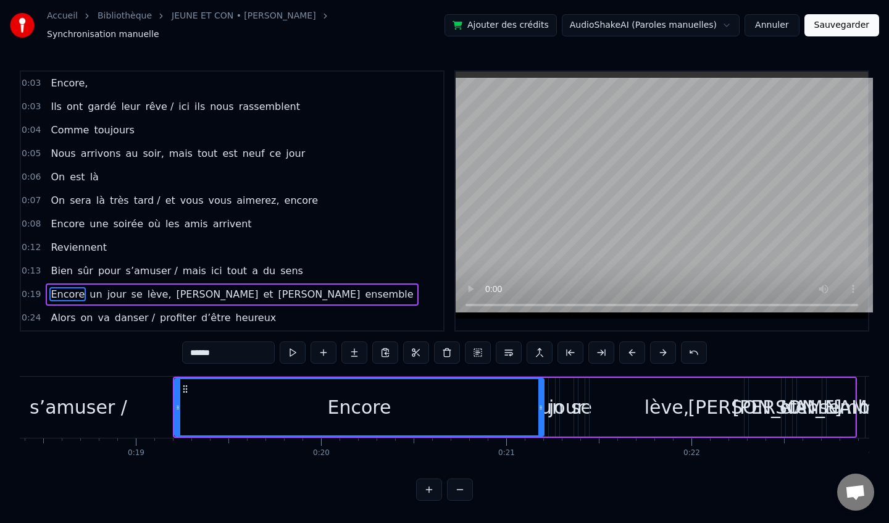
click at [658, 352] on button at bounding box center [663, 352] width 26 height 22
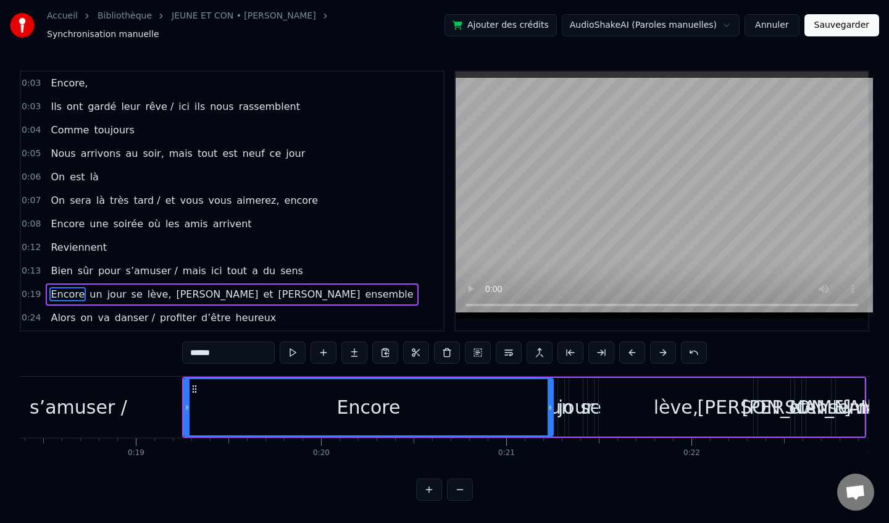
click at [658, 352] on button at bounding box center [663, 352] width 26 height 22
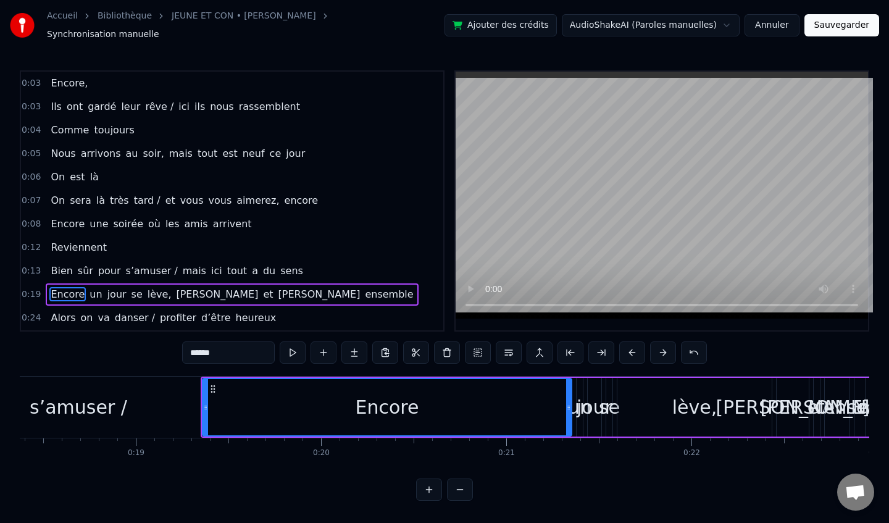
click at [658, 352] on button at bounding box center [663, 352] width 26 height 22
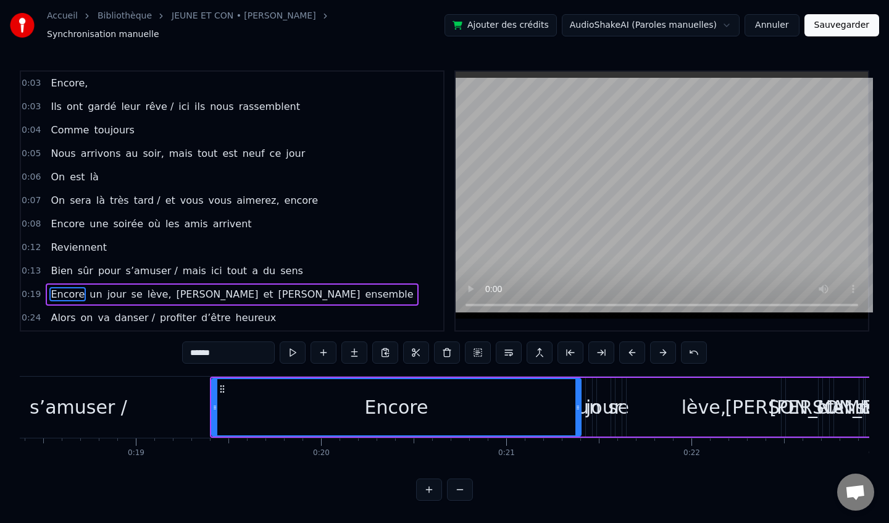
click at [658, 352] on button at bounding box center [663, 352] width 26 height 22
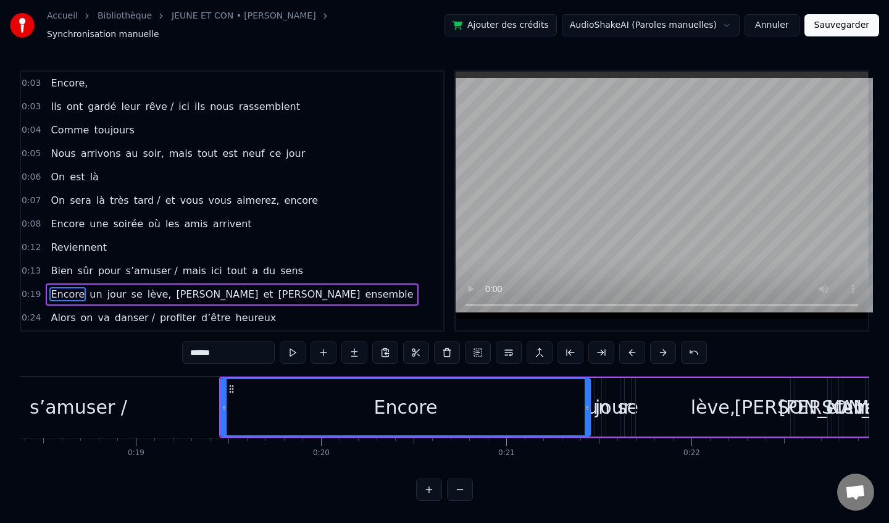
click at [658, 352] on button at bounding box center [663, 352] width 26 height 22
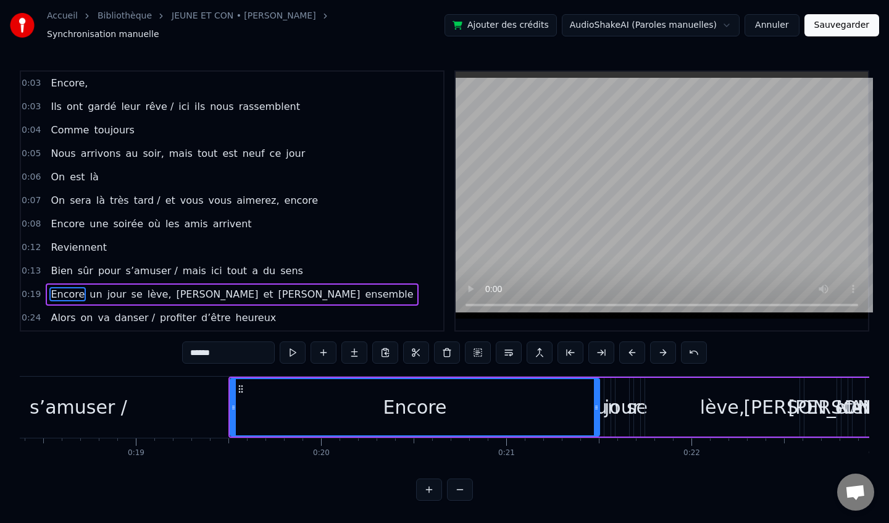
click at [658, 352] on button at bounding box center [663, 352] width 26 height 22
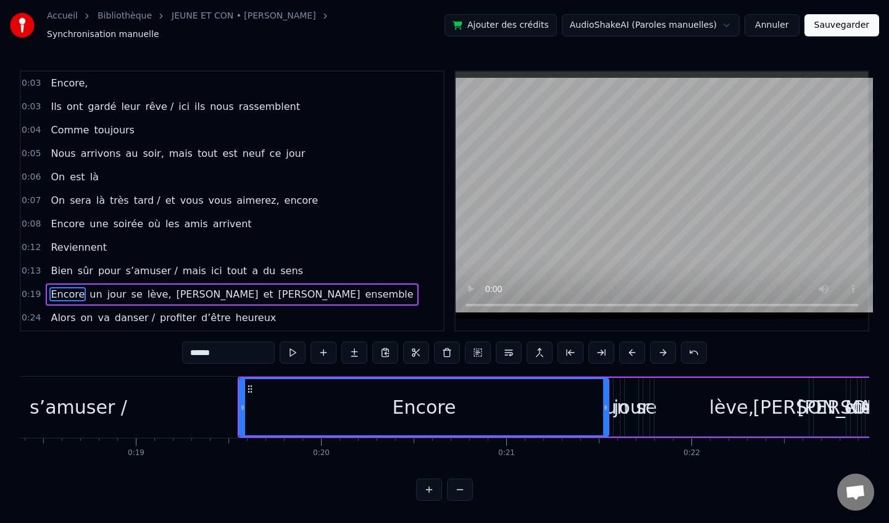
click at [658, 352] on button at bounding box center [663, 352] width 26 height 22
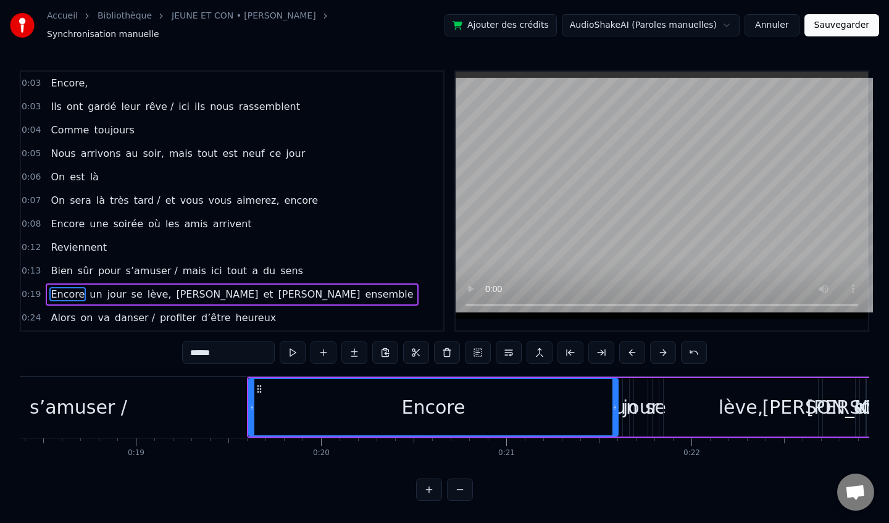
click at [658, 352] on button at bounding box center [663, 352] width 26 height 22
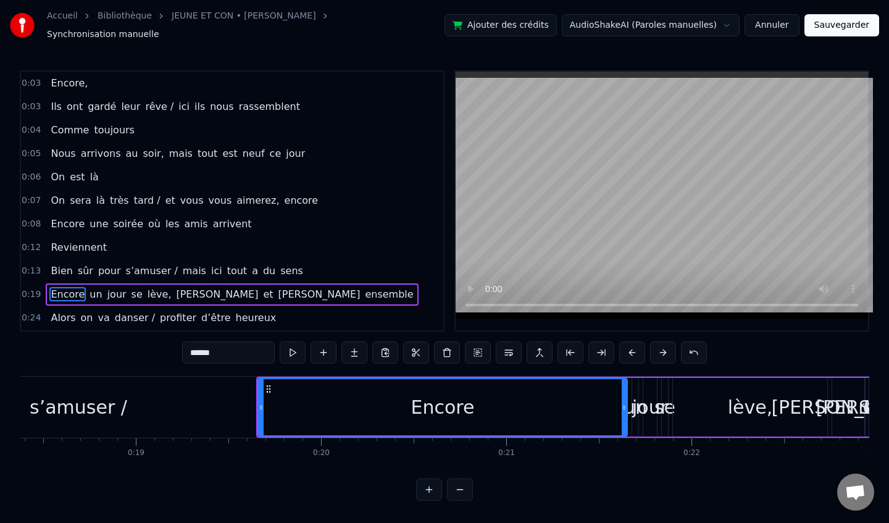
click at [658, 352] on button at bounding box center [663, 352] width 26 height 22
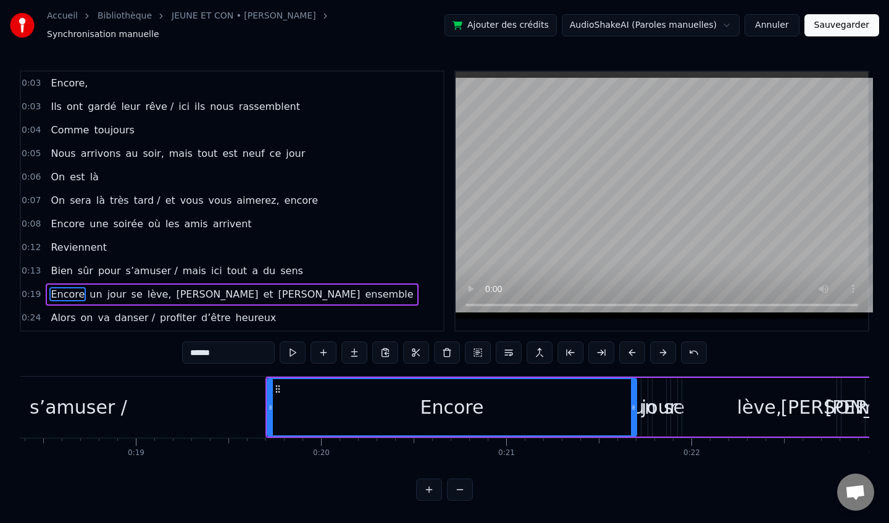
click at [658, 352] on button at bounding box center [663, 352] width 26 height 22
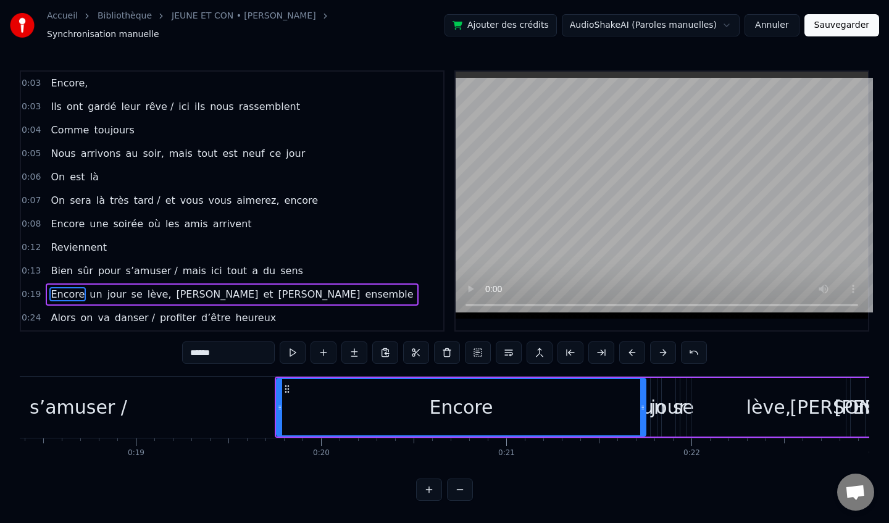
click at [658, 352] on button at bounding box center [663, 352] width 26 height 22
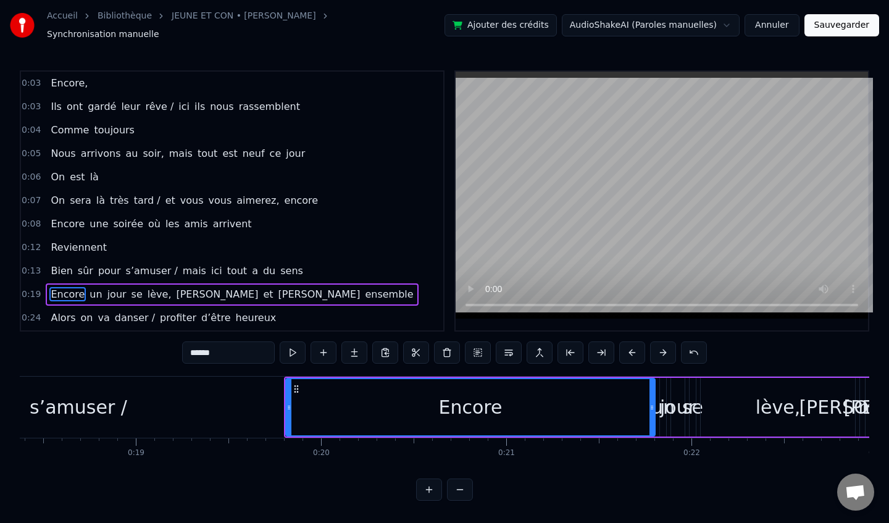
click at [658, 352] on button at bounding box center [663, 352] width 26 height 22
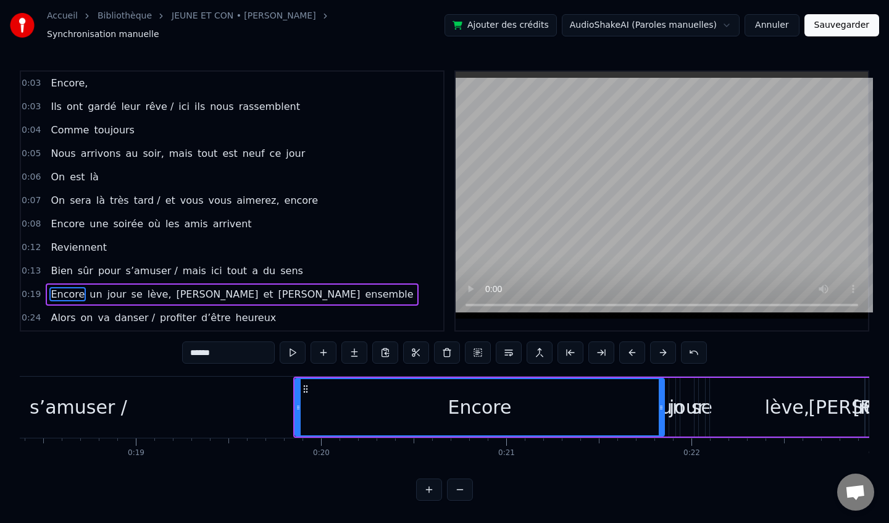
click at [658, 352] on button at bounding box center [663, 352] width 26 height 22
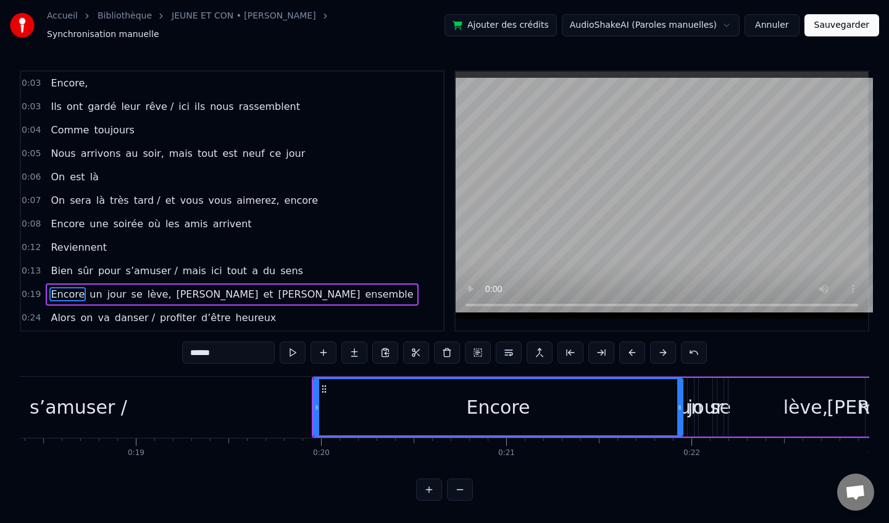
click at [658, 352] on button at bounding box center [663, 352] width 26 height 22
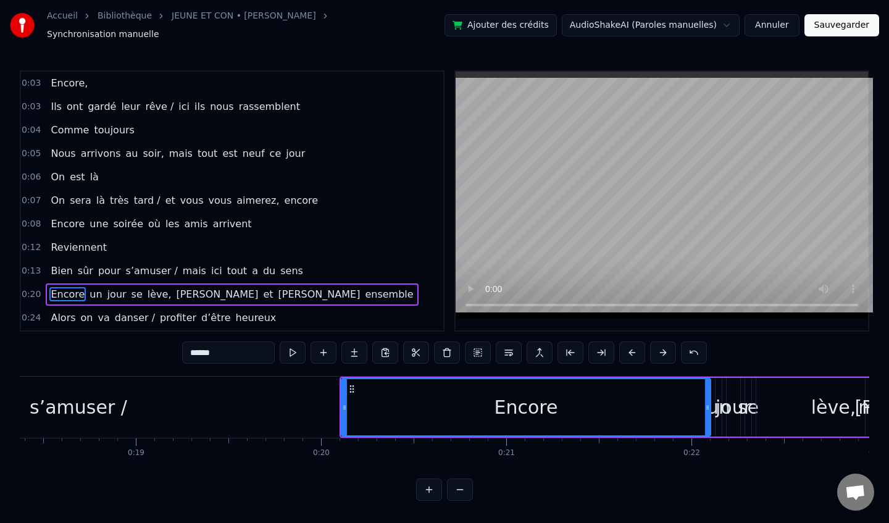
click at [658, 352] on button at bounding box center [663, 352] width 26 height 22
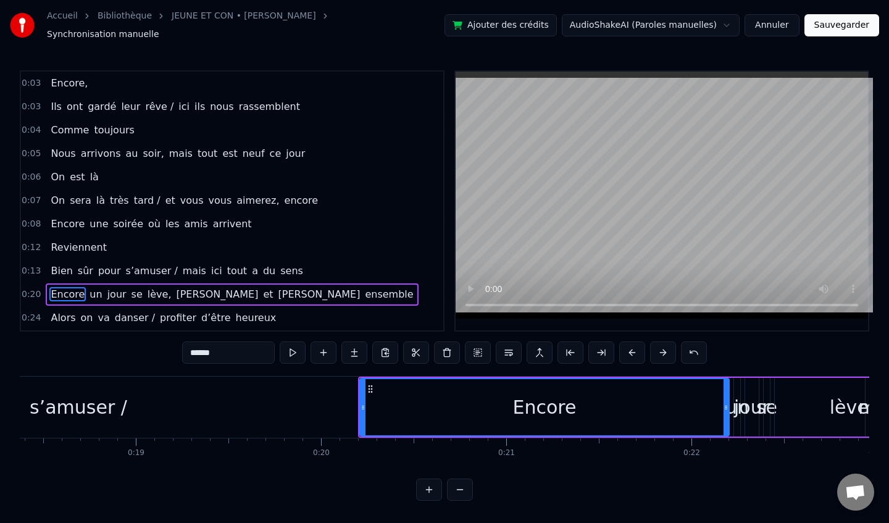
click at [658, 352] on button at bounding box center [663, 352] width 26 height 22
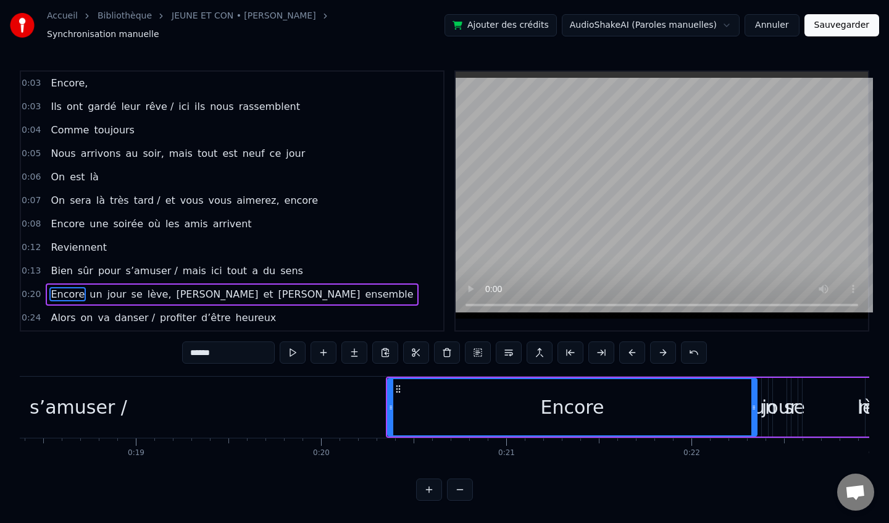
click at [658, 352] on button at bounding box center [663, 352] width 26 height 22
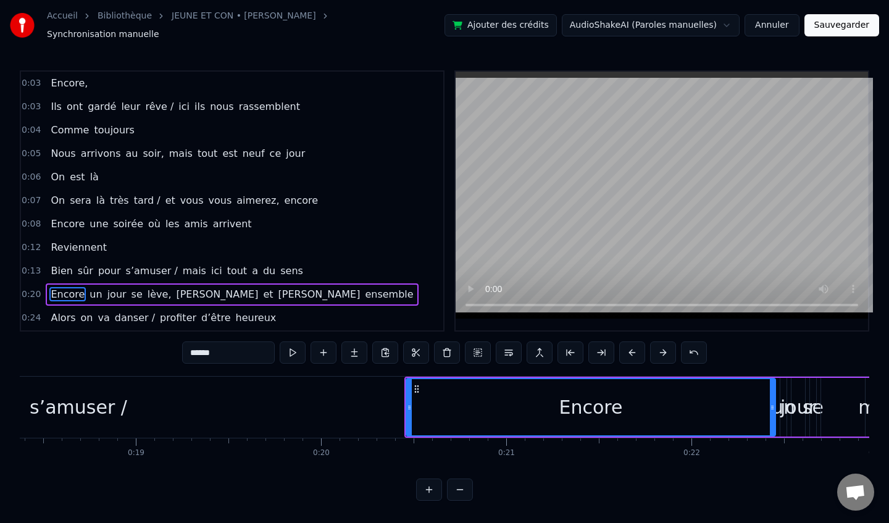
click at [658, 352] on button at bounding box center [663, 352] width 26 height 22
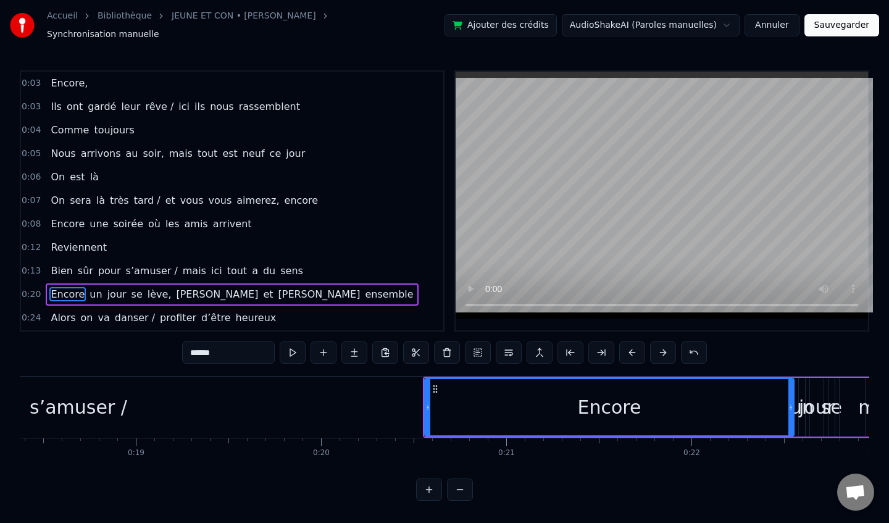
click at [658, 352] on button at bounding box center [663, 352] width 26 height 22
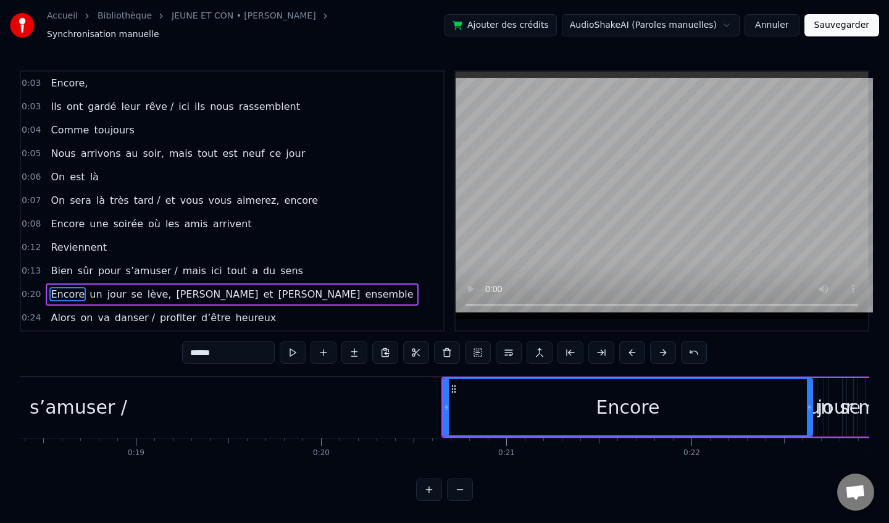
click at [658, 352] on button at bounding box center [663, 352] width 26 height 22
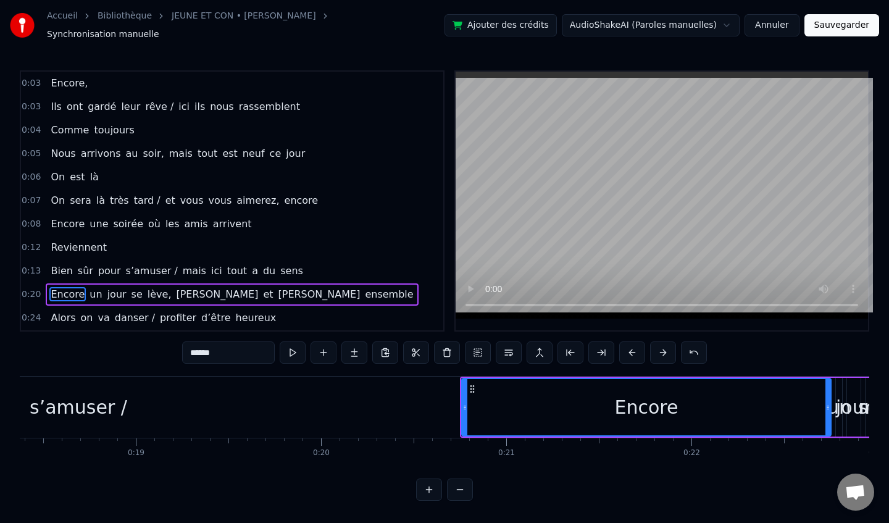
click at [658, 352] on button at bounding box center [663, 352] width 26 height 22
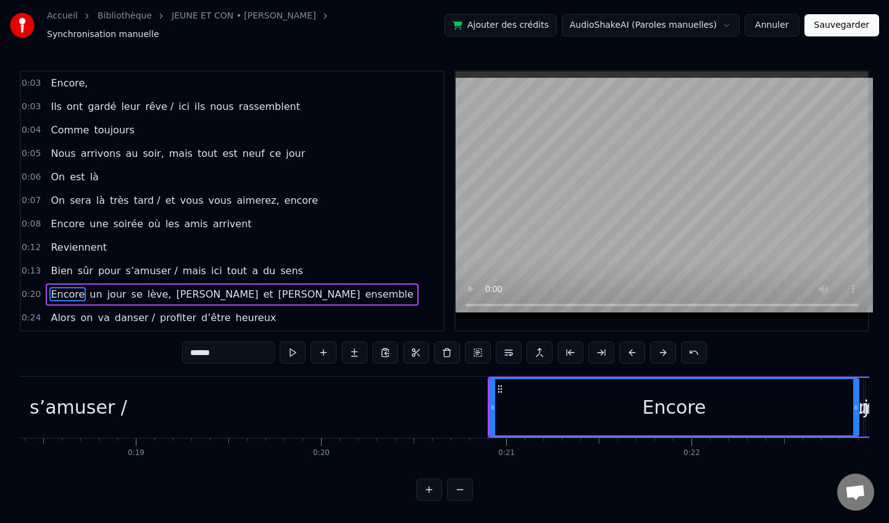
click at [658, 352] on button at bounding box center [663, 352] width 26 height 22
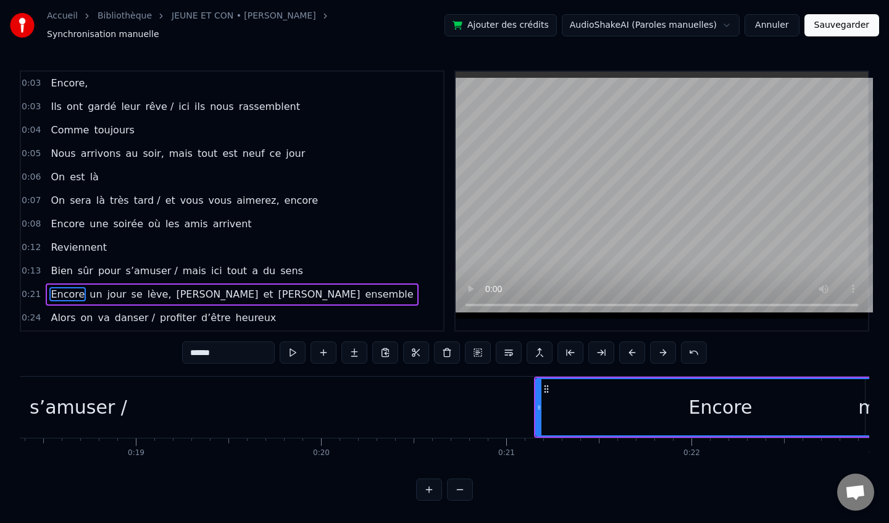
click at [658, 352] on button at bounding box center [663, 352] width 26 height 22
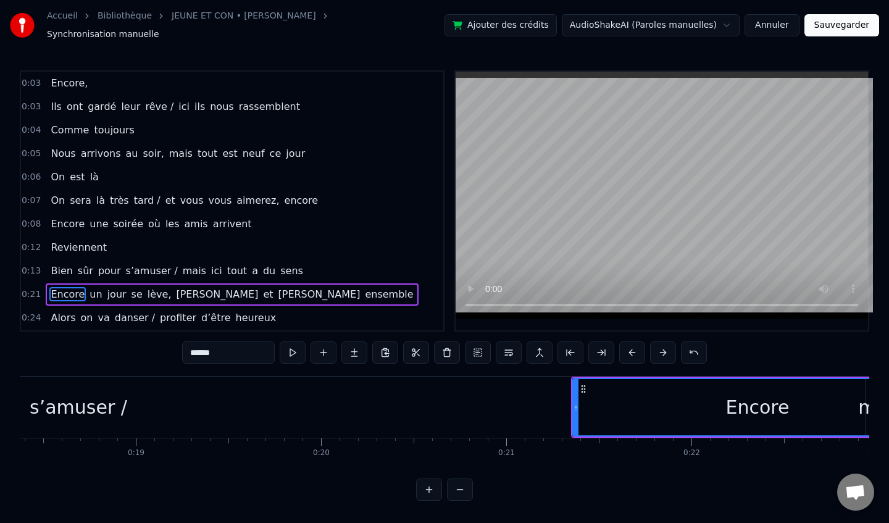
click at [658, 352] on button at bounding box center [663, 352] width 26 height 22
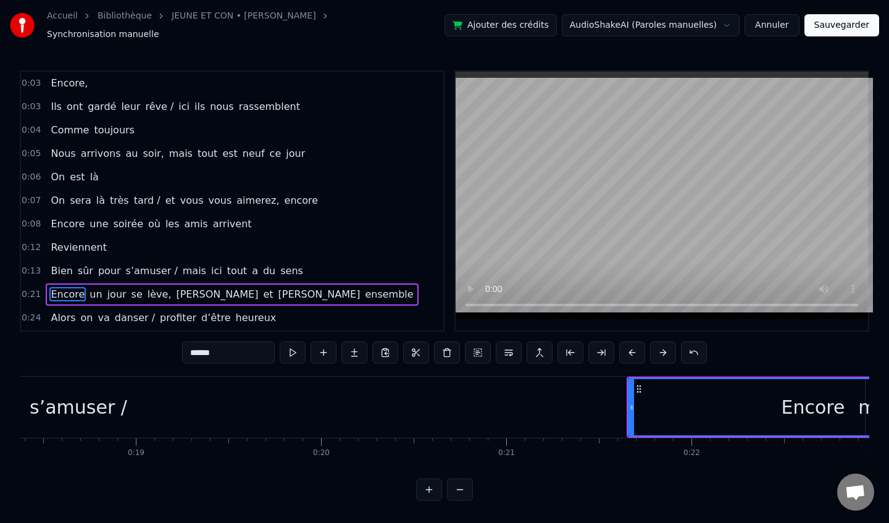
click at [658, 352] on button at bounding box center [663, 352] width 26 height 22
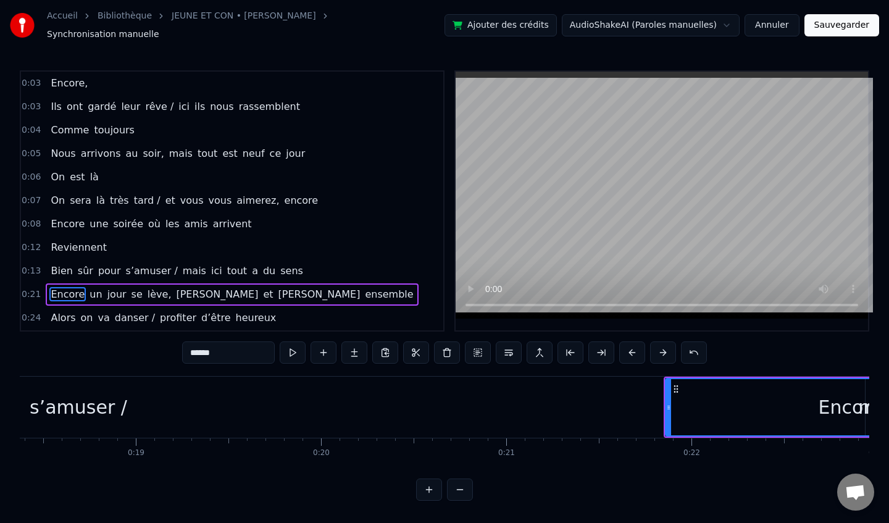
click at [658, 352] on button at bounding box center [663, 352] width 26 height 22
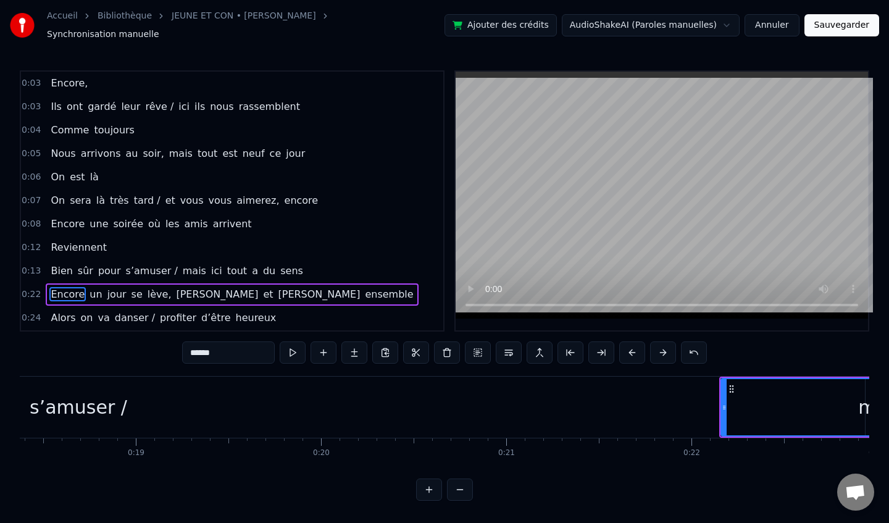
click at [658, 352] on button at bounding box center [663, 352] width 26 height 22
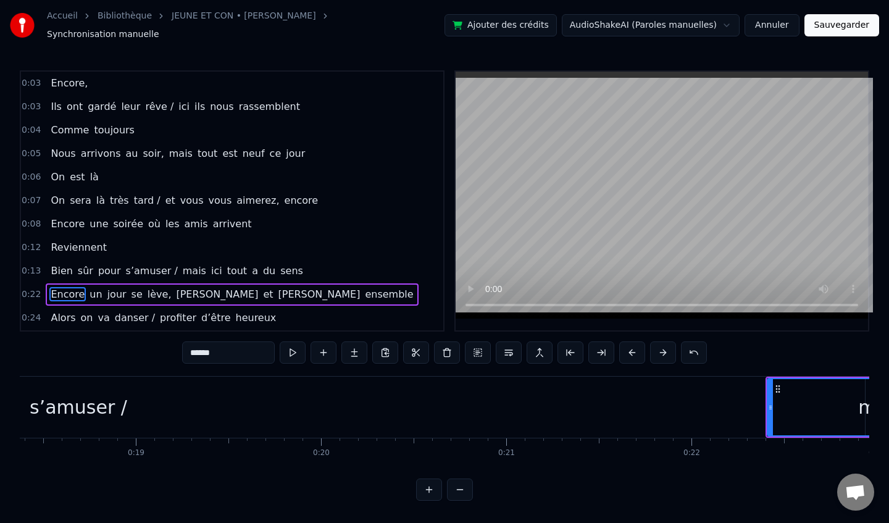
click at [658, 352] on button at bounding box center [663, 352] width 26 height 22
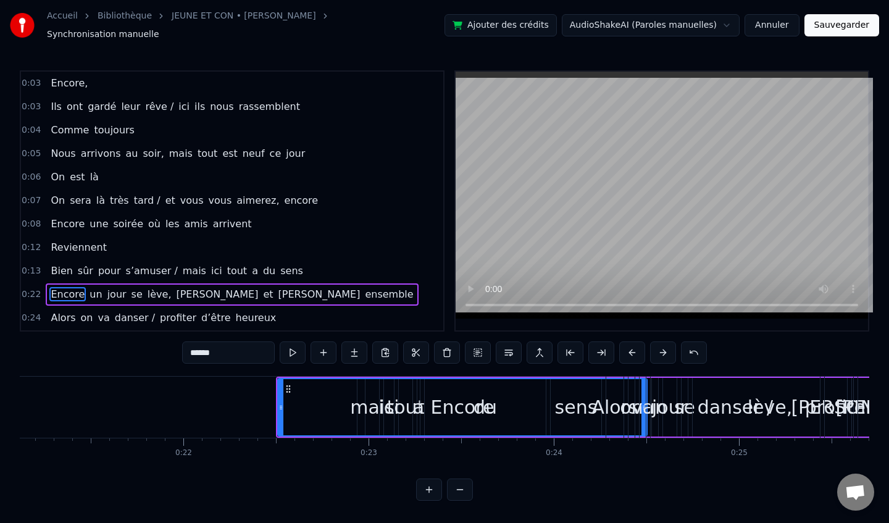
scroll to position [0, 3930]
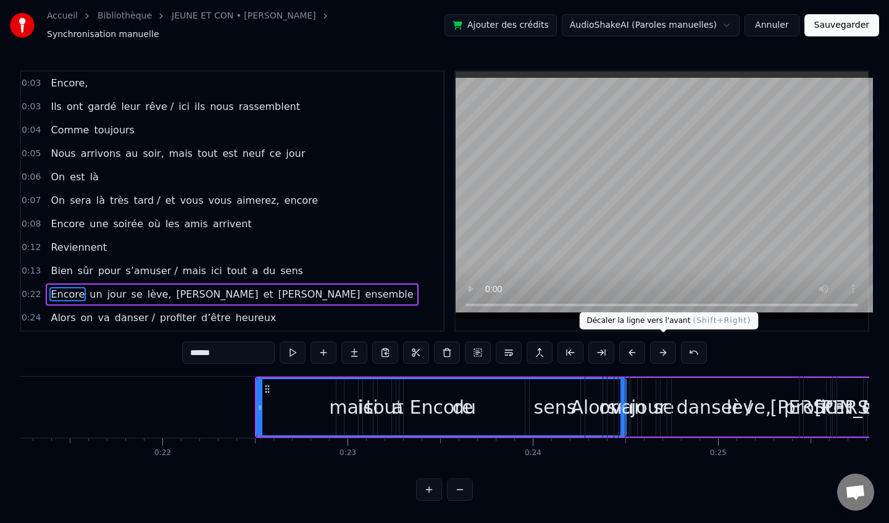
click at [659, 347] on button at bounding box center [663, 352] width 26 height 22
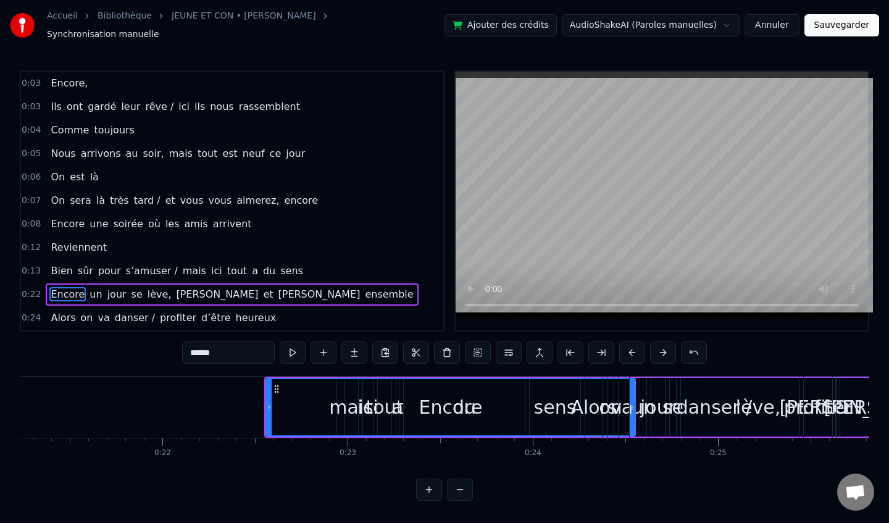
click at [659, 347] on button at bounding box center [663, 352] width 26 height 22
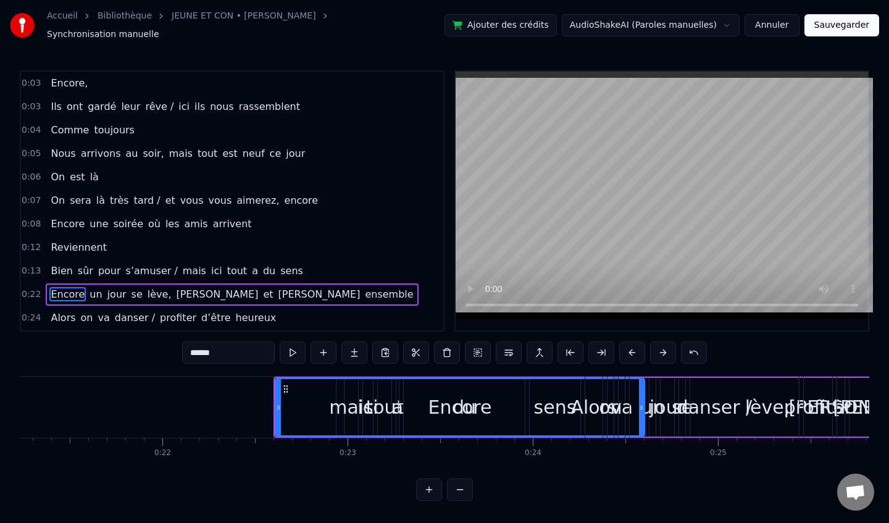
click at [659, 347] on button at bounding box center [663, 352] width 26 height 22
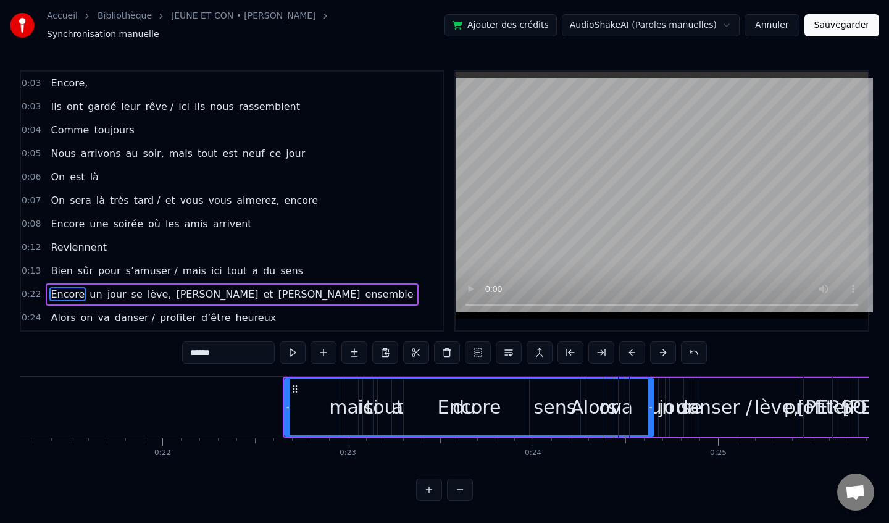
click at [659, 347] on button at bounding box center [663, 352] width 26 height 22
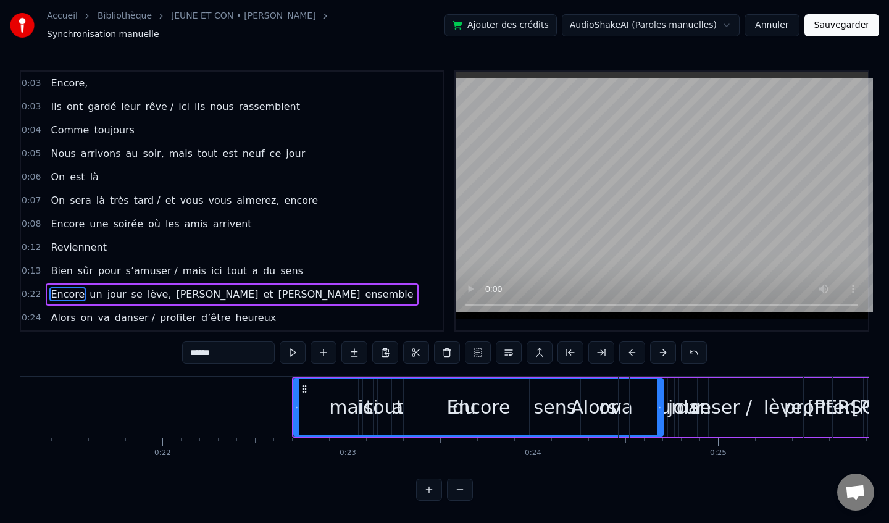
click at [659, 347] on button at bounding box center [663, 352] width 26 height 22
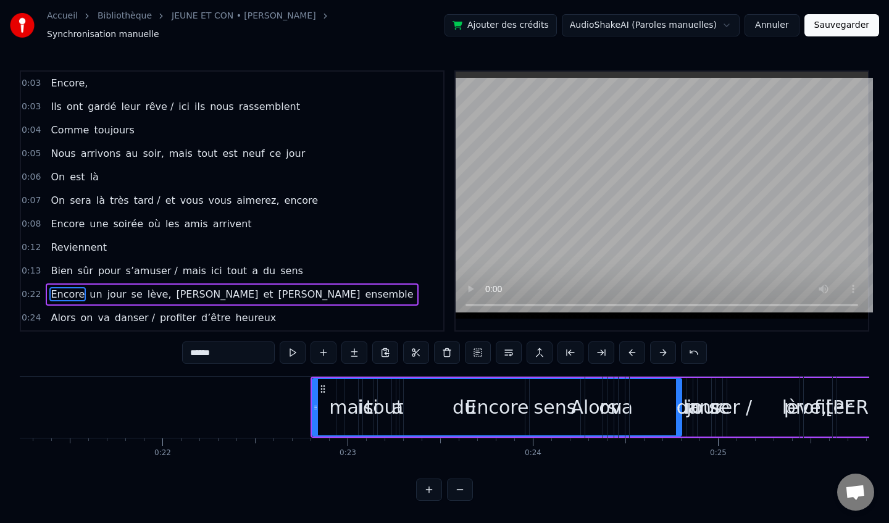
click at [659, 347] on button at bounding box center [663, 352] width 26 height 22
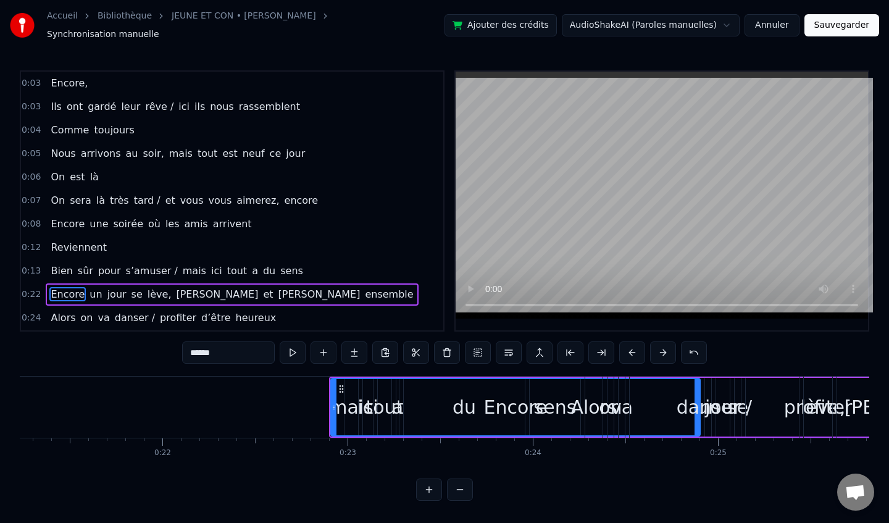
click at [659, 347] on button at bounding box center [663, 352] width 26 height 22
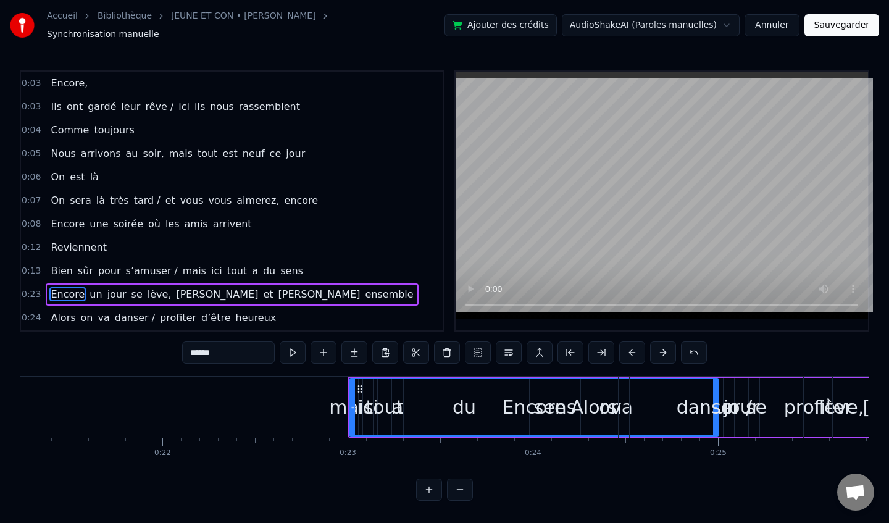
click at [659, 347] on button at bounding box center [663, 352] width 26 height 22
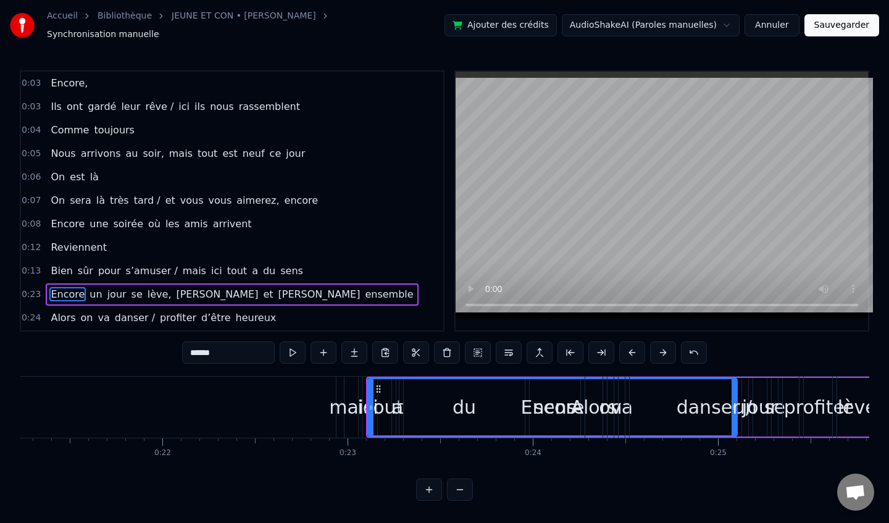
click at [659, 347] on button at bounding box center [663, 352] width 26 height 22
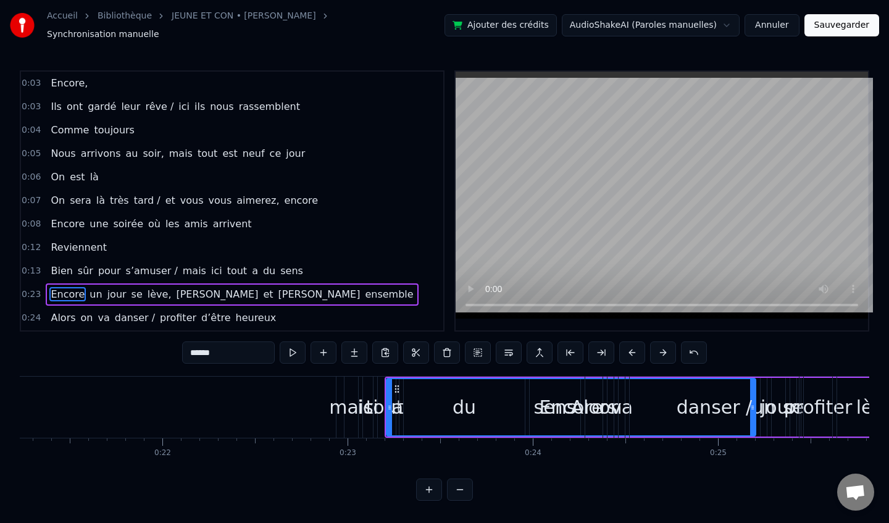
click at [659, 347] on button at bounding box center [663, 352] width 26 height 22
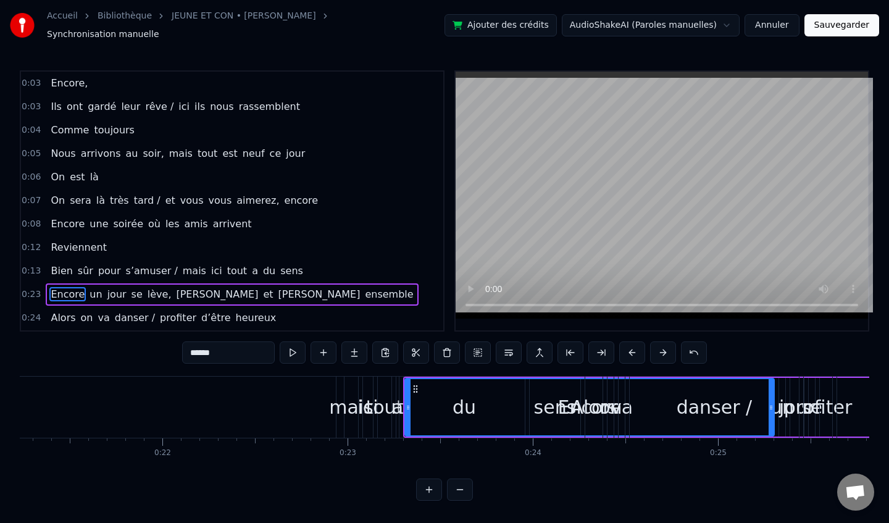
click at [659, 347] on button at bounding box center [663, 352] width 26 height 22
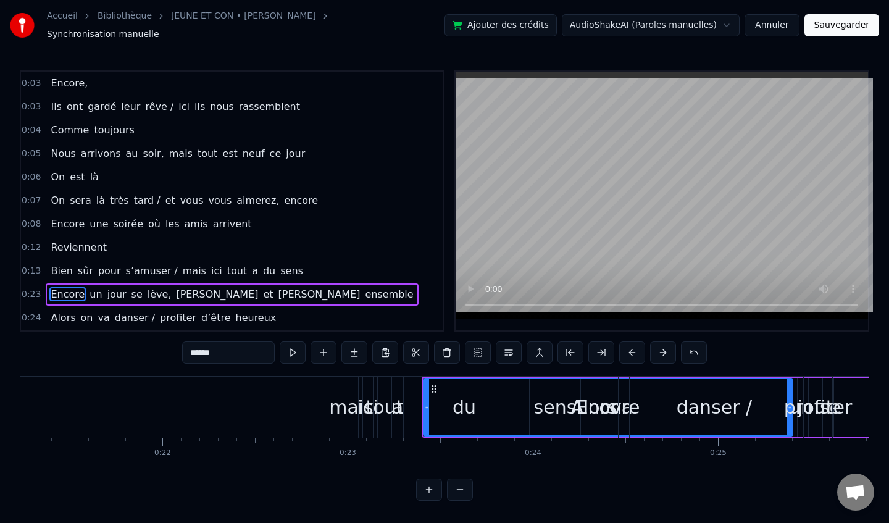
click at [659, 347] on button at bounding box center [663, 352] width 26 height 22
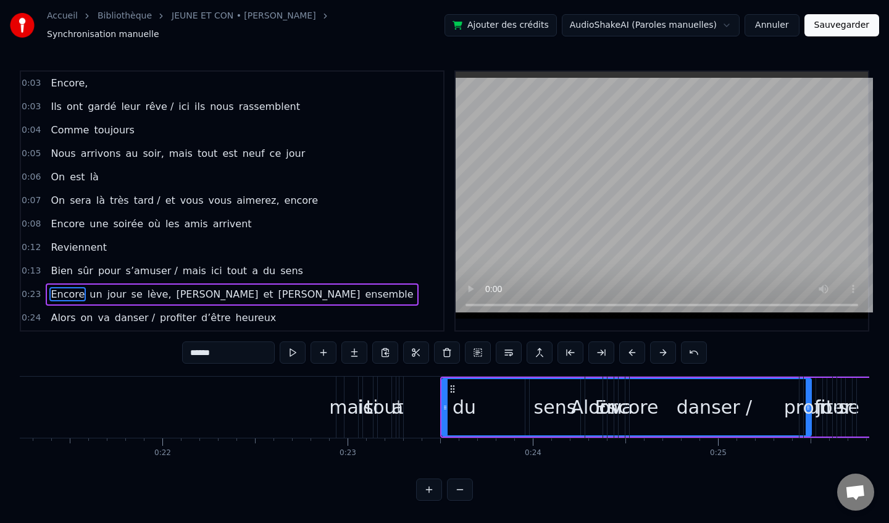
click at [659, 347] on button at bounding box center [663, 352] width 26 height 22
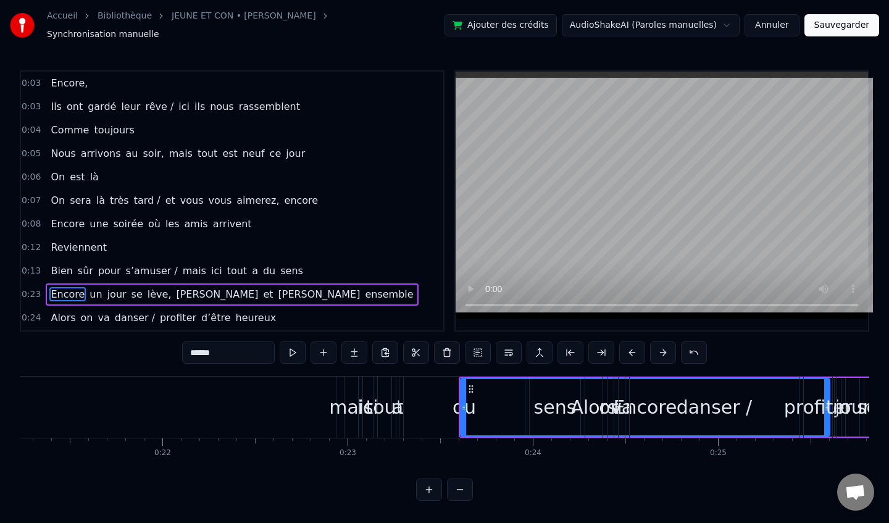
click at [659, 347] on button at bounding box center [663, 352] width 26 height 22
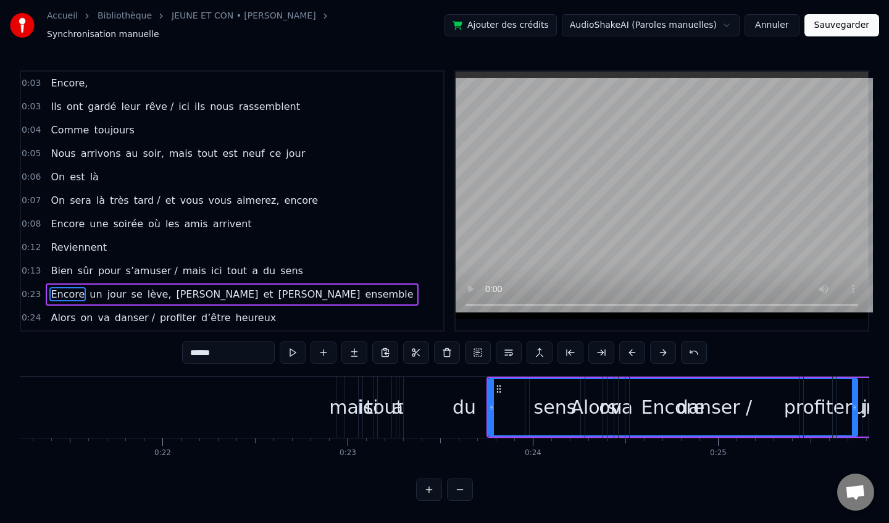
click at [659, 347] on button at bounding box center [663, 352] width 26 height 22
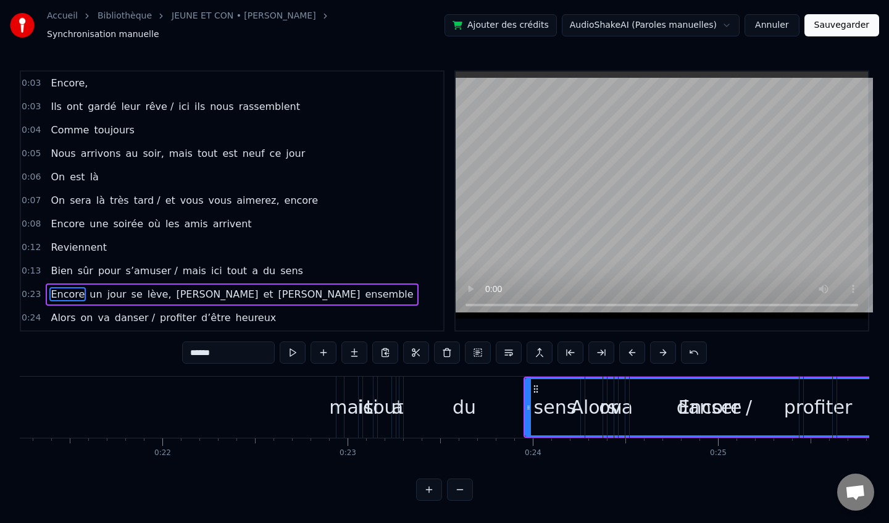
click at [659, 347] on button at bounding box center [663, 352] width 26 height 22
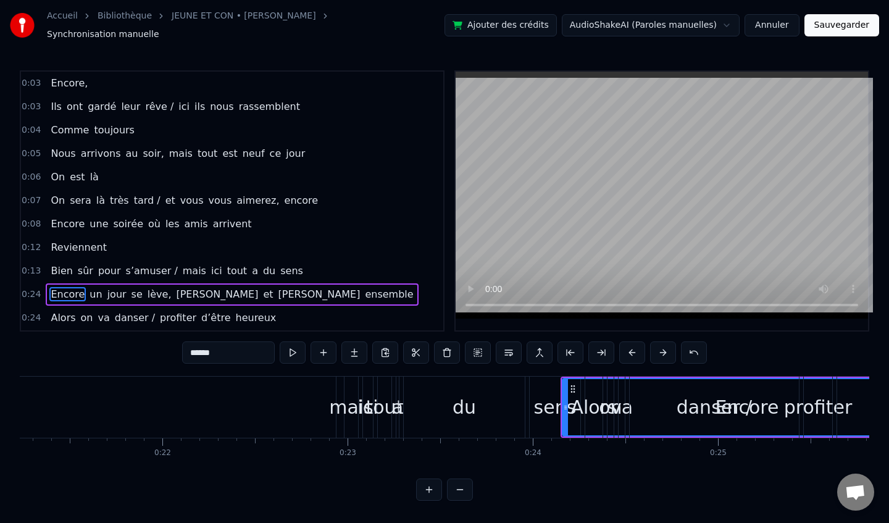
click at [659, 347] on button at bounding box center [663, 352] width 26 height 22
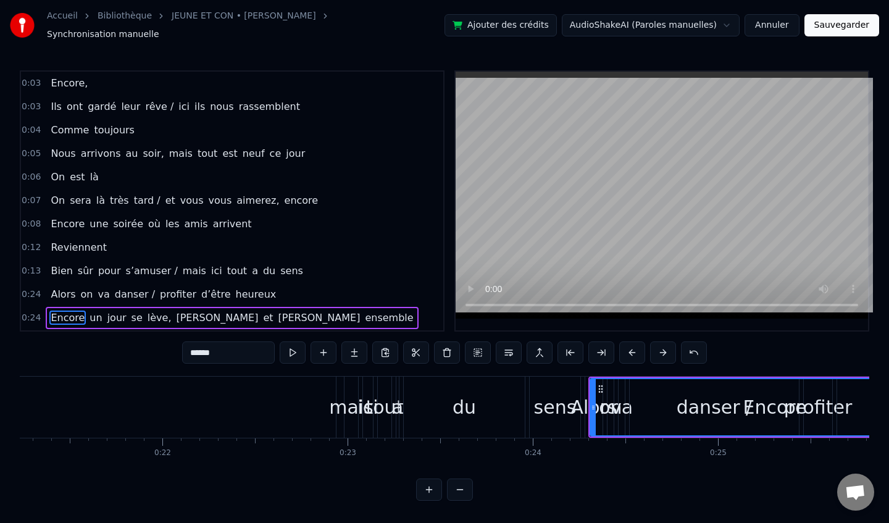
click at [659, 347] on button at bounding box center [663, 352] width 26 height 22
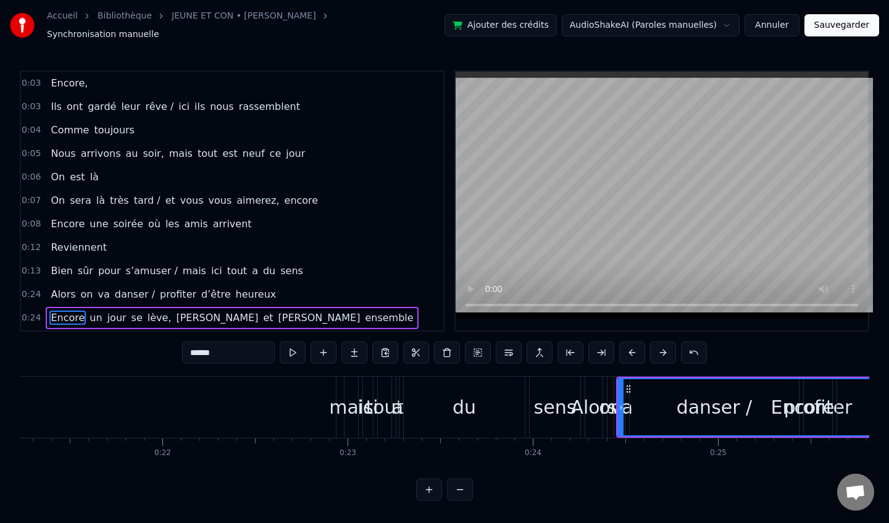
click at [659, 347] on button at bounding box center [663, 352] width 26 height 22
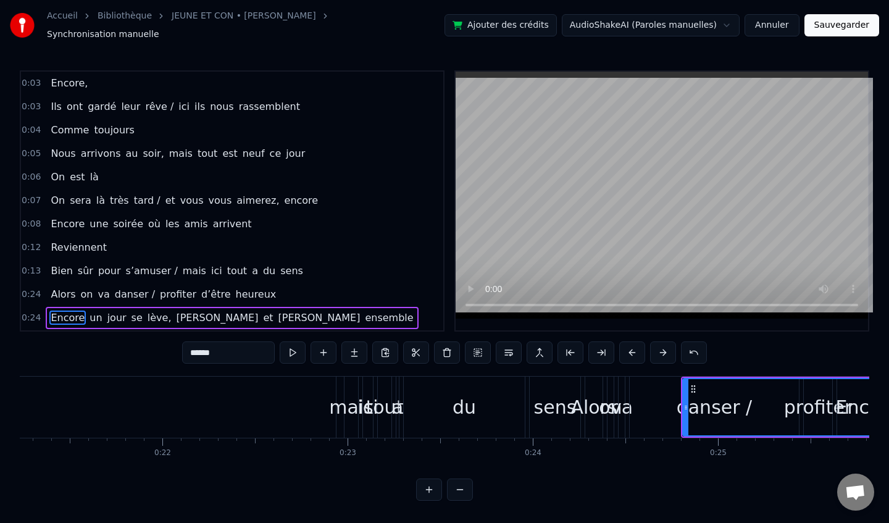
click at [659, 347] on button at bounding box center [663, 352] width 26 height 22
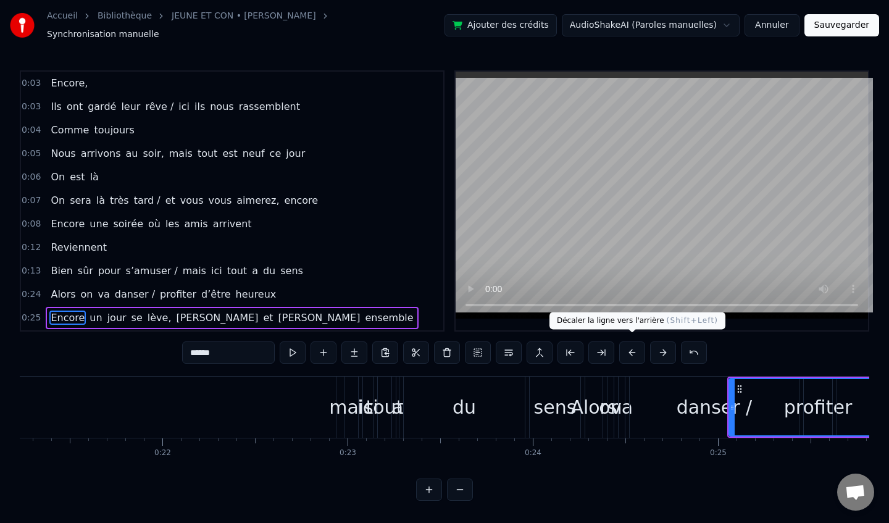
click at [631, 347] on button at bounding box center [632, 352] width 26 height 22
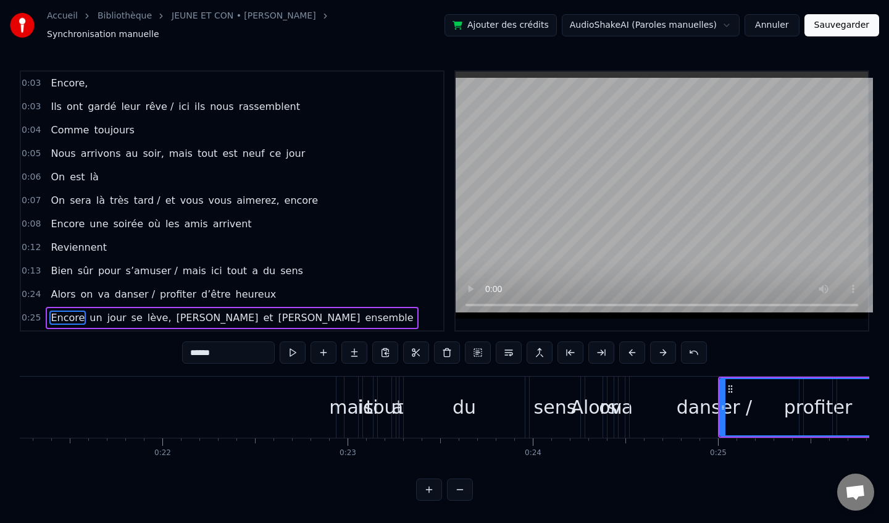
click at [629, 463] on div "0:03 Encore, 0:03 Ils ont gardé leur rêve / ici ils nous rassemblent 0:04 Comme…" at bounding box center [444, 285] width 849 height 431
click at [639, 420] on div "danser /" at bounding box center [713, 406] width 169 height 61
type input "********"
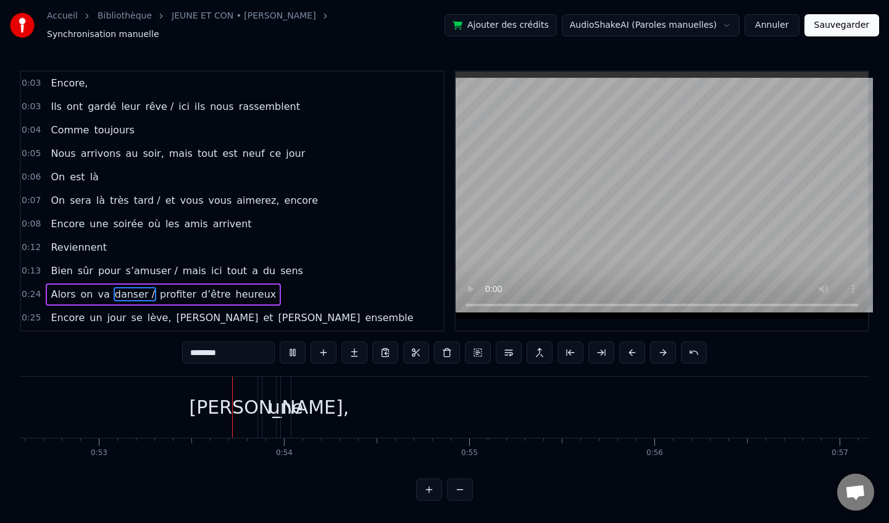
scroll to position [0, 9733]
click at [779, 22] on button "Annuler" at bounding box center [771, 25] width 54 height 22
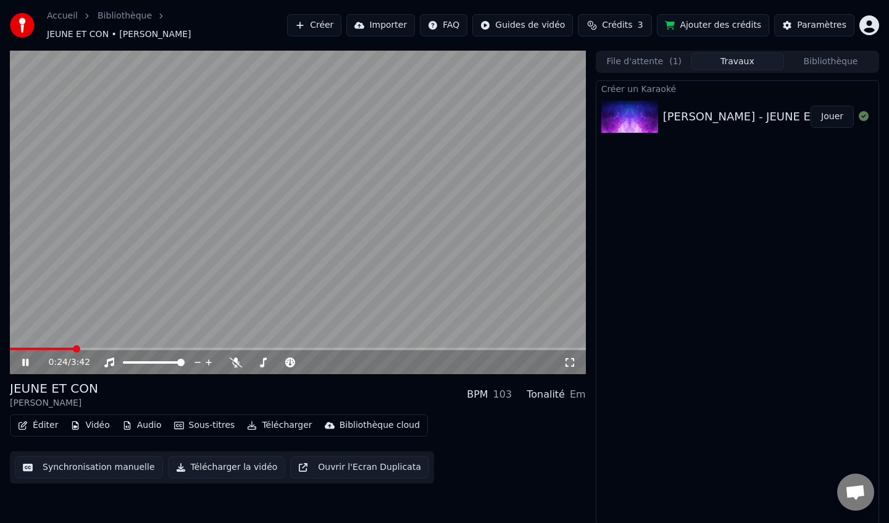
click at [648, 56] on button "File d'attente ( 1 )" at bounding box center [643, 61] width 93 height 18
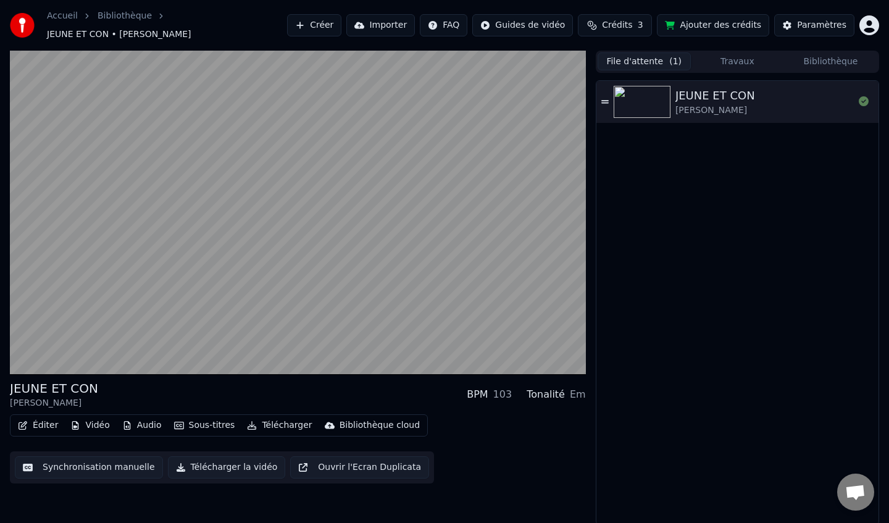
click at [607, 100] on icon at bounding box center [604, 101] width 7 height 3
click at [867, 99] on icon at bounding box center [863, 101] width 10 height 10
click at [861, 96] on icon at bounding box center [863, 101] width 10 height 10
click at [607, 100] on icon at bounding box center [604, 101] width 7 height 3
click at [732, 54] on button "Travaux" at bounding box center [736, 61] width 93 height 18
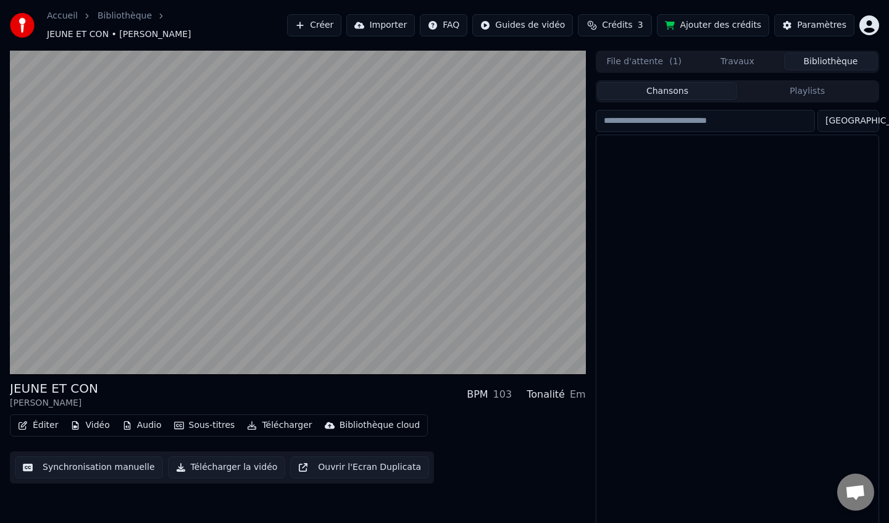
click at [833, 52] on button "Bibliothèque" at bounding box center [830, 61] width 93 height 18
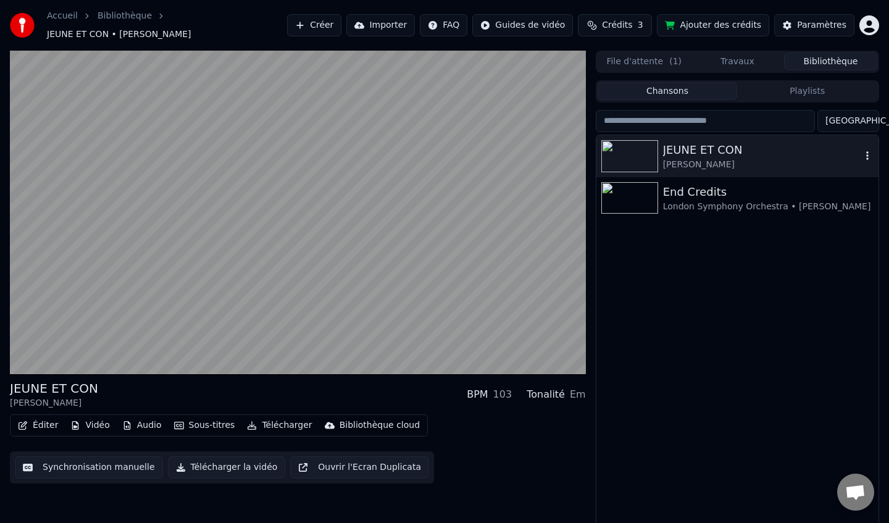
click at [867, 154] on icon "button" at bounding box center [867, 156] width 12 height 10
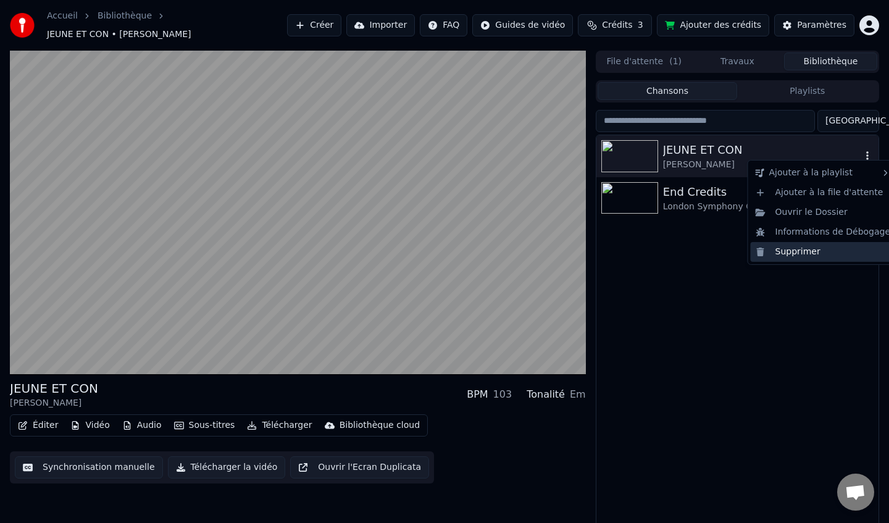
click at [802, 254] on div "Supprimer" at bounding box center [822, 252] width 145 height 20
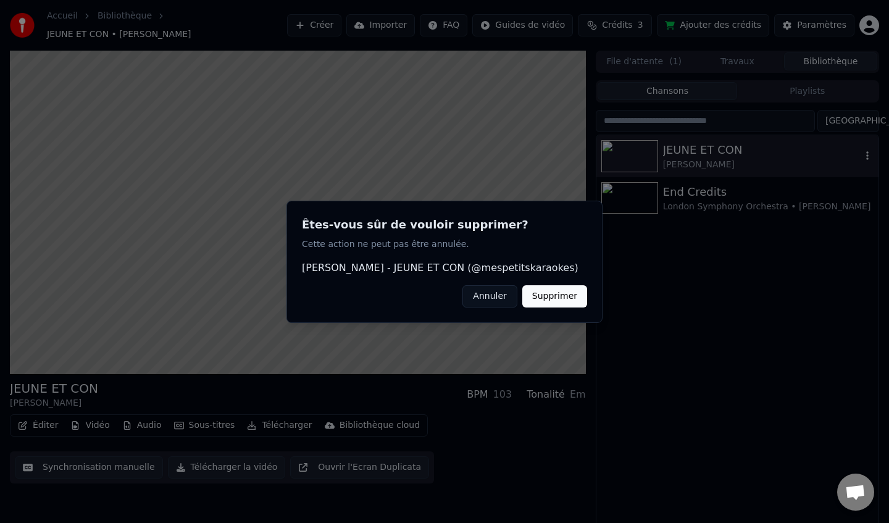
click at [563, 293] on button "Supprimer" at bounding box center [554, 295] width 65 height 22
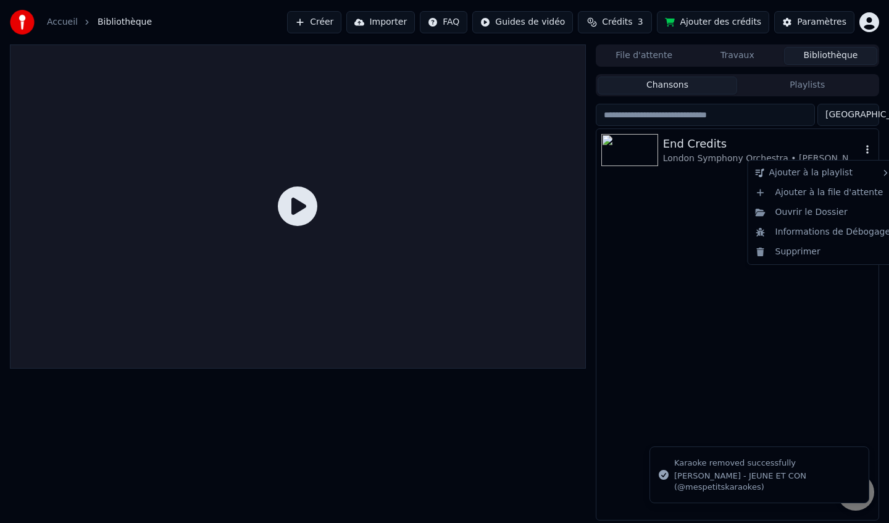
click at [867, 149] on icon "button" at bounding box center [867, 149] width 2 height 9
click at [805, 251] on div "Supprimer" at bounding box center [822, 252] width 145 height 20
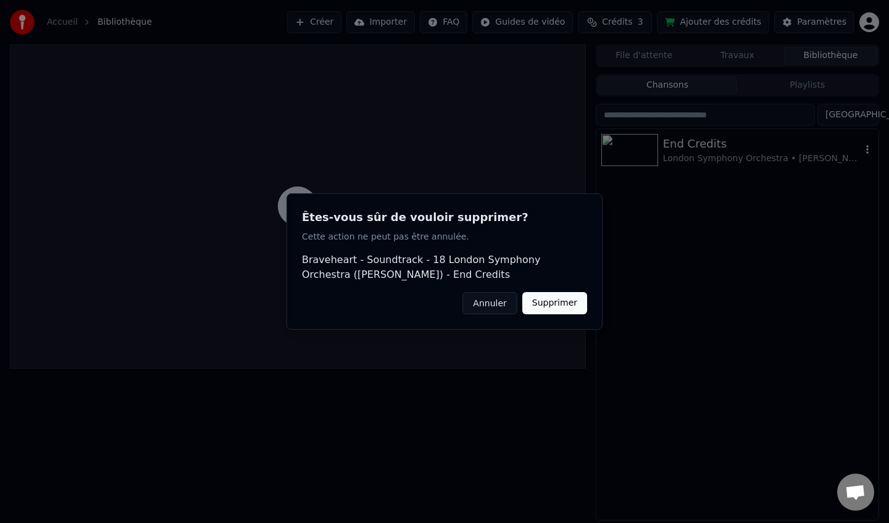
click at [558, 307] on button "Supprimer" at bounding box center [554, 303] width 65 height 22
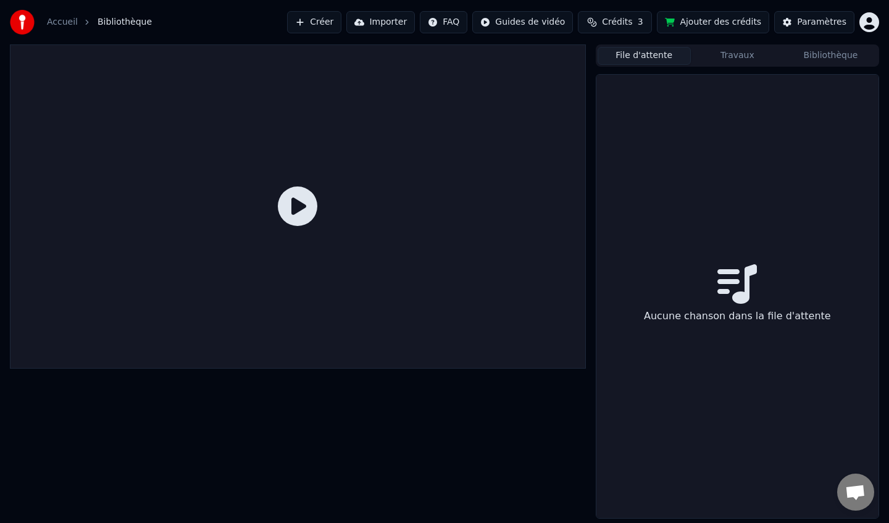
click at [634, 62] on button "File d'attente" at bounding box center [643, 56] width 93 height 18
click at [719, 52] on button "Travaux" at bounding box center [736, 56] width 93 height 18
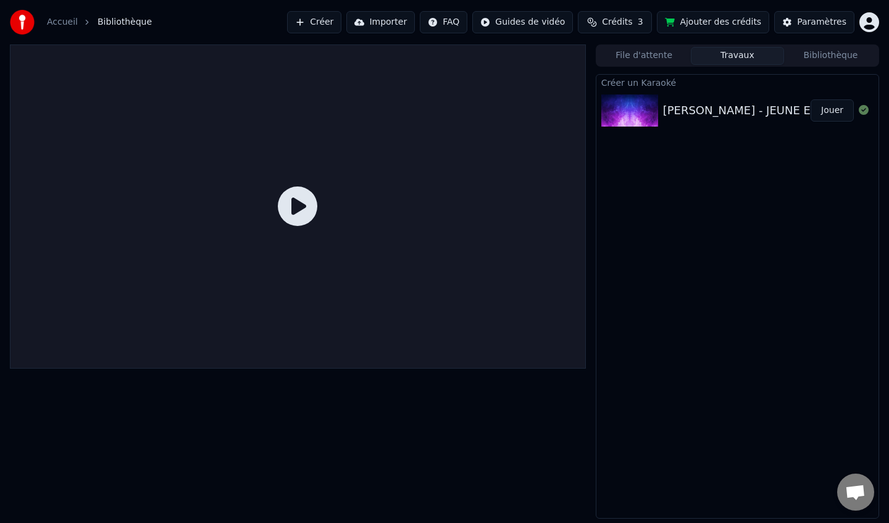
click at [331, 26] on button "Créer" at bounding box center [314, 22] width 54 height 22
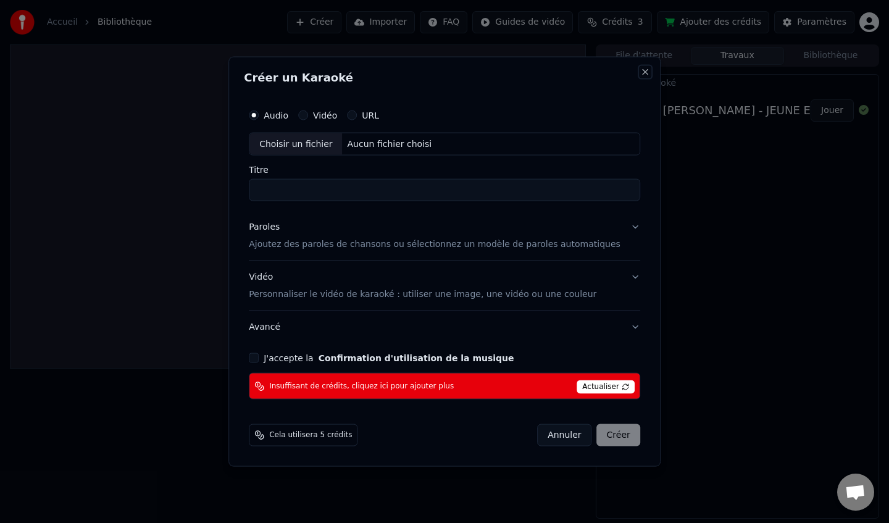
click at [640, 72] on button "Close" at bounding box center [645, 72] width 10 height 10
